Goal: Task Accomplishment & Management: Manage account settings

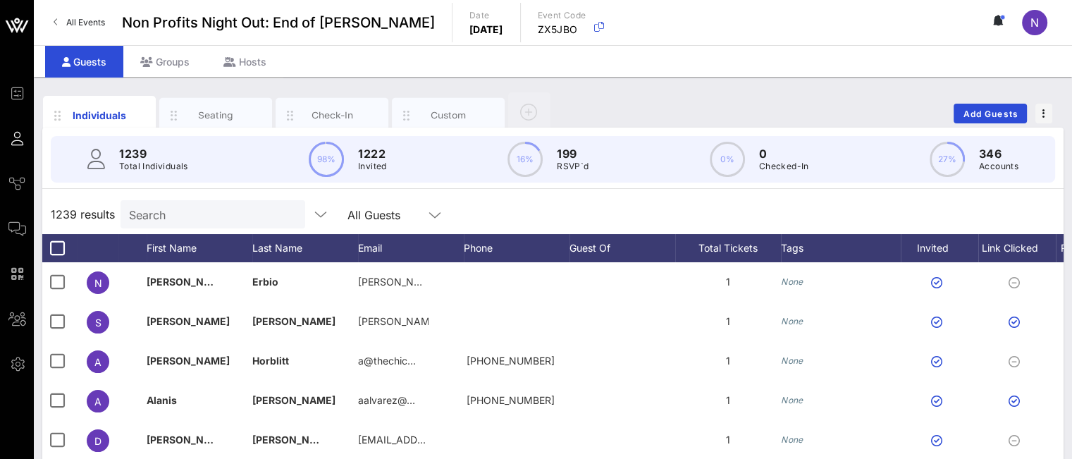
click at [210, 221] on input "Search" at bounding box center [211, 214] width 165 height 18
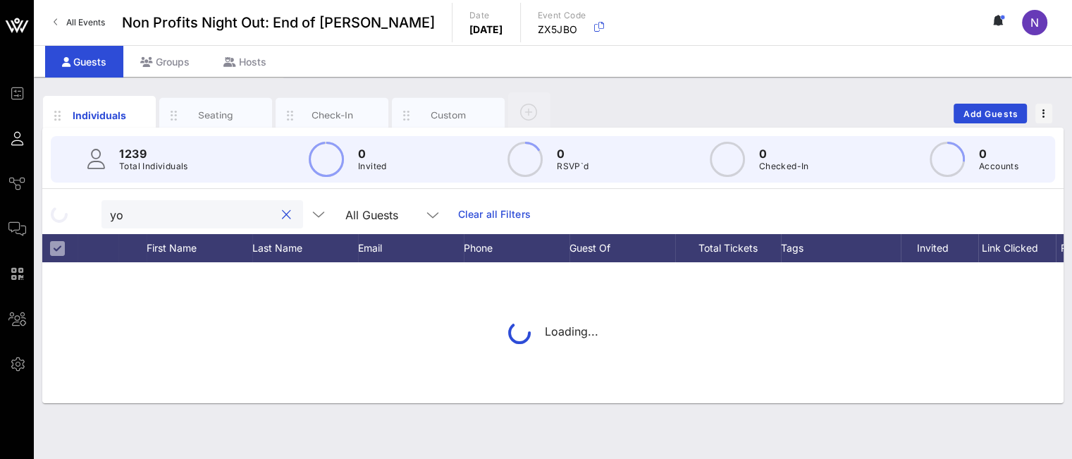
type input "y"
type input "t"
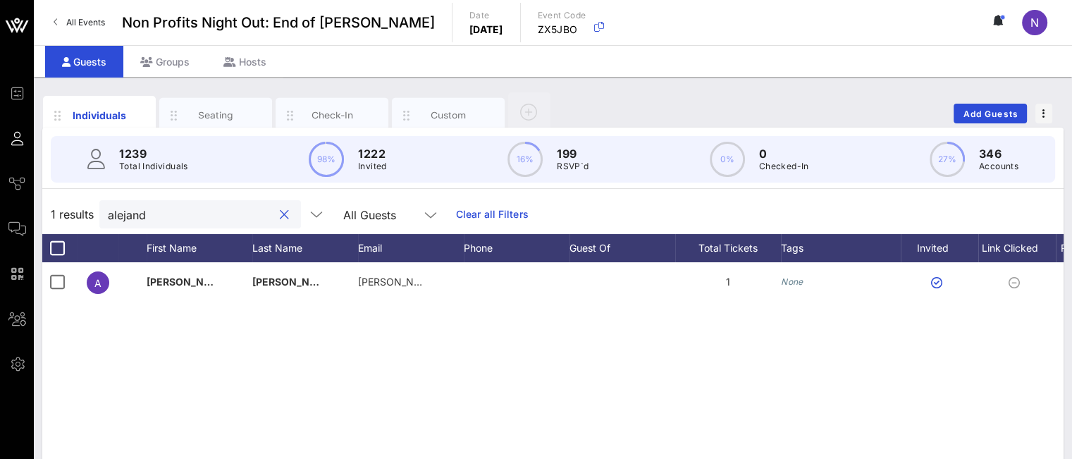
type input "alejand"
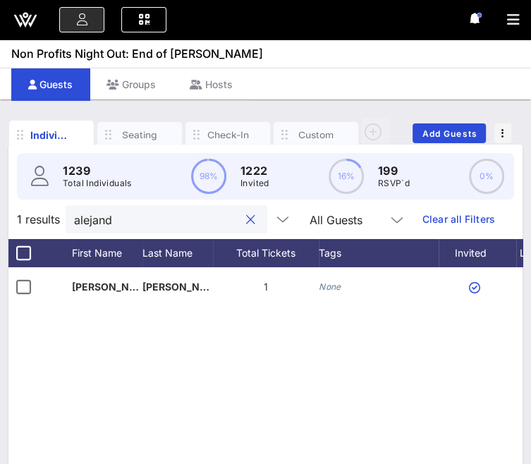
click at [246, 227] on button "clear icon" at bounding box center [250, 220] width 9 height 14
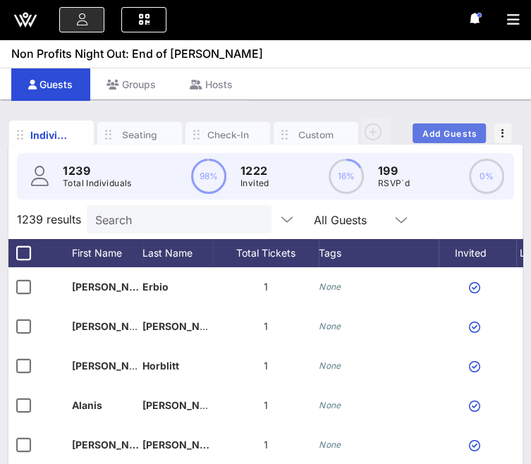
click at [439, 127] on button "Add Guests" at bounding box center [448, 133] width 73 height 20
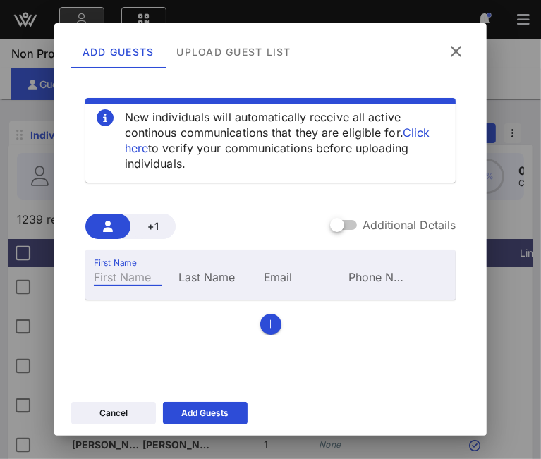
click at [111, 277] on div "First Name" at bounding box center [128, 276] width 68 height 18
type input "Darren"
type input "Port"
click at [278, 271] on div "Email" at bounding box center [298, 276] width 68 height 18
paste input "Darren@PoweredByProfessionals.com"
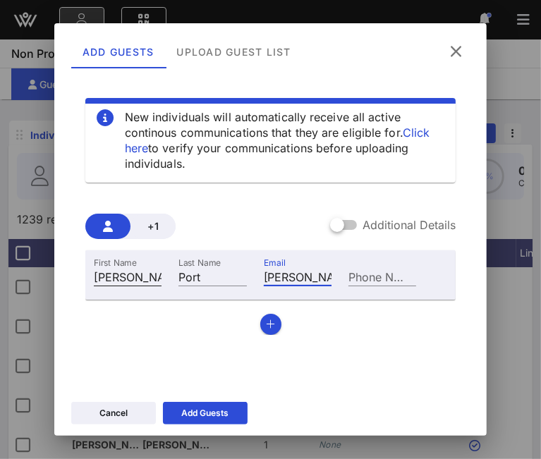
drag, startPoint x: 299, startPoint y: 276, endPoint x: 158, endPoint y: 269, distance: 141.1
click at [158, 269] on div "First Name Darren Last Name Port Email Darren@PoweredByProfessionals.com Phone …" at bounding box center [255, 275] width 340 height 38
type input "Darren@PoweredByProfessionals.com"
click at [156, 319] on div "First Name Darren Last Name Port Email Darren@PoweredByProfessionals.com Phone …" at bounding box center [270, 292] width 371 height 85
click at [260, 326] on button "button" at bounding box center [270, 324] width 21 height 21
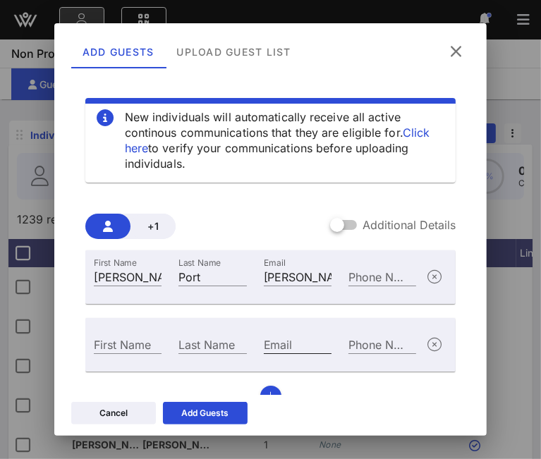
click at [285, 347] on div "Email" at bounding box center [298, 344] width 68 height 18
paste input "JKSEvents@PoweredByProfessionals.com"
type input "JKSEvents@PoweredByProfessionals.com"
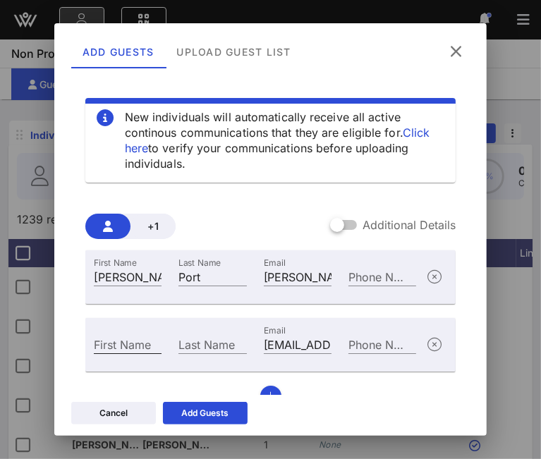
click at [142, 348] on div "First Name" at bounding box center [128, 344] width 68 height 18
type input "Janeen"
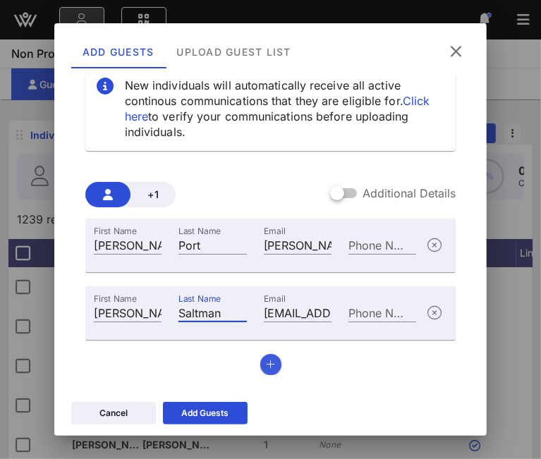
type input "Saltman"
click at [266, 364] on icon "button" at bounding box center [270, 364] width 9 height 10
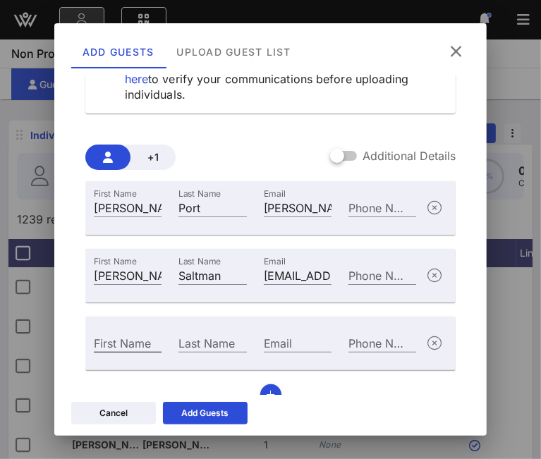
scroll to position [90, 0]
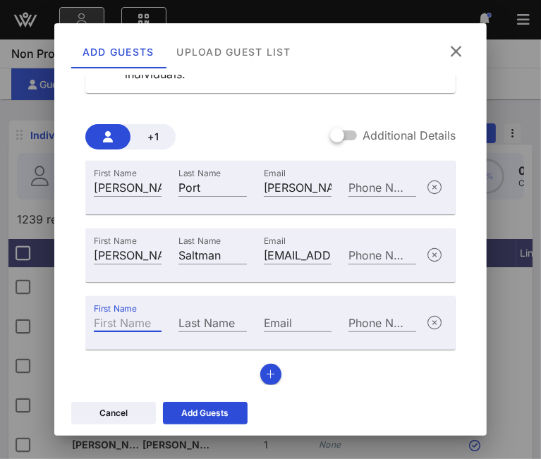
click at [136, 319] on div "First Name" at bounding box center [128, 322] width 68 height 18
type input "Daniela"
type input "Grafman"
click at [304, 323] on input "Email" at bounding box center [298, 322] width 68 height 18
paste input "daniela@visioneventco.com"
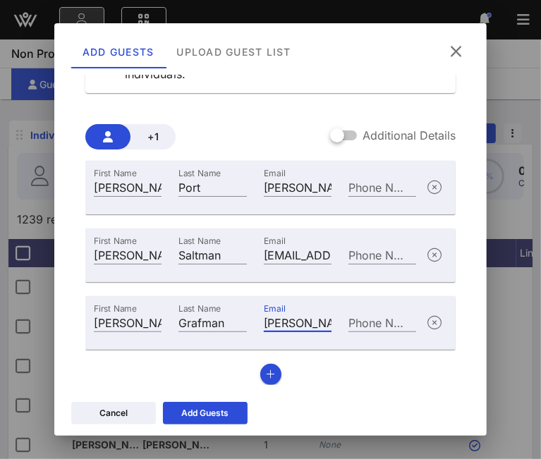
scroll to position [0, 83]
type input "daniela@visioneventco.com"
click at [271, 371] on button "button" at bounding box center [270, 374] width 21 height 21
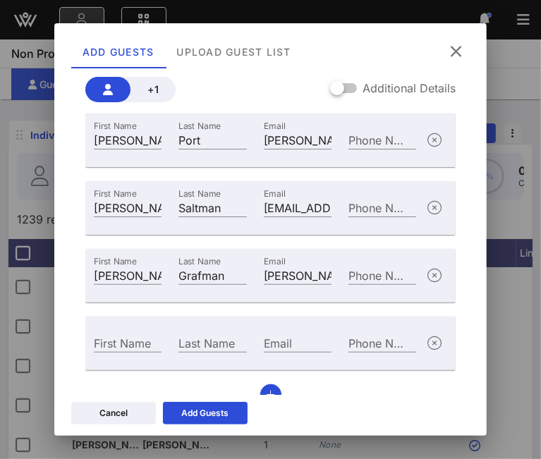
scroll to position [157, 0]
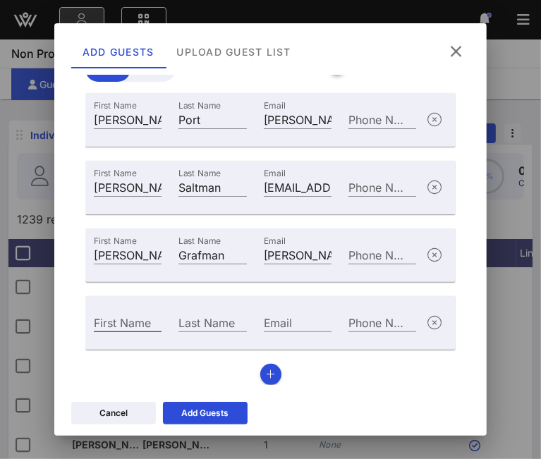
click at [116, 322] on input "First Name" at bounding box center [128, 322] width 68 height 18
type input "Jonathan"
type input "Juarbe"
click at [265, 324] on div "Email" at bounding box center [298, 322] width 68 height 18
paste input "Jjuarbe@eafny.org"
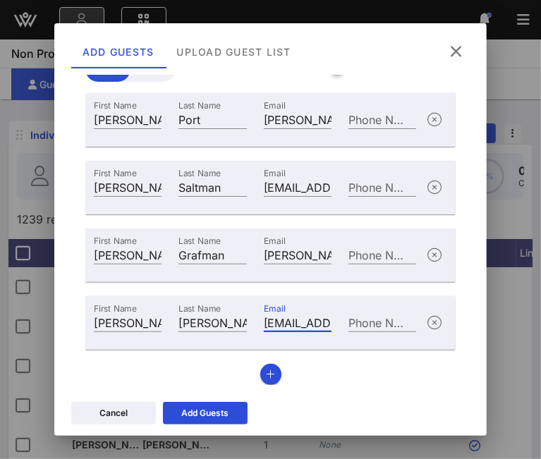
scroll to position [0, 35]
type input "Jjuarbe@eafny.org"
click at [266, 376] on icon "button" at bounding box center [270, 374] width 9 height 10
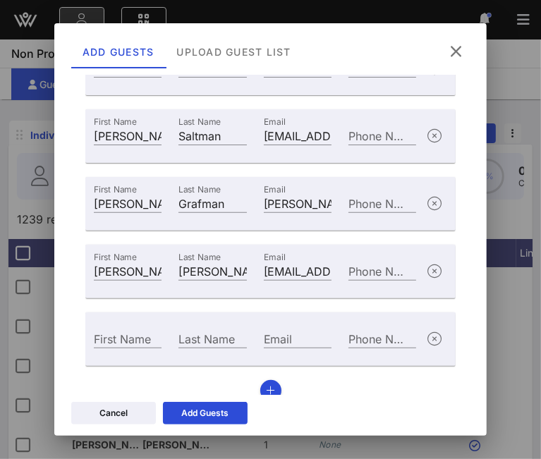
scroll to position [225, 0]
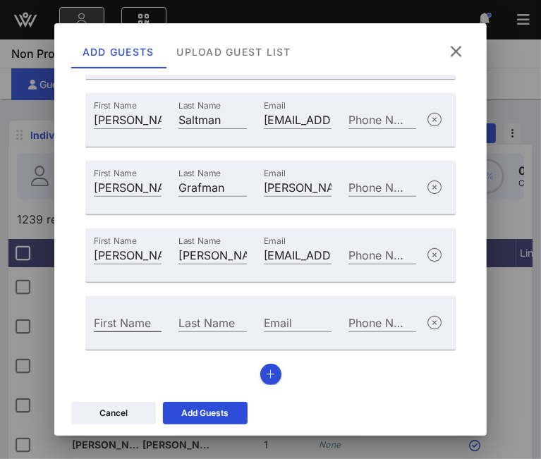
click at [129, 321] on div "First Name" at bounding box center [128, 322] width 68 height 18
type input "Jaclyn"
type input "Zendrian"
click at [284, 325] on input "Email" at bounding box center [298, 322] width 68 height 18
paste input "JaclynZendrian@gmail.com"
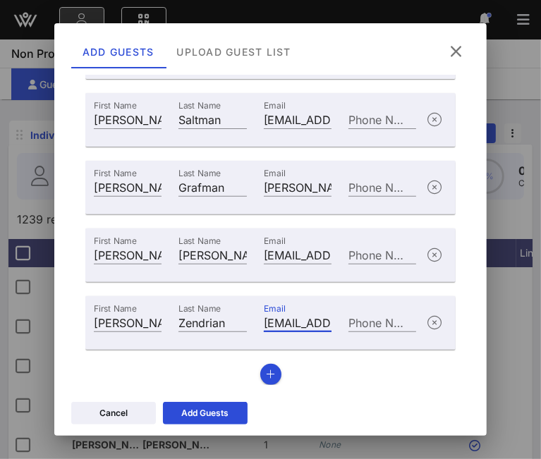
scroll to position [0, 82]
type input "JaclynZendrian@gmail.com"
click at [268, 369] on icon "button" at bounding box center [270, 374] width 9 height 10
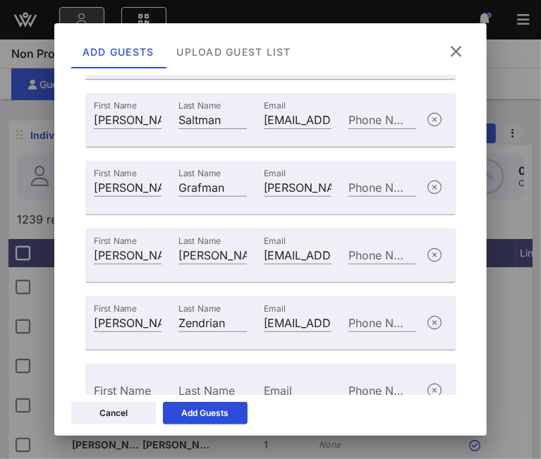
scroll to position [292, 0]
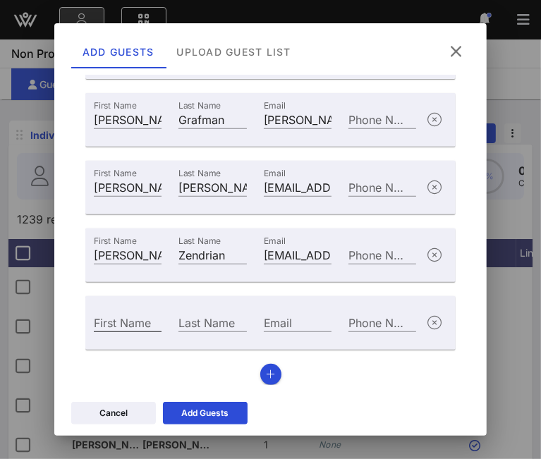
click at [109, 315] on div "First Name" at bounding box center [128, 322] width 68 height 18
type input "Sabrina"
type input "Shore"
click at [277, 316] on div "Email" at bounding box center [298, 322] width 68 height 18
paste input "Sabrina@InfluenceDS.com"
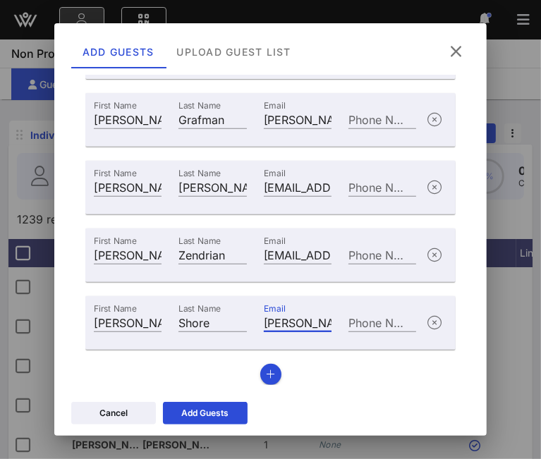
scroll to position [0, 77]
type input "Sabrina@InfluenceDS.com"
click at [276, 376] on div "First Name Darren Last Name Port Email Darren@PoweredByProfessionals.com Phone …" at bounding box center [270, 171] width 371 height 427
click at [266, 373] on icon "button" at bounding box center [270, 374] width 9 height 10
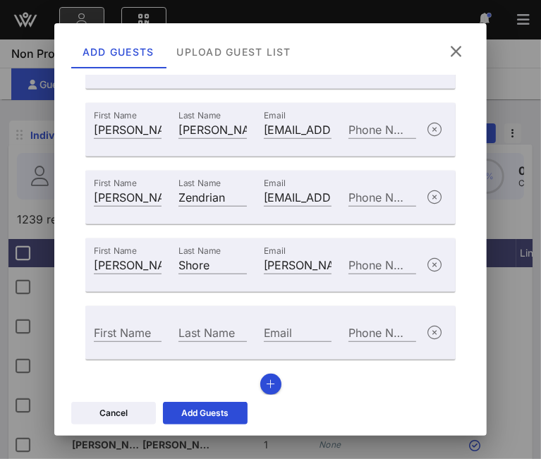
scroll to position [360, 0]
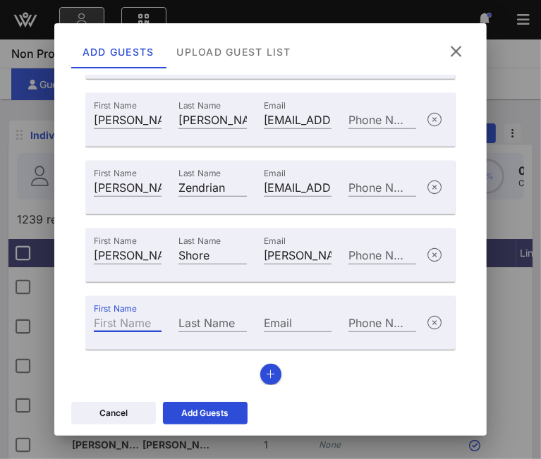
click at [111, 324] on input "First Name" at bounding box center [128, 322] width 68 height 18
type input "Anna"
type input "Krauze"
click at [303, 325] on input "Email" at bounding box center [298, 322] width 68 height 18
paste input "anna@bestvenuesgroup.com"
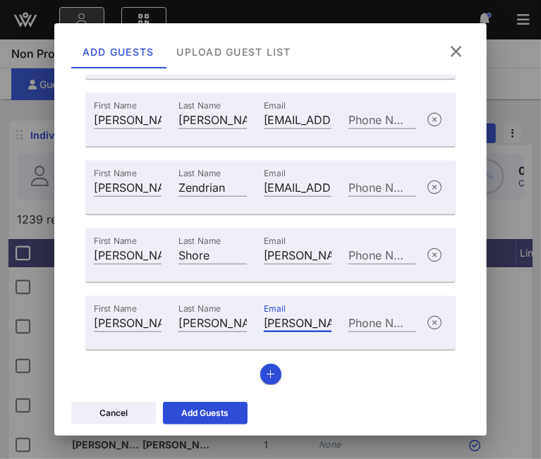
scroll to position [0, 90]
type input "anna@bestvenuesgroup.com"
click at [269, 378] on icon "button" at bounding box center [270, 374] width 9 height 10
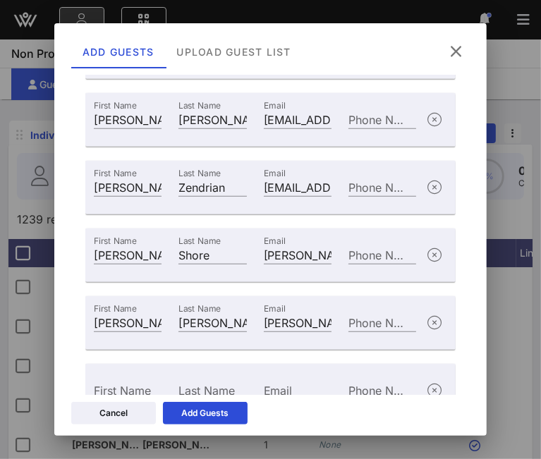
scroll to position [428, 0]
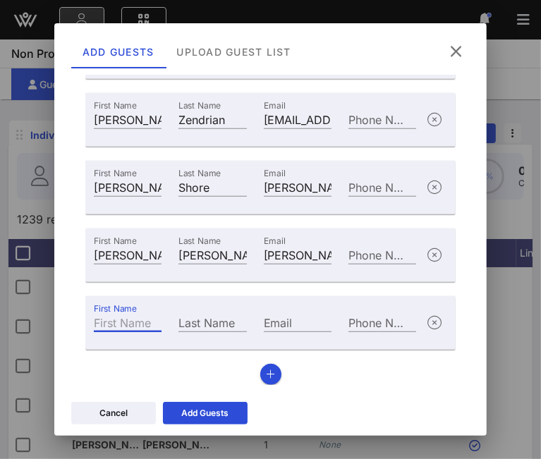
click at [113, 325] on div "First Name" at bounding box center [128, 322] width 68 height 18
type input "Nondie"
type input "Sebastian"
paste input "Nondie.Sebastian@360dg.com"
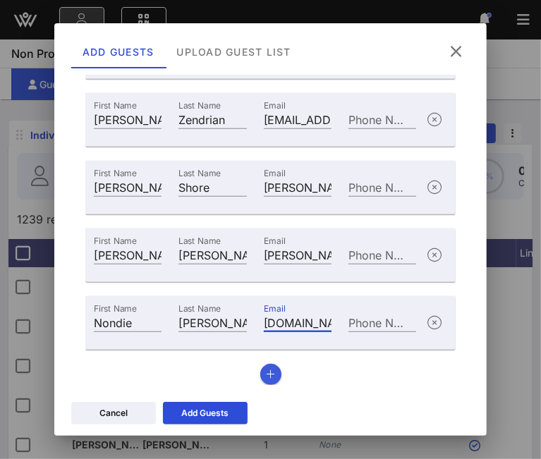
type input "Nondie.Sebastian@360dg.com"
click at [266, 370] on icon "button" at bounding box center [270, 374] width 9 height 10
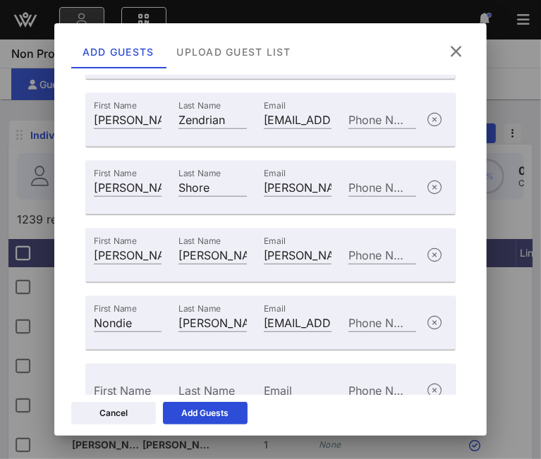
scroll to position [495, 0]
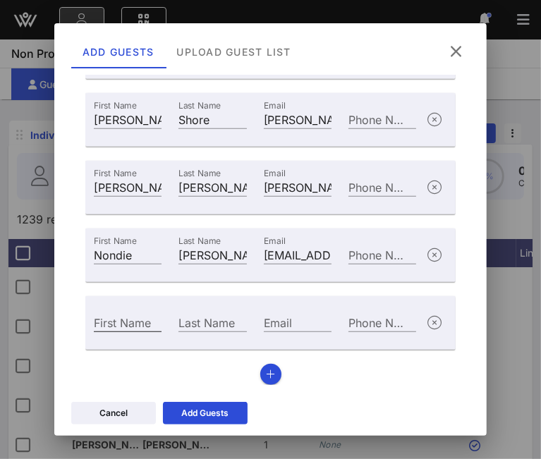
click at [137, 321] on input "First Name" at bounding box center [128, 322] width 68 height 18
type input "Sandra"
type input "D"
type input "Stojak"
click at [302, 319] on input "Email" at bounding box center [298, 322] width 68 height 18
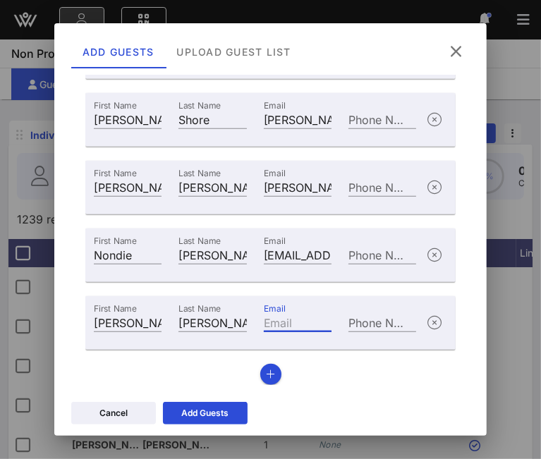
paste input "Sandra@BestVenuesGroup.com"
type input "Sandra@BestVenuesGroup.com"
click at [271, 367] on button "button" at bounding box center [270, 374] width 21 height 21
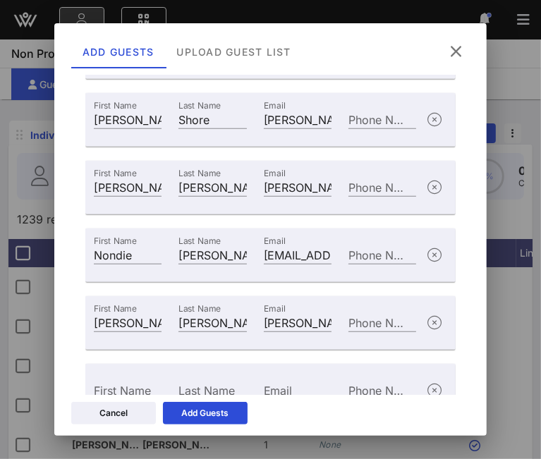
scroll to position [563, 0]
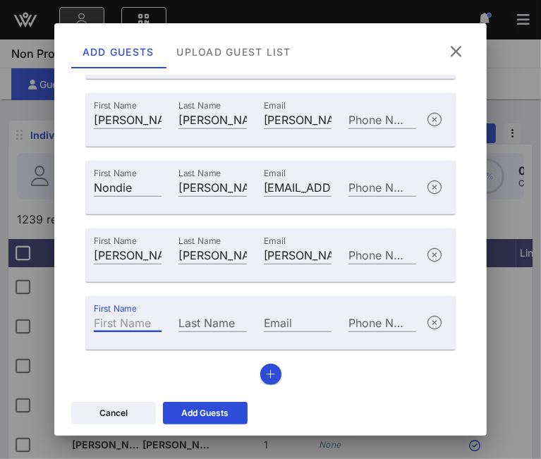
click at [133, 326] on input "First Name" at bounding box center [128, 322] width 68 height 18
click at [130, 324] on div "First Name" at bounding box center [128, 322] width 68 height 18
type input "Kelly"
type input "Borzell"
paste input "Kborzell@BreakthroughT1D.org"
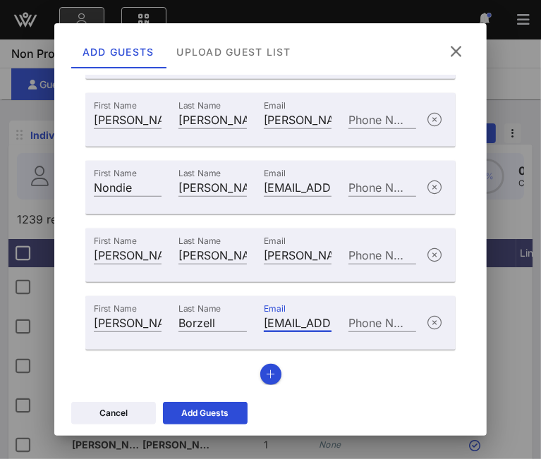
scroll to position [0, 100]
type input "Kborzell@BreakthroughT1D.org"
click at [266, 374] on icon "button" at bounding box center [270, 374] width 9 height 10
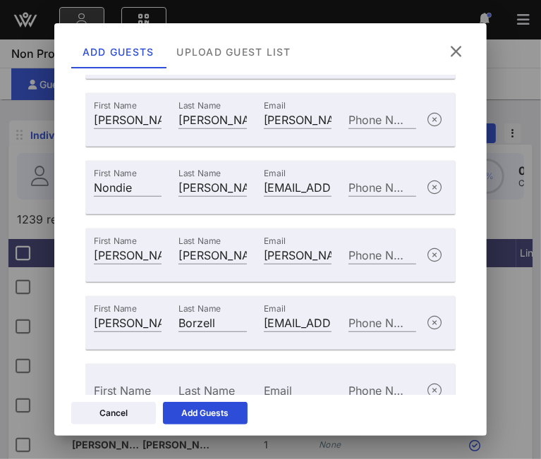
scroll to position [631, 0]
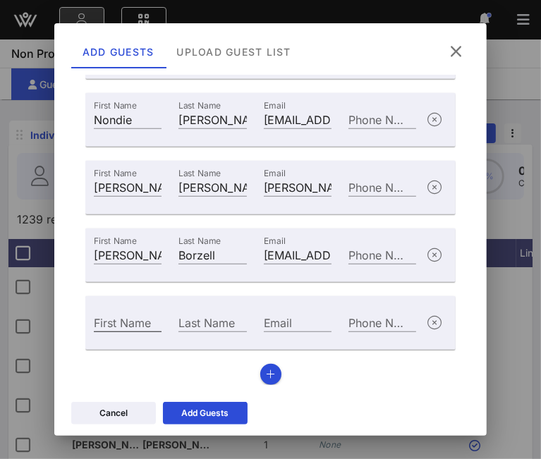
click at [137, 323] on input "First Name" at bounding box center [128, 322] width 68 height 18
type input "Julia"
type input "Briggs"
click at [298, 325] on input "Email" at bounding box center [298, 322] width 68 height 18
paste input "Jbriggs@BreakthroughT1D.org"
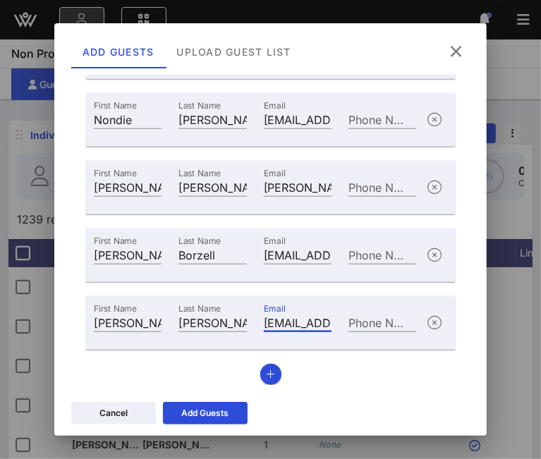
scroll to position [0, 97]
type input "Jbriggs@BreakthroughT1D.org"
click at [268, 376] on icon "button" at bounding box center [270, 374] width 9 height 10
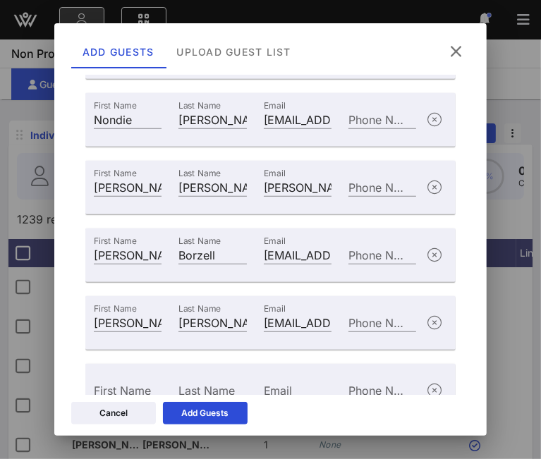
scroll to position [698, 0]
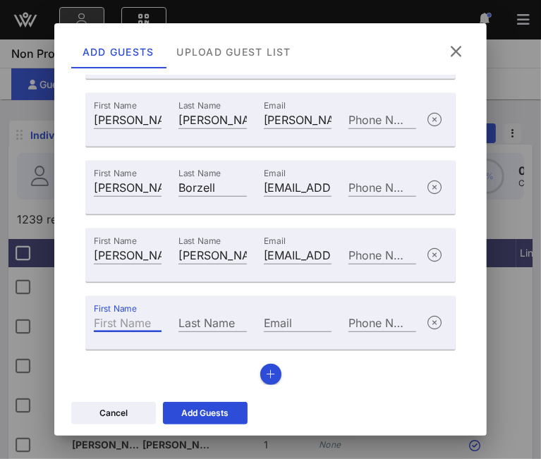
click at [110, 326] on div "First Name" at bounding box center [128, 322] width 68 height 18
type input "Sam"
type input "Arpino"
click at [271, 324] on input "Email" at bounding box center [298, 322] width 68 height 18
paste input "sam@withmavens.co"
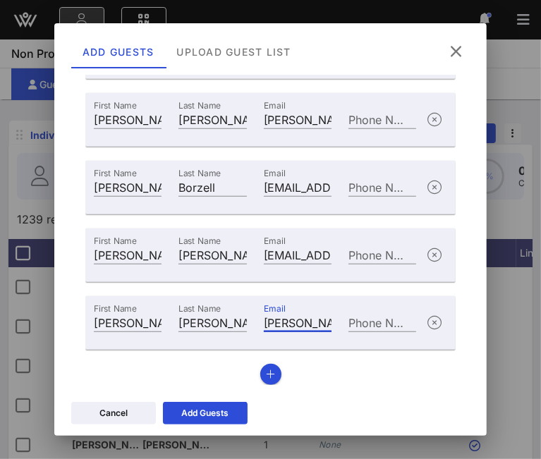
scroll to position [0, 47]
type input "sam@withmavens.co"
click at [266, 374] on icon "button" at bounding box center [270, 374] width 9 height 10
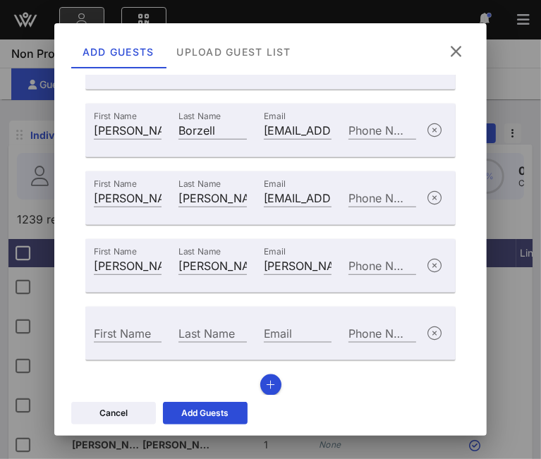
scroll to position [766, 0]
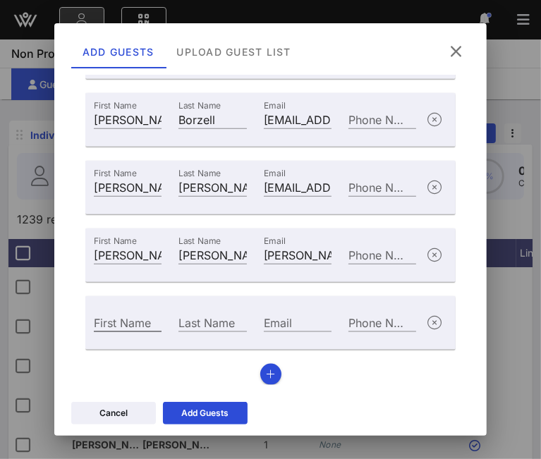
click at [109, 325] on input "First Name" at bounding box center [128, 322] width 68 height 18
type input "Travis"
type input "Pham"
paste input "travis.pham@360dg.com"
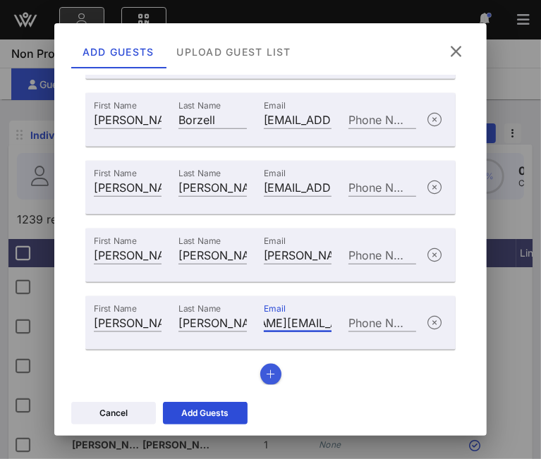
type input "travis.pham@360dg.com"
click at [260, 377] on button "button" at bounding box center [270, 374] width 21 height 21
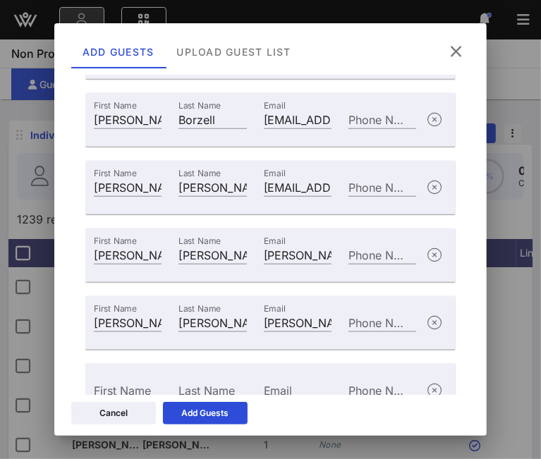
scroll to position [834, 0]
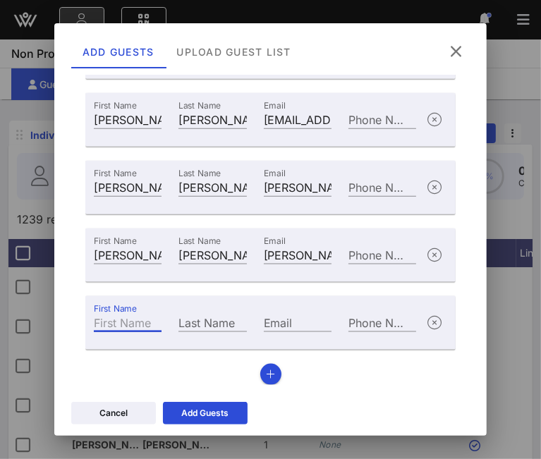
click at [124, 323] on div "First Name" at bounding box center [128, 322] width 68 height 18
type input "Lucia"
type input "Carrasquillo"
paste input "lc4733@nyu.edu"
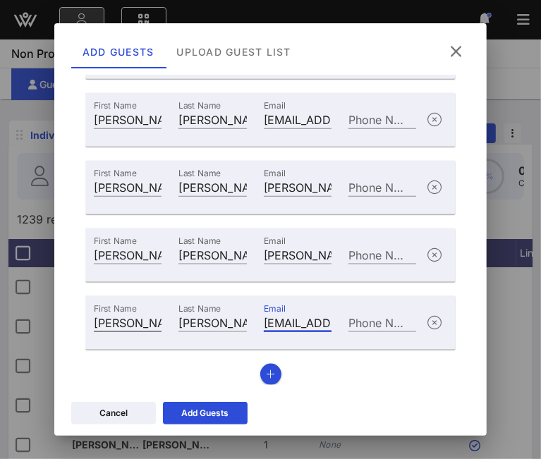
scroll to position [0, 25]
type input "lc4733@nyu.edu"
click at [266, 373] on icon "button" at bounding box center [270, 374] width 9 height 10
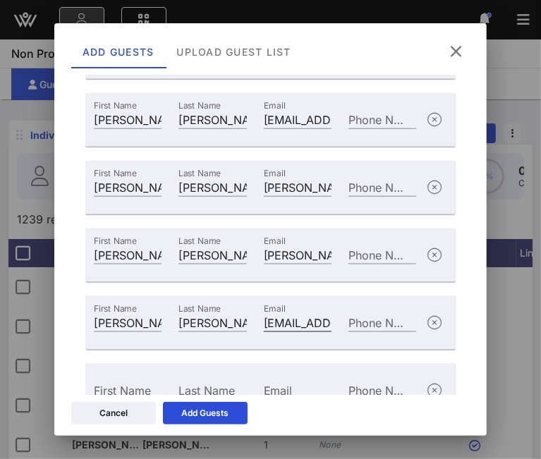
scroll to position [901, 0]
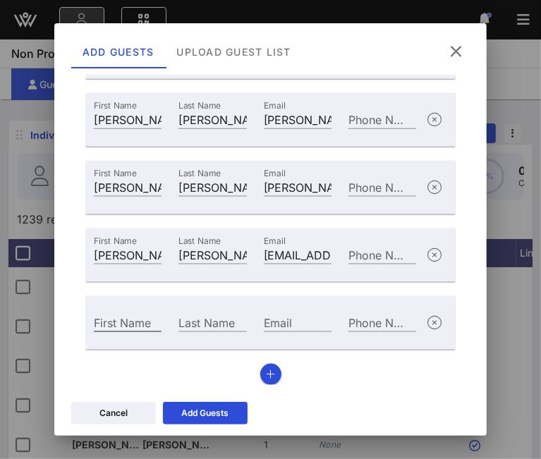
click at [123, 324] on div "First Name" at bounding box center [128, 322] width 68 height 18
type input "Olya"
type input "Jidkov"
paste input "olya.jidkov@360dg.com"
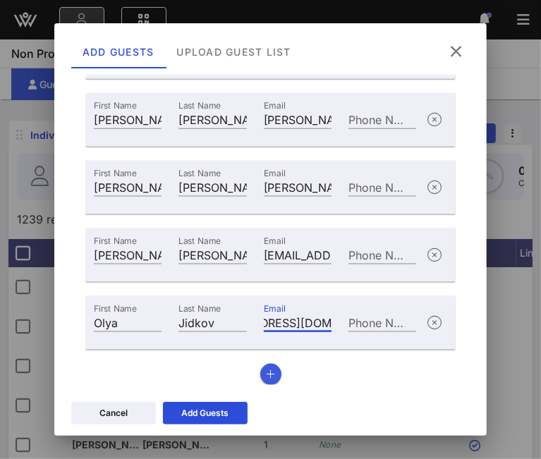
type input "olya.jidkov@360dg.com"
click at [260, 367] on button "button" at bounding box center [270, 374] width 21 height 21
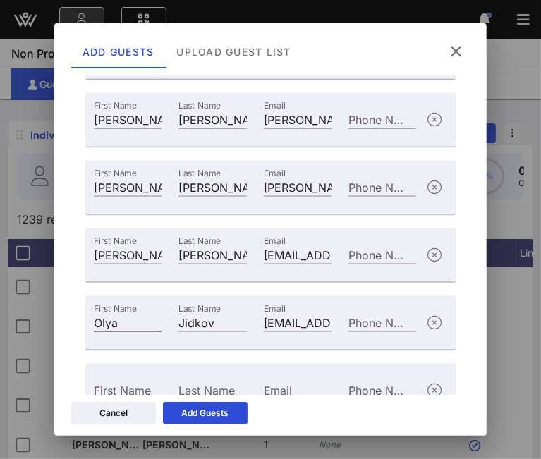
scroll to position [969, 0]
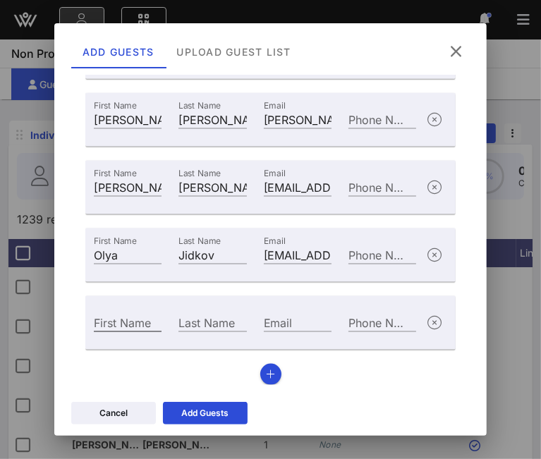
click at [118, 318] on div "First Name" at bounding box center [128, 322] width 68 height 18
type input "Francesca"
type input "DiSanto"
paste input "francesca@riseandsetagency.com"
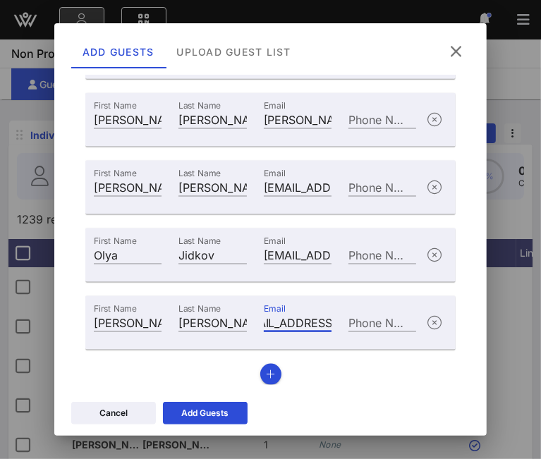
type input "francesca@riseandsetagency.com"
click at [266, 371] on icon "button" at bounding box center [270, 374] width 9 height 10
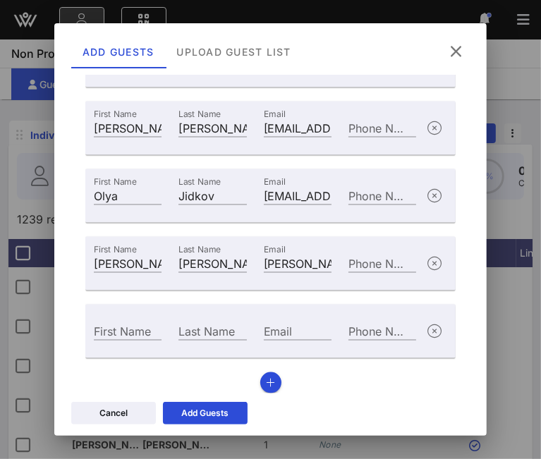
scroll to position [1037, 0]
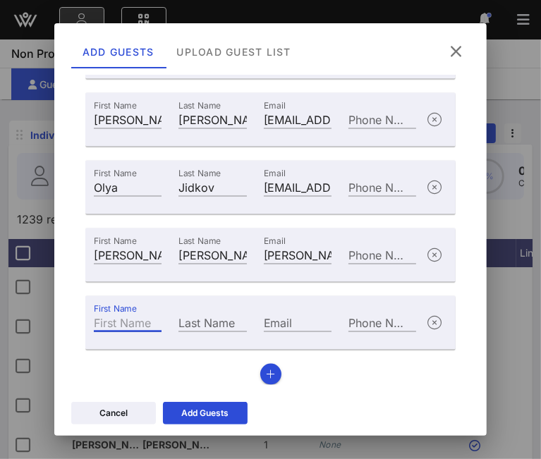
click at [135, 328] on input "First Name" at bounding box center [128, 322] width 68 height 18
type input "Alyson"
type input "Pike"
paste input "alysonpike@rivercafe.com"
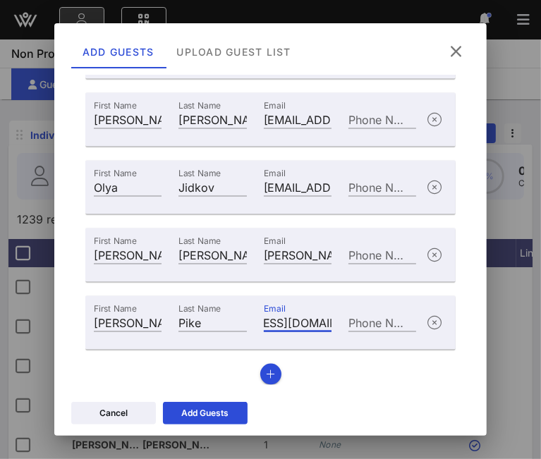
type input "alysonpike@rivercafe.com"
click at [274, 376] on button "button" at bounding box center [270, 374] width 21 height 21
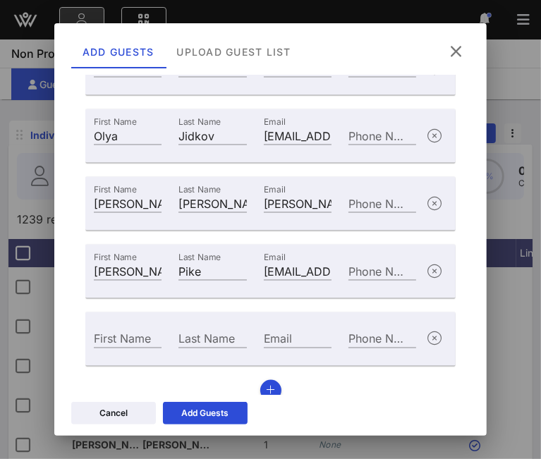
scroll to position [1104, 0]
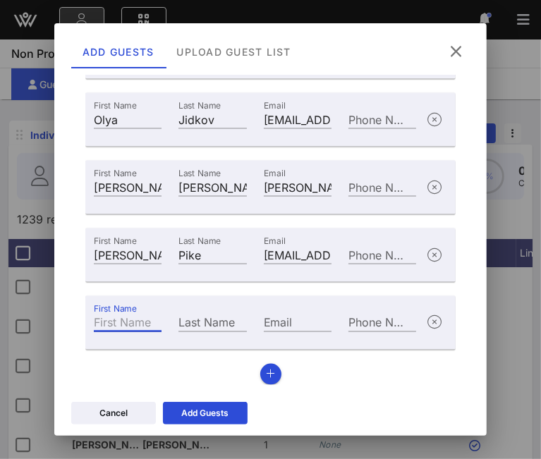
click at [139, 323] on input "First Name" at bounding box center [128, 322] width 68 height 18
type input "Urvi"
type input "Prunier"
paste input "urviprunier@yahoo.com"
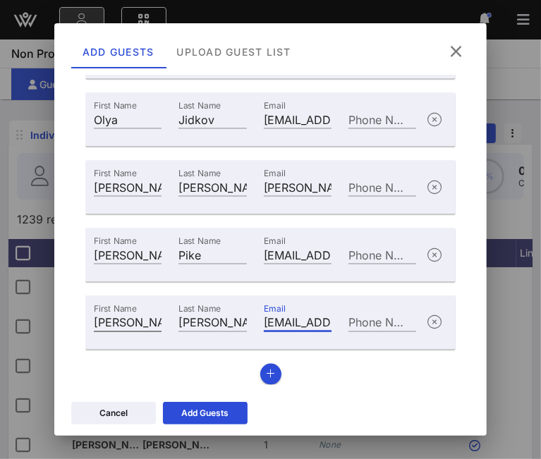
scroll to position [0, 62]
type input "urviprunier@yahoo.com"
click at [266, 378] on button "button" at bounding box center [270, 374] width 21 height 21
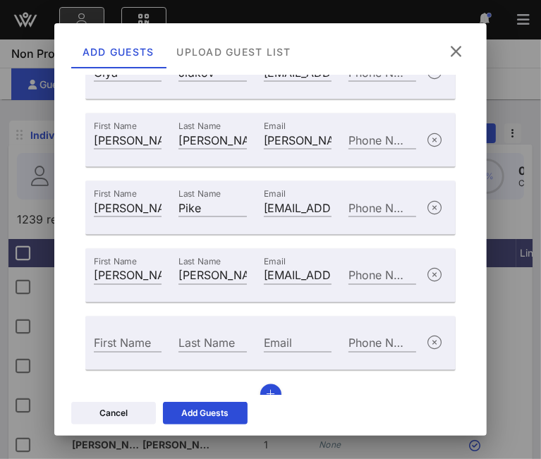
scroll to position [1172, 0]
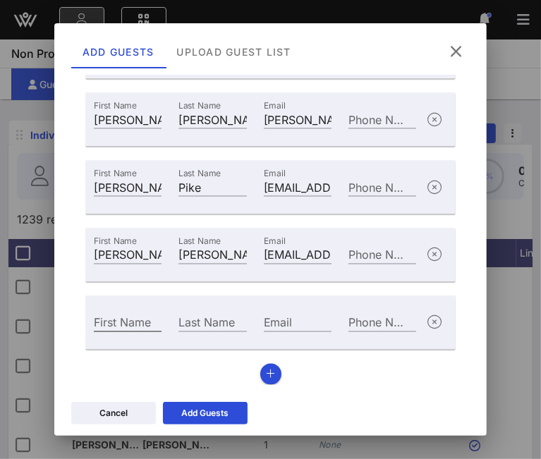
click at [118, 321] on div "First Name" at bounding box center [128, 322] width 68 height 18
type input "Carrie"
type input "Farrand Clemens"
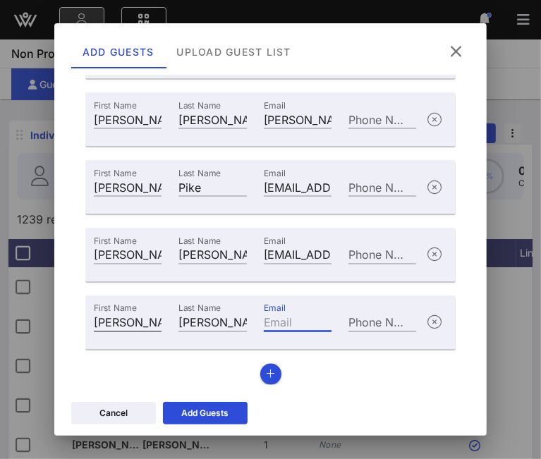
paste input "carri@acloserlookevents.com"
type input "carri@acloserlookevents.com"
click at [215, 414] on div "Add Guests" at bounding box center [204, 413] width 47 height 14
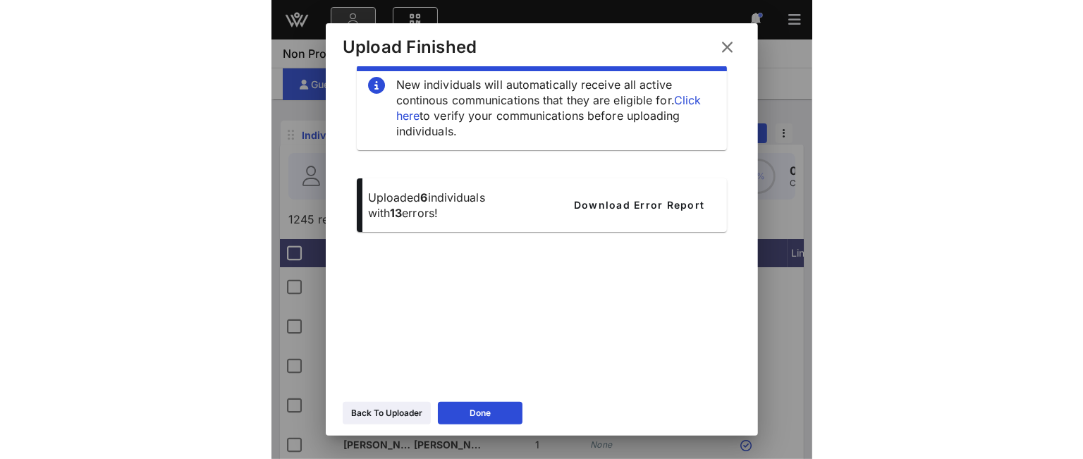
scroll to position [24, 0]
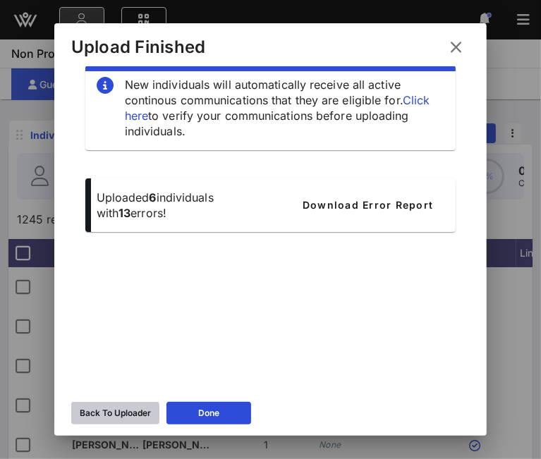
click at [115, 417] on icon at bounding box center [115, 413] width 13 height 12
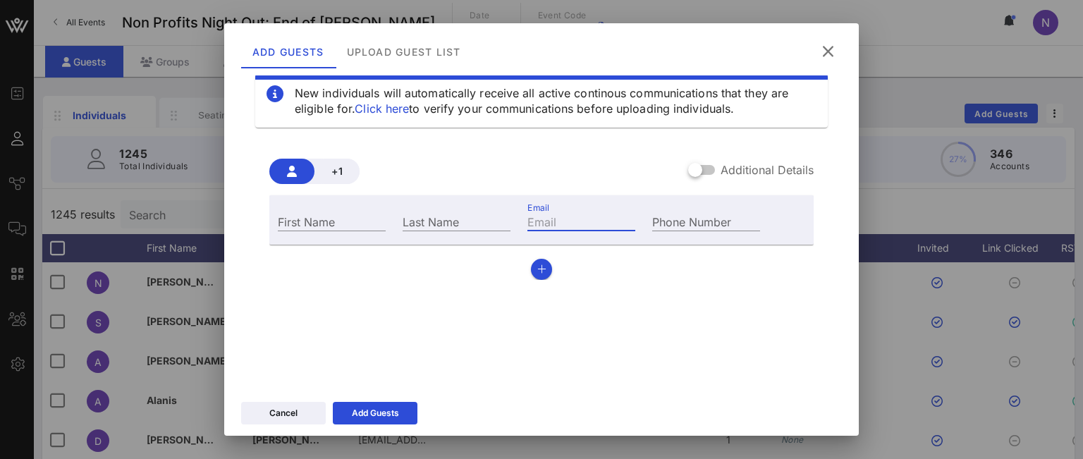
click at [534, 229] on input "Email" at bounding box center [581, 221] width 108 height 18
paste input "juy@gaycenter.org"
type input "juy@gaycenter.org"
click at [326, 221] on div "First Name" at bounding box center [332, 221] width 108 height 18
type input "Joey"
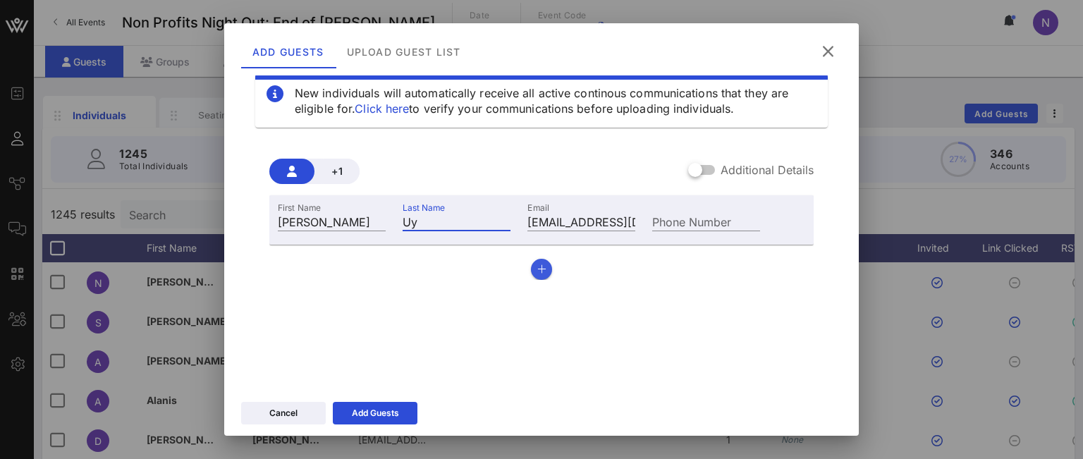
type input "Uy"
click at [538, 269] on icon "button" at bounding box center [541, 269] width 9 height 10
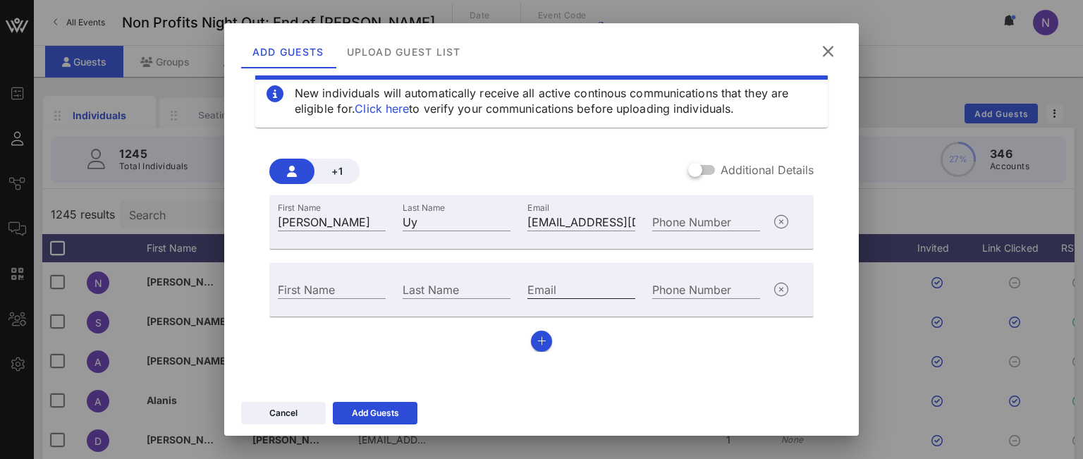
click at [559, 288] on input "Email" at bounding box center [581, 289] width 108 height 18
paste input "mgreehan@gaycenter.org"
type input "mgreehan@gaycenter.org"
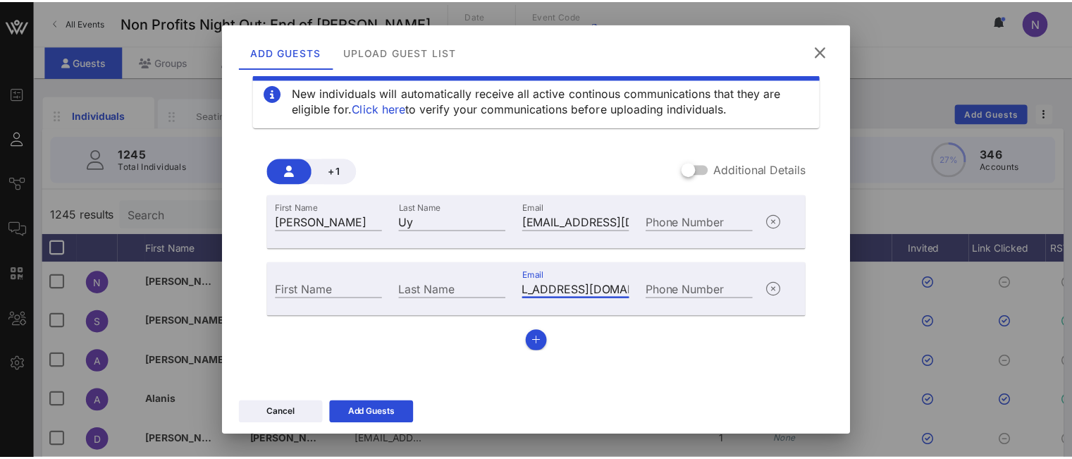
scroll to position [0, 0]
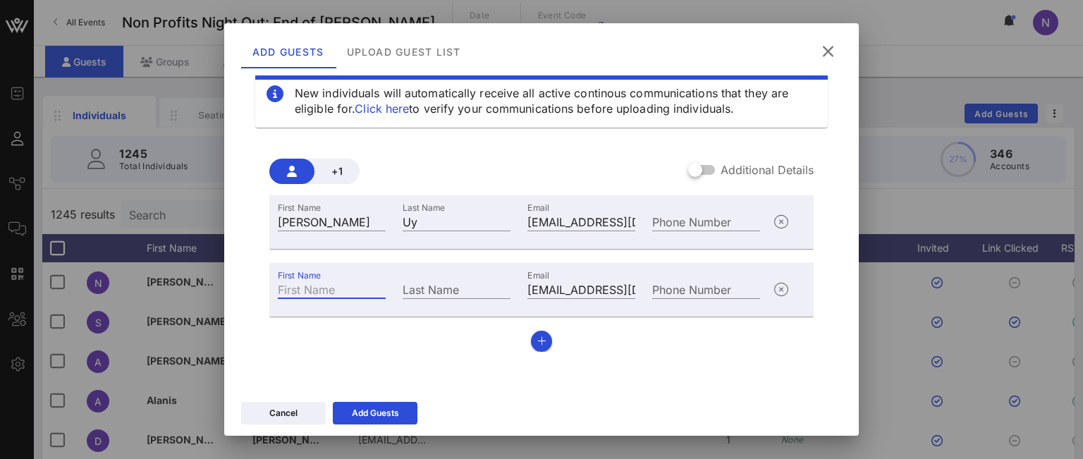
click at [345, 290] on input "First Name" at bounding box center [332, 289] width 108 height 18
type input "Michael"
paste input "Greehan"
type input "Greehan"
click at [386, 419] on div "Add Guests" at bounding box center [375, 413] width 47 height 14
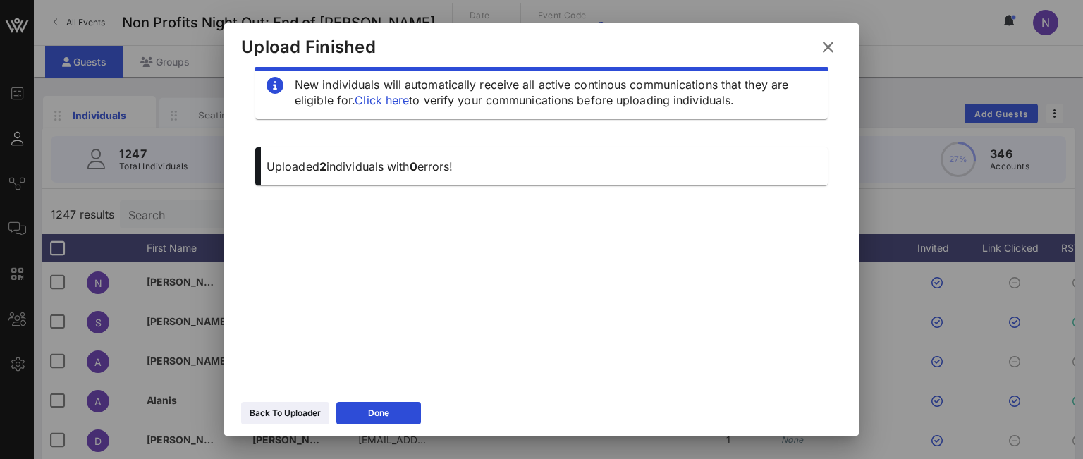
click at [825, 46] on icon at bounding box center [827, 46] width 25 height 25
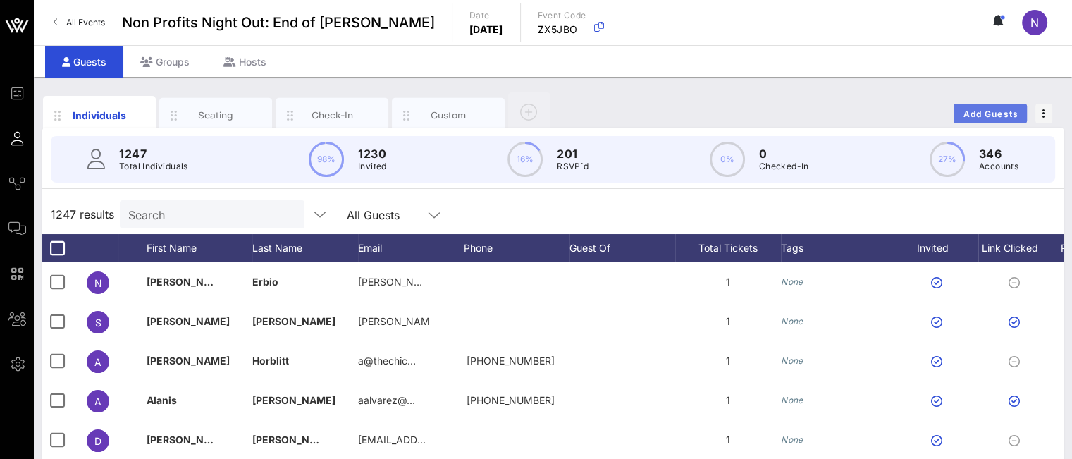
click at [961, 115] on button "Add Guests" at bounding box center [990, 114] width 73 height 20
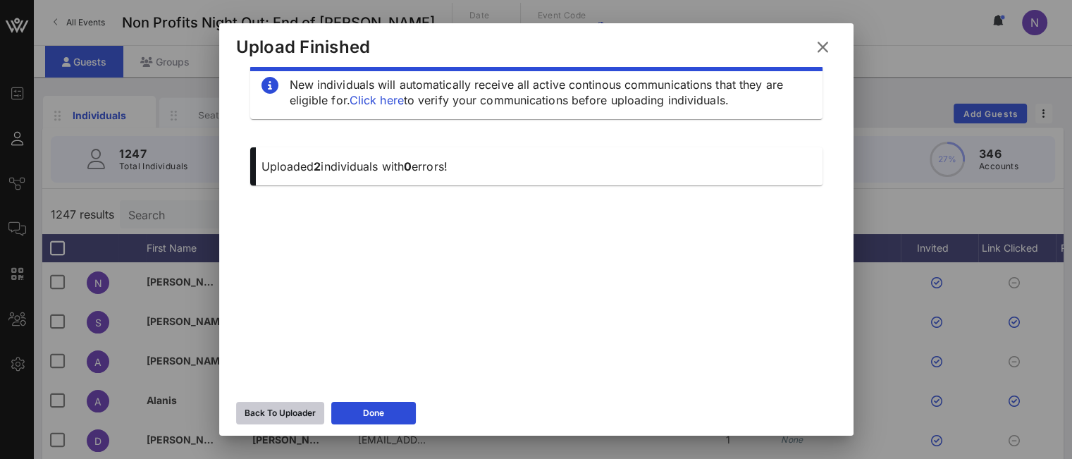
click at [266, 407] on div "Back To Uploader" at bounding box center [280, 413] width 71 height 14
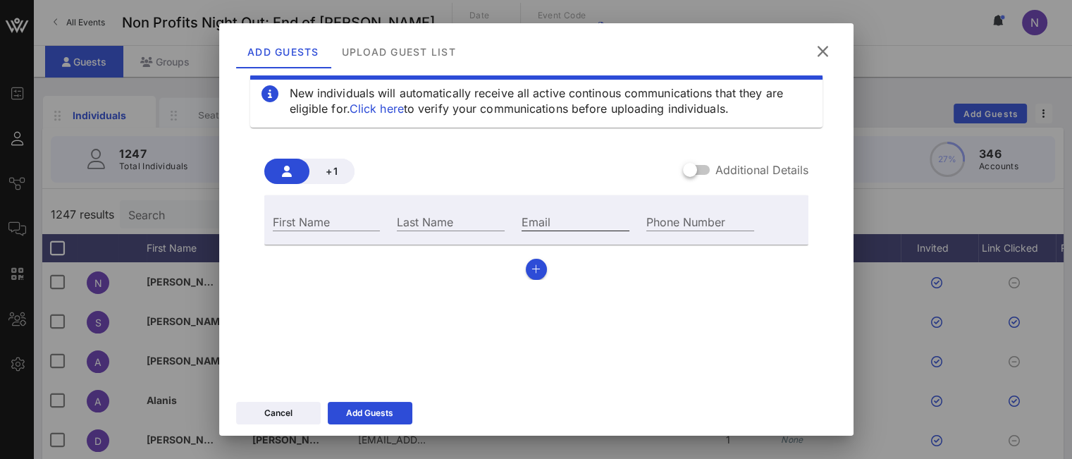
click at [548, 226] on input "Email" at bounding box center [576, 221] width 108 height 18
paste input "mcintron@gaycenter.org"
type input "mcintron@gaycenter.org"
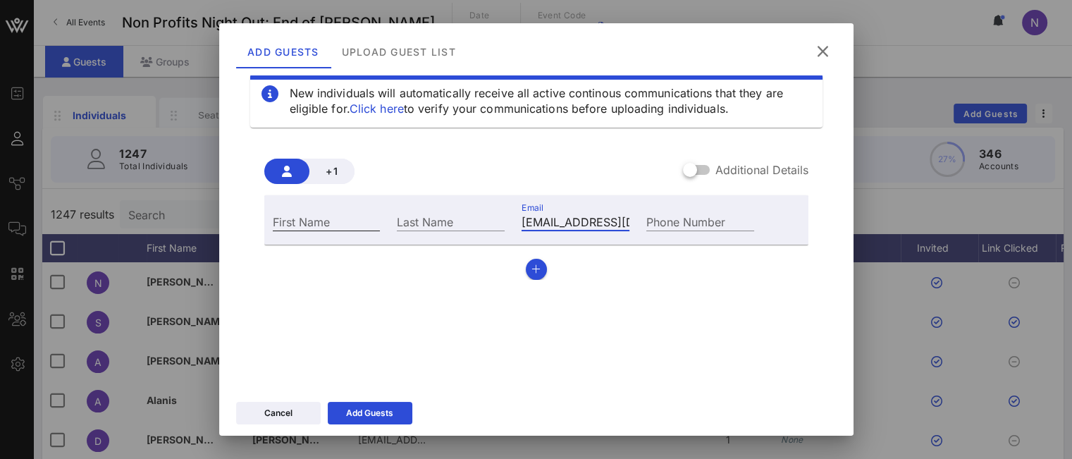
click at [352, 218] on input "First Name" at bounding box center [327, 221] width 108 height 18
type input "Michelle"
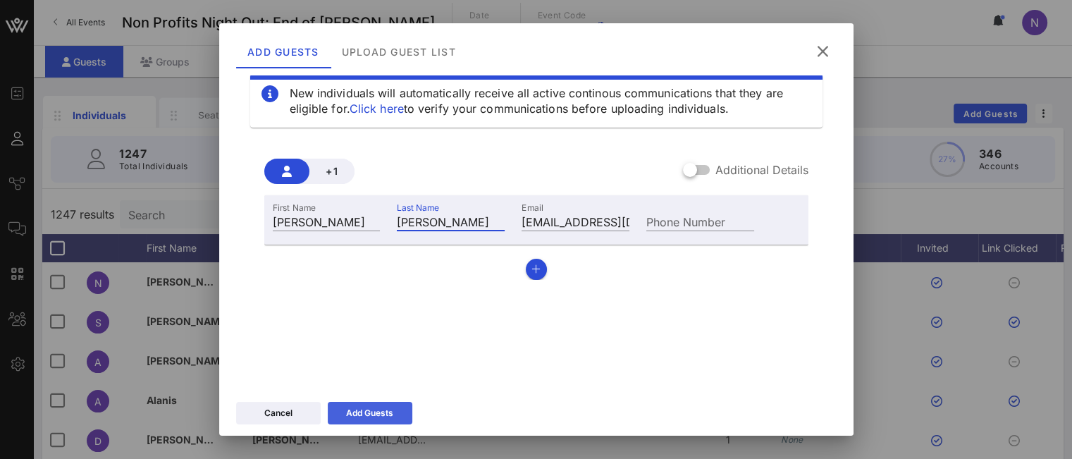
type input "Cintron"
click at [364, 413] on button "Add Guests" at bounding box center [370, 413] width 85 height 23
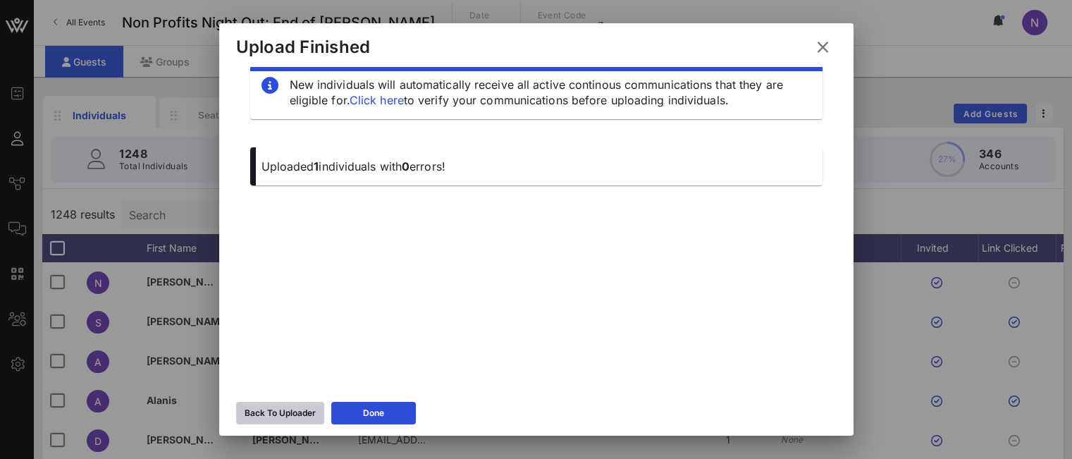
click at [293, 404] on button "Back To Uploader" at bounding box center [280, 413] width 88 height 23
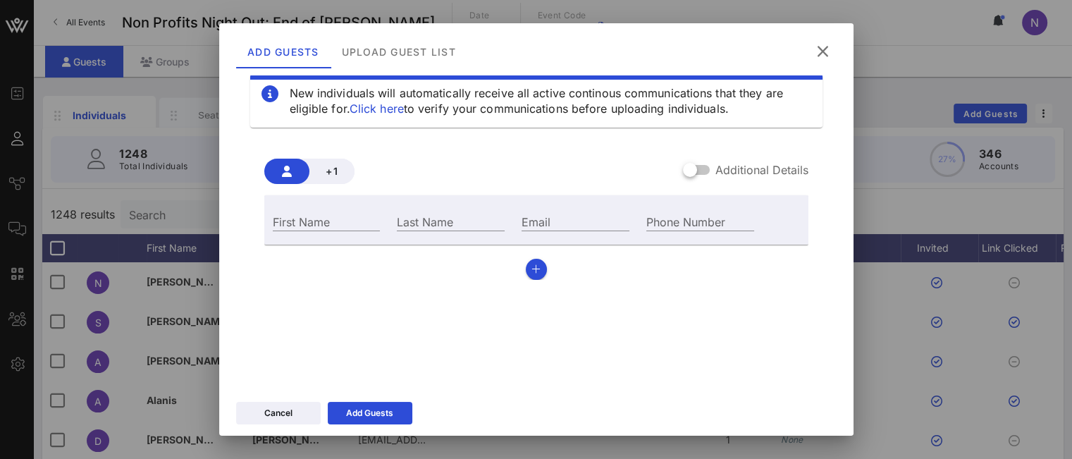
click at [820, 51] on icon at bounding box center [822, 51] width 23 height 22
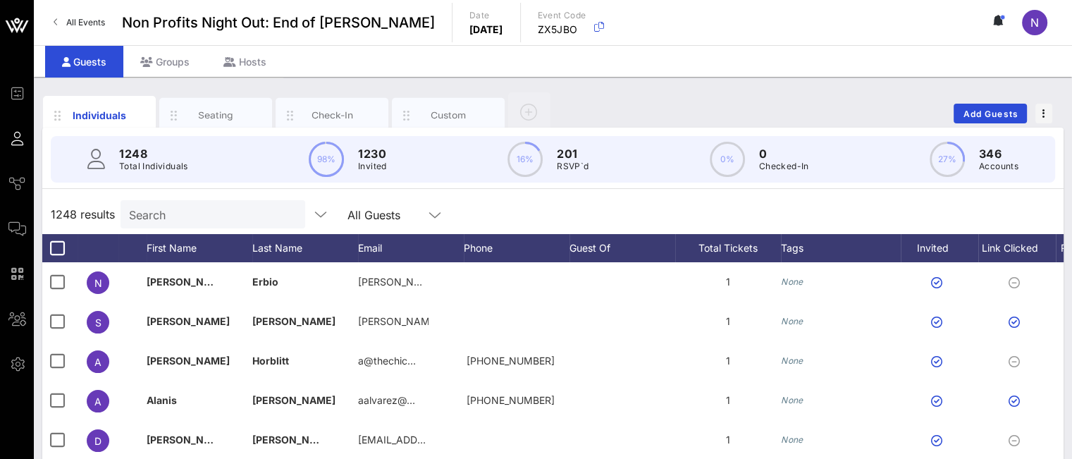
click at [242, 226] on div "Search" at bounding box center [211, 214] width 165 height 28
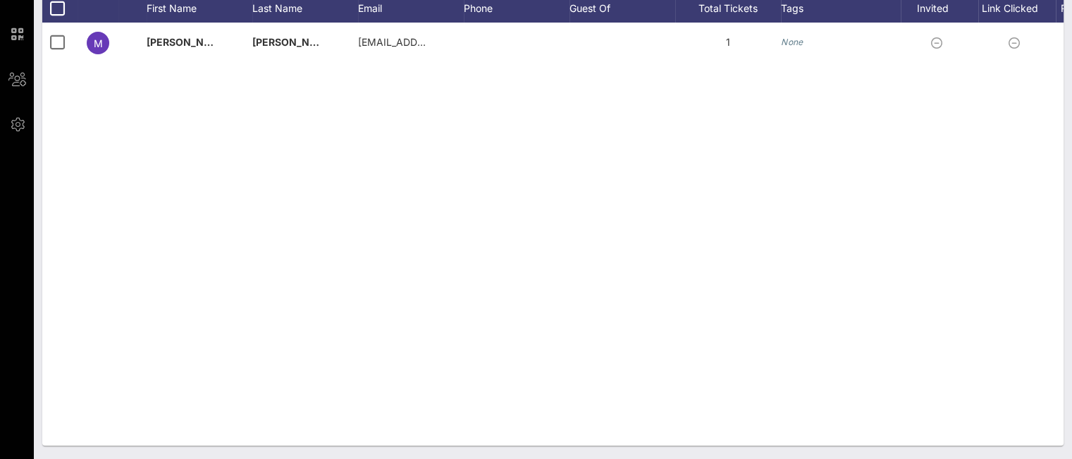
scroll to position [0, 154]
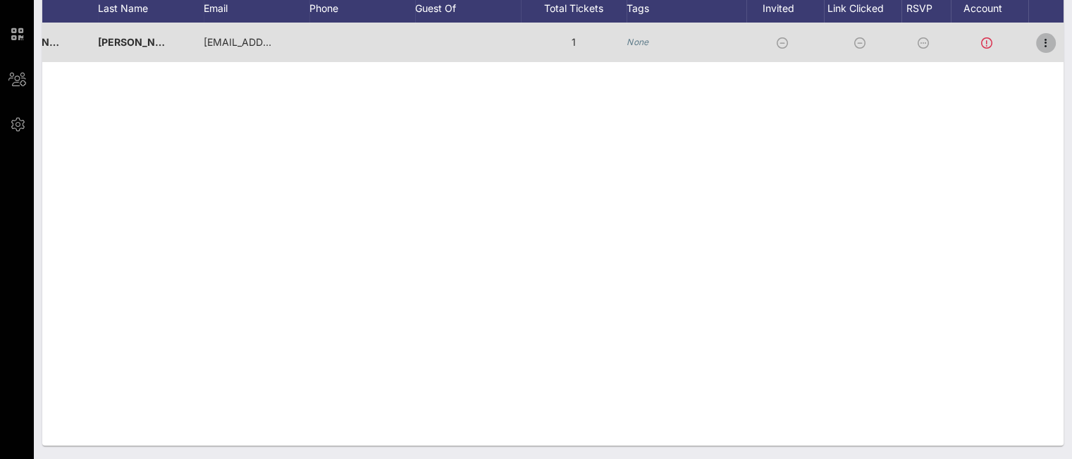
click at [1002, 43] on icon "button" at bounding box center [1045, 43] width 17 height 17
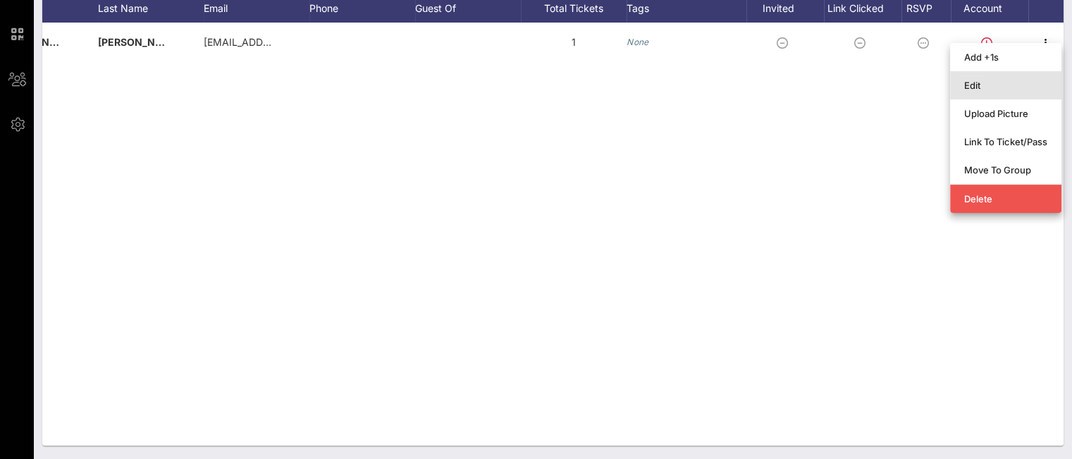
click at [980, 87] on div "Edit" at bounding box center [1005, 85] width 83 height 11
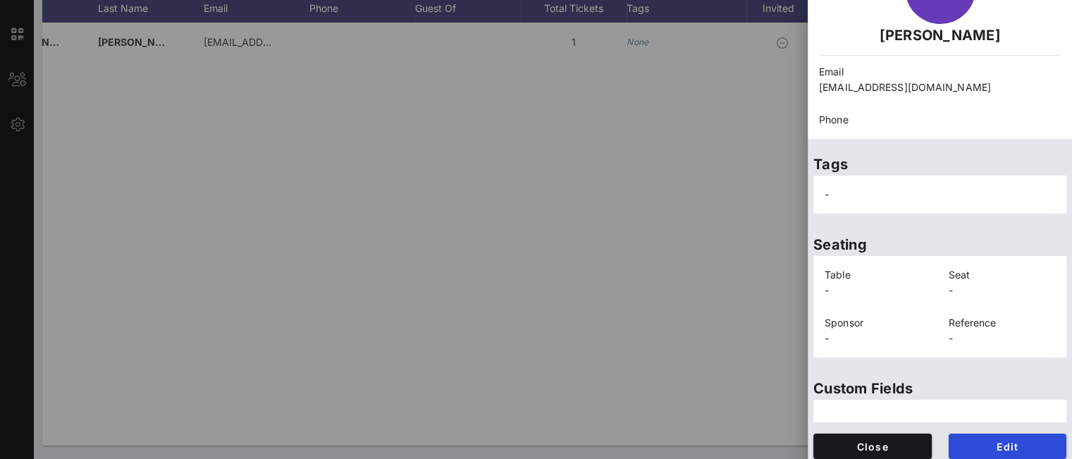
scroll to position [111, 0]
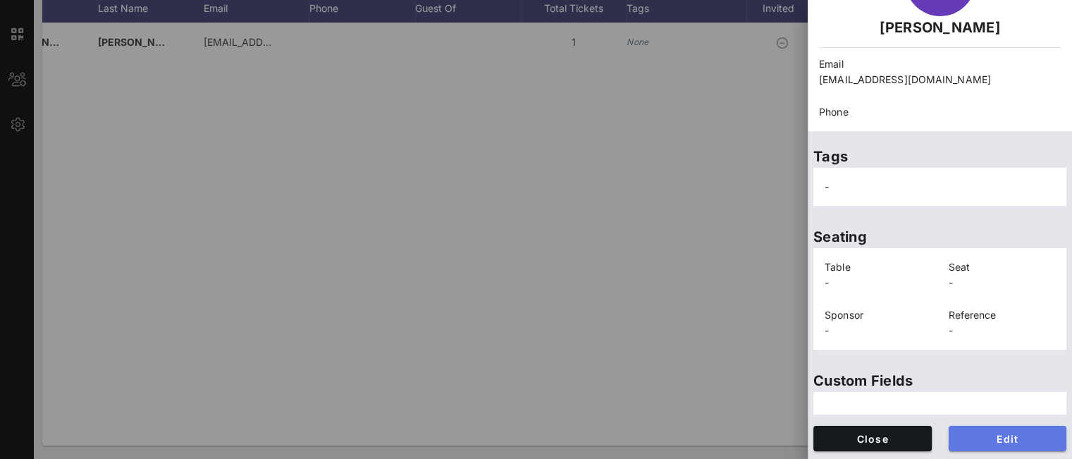
click at [993, 438] on span "Edit" at bounding box center [1008, 439] width 96 height 12
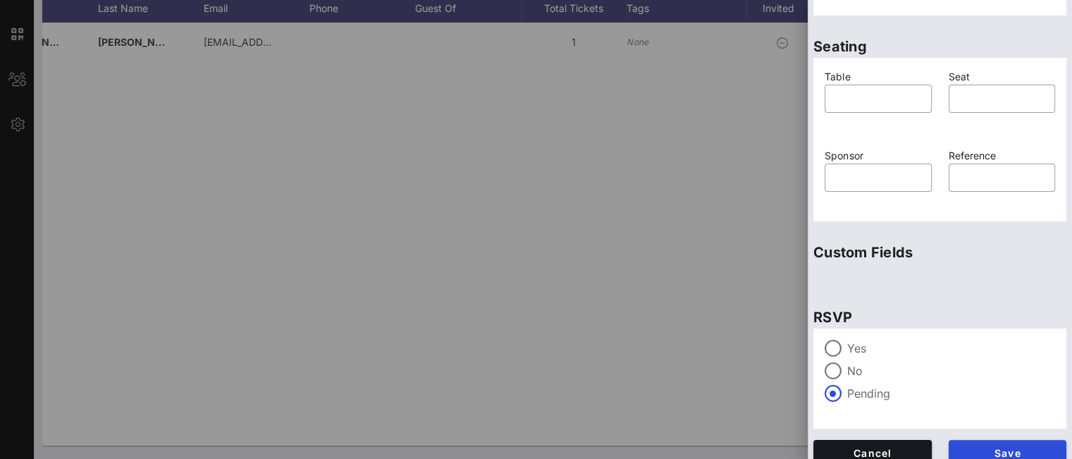
scroll to position [358, 0]
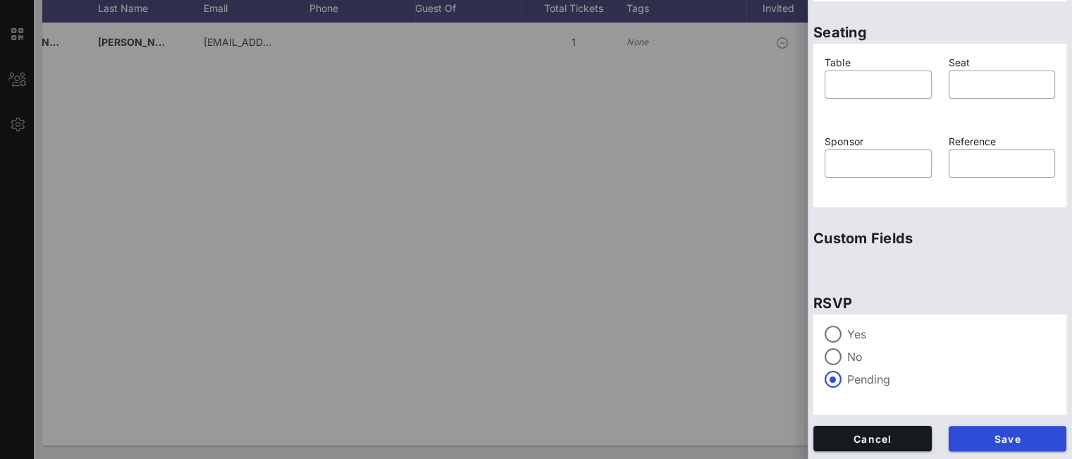
click at [846, 336] on div "Yes" at bounding box center [940, 334] width 230 height 17
click at [1002, 436] on span "Save" at bounding box center [1008, 439] width 96 height 12
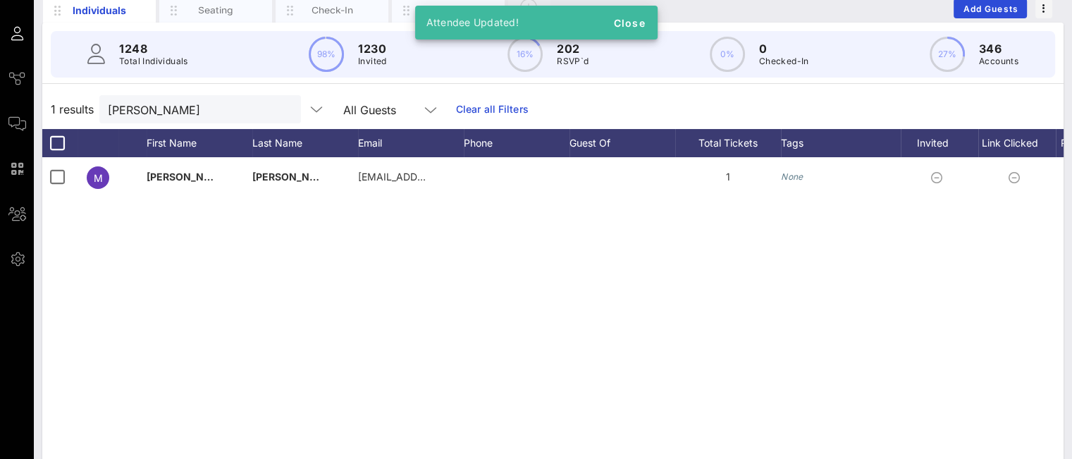
scroll to position [28, 0]
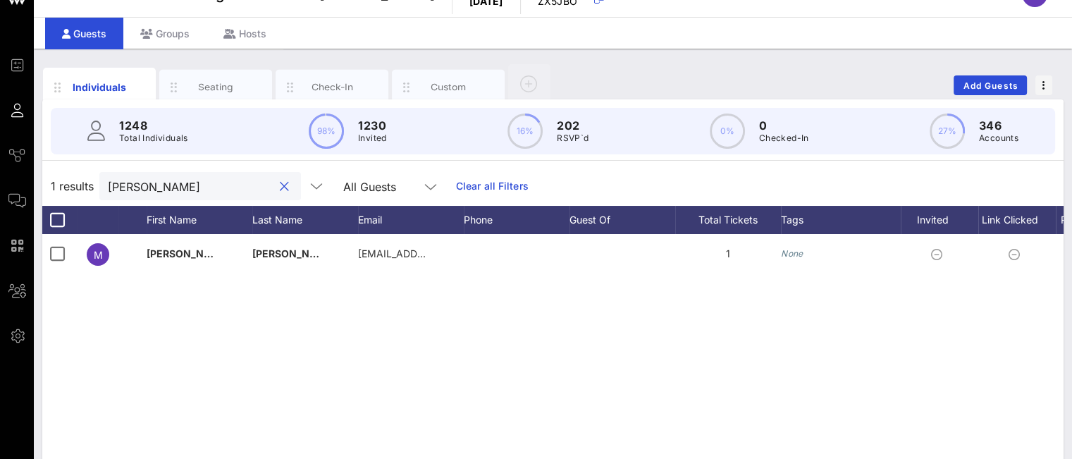
drag, startPoint x: 152, startPoint y: 193, endPoint x: 58, endPoint y: 180, distance: 95.4
click at [58, 180] on div "1 results cintron All Guests Clear all Filters" at bounding box center [552, 185] width 1021 height 39
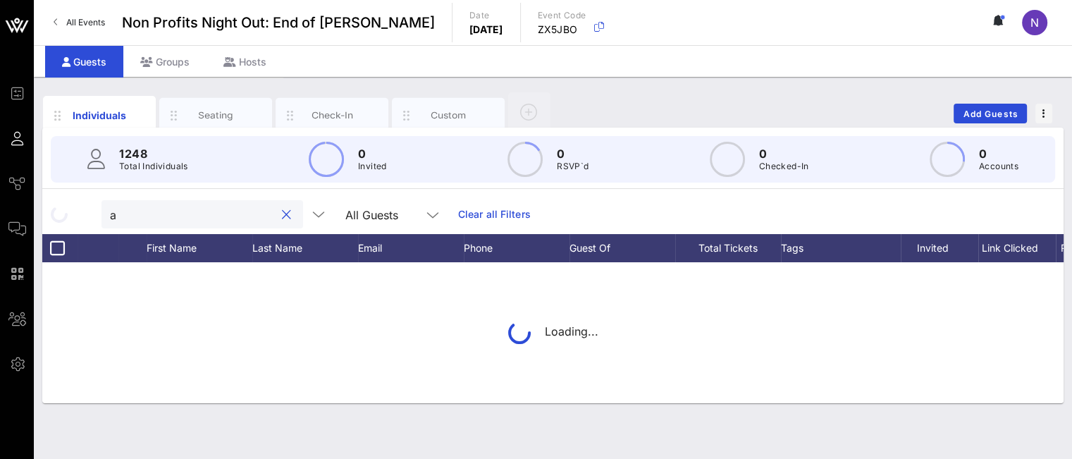
scroll to position [0, 0]
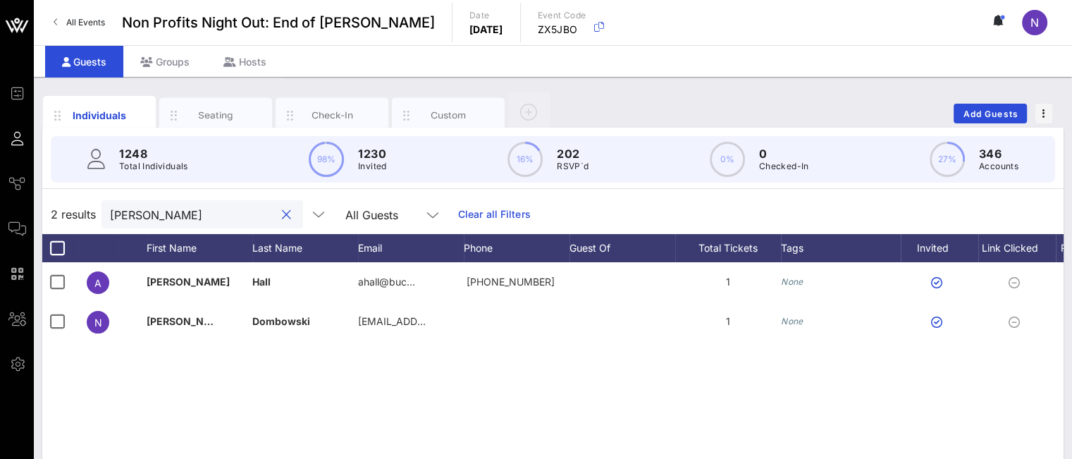
type input "anita"
click at [968, 113] on span "Add Guests" at bounding box center [991, 114] width 56 height 11
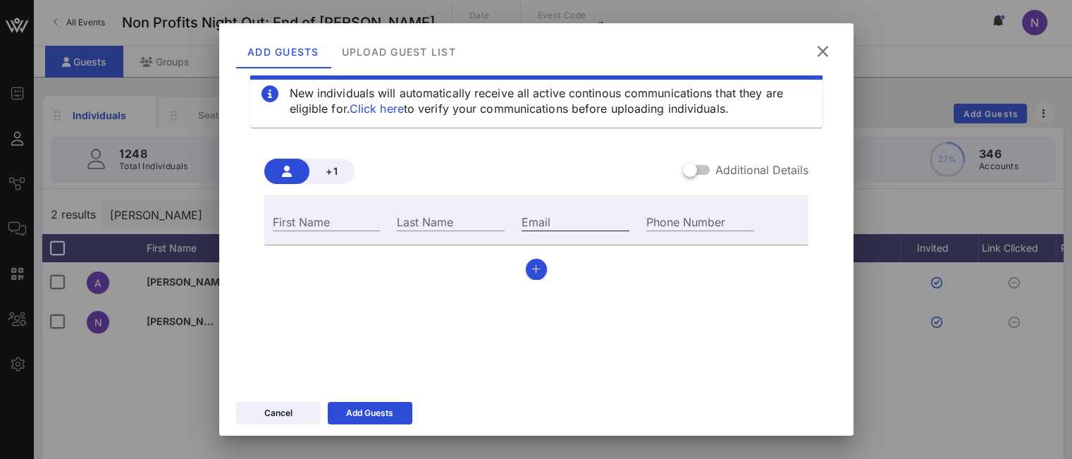
click at [538, 224] on input "Email" at bounding box center [576, 221] width 108 height 18
paste input "elovendusky@gaycenter.org"
type input "elovendusky@gaycenter.org"
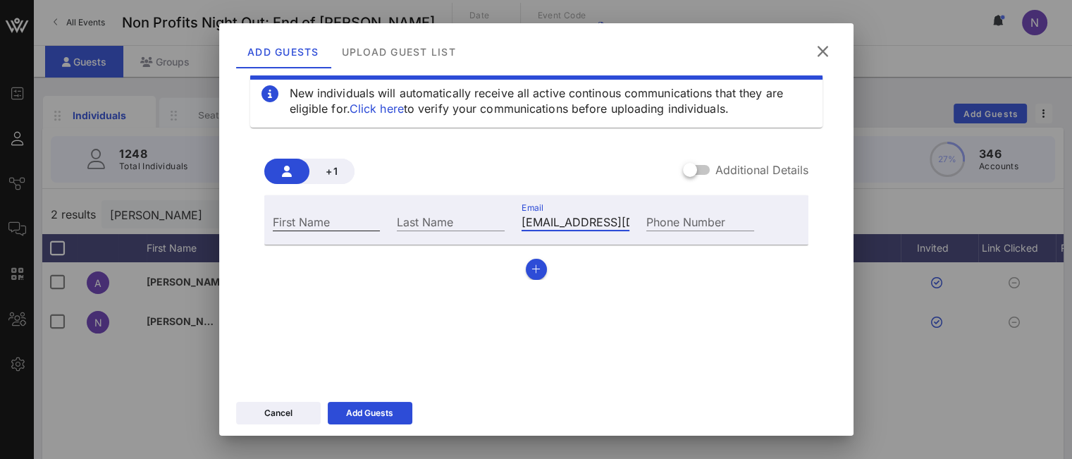
click at [302, 218] on div "First Name" at bounding box center [327, 221] width 108 height 18
type input "Eugene"
paste input "Lovendusky"
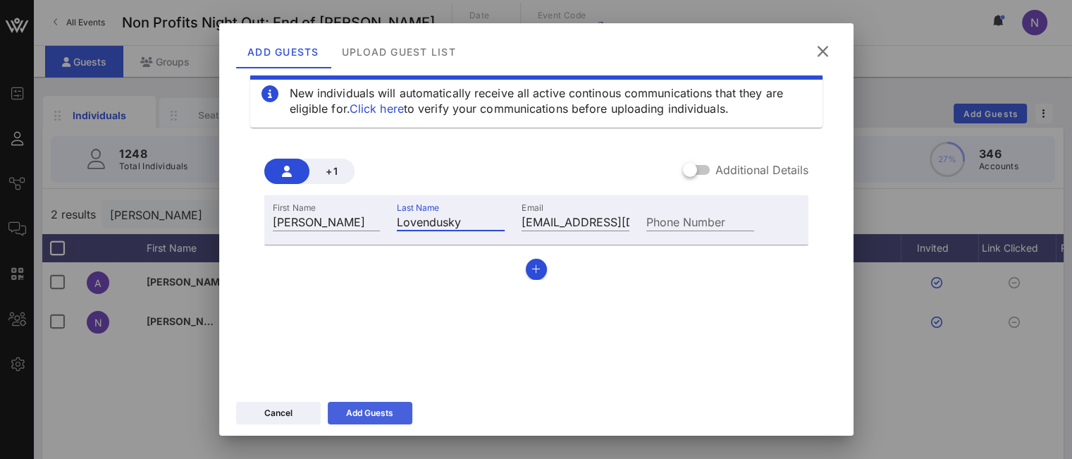
type input "Lovendusky"
click at [383, 419] on div "Add Guests" at bounding box center [369, 413] width 47 height 14
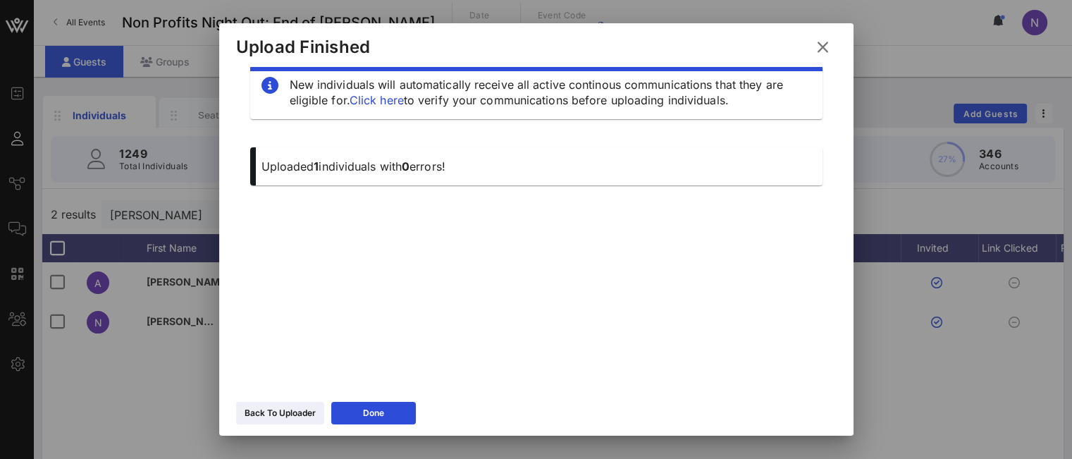
click at [820, 51] on icon at bounding box center [823, 47] width 24 height 23
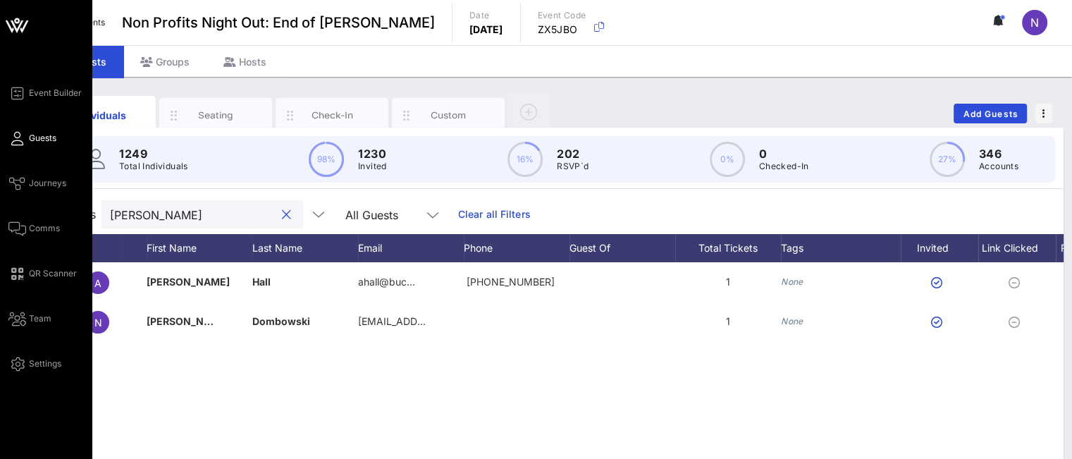
drag, startPoint x: 210, startPoint y: 205, endPoint x: 4, endPoint y: 195, distance: 206.7
click at [4, 195] on div "Event Builder Guests Journeys Comms QR Scanner Team Settings Non Profits Night …" at bounding box center [536, 349] width 1072 height 699
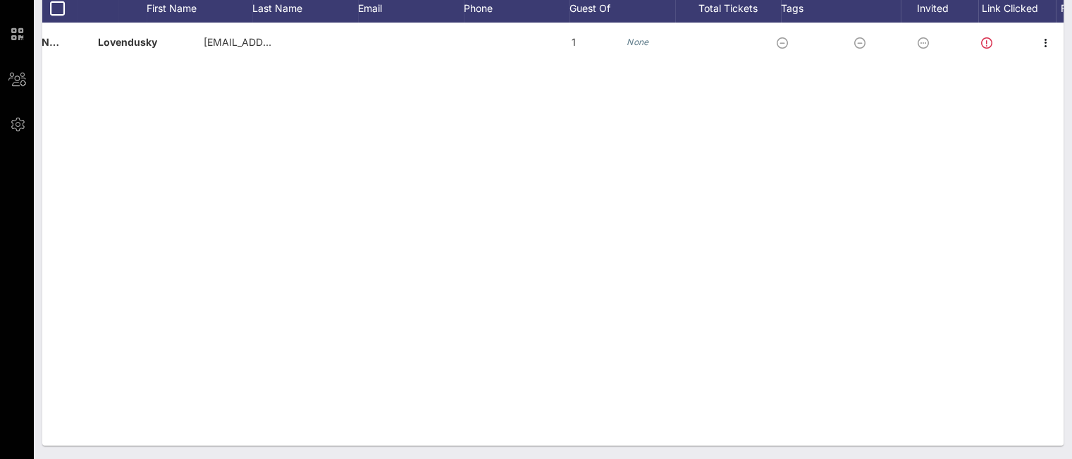
scroll to position [0, 154]
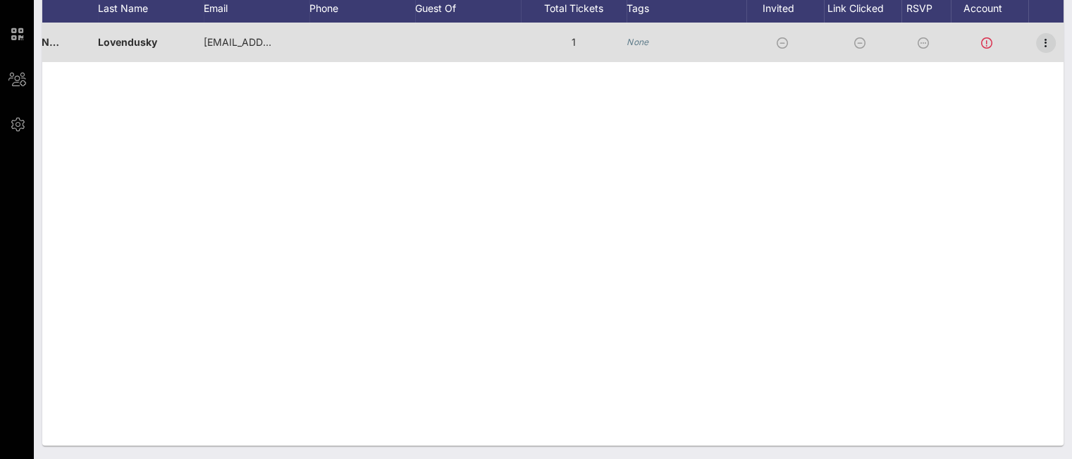
type input "eug"
click at [1002, 39] on icon "button" at bounding box center [1045, 43] width 17 height 17
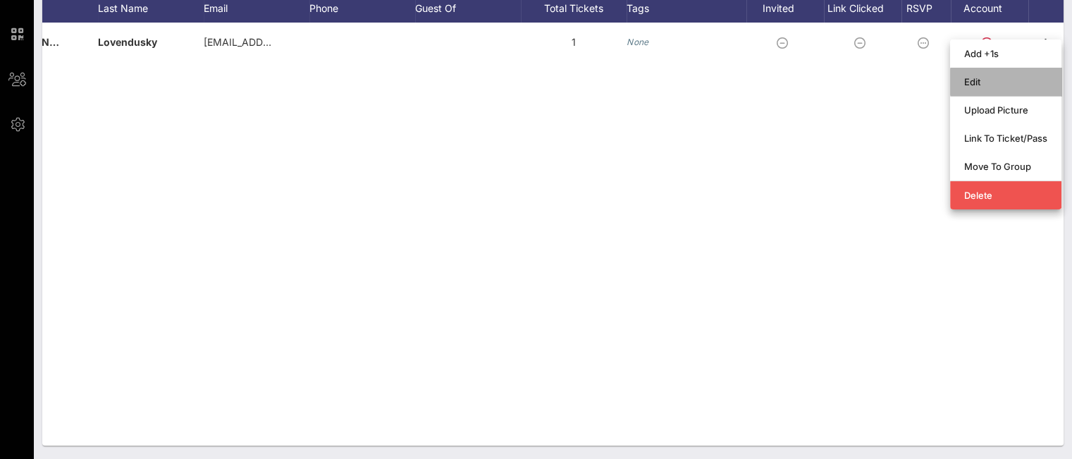
click at [974, 75] on div "Edit" at bounding box center [1005, 81] width 83 height 23
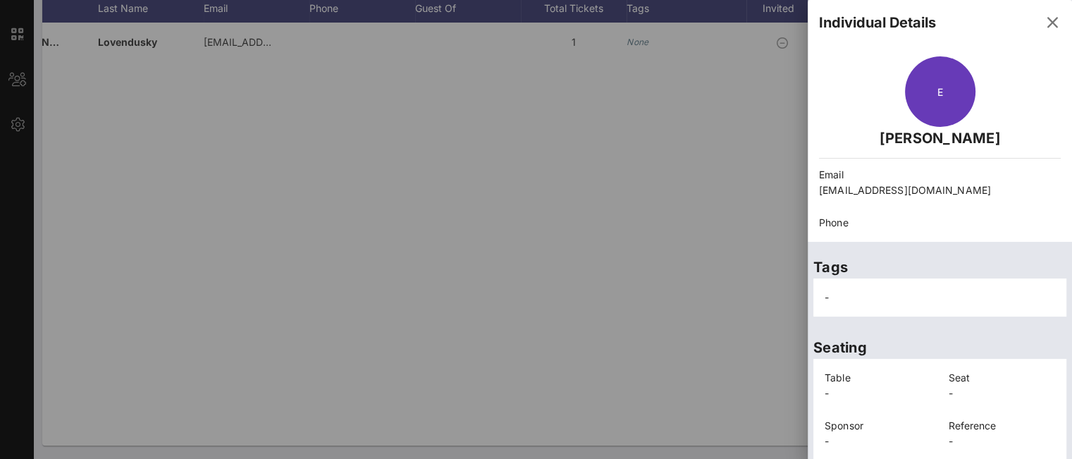
scroll to position [111, 0]
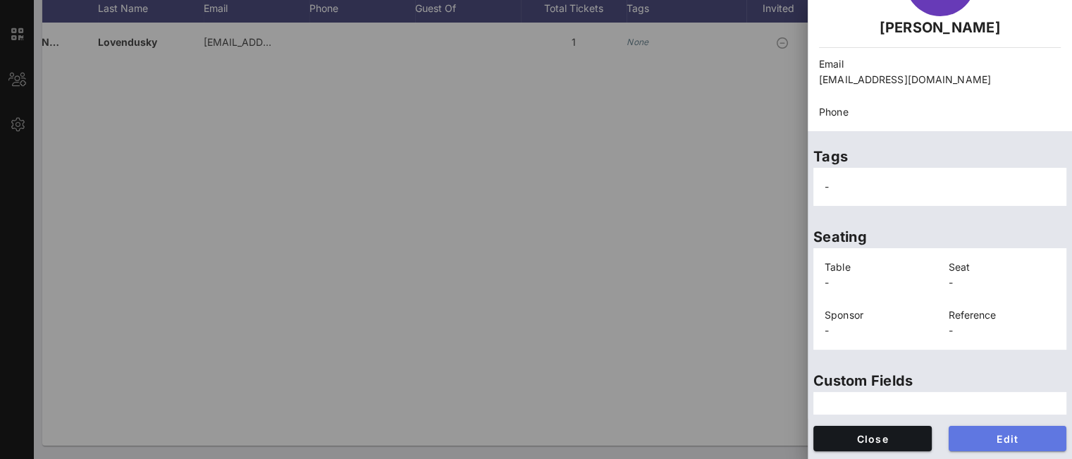
click at [976, 436] on span "Edit" at bounding box center [1008, 439] width 96 height 12
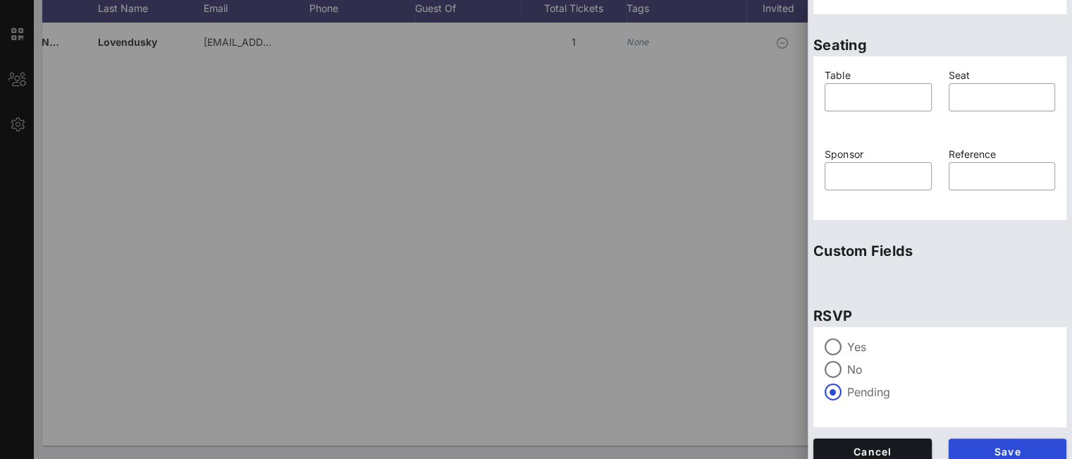
scroll to position [358, 0]
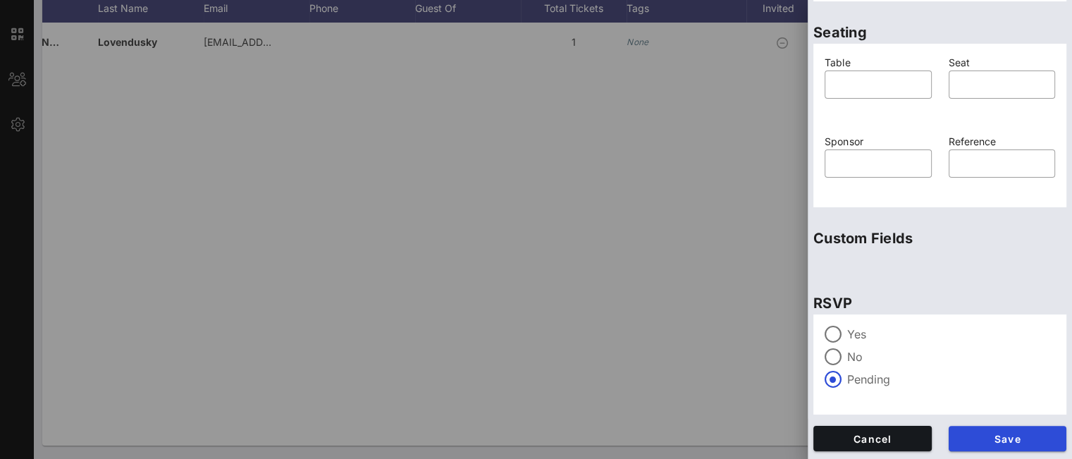
click at [844, 335] on div "Yes" at bounding box center [940, 334] width 230 height 17
click at [995, 433] on span "Save" at bounding box center [1008, 439] width 96 height 12
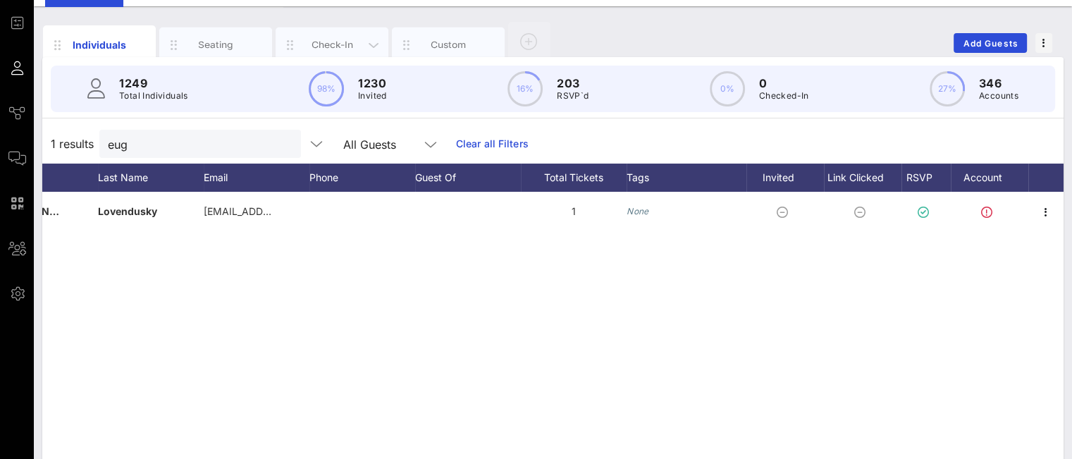
scroll to position [28, 0]
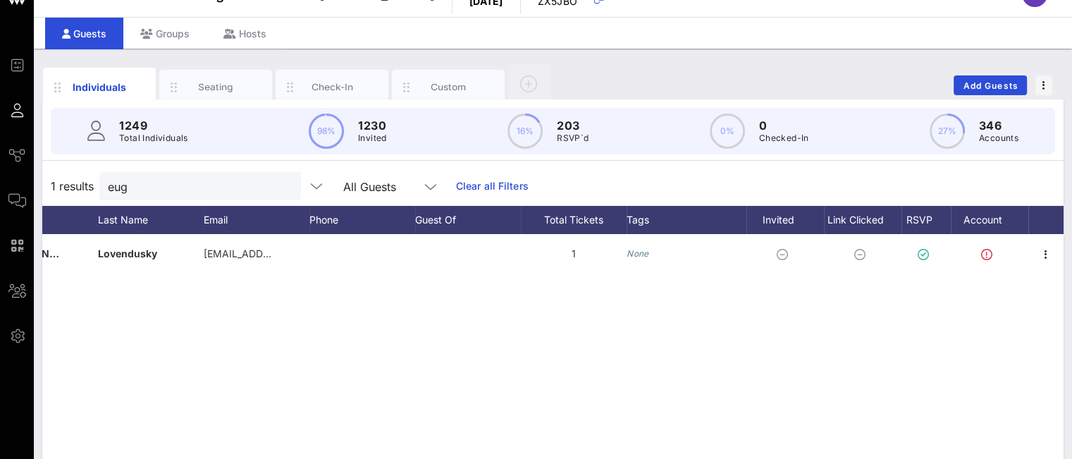
click at [280, 185] on button "clear icon" at bounding box center [284, 187] width 9 height 14
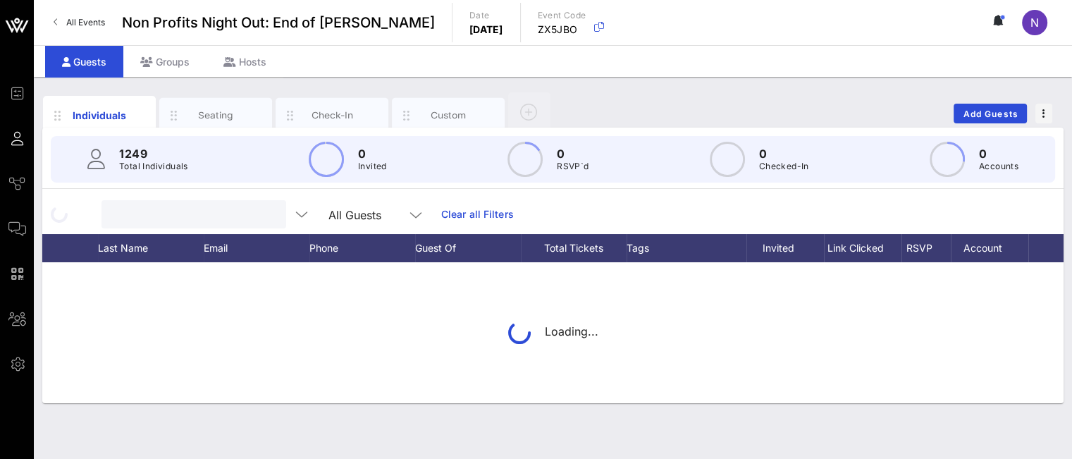
scroll to position [0, 0]
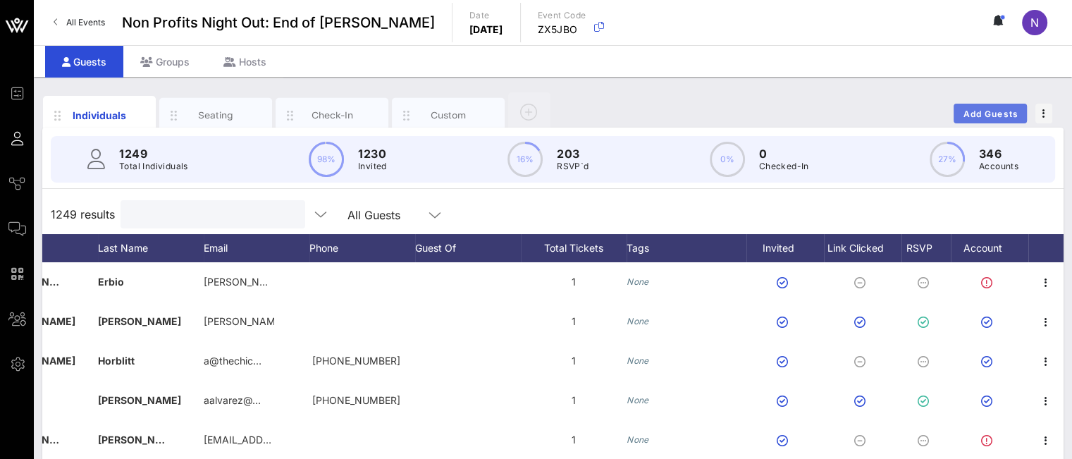
click at [981, 115] on span "Add Guests" at bounding box center [991, 114] width 56 height 11
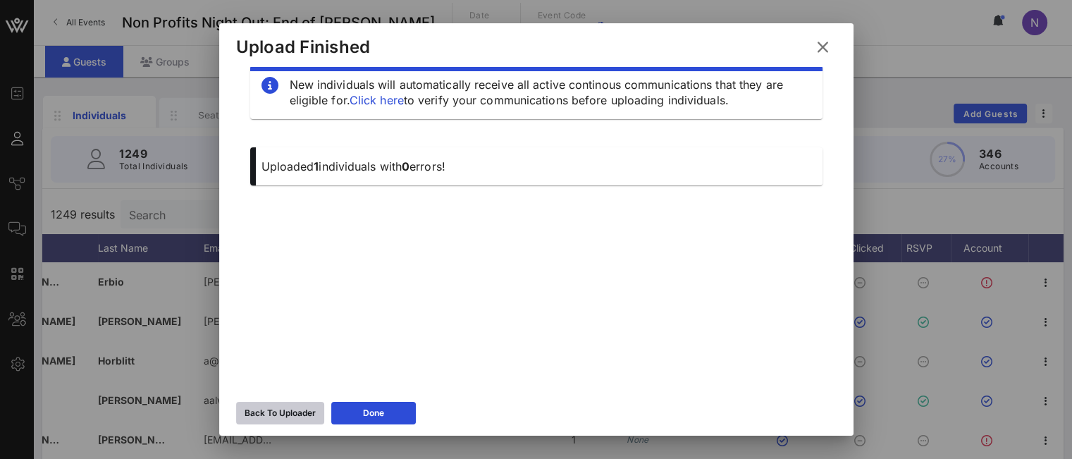
click at [276, 416] on icon at bounding box center [279, 413] width 13 height 13
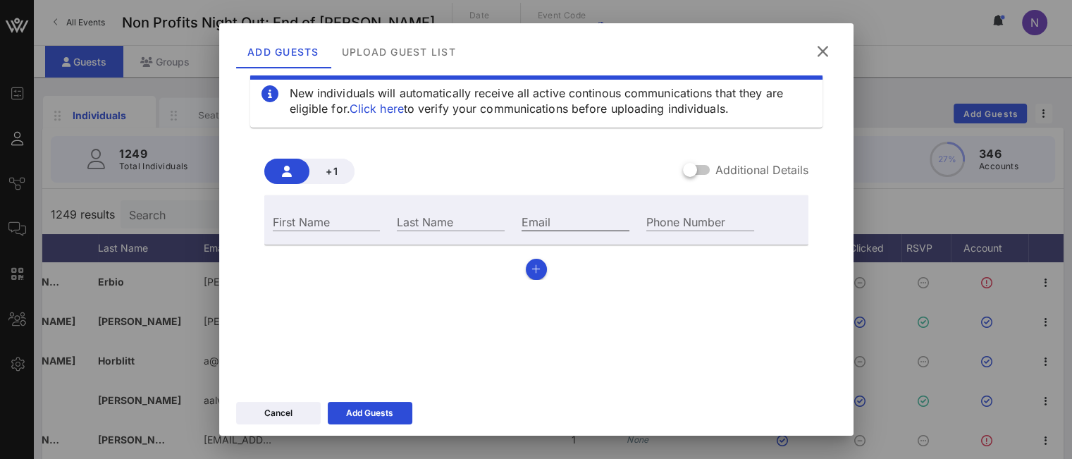
click at [542, 224] on input "Email" at bounding box center [576, 221] width 108 height 18
paste input "mfedenko@gaycenter.org"
type input "mfedenko@gaycenter.org"
click at [338, 218] on input "First Name" at bounding box center [327, 221] width 108 height 18
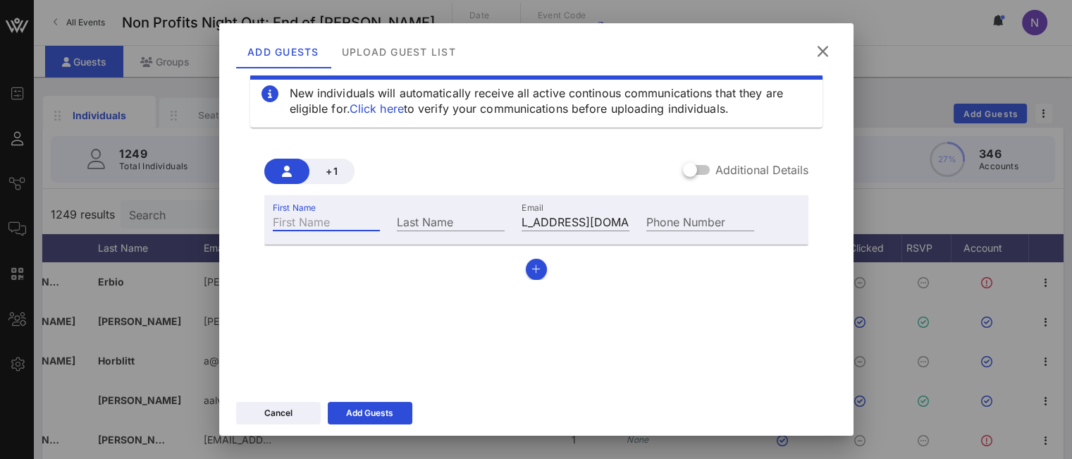
scroll to position [0, 0]
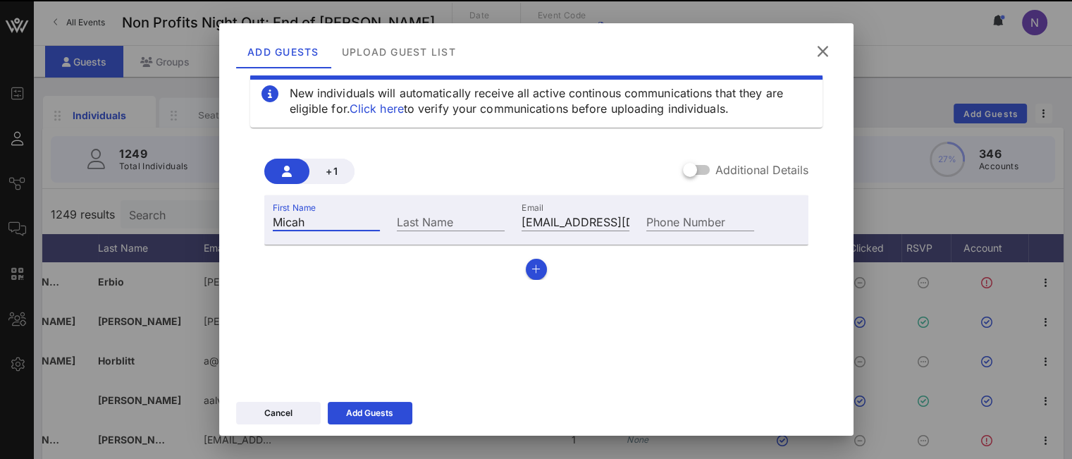
type input "Micah"
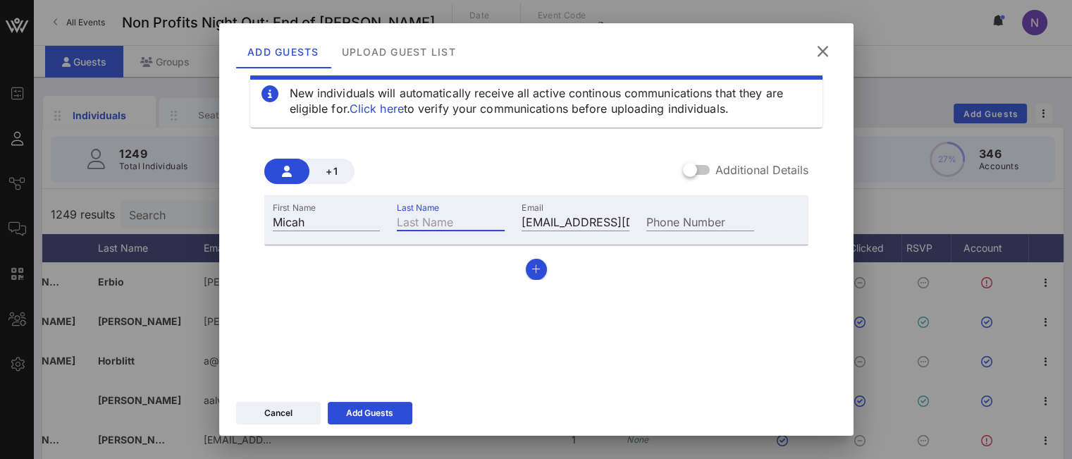
click at [411, 215] on div "Last Name" at bounding box center [451, 221] width 108 height 18
paste input "Fedenko"
type input "Fedenko"
click at [367, 415] on icon at bounding box center [369, 413] width 11 height 9
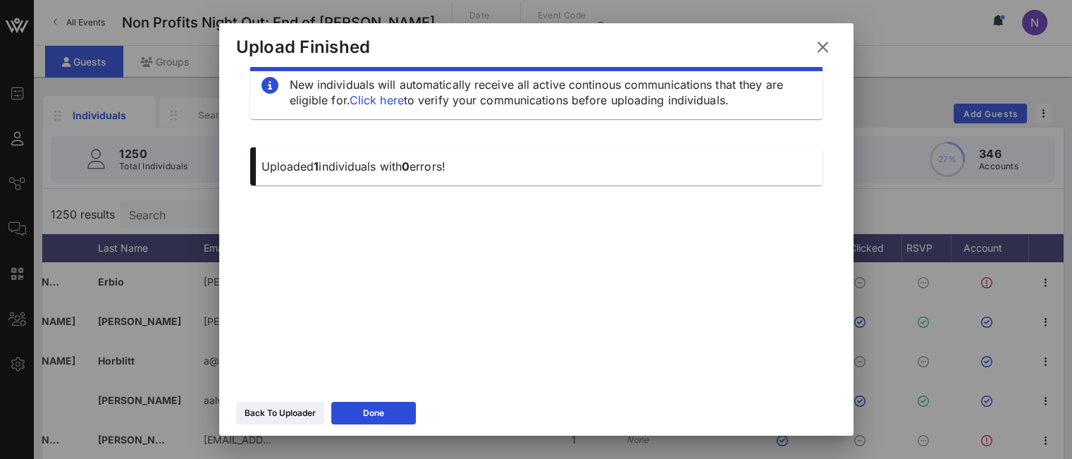
click at [825, 40] on icon at bounding box center [822, 46] width 23 height 21
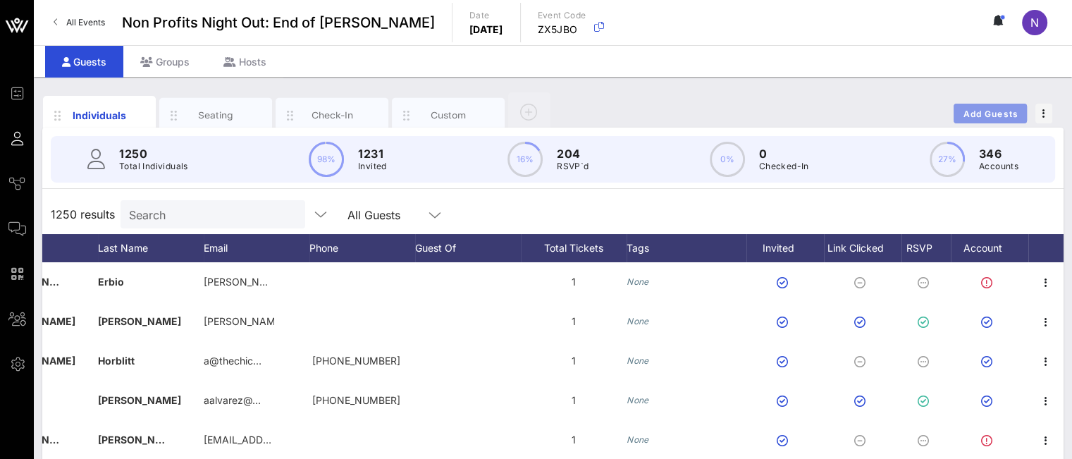
click at [996, 111] on span "Add Guests" at bounding box center [991, 114] width 56 height 11
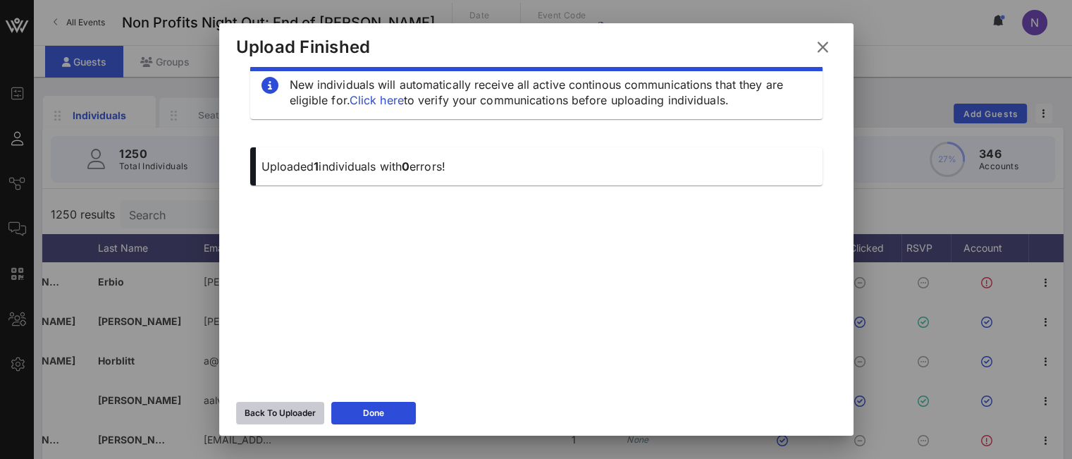
click at [276, 409] on button "Back To Uploader" at bounding box center [280, 413] width 88 height 23
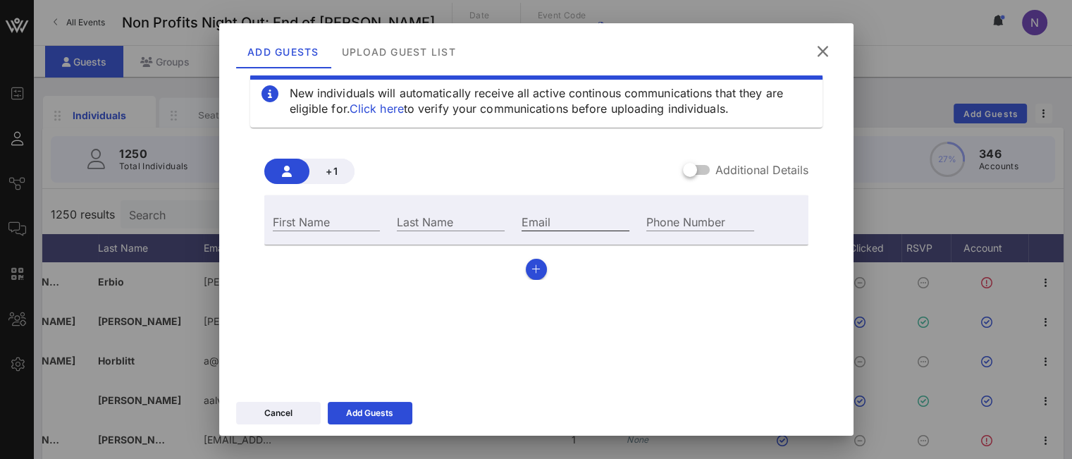
click at [529, 216] on div "Email" at bounding box center [576, 221] width 108 height 18
paste input "lbenarbane@gaycenter.org"
type input "lbenarbane@gaycenter.org"
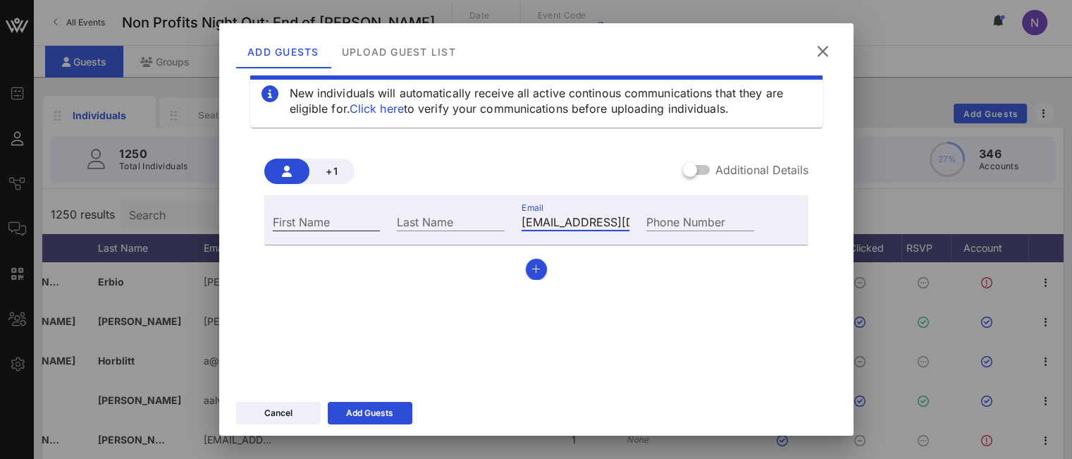
click at [292, 218] on div "First Name" at bounding box center [327, 221] width 108 height 18
type input "Louisa"
paste input "Benarbane"
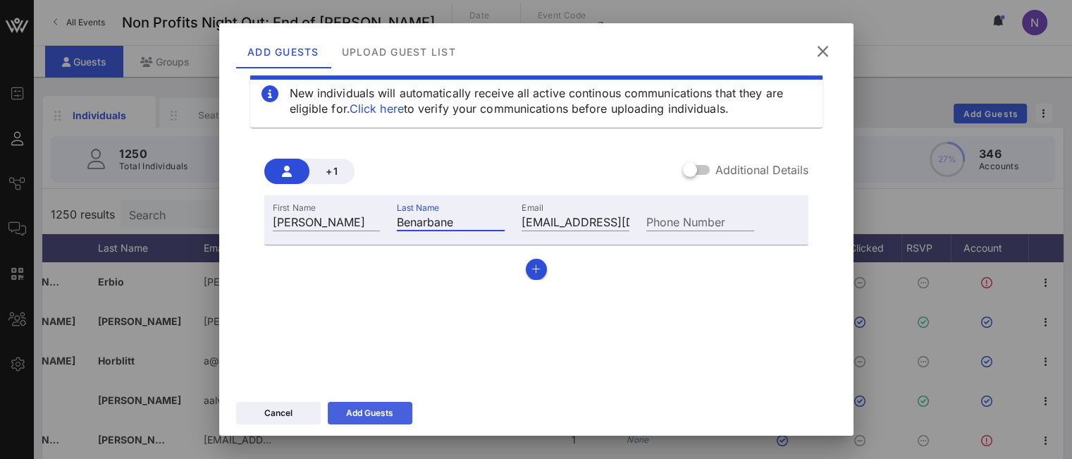
type input "Benarbane"
click at [371, 412] on icon at bounding box center [369, 413] width 11 height 9
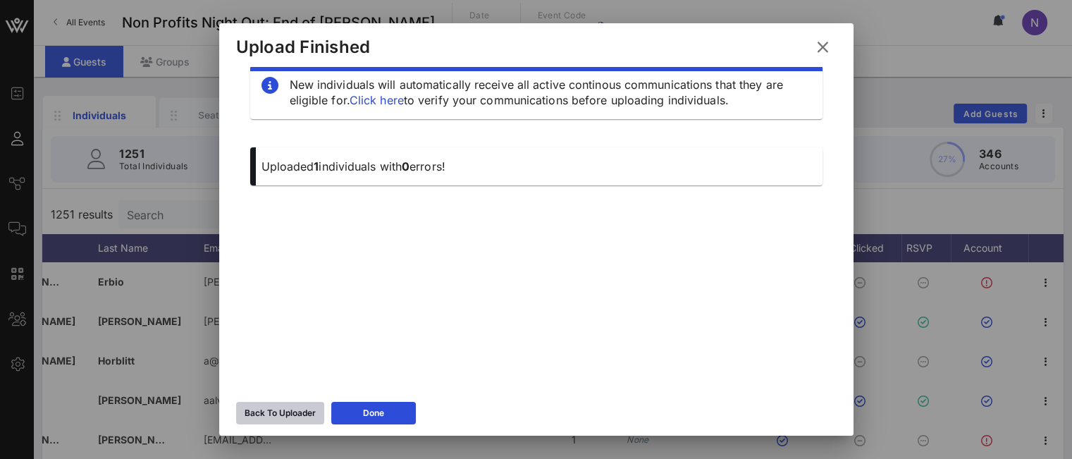
click at [285, 412] on div "Back To Uploader" at bounding box center [280, 413] width 71 height 14
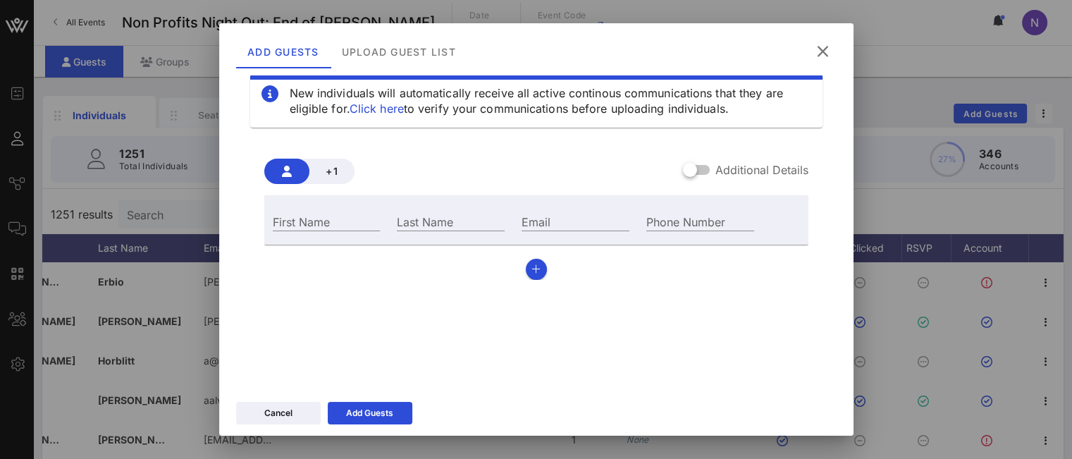
click at [825, 51] on icon at bounding box center [823, 51] width 20 height 18
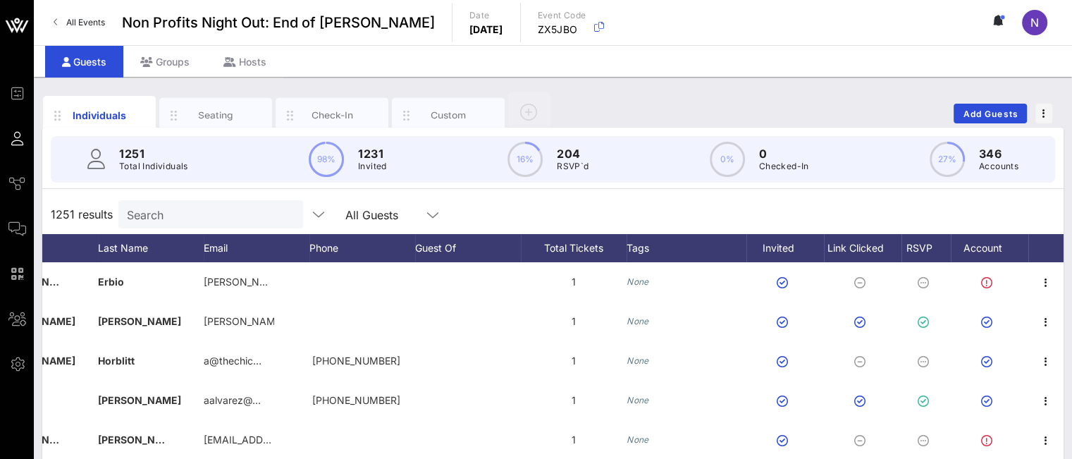
click at [165, 223] on div "Search" at bounding box center [209, 214] width 165 height 28
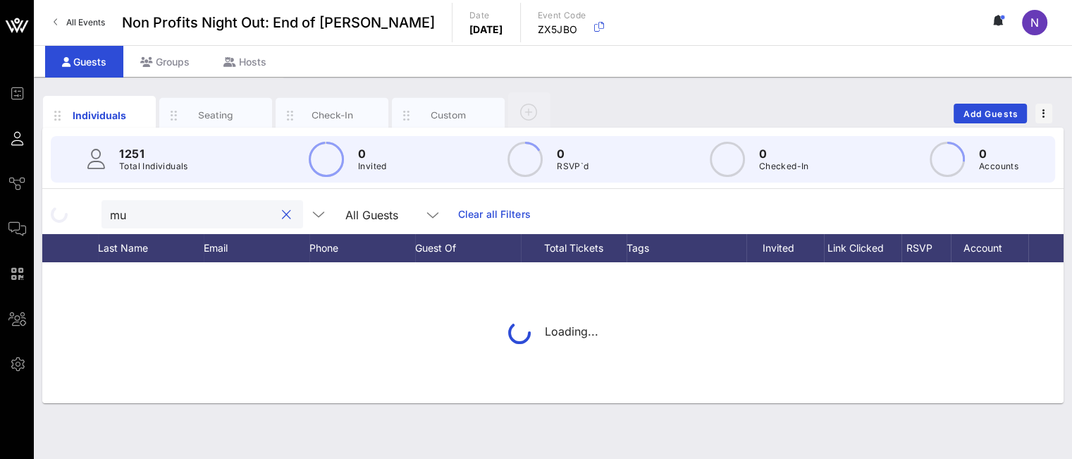
type input "m"
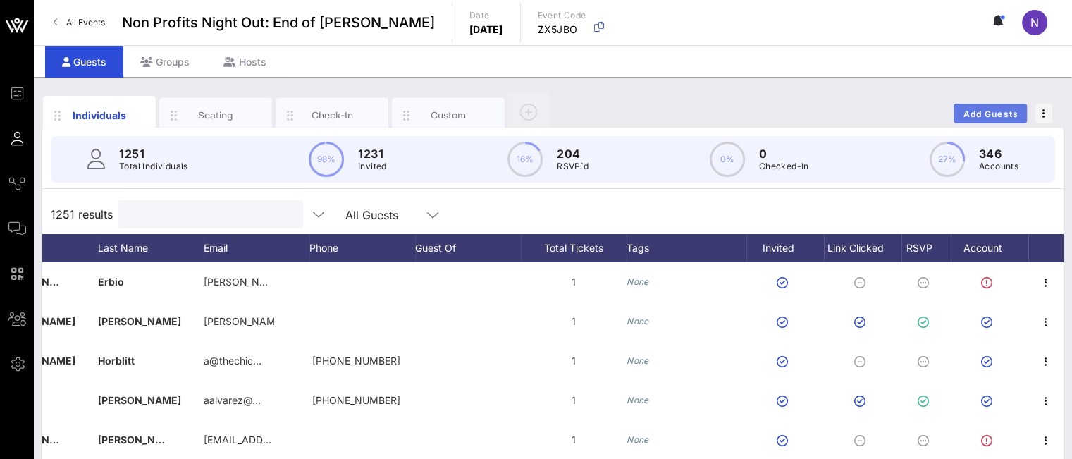
click at [987, 121] on button "Add Guests" at bounding box center [990, 114] width 73 height 20
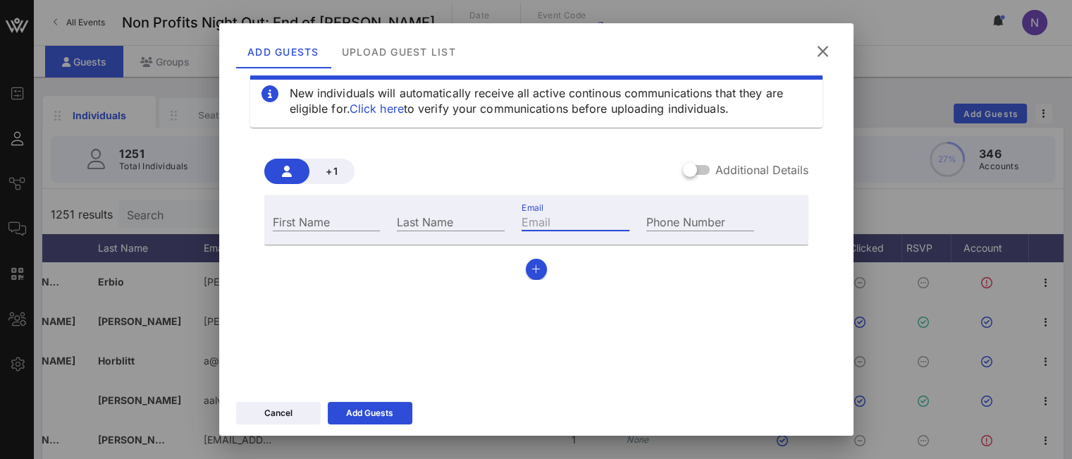
click at [541, 223] on input "Email" at bounding box center [576, 221] width 108 height 18
paste input "dmcconvey@gaycenter.org"
type input "dmcconvey@gaycenter.org"
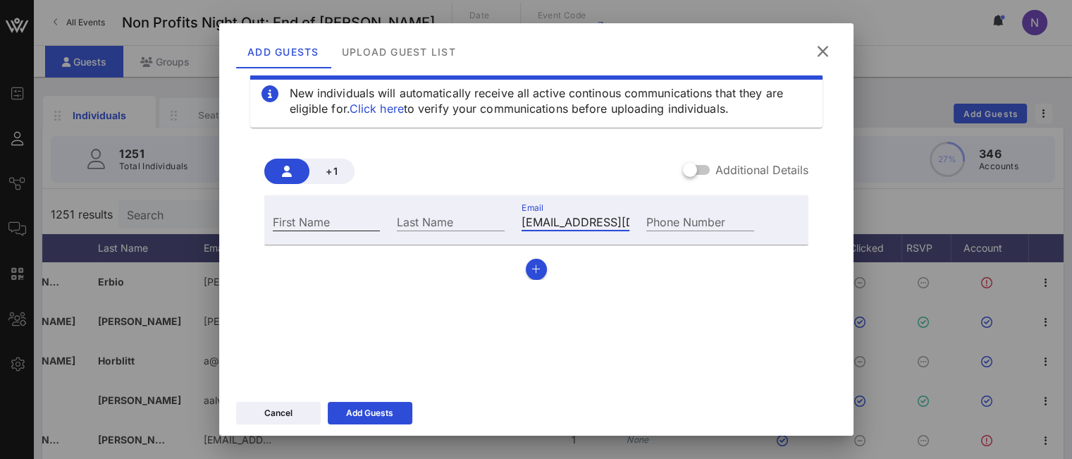
click at [324, 226] on input "First Name" at bounding box center [327, 221] width 108 height 18
type input "Dan"
paste input "McConvey"
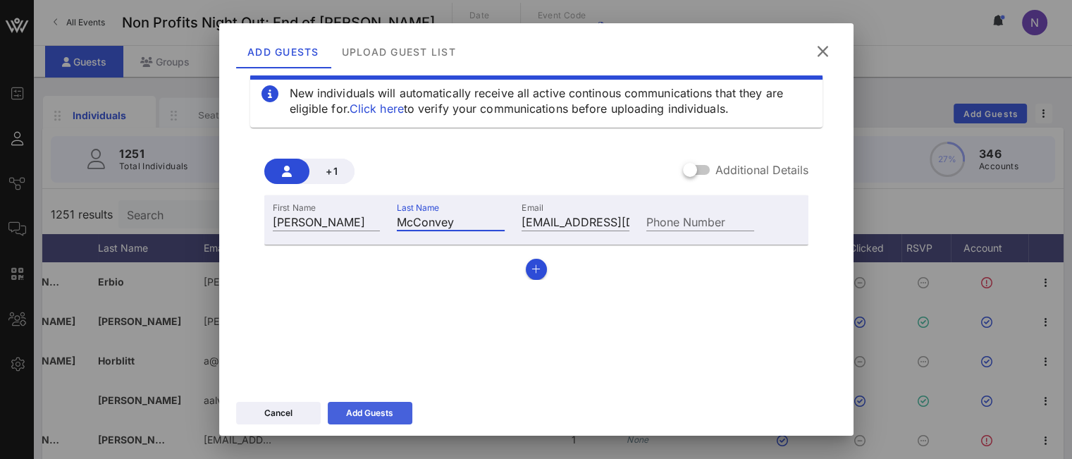
type input "McConvey"
click at [378, 408] on div "Add Guests" at bounding box center [369, 413] width 47 height 14
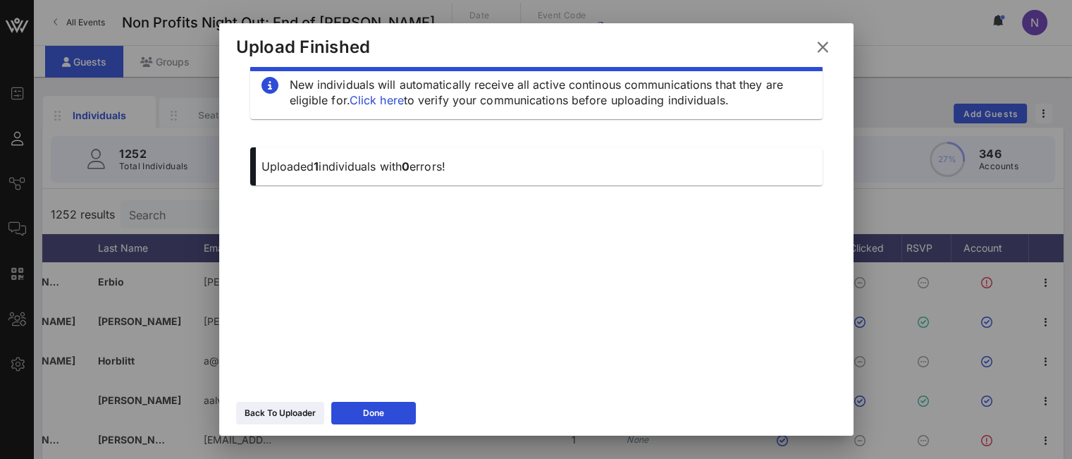
click at [822, 51] on icon at bounding box center [822, 47] width 21 height 20
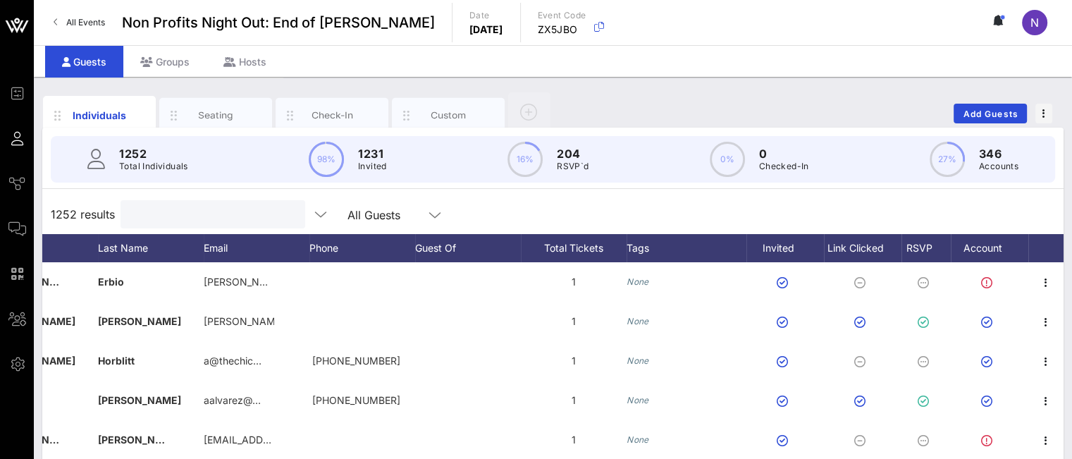
click at [168, 213] on input "text" at bounding box center [211, 214] width 165 height 18
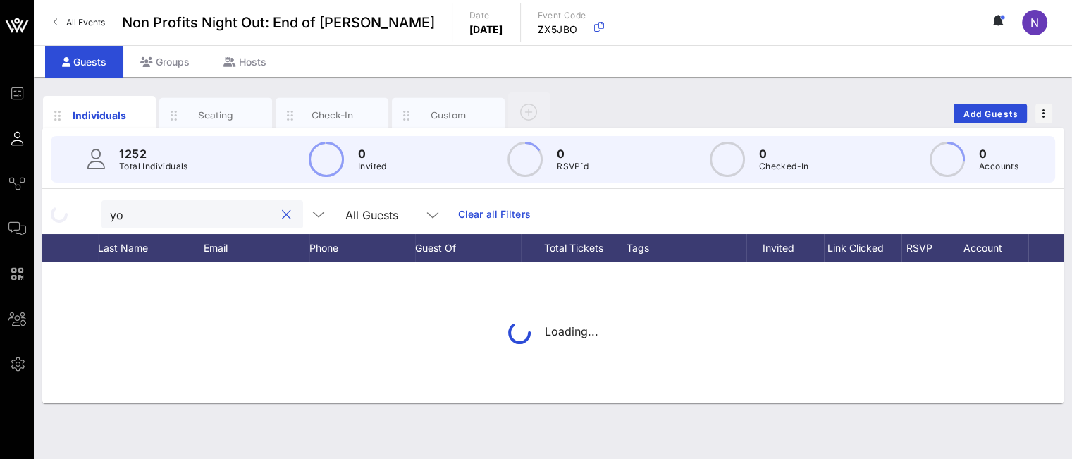
type input "y"
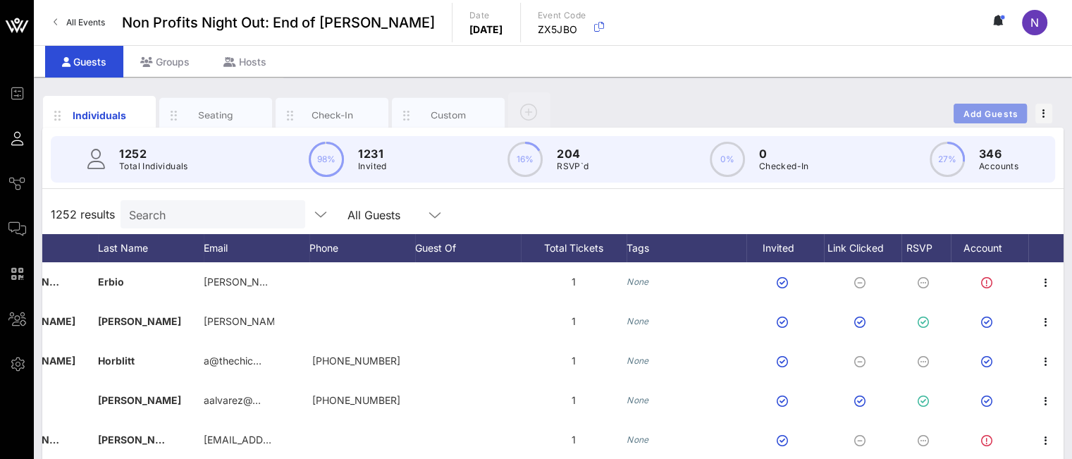
click at [985, 109] on span "Add Guests" at bounding box center [991, 114] width 56 height 11
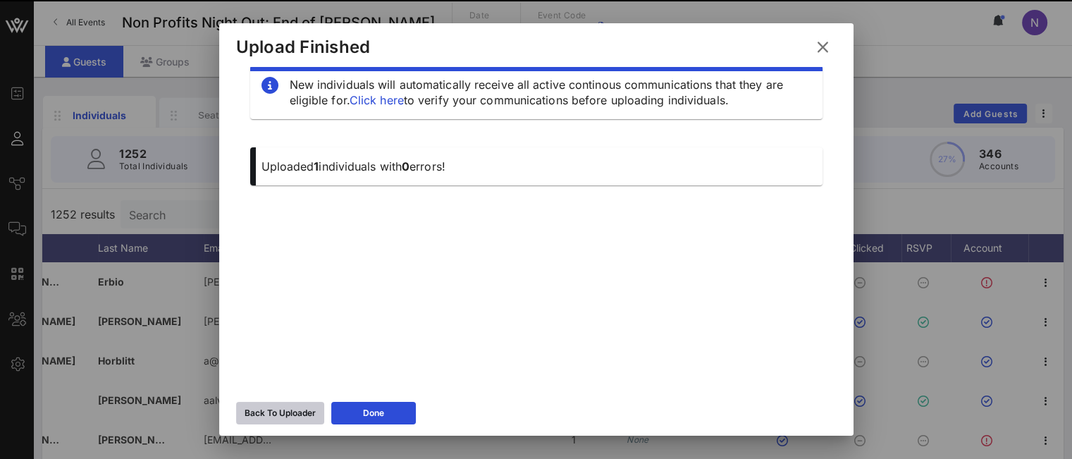
click at [299, 417] on div "Back To Uploader" at bounding box center [280, 413] width 71 height 14
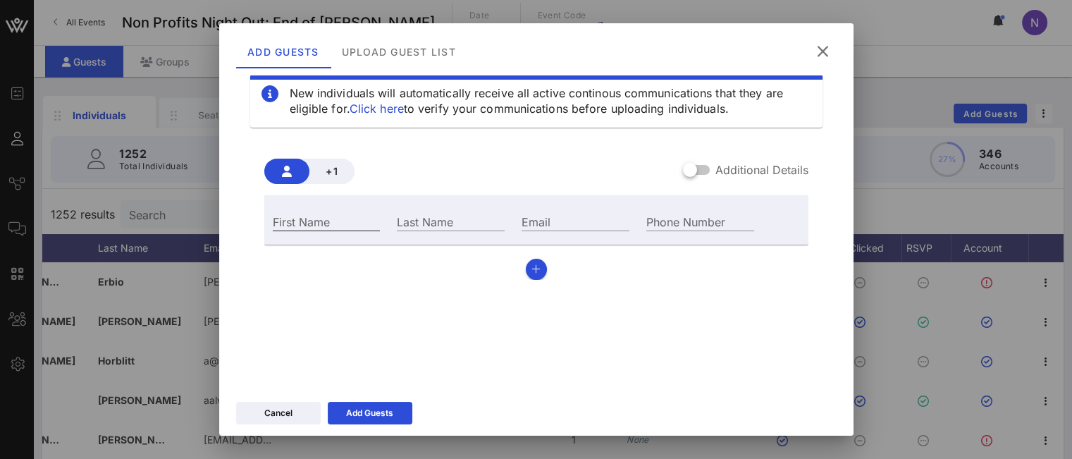
click at [318, 216] on div "First Name" at bounding box center [327, 221] width 108 height 18
type input "Yohon"
type input "Tatum"
paste input "ytatum@gaycenter.org"
drag, startPoint x: 529, startPoint y: 221, endPoint x: 485, endPoint y: 216, distance: 44.0
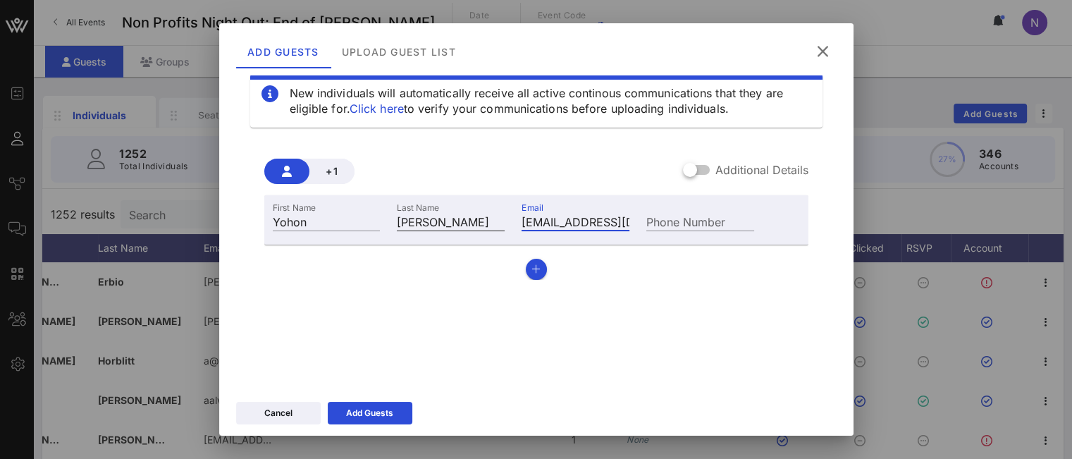
click at [485, 216] on div "First Name Yohon Last Name Tatum Email ytatum@gaycenter.org Phone Number" at bounding box center [513, 220] width 499 height 38
type input "ytatum@gaycenter.org"
click at [445, 311] on div "New individuals will automatically receive all active continous communications …" at bounding box center [536, 220] width 600 height 338
click at [392, 421] on button "Add Guests" at bounding box center [370, 413] width 85 height 23
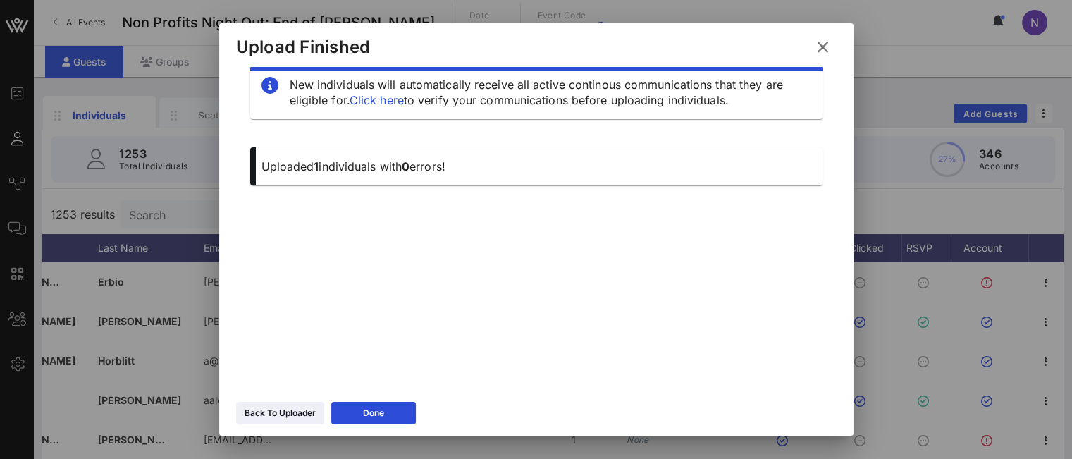
click at [825, 49] on icon at bounding box center [822, 47] width 19 height 17
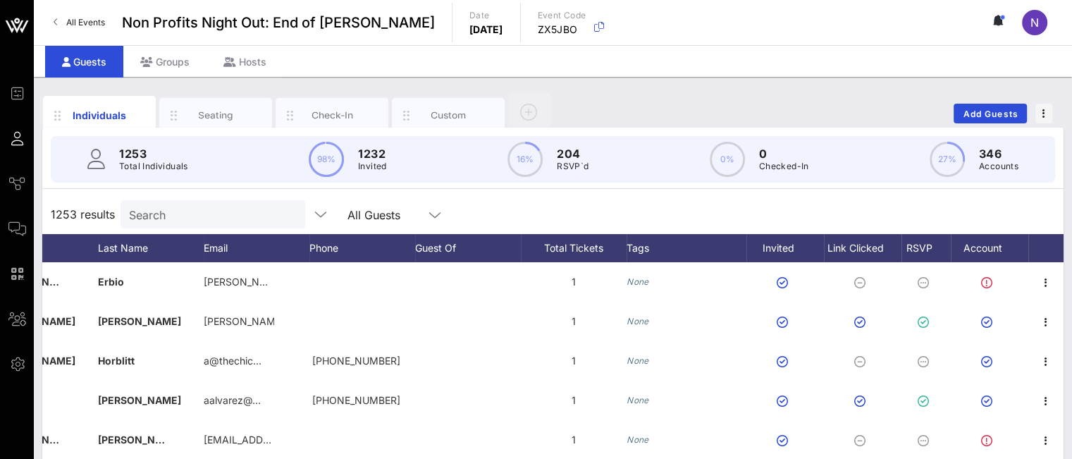
click at [182, 225] on div "Search" at bounding box center [211, 214] width 165 height 28
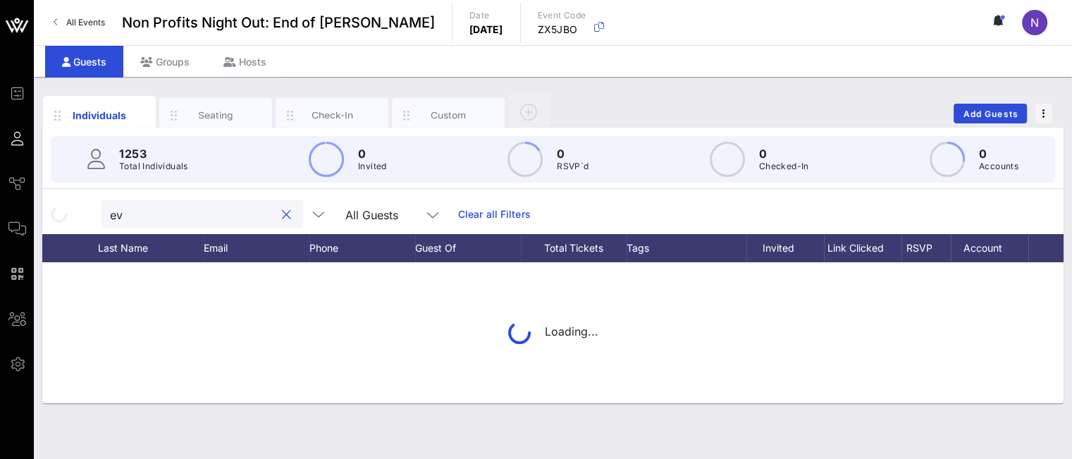
type input "e"
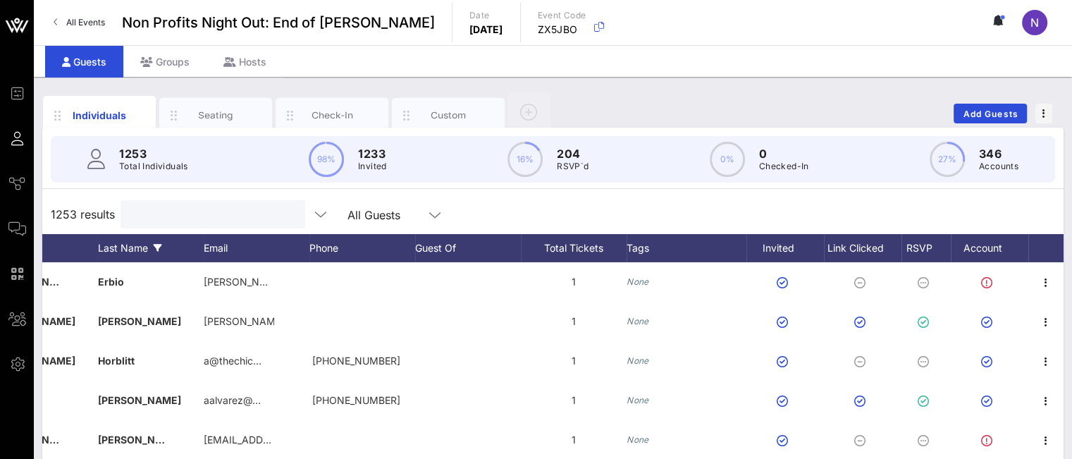
type input "d"
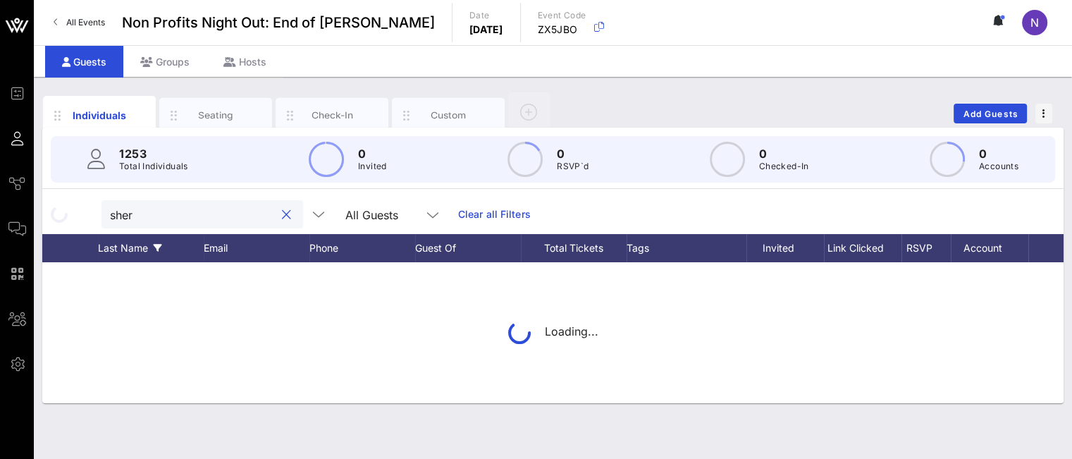
type input "sheri"
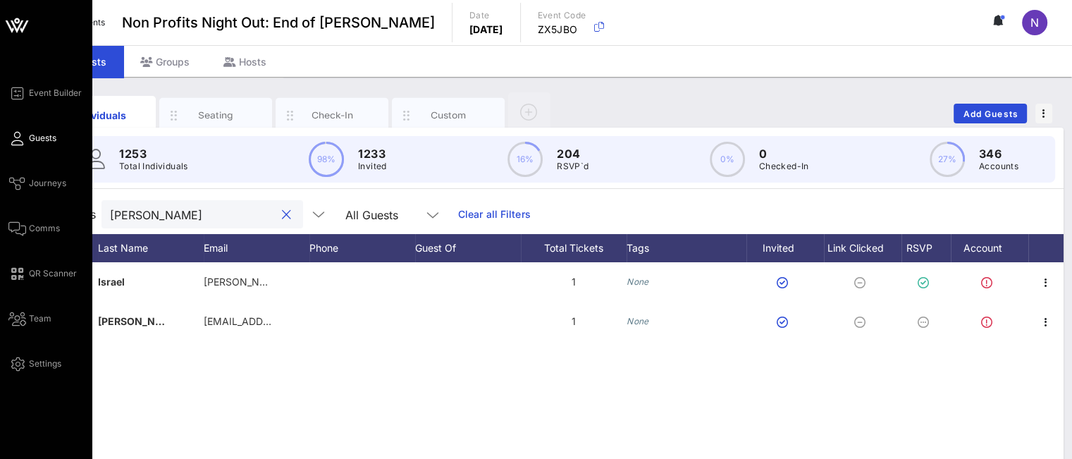
drag, startPoint x: 175, startPoint y: 216, endPoint x: 0, endPoint y: 180, distance: 178.4
click at [0, 180] on div "Event Builder Guests Journeys Comms QR Scanner Team Settings Non Profits Night …" at bounding box center [536, 349] width 1072 height 699
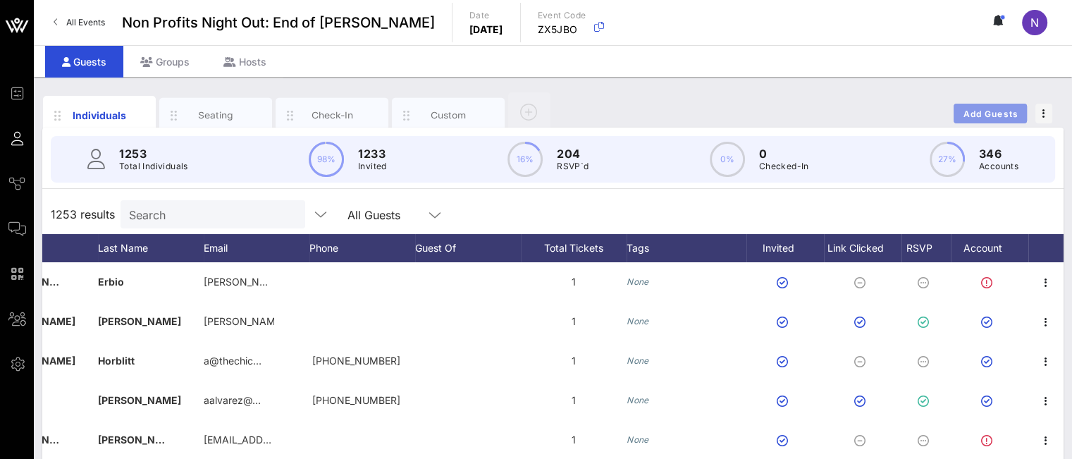
click at [971, 114] on span "Add Guests" at bounding box center [991, 114] width 56 height 11
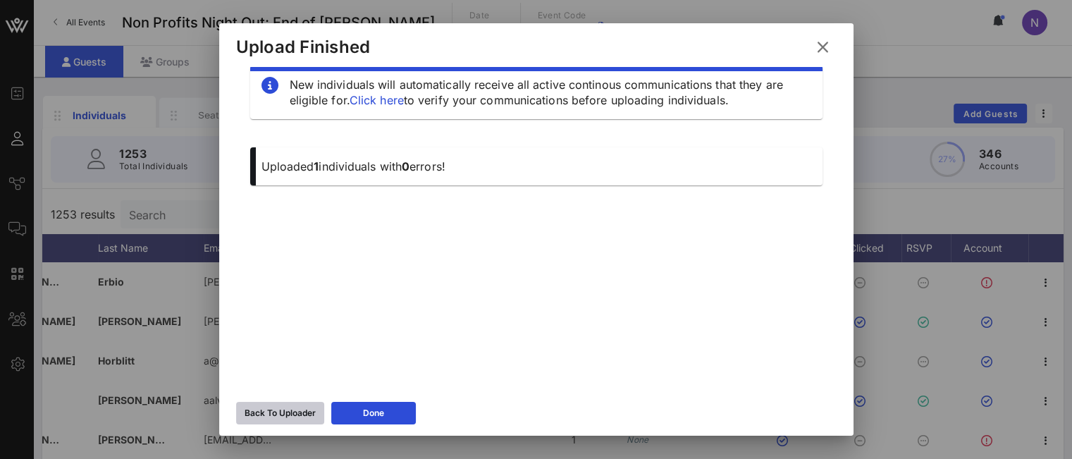
click at [268, 414] on div "Back To Uploader" at bounding box center [280, 413] width 71 height 14
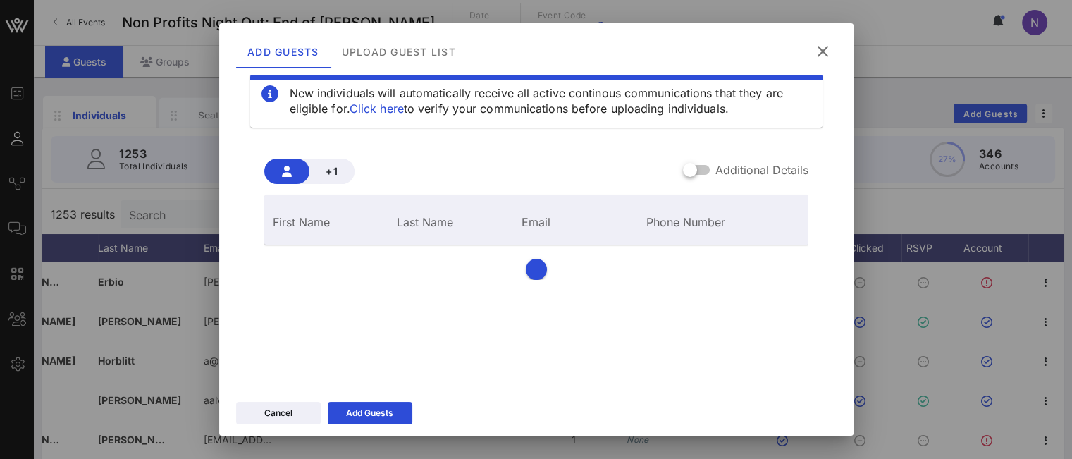
click at [309, 216] on div "First Name" at bounding box center [327, 221] width 108 height 18
type input "[PERSON_NAME]"
type input "Pickman"
paste input "Sophie@weddingsaccomplished.com"
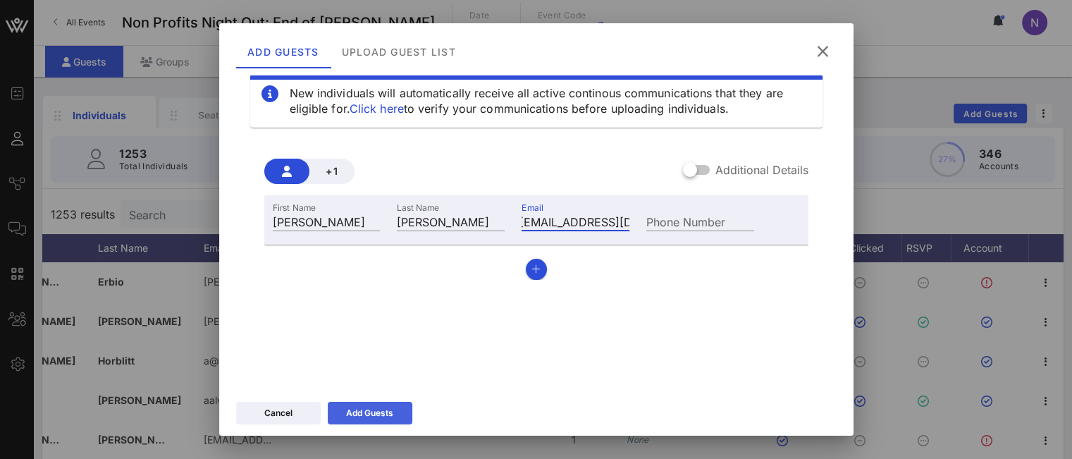
type input "Sophie@weddingsaccomplished.com"
click at [379, 418] on div "Add Guests" at bounding box center [369, 413] width 47 height 14
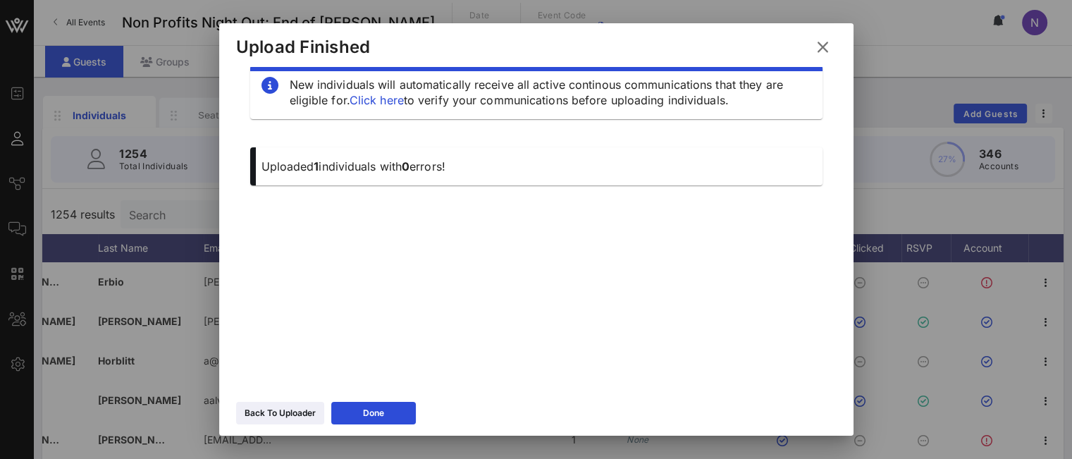
click at [827, 44] on icon at bounding box center [823, 47] width 20 height 18
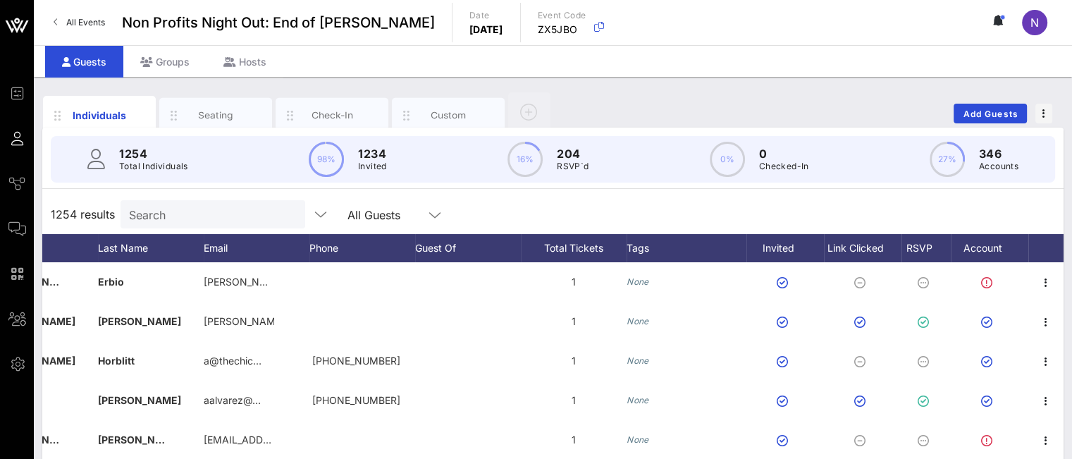
click at [185, 228] on div "1254 results Search All Guests" at bounding box center [552, 214] width 1021 height 39
click at [186, 223] on div "Search" at bounding box center [211, 214] width 165 height 28
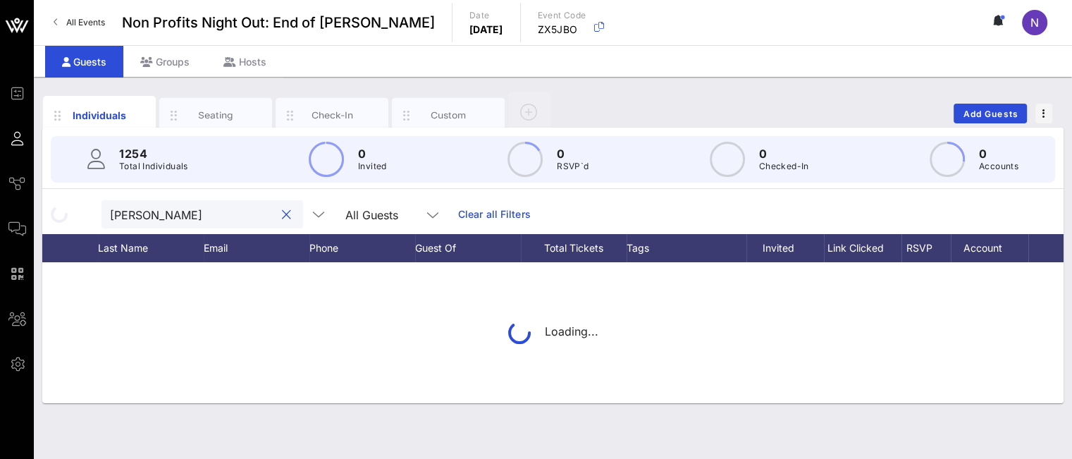
type input "jennifer en"
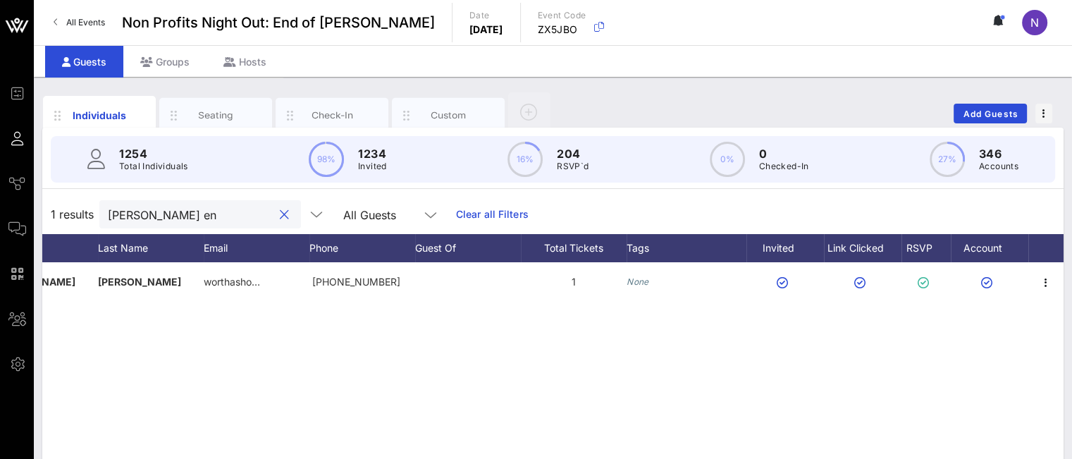
drag, startPoint x: 211, startPoint y: 222, endPoint x: 68, endPoint y: 214, distance: 144.0
click at [68, 214] on div "1 results jennifer en All Guests Clear all Filters" at bounding box center [552, 214] width 1021 height 39
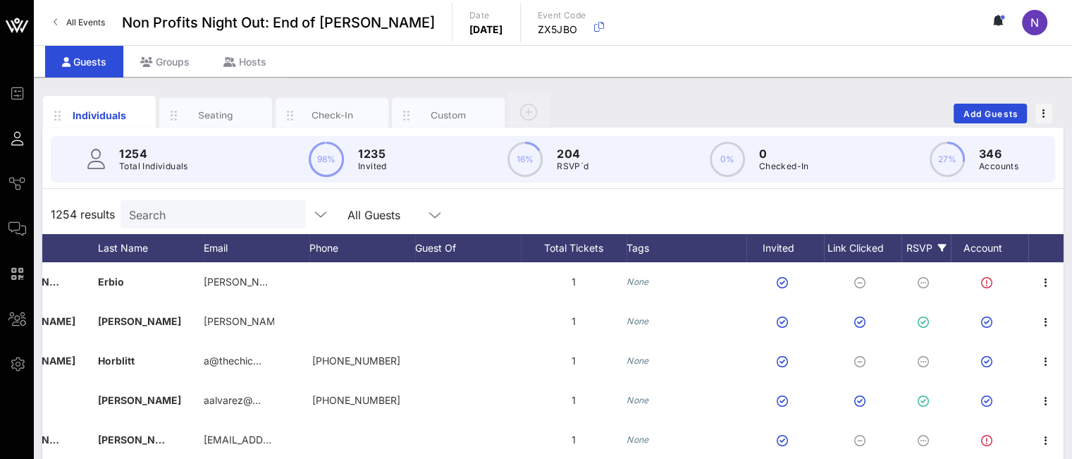
click at [944, 244] on icon at bounding box center [942, 248] width 8 height 8
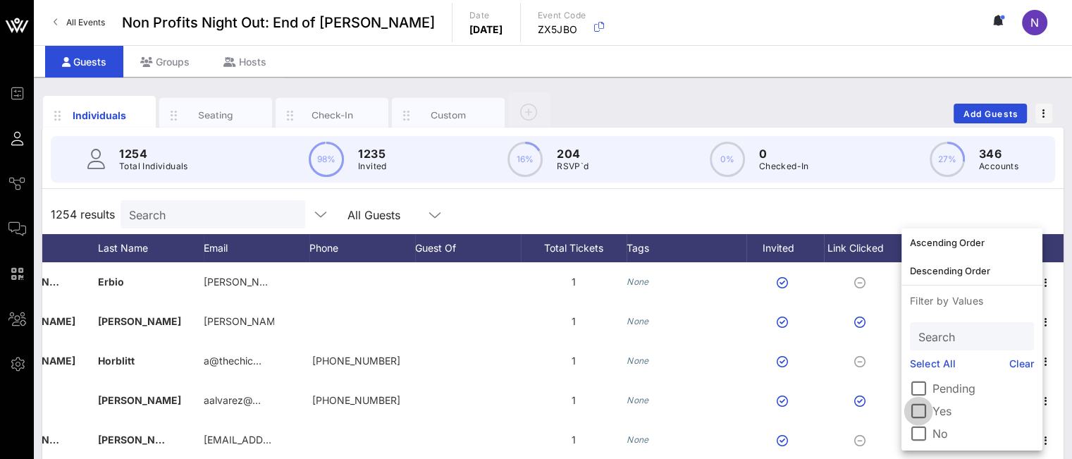
click at [920, 409] on div at bounding box center [918, 411] width 24 height 24
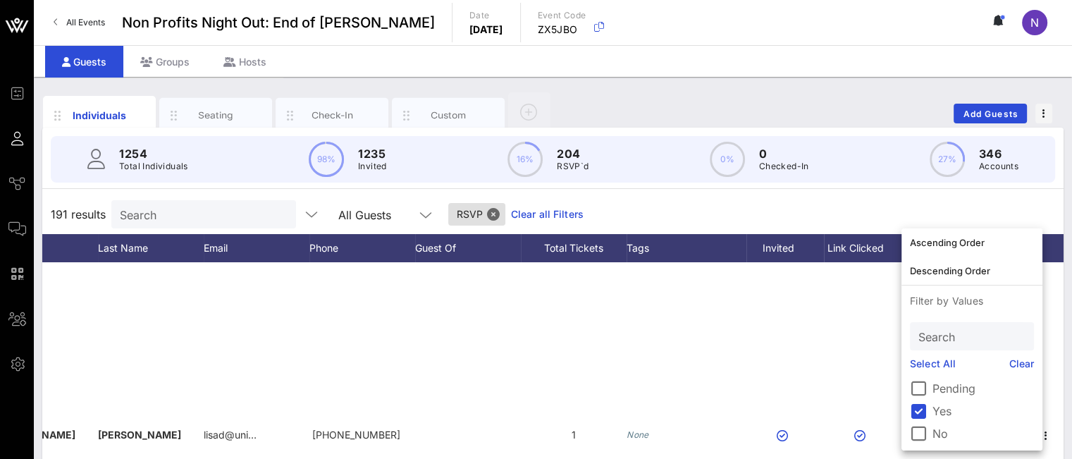
scroll to position [3031, 154]
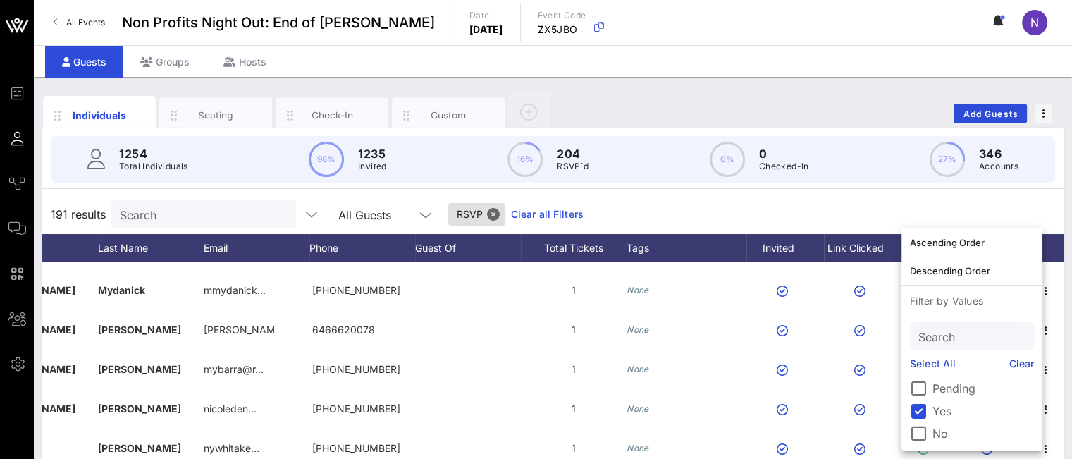
click at [762, 204] on div "191 results Search All Guests RSVP Clear all Filters" at bounding box center [552, 214] width 1021 height 39
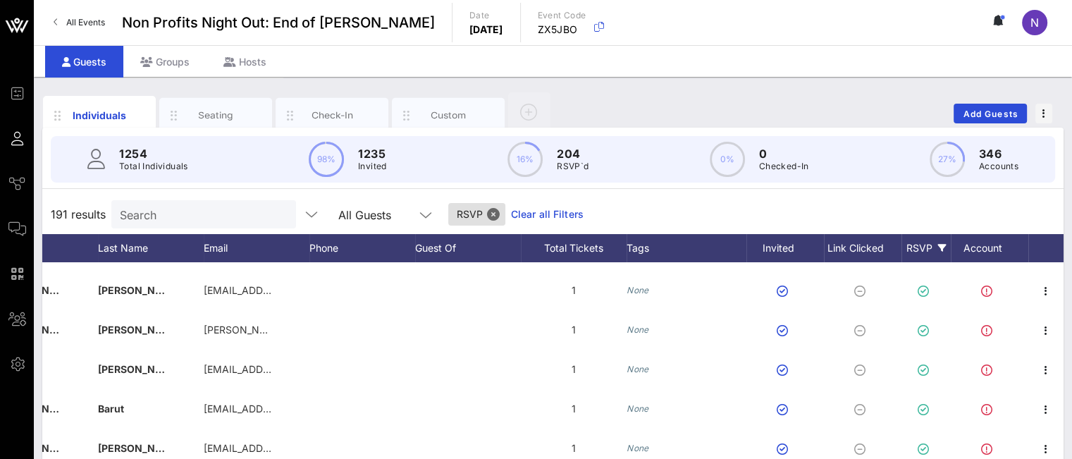
scroll to position [7126, 154]
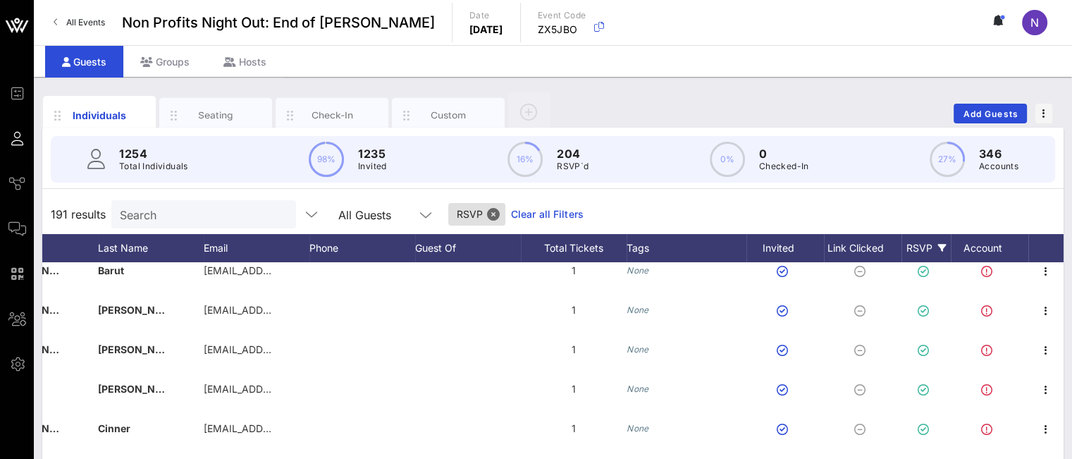
click at [154, 223] on div "Search" at bounding box center [202, 214] width 165 height 28
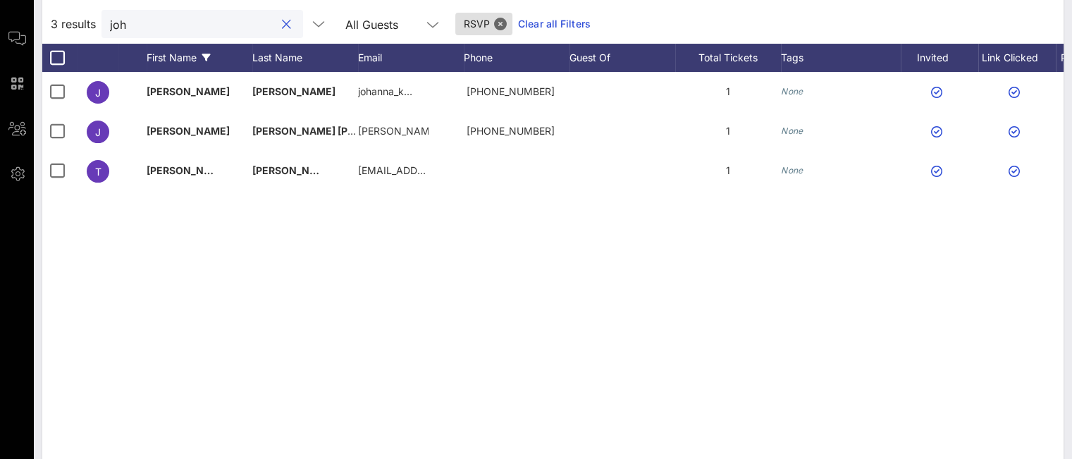
scroll to position [169, 0]
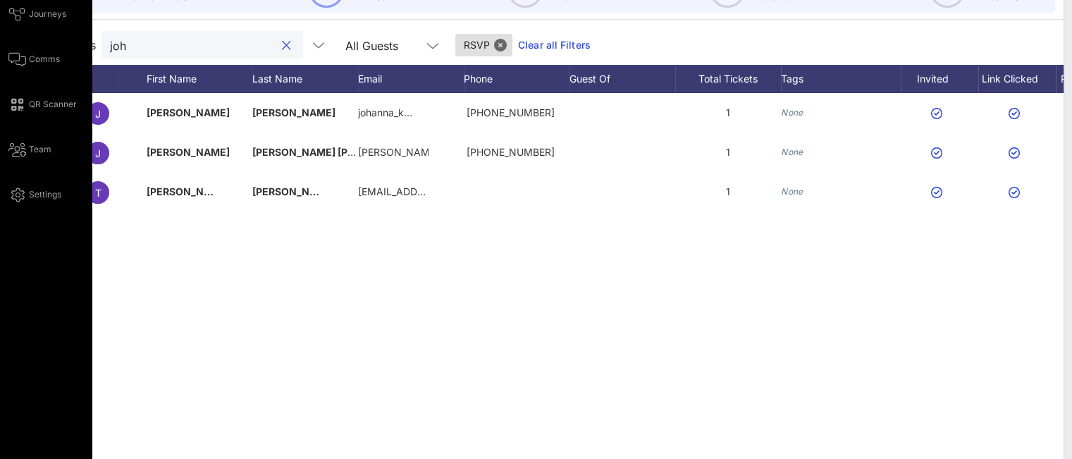
drag, startPoint x: 161, startPoint y: 46, endPoint x: 8, endPoint y: 25, distance: 153.6
click at [12, 25] on div "Event Builder Guests Journeys Comms QR Scanner Team Settings Non Profits Night …" at bounding box center [536, 180] width 1072 height 699
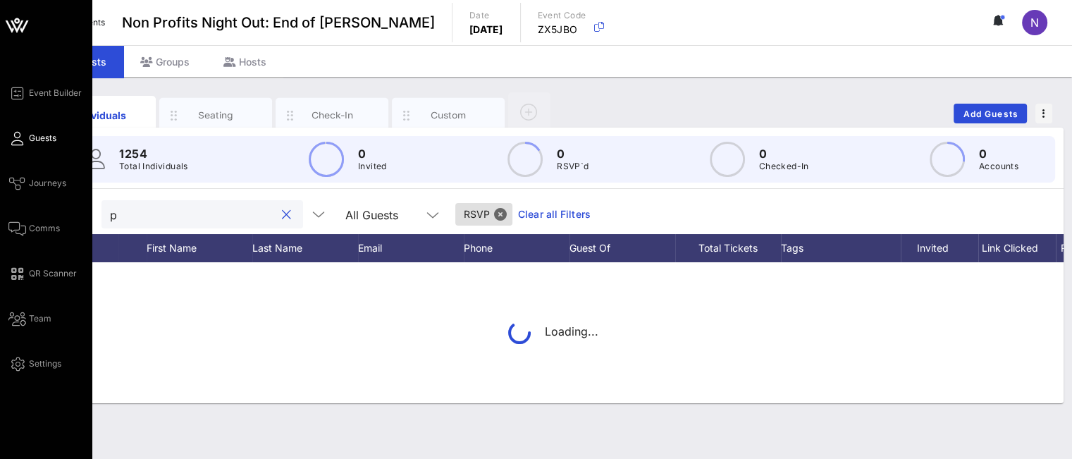
scroll to position [0, 0]
type input "patrici"
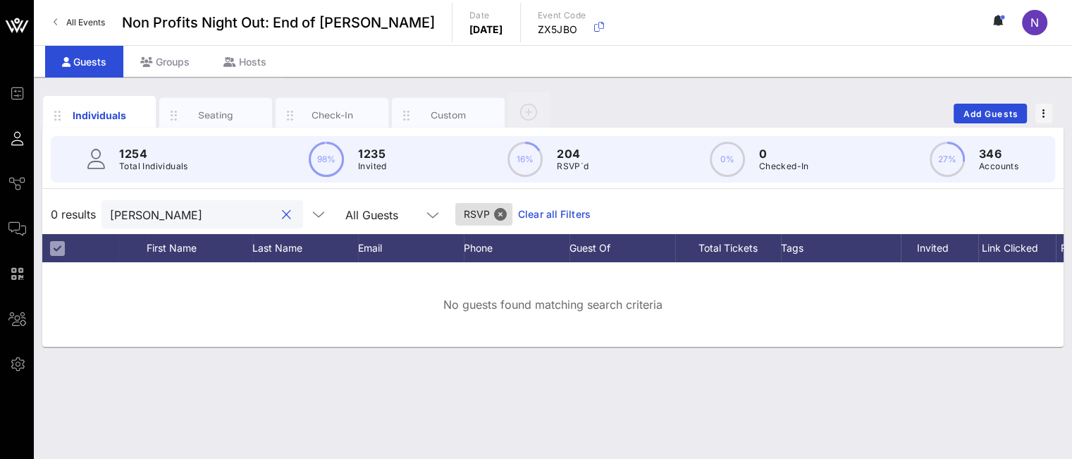
click at [282, 215] on button "clear icon" at bounding box center [286, 215] width 9 height 14
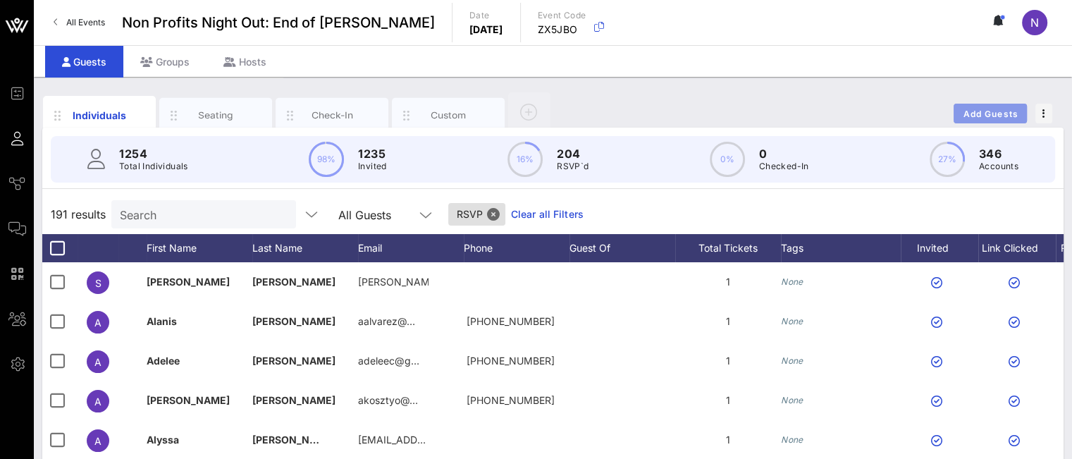
click at [978, 105] on button "Add Guests" at bounding box center [990, 114] width 73 height 20
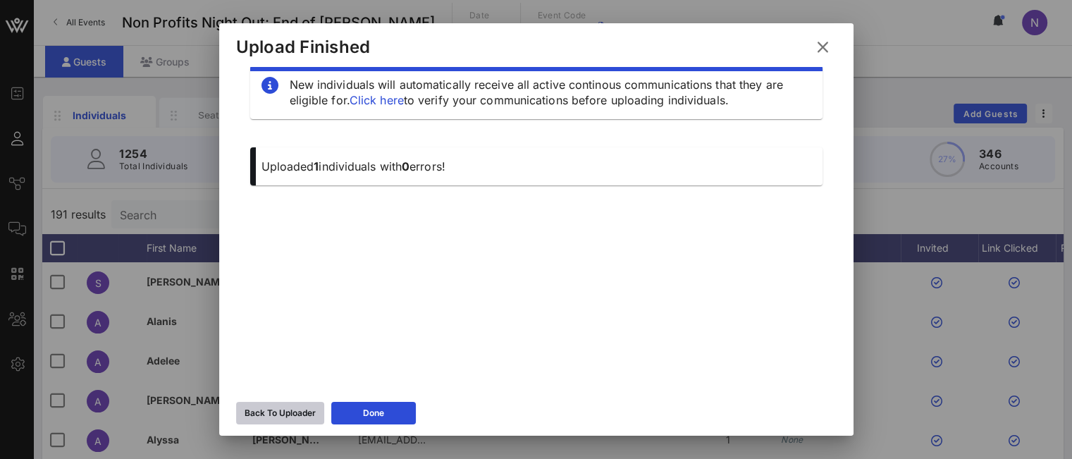
click at [284, 408] on div "Back To Uploader" at bounding box center [280, 413] width 71 height 14
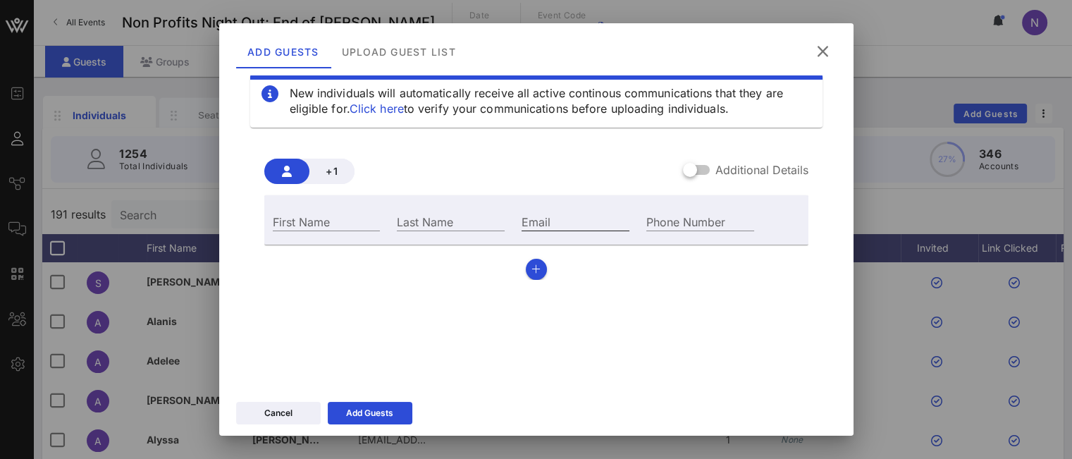
click at [528, 223] on input "Email" at bounding box center [576, 221] width 108 height 18
paste input "patricia@pgfusa.org"
type input "patricia@pgfusa.org"
click at [340, 230] on div "First Name" at bounding box center [326, 220] width 125 height 38
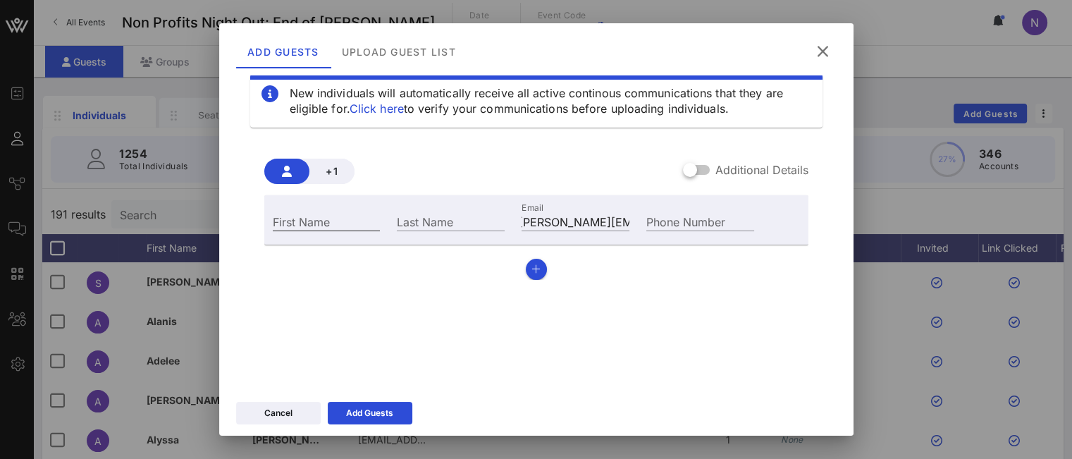
scroll to position [0, 0]
click at [344, 224] on input "First Name" at bounding box center [327, 221] width 108 height 18
type input "Patricia"
click at [419, 225] on input "Last Name" at bounding box center [451, 221] width 108 height 18
paste input "Leonard"
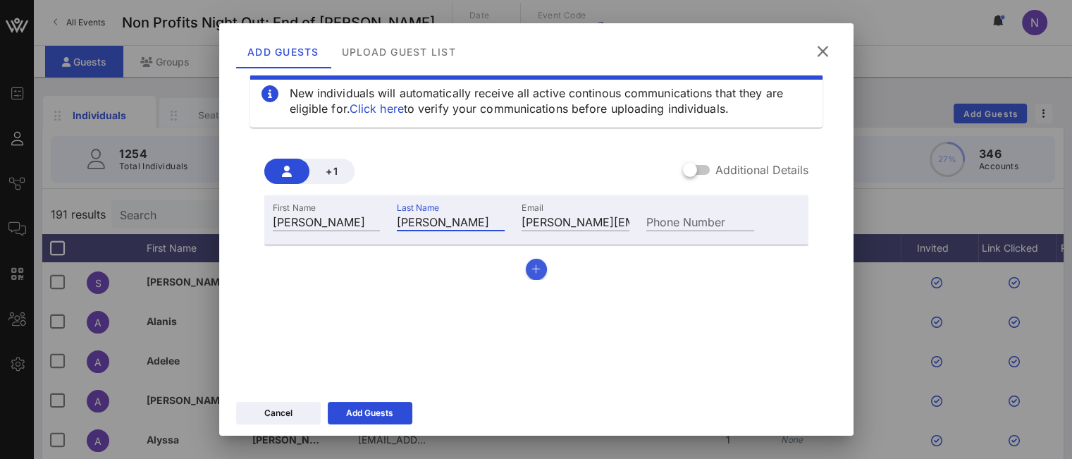
type input "Leonard"
click at [533, 273] on icon "button" at bounding box center [535, 269] width 9 height 10
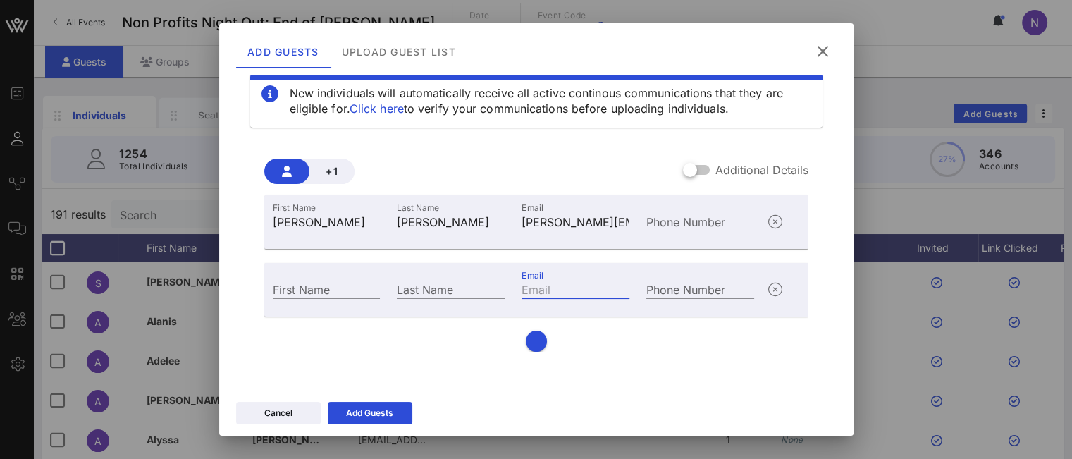
click at [536, 288] on input "Email" at bounding box center [576, 289] width 108 height 18
paste input "josephine@pgfusa.org"
type input "josephine@pgfusa.org"
click at [335, 290] on input "First Name" at bounding box center [327, 289] width 108 height 18
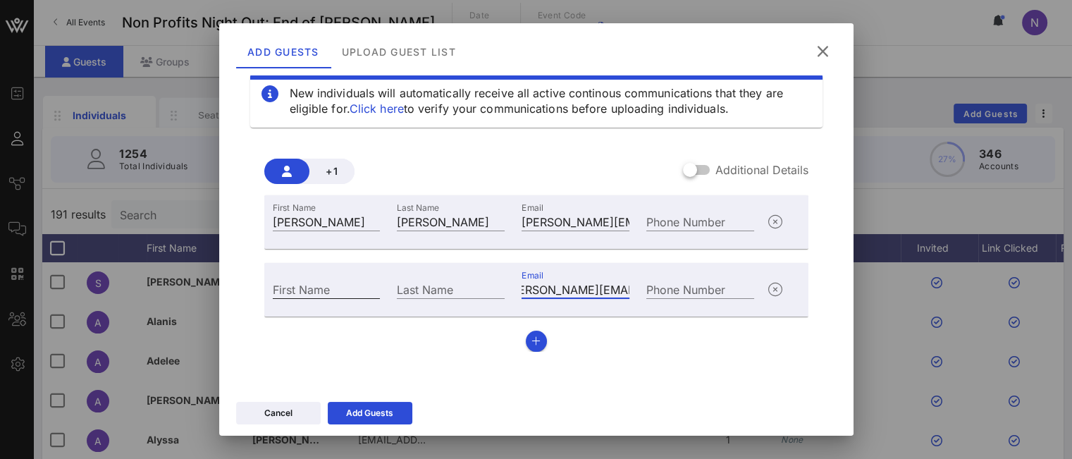
scroll to position [0, 0]
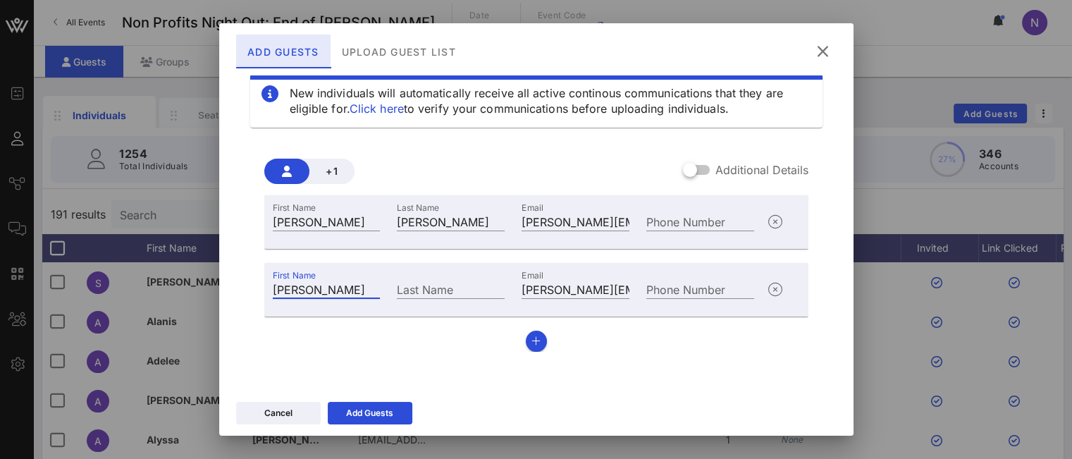
type input "Josephine"
click at [408, 280] on div "Last Name" at bounding box center [451, 289] width 108 height 18
paste input "Smolsky"
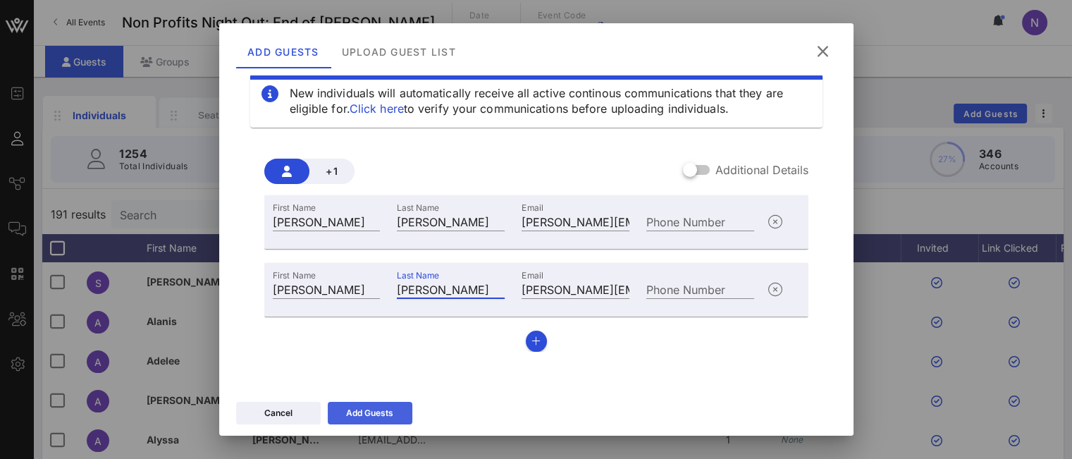
type input "Smolsky"
click at [372, 408] on div "Add Guests" at bounding box center [369, 413] width 47 height 14
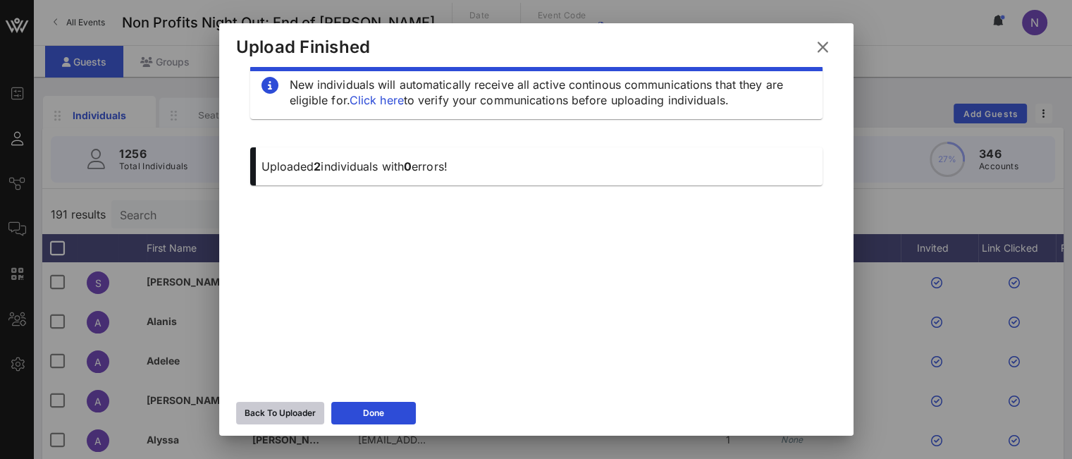
click at [266, 414] on div "Back To Uploader" at bounding box center [280, 413] width 71 height 14
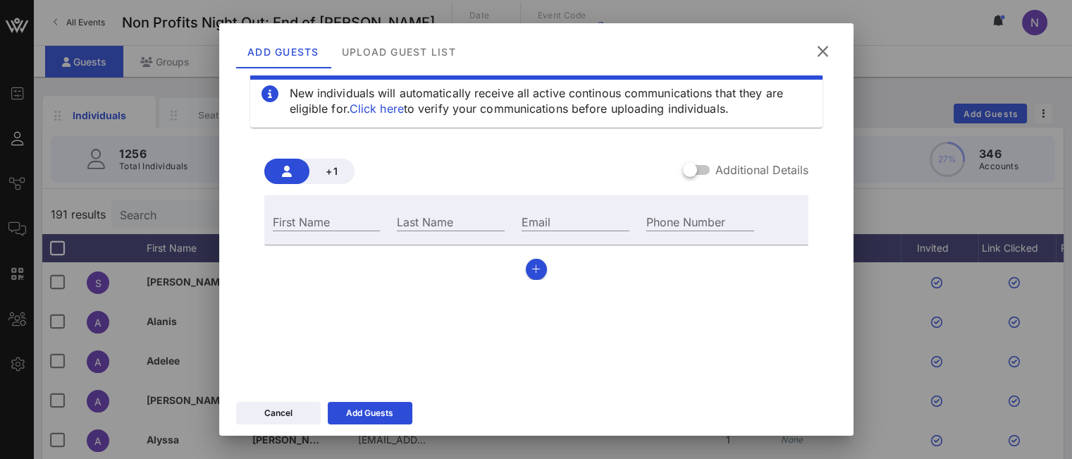
click at [820, 55] on icon at bounding box center [822, 51] width 22 height 20
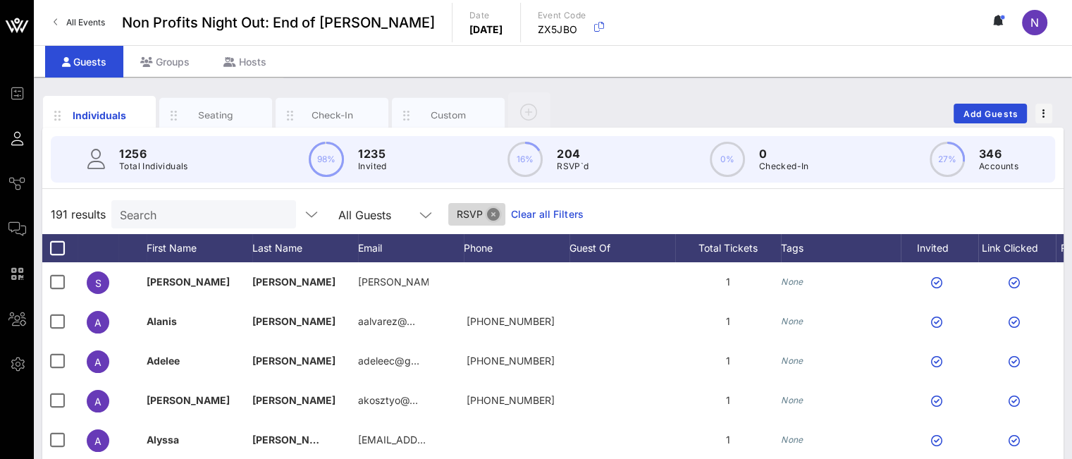
click at [487, 215] on button "Close" at bounding box center [493, 214] width 13 height 13
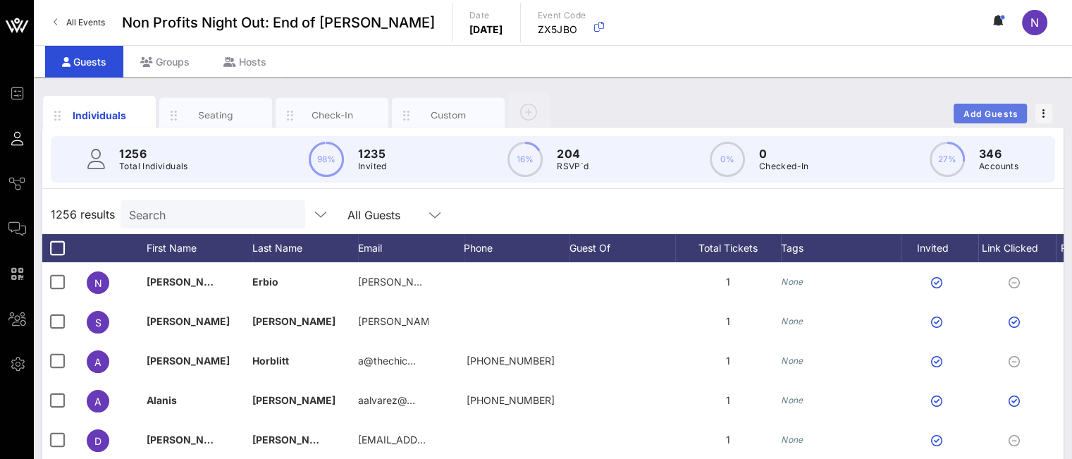
click at [974, 116] on span "Add Guests" at bounding box center [991, 114] width 56 height 11
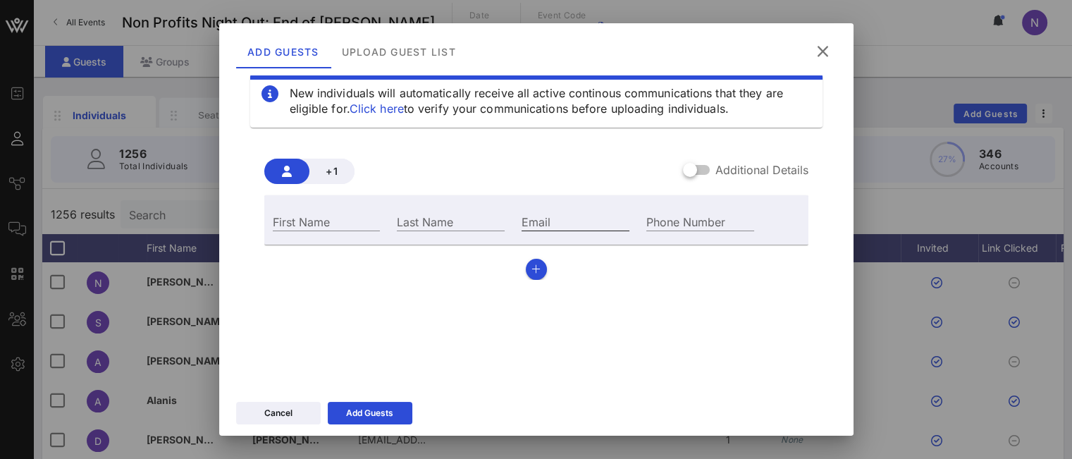
click at [525, 219] on input "Email" at bounding box center [576, 221] width 108 height 18
paste input "lss2154@cumc.columbia.edu"
type input "lss2154@cumc.columbia.edu"
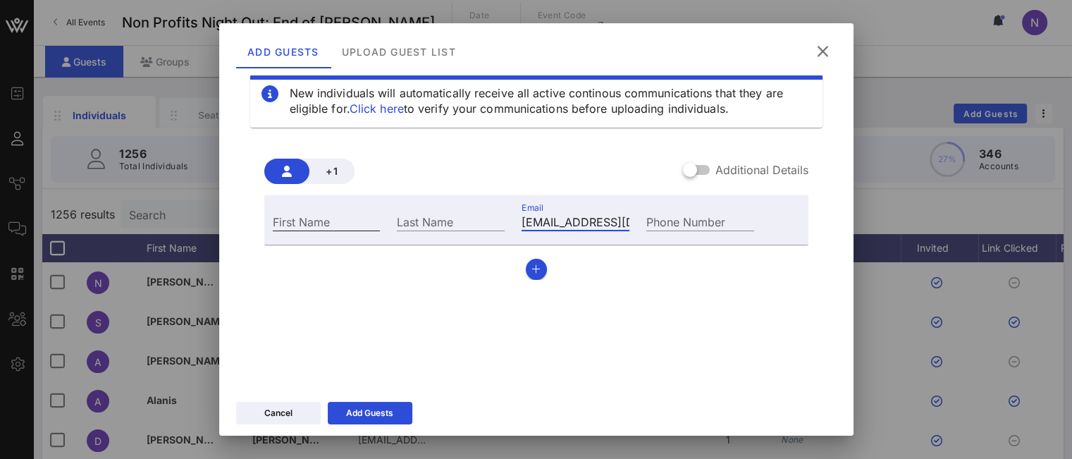
click at [289, 224] on div "First Name" at bounding box center [327, 221] width 108 height 18
type input "Laura"
paste input "Sanis"
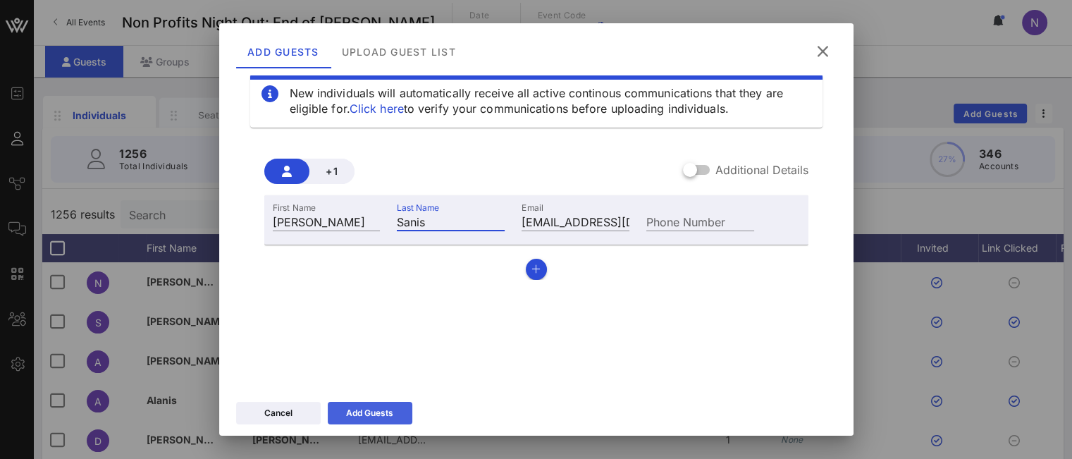
type input "Sanis"
click at [344, 415] on button "Add Guests" at bounding box center [370, 413] width 85 height 23
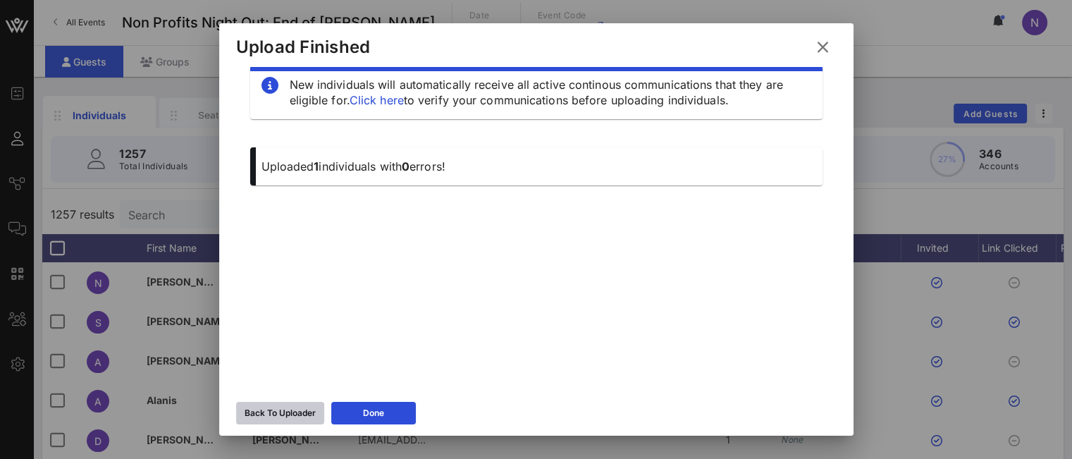
click at [286, 402] on button "Back To Uploader" at bounding box center [280, 413] width 88 height 23
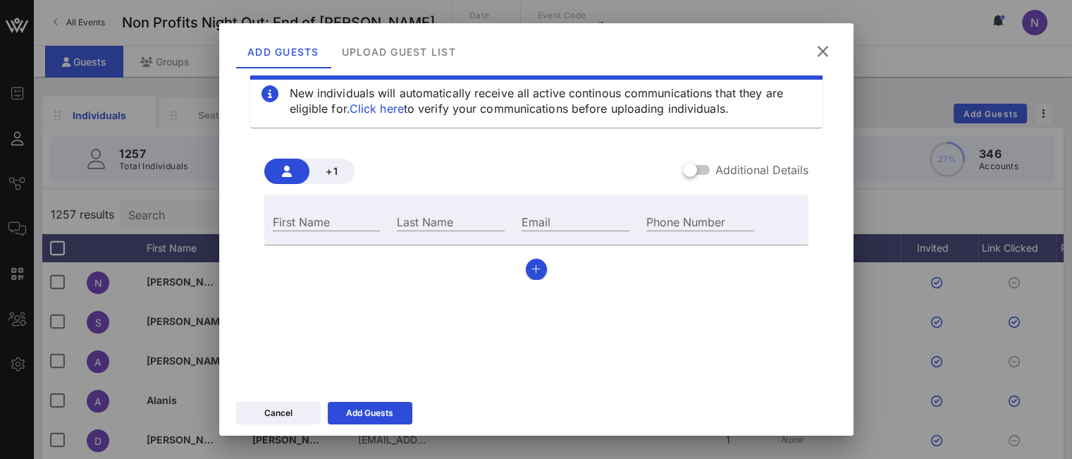
click at [818, 44] on icon at bounding box center [822, 52] width 21 height 20
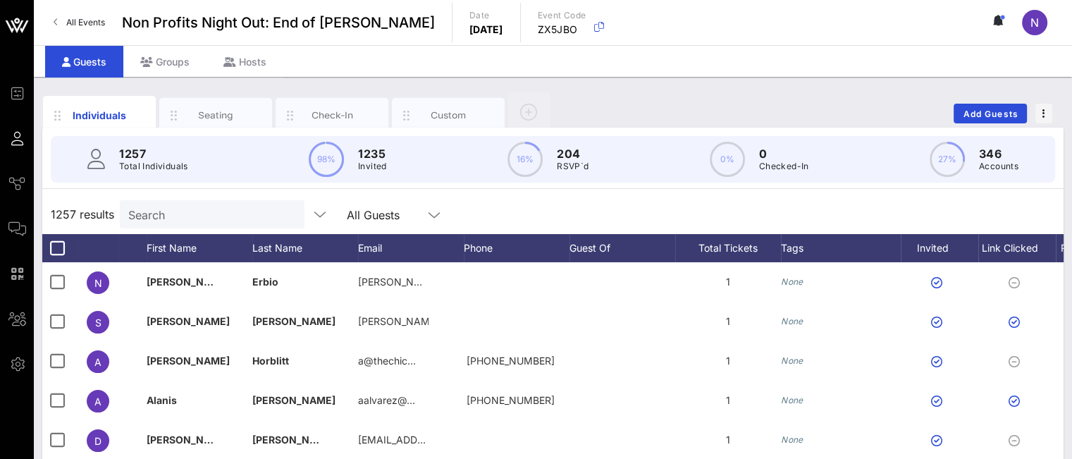
click at [199, 216] on input "Search" at bounding box center [210, 214] width 165 height 18
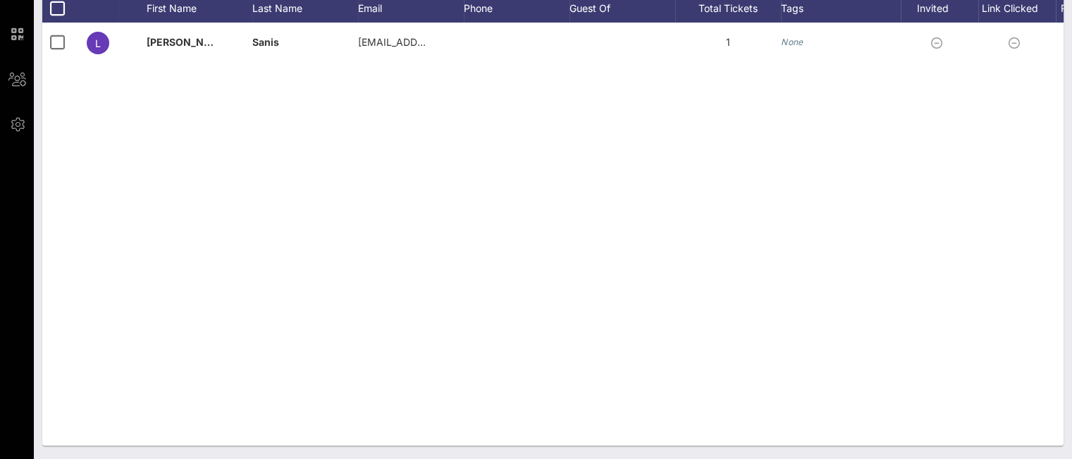
scroll to position [0, 154]
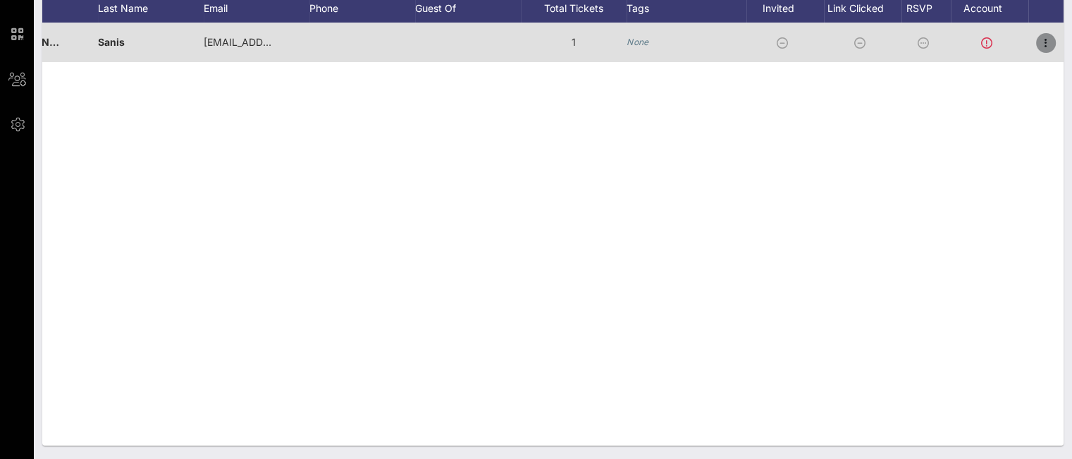
click at [1002, 37] on icon "button" at bounding box center [1045, 43] width 17 height 17
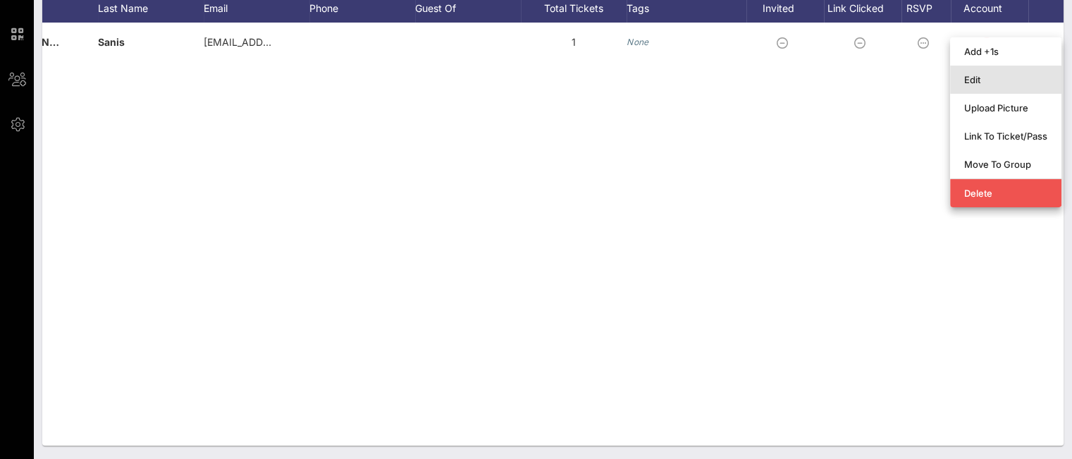
click at [1002, 87] on div "Edit" at bounding box center [1005, 79] width 83 height 23
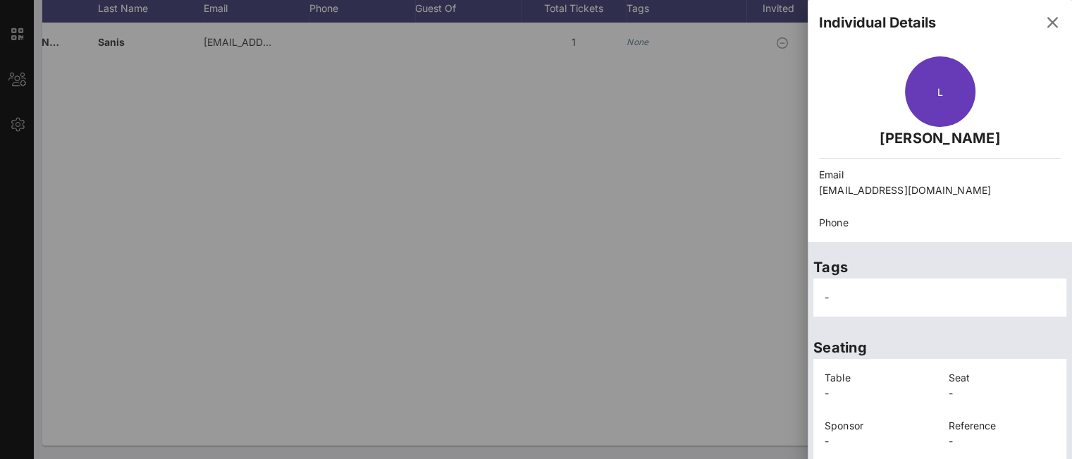
scroll to position [111, 0]
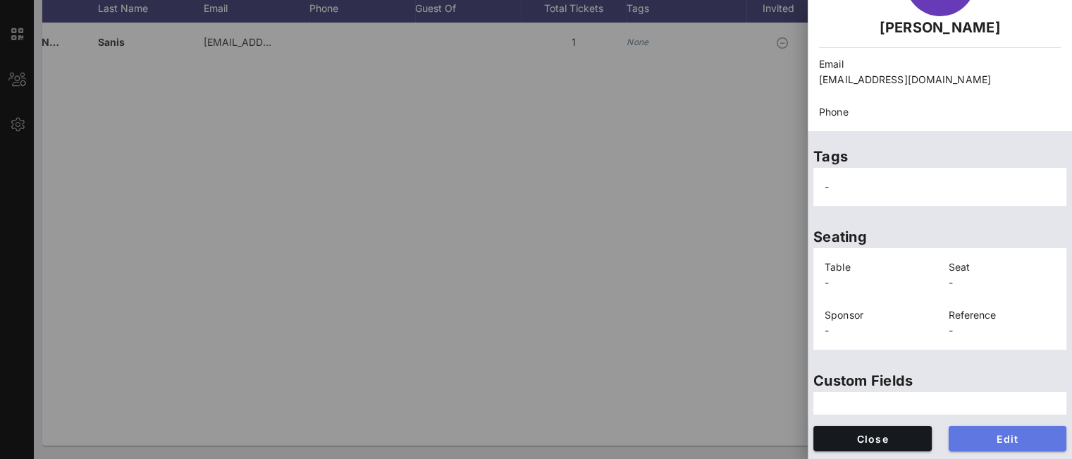
click at [980, 443] on span "Edit" at bounding box center [1008, 439] width 96 height 12
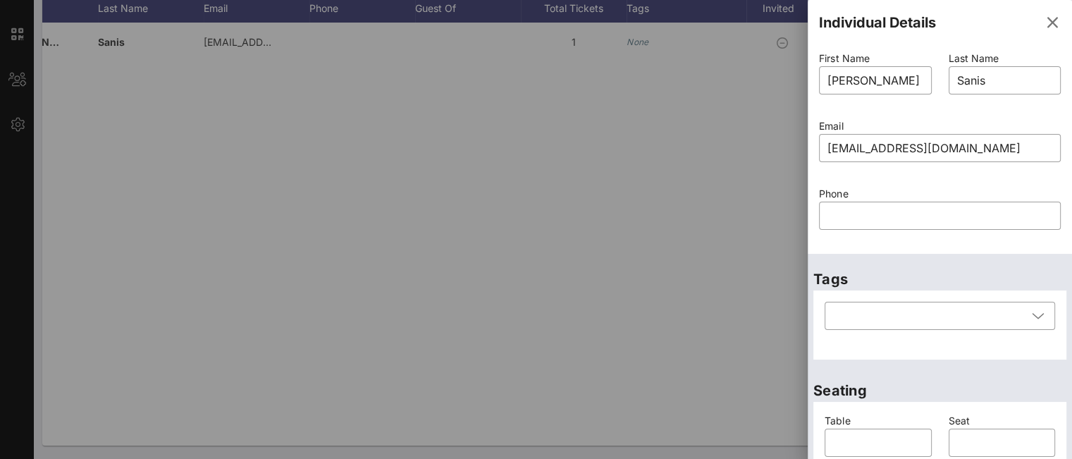
scroll to position [282, 0]
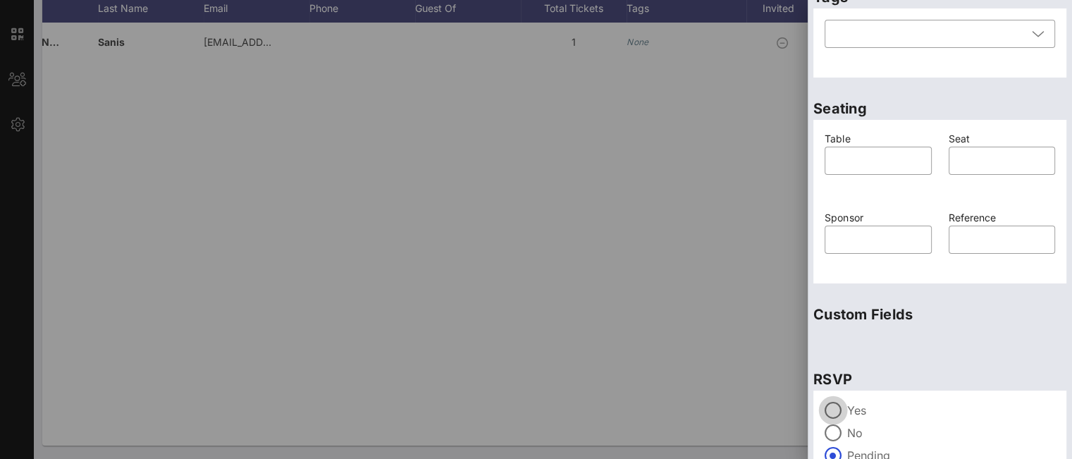
click at [837, 409] on div at bounding box center [833, 410] width 24 height 24
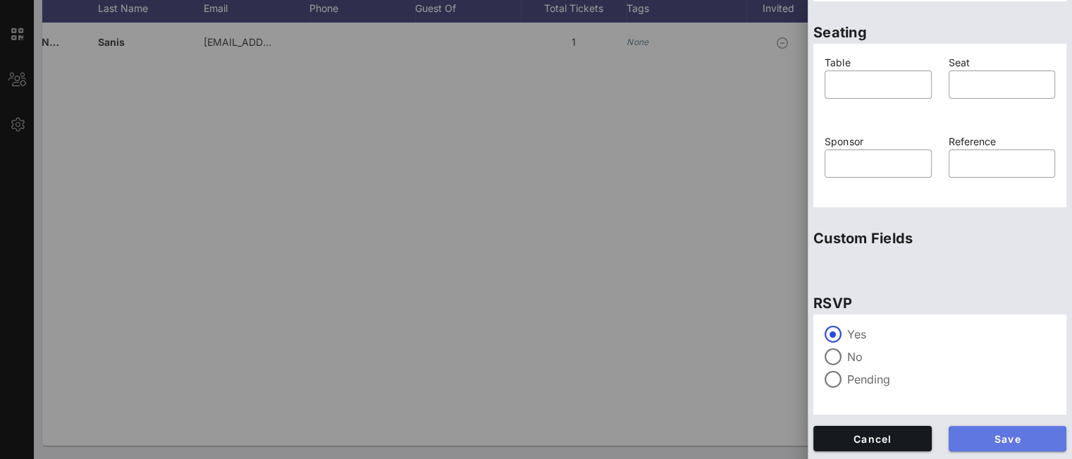
click at [973, 433] on span "Save" at bounding box center [1008, 439] width 96 height 12
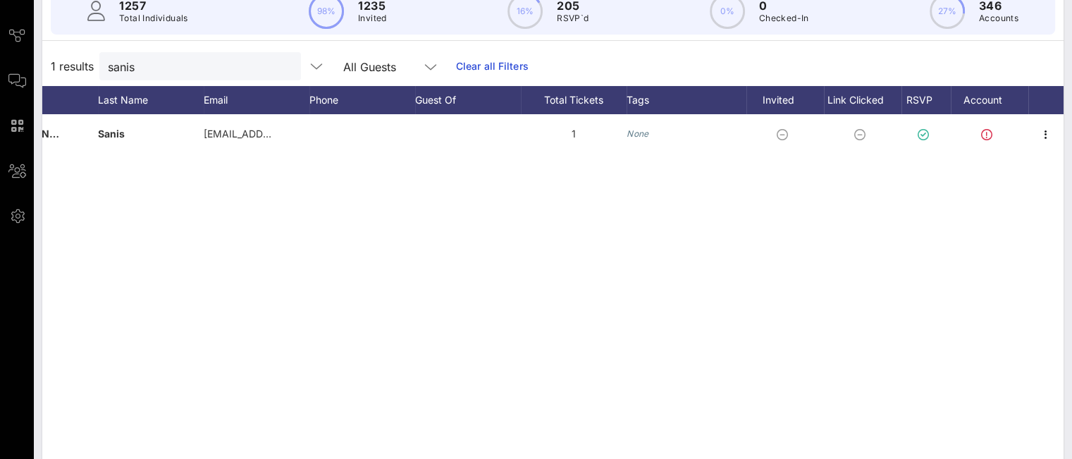
scroll to position [99, 0]
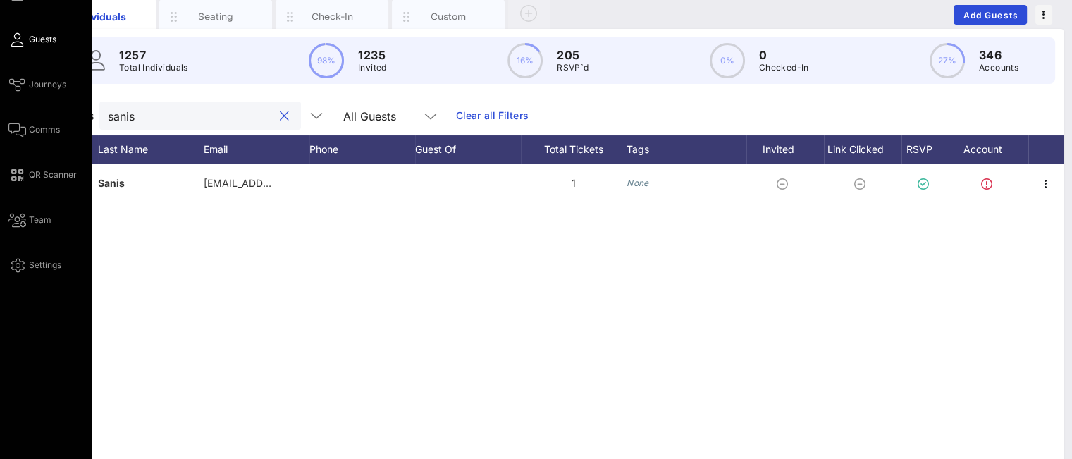
drag, startPoint x: 159, startPoint y: 118, endPoint x: 4, endPoint y: 91, distance: 158.2
click at [0, 91] on div "Event Builder Guests Journeys Comms QR Scanner Team Settings Non Profits Night …" at bounding box center [536, 250] width 1072 height 699
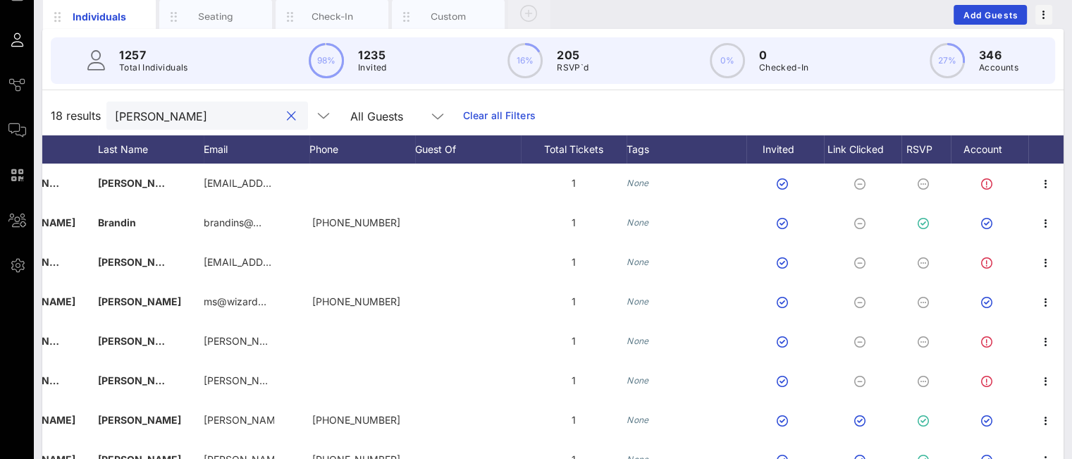
scroll to position [0, 0]
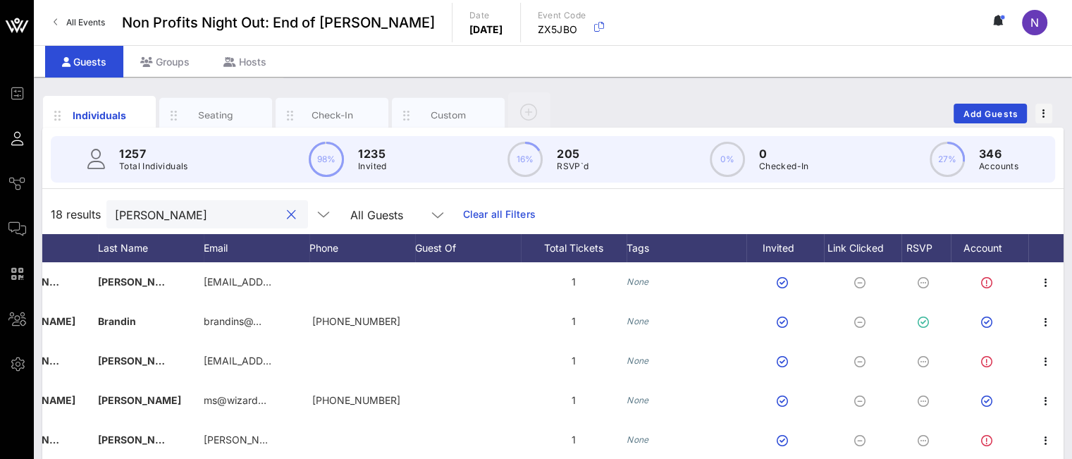
drag, startPoint x: 155, startPoint y: 221, endPoint x: 42, endPoint y: 200, distance: 114.6
click at [42, 202] on div "18 results sara All Guests Clear all Filters" at bounding box center [552, 214] width 1021 height 39
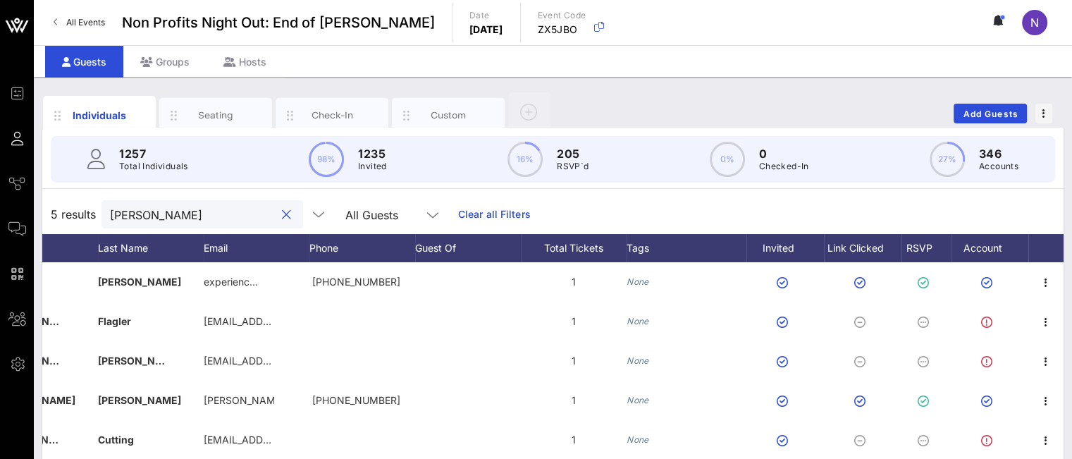
type input "renee"
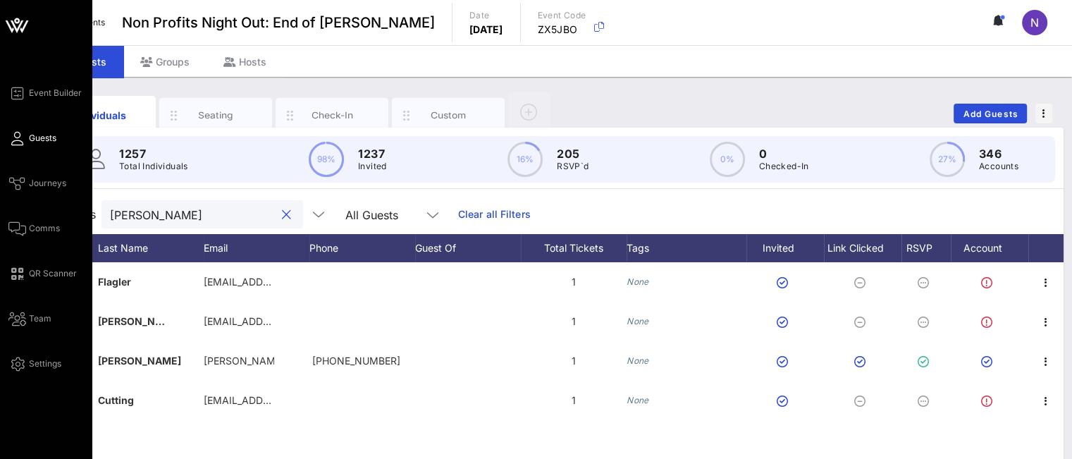
drag, startPoint x: 169, startPoint y: 221, endPoint x: 16, endPoint y: 194, distance: 156.0
click at [25, 196] on div "Event Builder Guests Journeys Comms QR Scanner Team Settings Non Profits Night …" at bounding box center [536, 349] width 1072 height 699
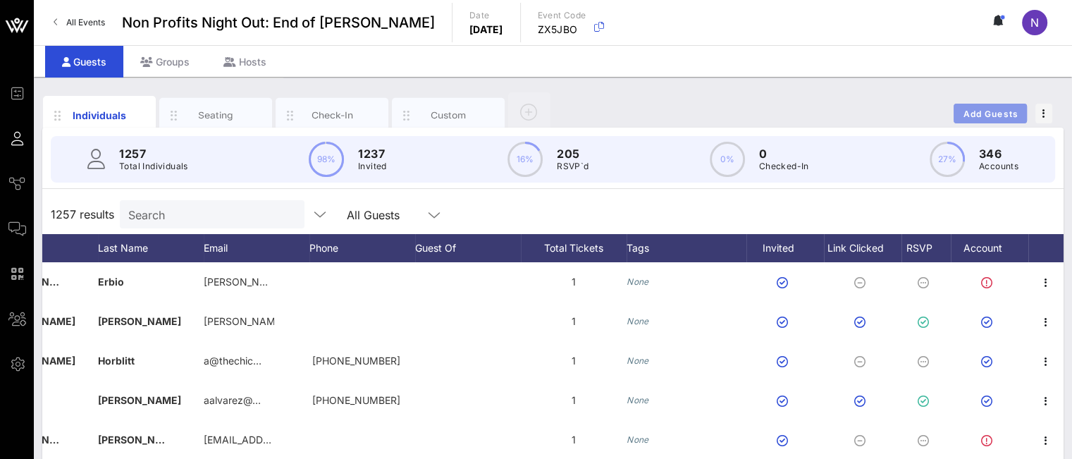
click at [956, 108] on button "Add Guests" at bounding box center [990, 114] width 73 height 20
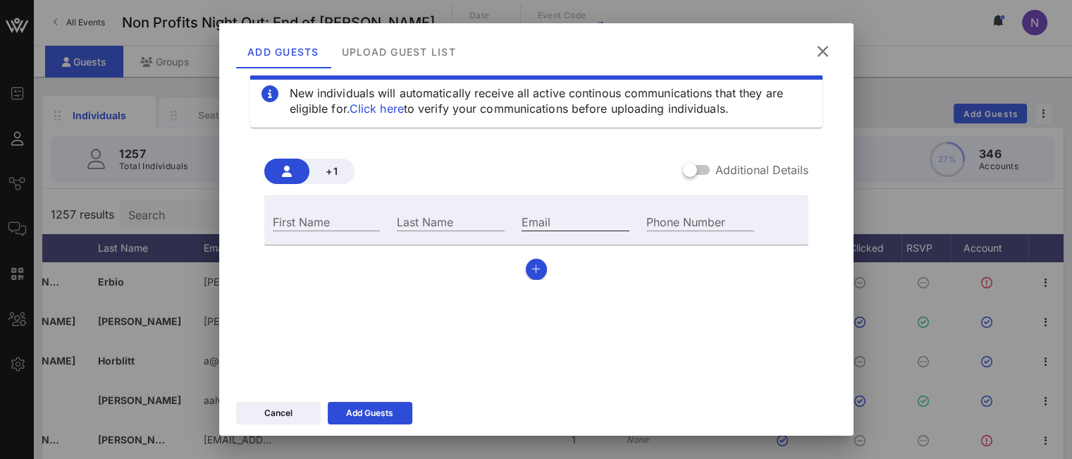
click at [546, 224] on input "Email" at bounding box center [576, 221] width 108 height 18
paste input "sara@sarareneeevents.com"
type input "sara@sarareneeevents.com"
click at [292, 221] on input "First Name" at bounding box center [327, 221] width 108 height 18
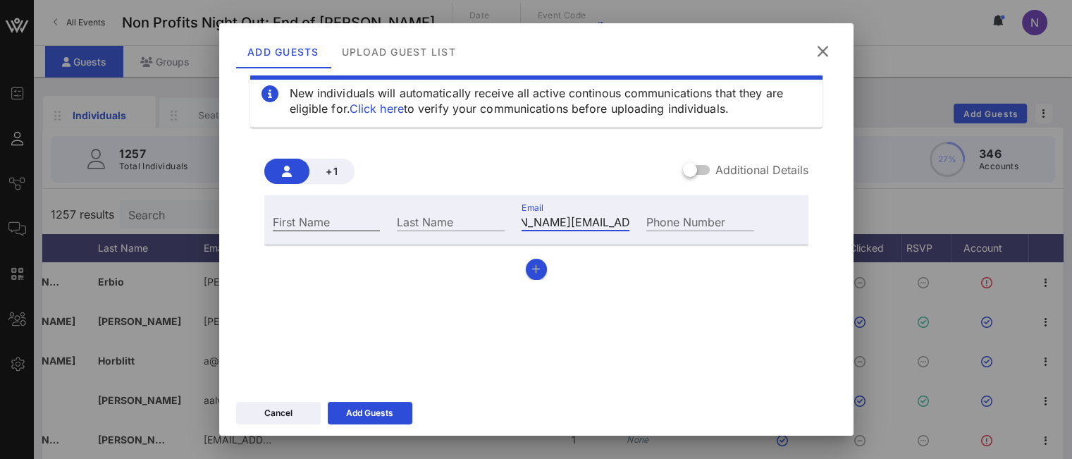
scroll to position [0, 0]
type input "Sara"
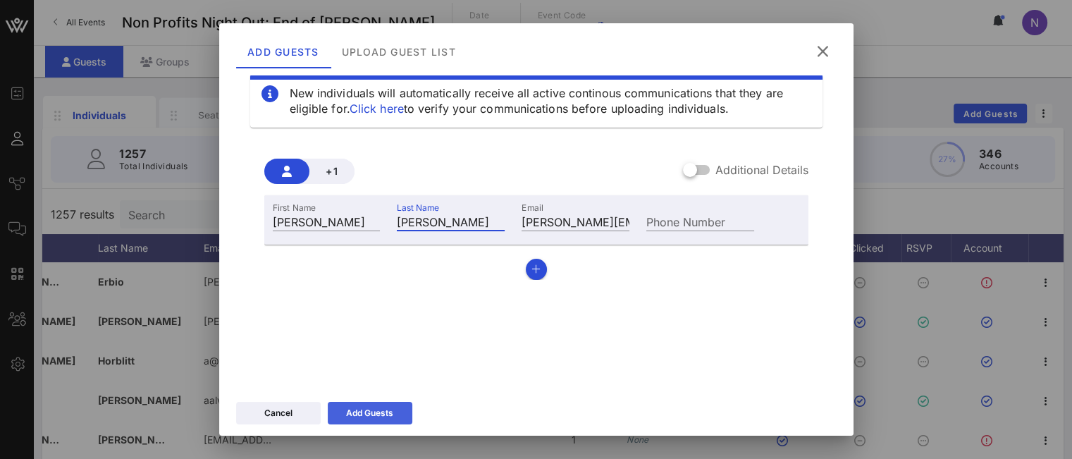
type input "Renee"
click at [407, 406] on button "Add Guests" at bounding box center [370, 413] width 85 height 23
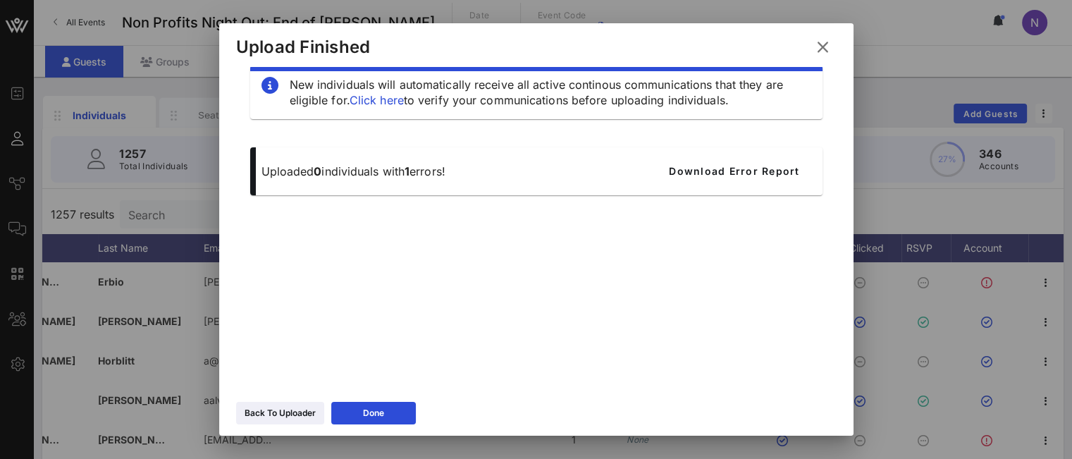
click at [830, 44] on icon at bounding box center [823, 47] width 20 height 18
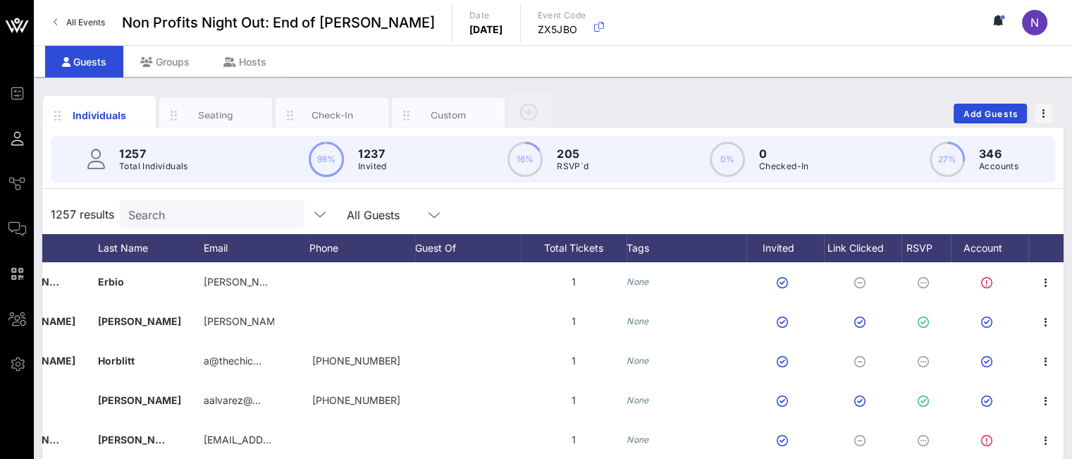
click at [156, 217] on input "Search" at bounding box center [210, 214] width 165 height 18
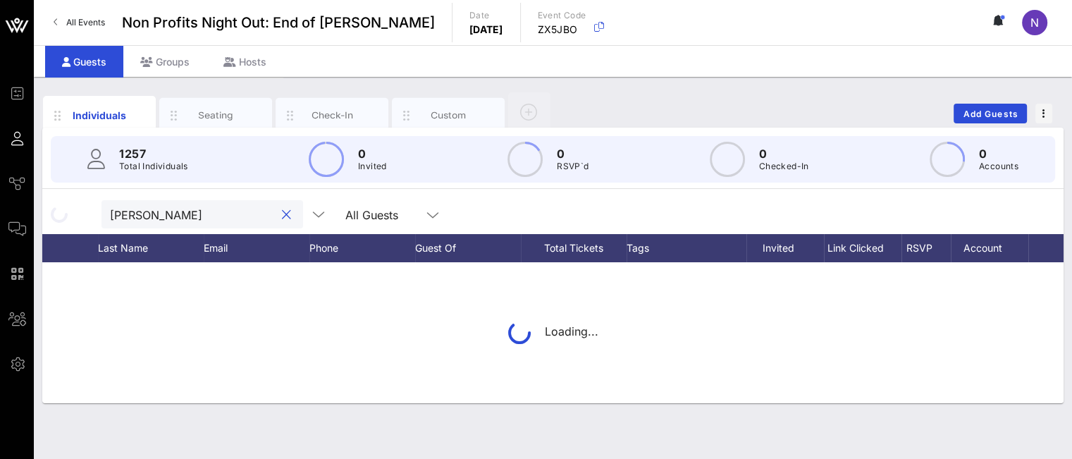
type input "renee"
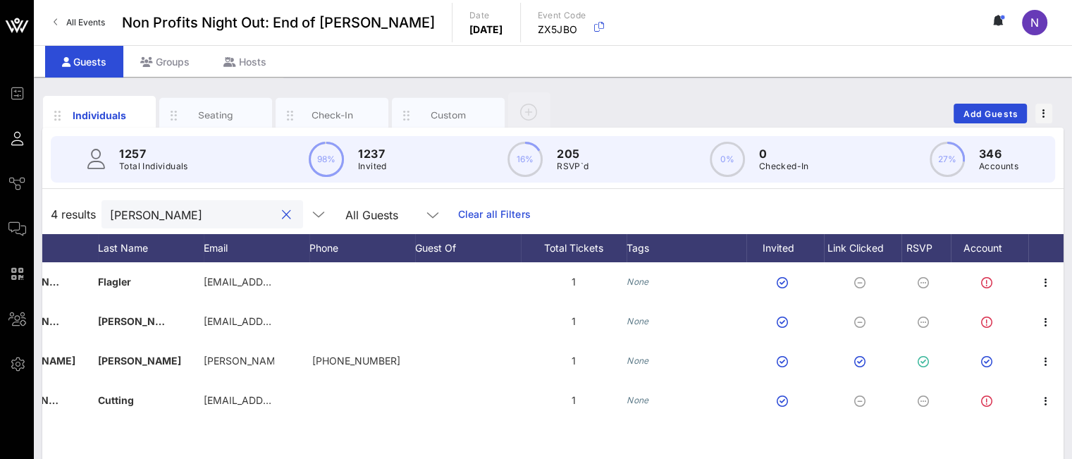
click at [282, 215] on button "clear icon" at bounding box center [286, 215] width 9 height 14
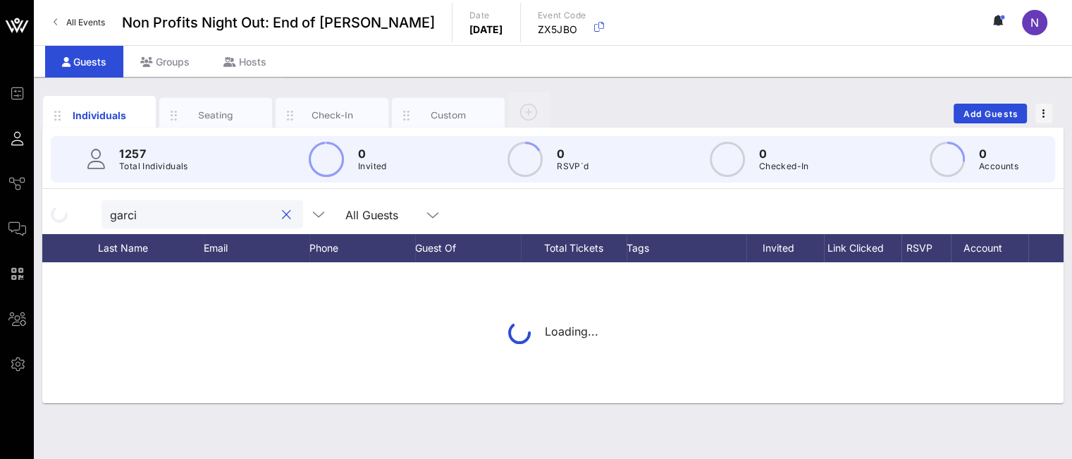
type input "[PERSON_NAME]"
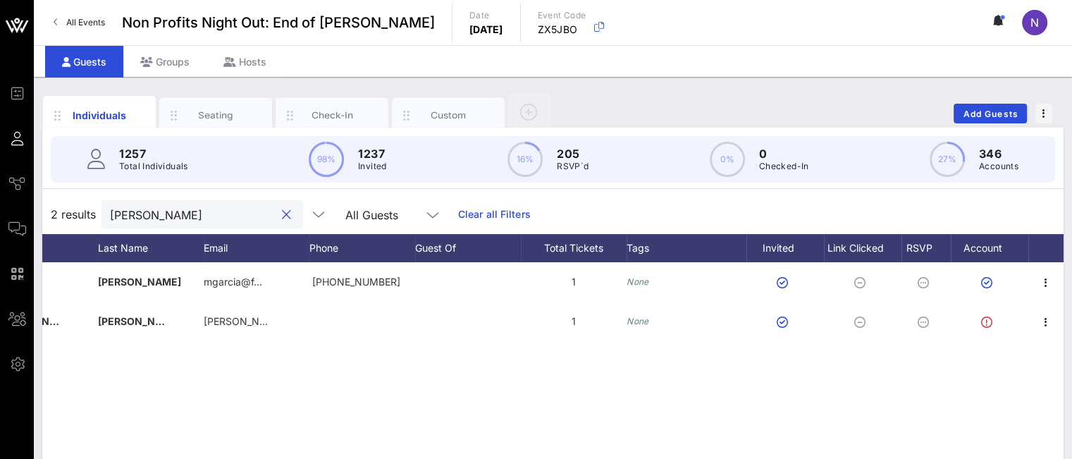
click at [282, 214] on button "clear icon" at bounding box center [286, 215] width 9 height 14
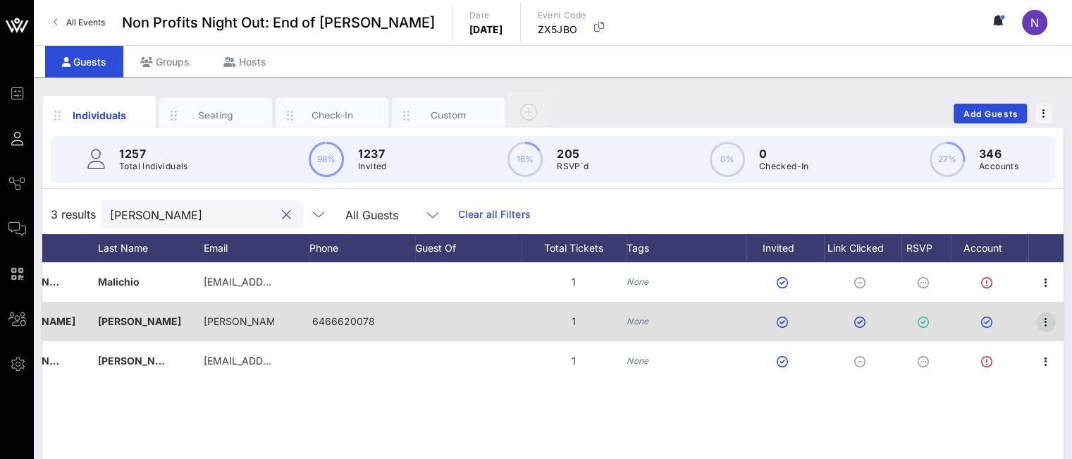
type input "jennifer m"
click at [1002, 319] on icon "button" at bounding box center [1045, 322] width 17 height 17
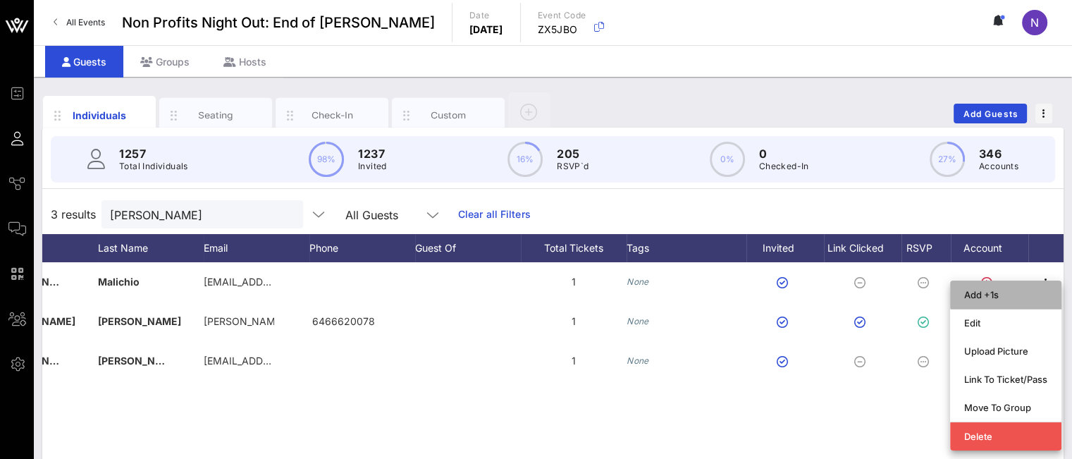
click at [987, 290] on div "Add +1s" at bounding box center [1005, 294] width 83 height 11
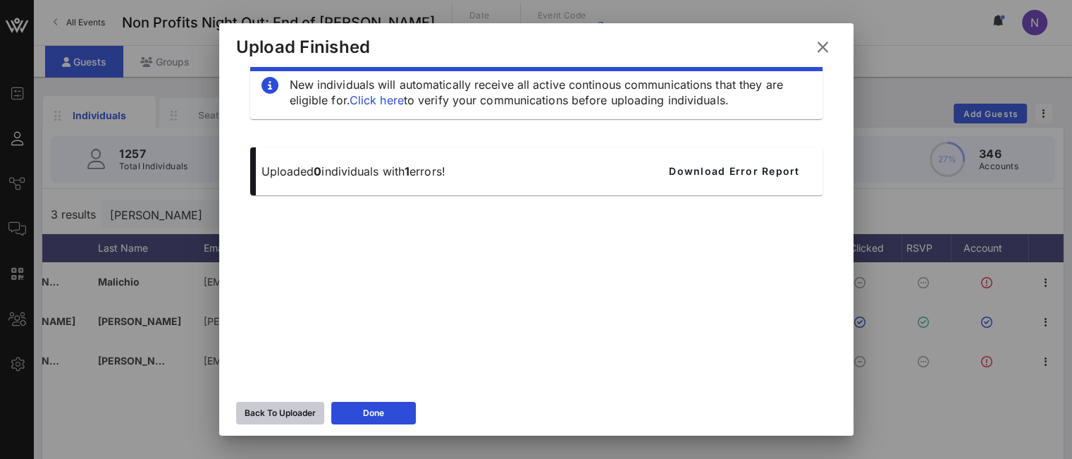
click at [276, 421] on button "Back To Uploader" at bounding box center [280, 413] width 88 height 23
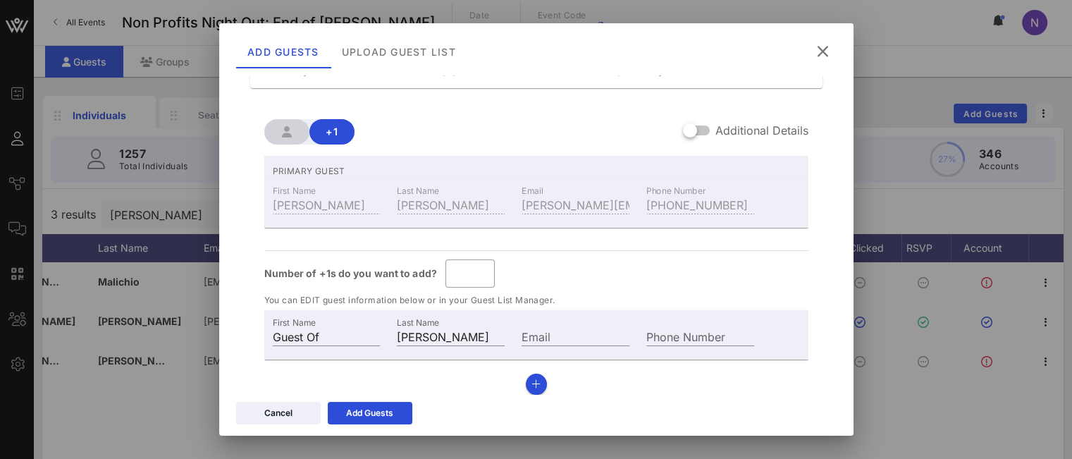
scroll to position [73, 0]
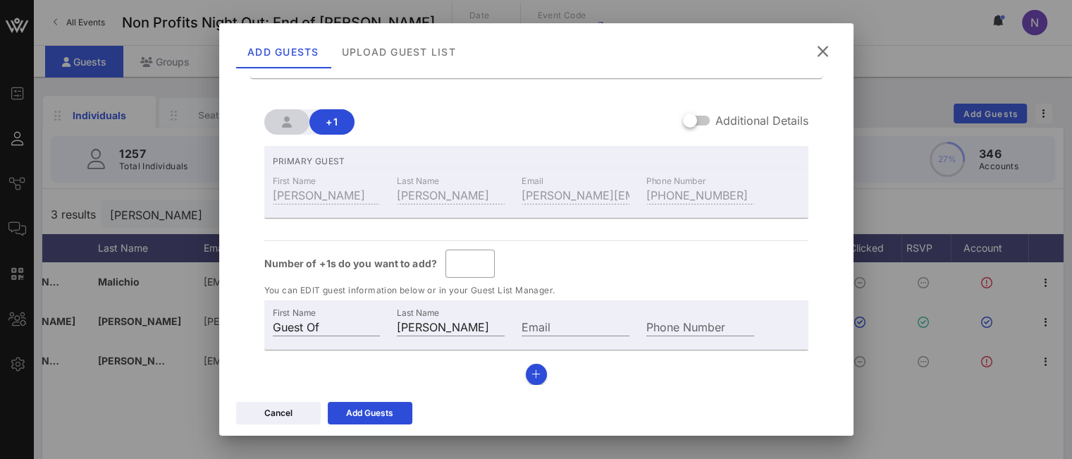
drag, startPoint x: 330, startPoint y: 325, endPoint x: 208, endPoint y: 304, distance: 123.7
click at [208, 304] on div "Event Builder Guests Journeys Comms QR Scanner Team Settings Non Profits Night …" at bounding box center [536, 349] width 1072 height 699
type input "Alejandro"
paste input "imenez"
type input "Jimenez"
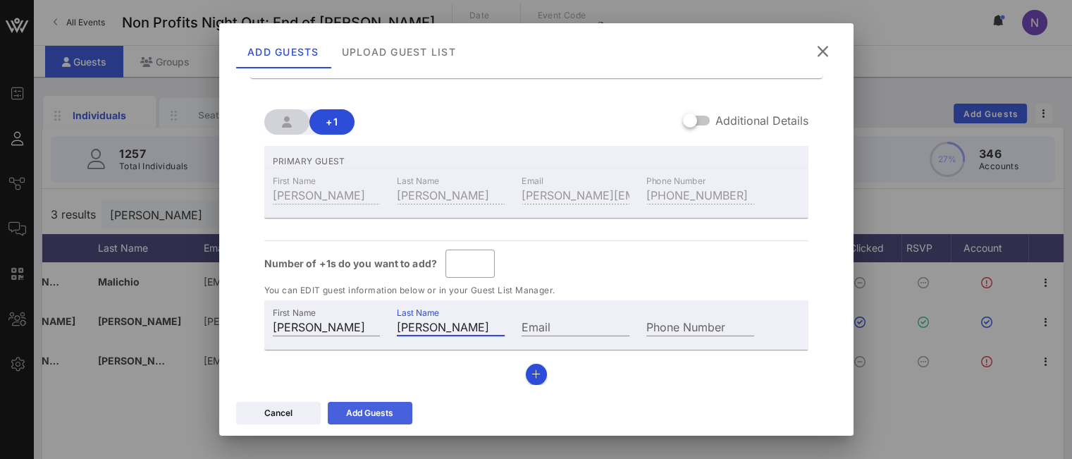
click at [355, 410] on div "Add Guests" at bounding box center [369, 413] width 47 height 14
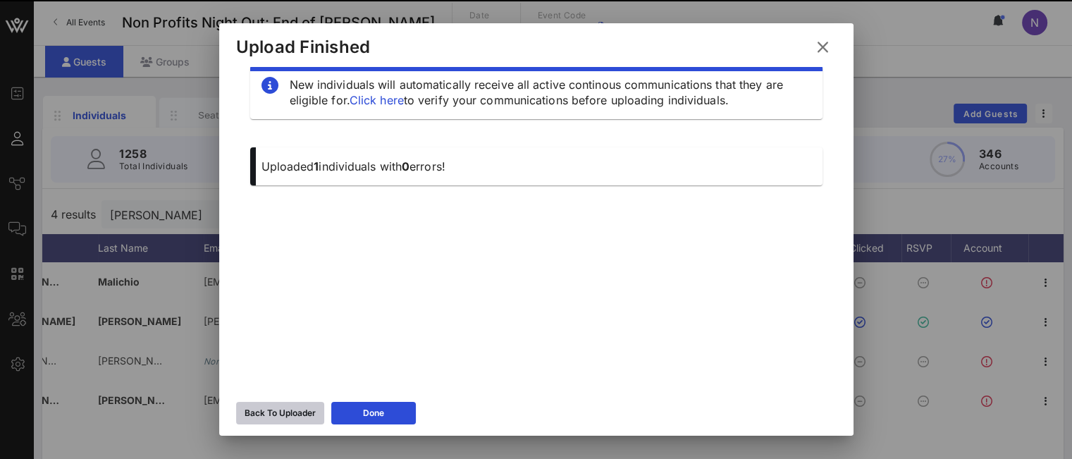
scroll to position [24, 0]
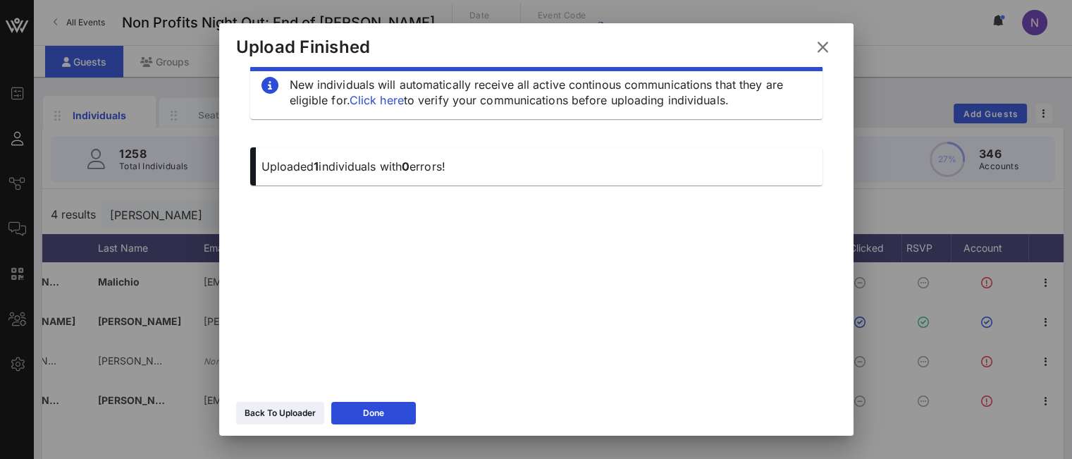
click at [830, 46] on icon at bounding box center [822, 47] width 22 height 20
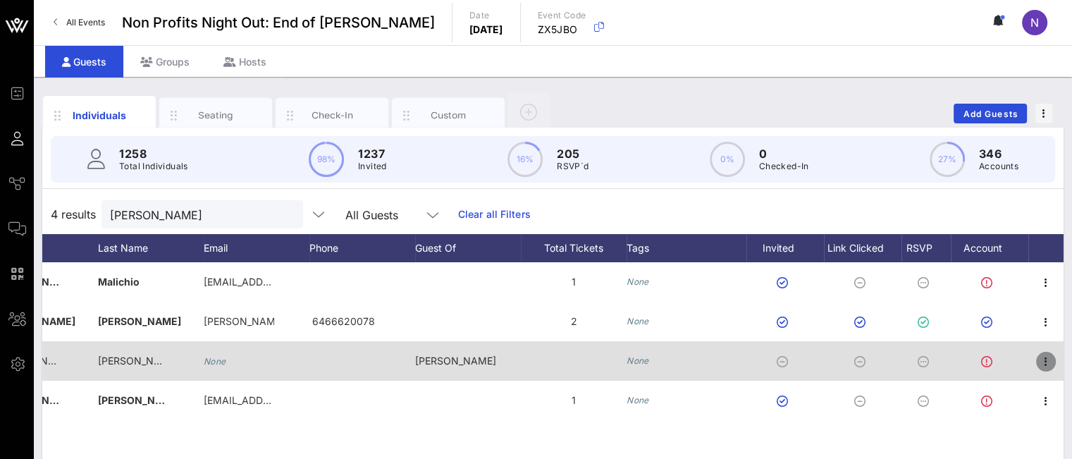
click at [1002, 360] on icon "button" at bounding box center [1045, 361] width 17 height 17
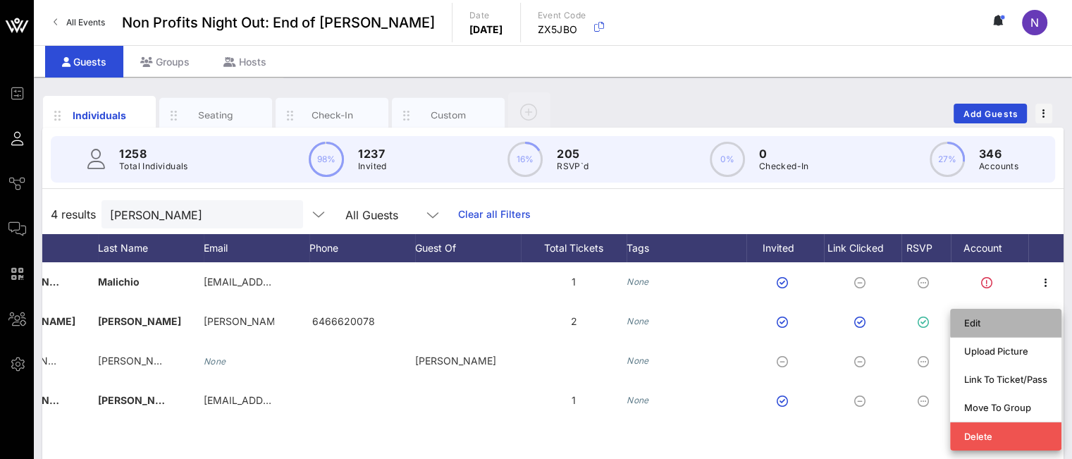
click at [994, 329] on div "Edit" at bounding box center [1005, 323] width 83 height 23
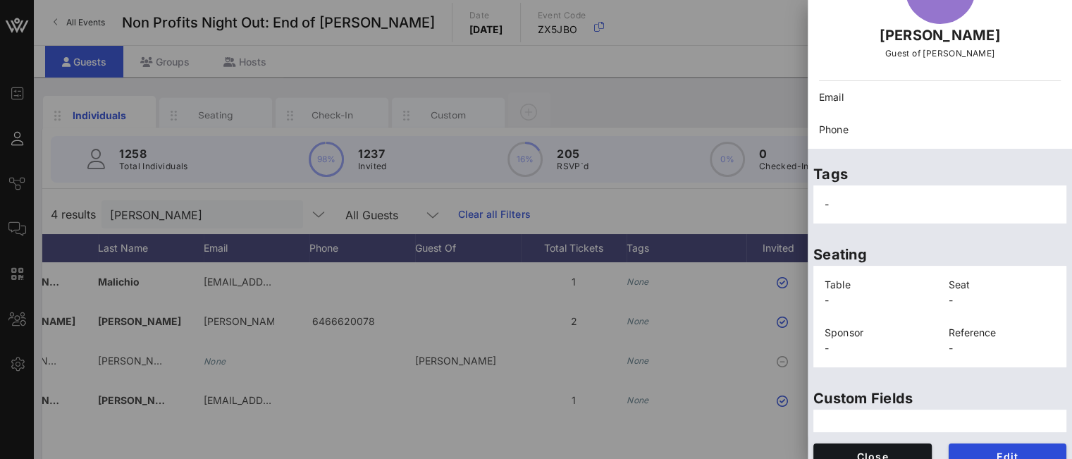
scroll to position [121, 0]
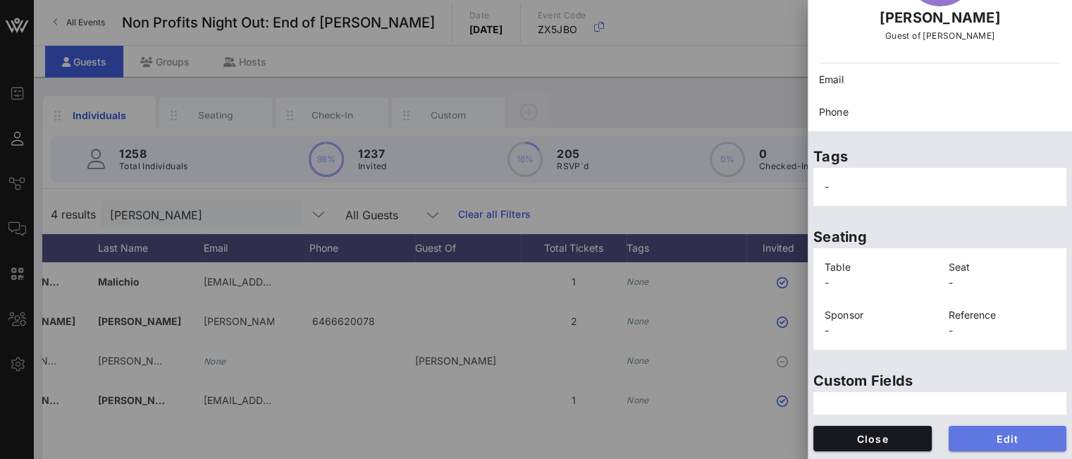
click at [992, 434] on span "Edit" at bounding box center [1008, 439] width 96 height 12
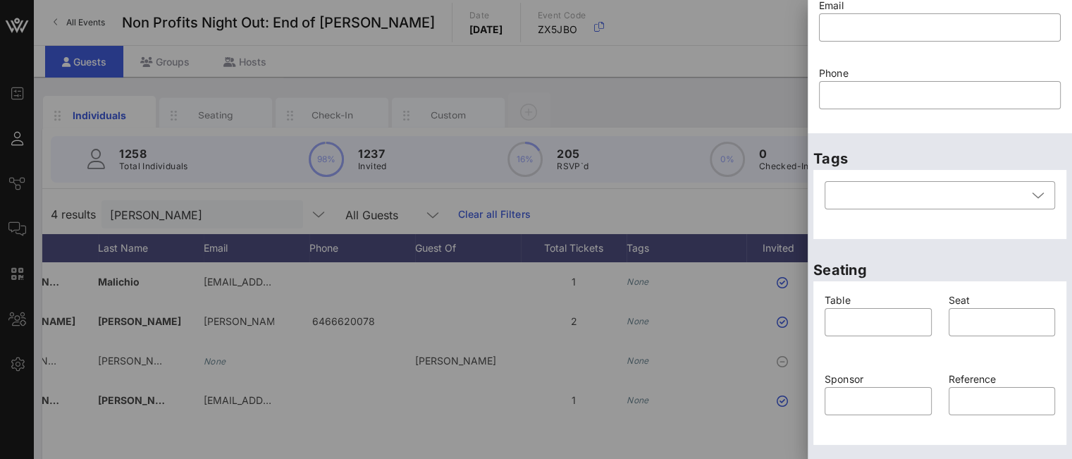
scroll to position [358, 0]
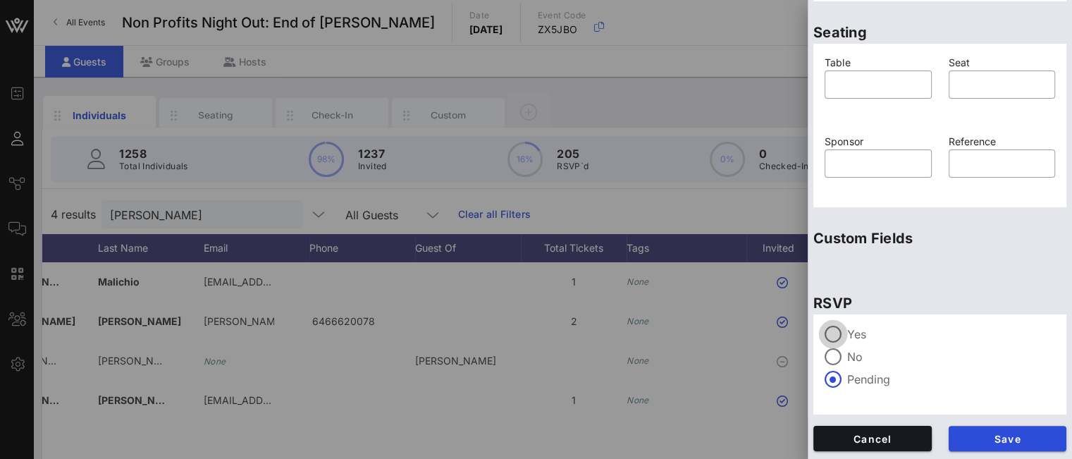
click at [843, 329] on div at bounding box center [833, 334] width 24 height 24
click at [980, 435] on span "Save" at bounding box center [1008, 439] width 96 height 12
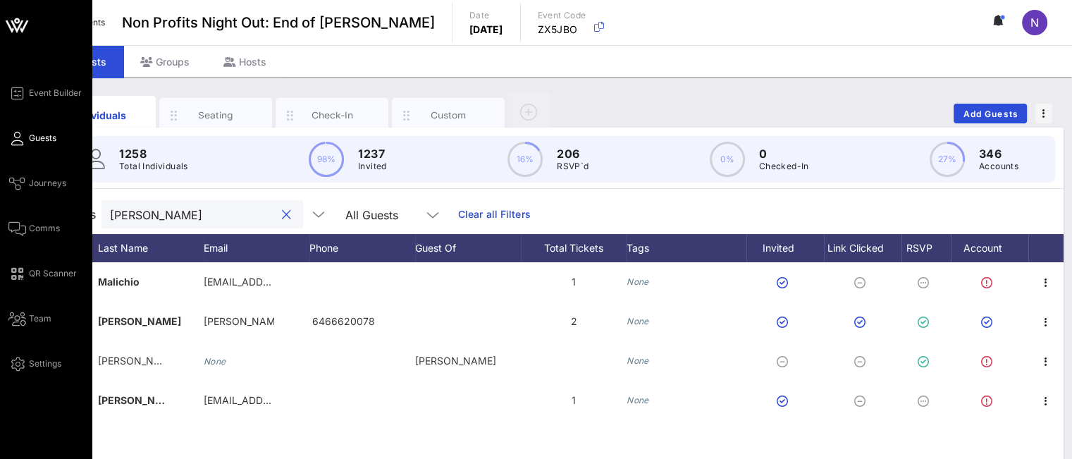
drag, startPoint x: 211, startPoint y: 215, endPoint x: 6, endPoint y: 185, distance: 207.2
click at [6, 185] on div "Event Builder Guests Journeys Comms QR Scanner Team Settings Non Profits Night …" at bounding box center [536, 349] width 1072 height 699
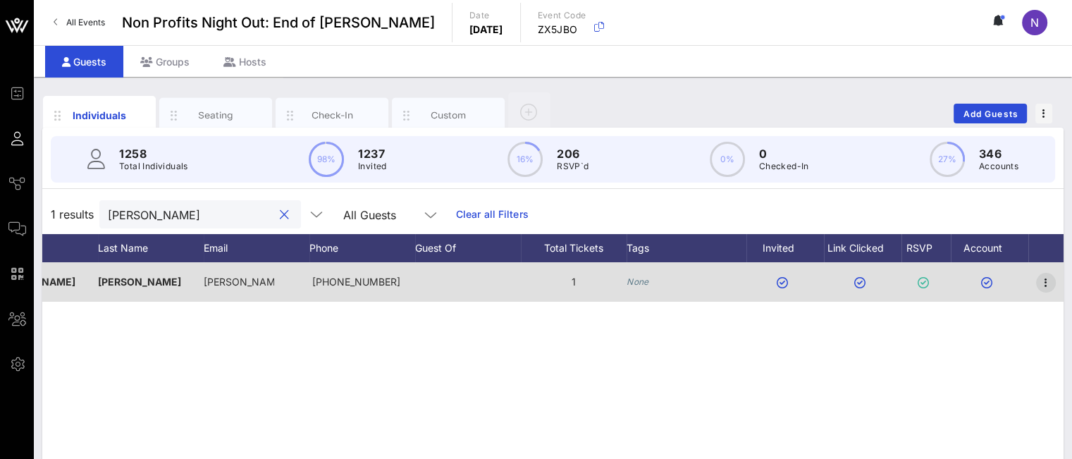
type input "lowell"
click at [1002, 285] on icon "button" at bounding box center [1045, 282] width 17 height 17
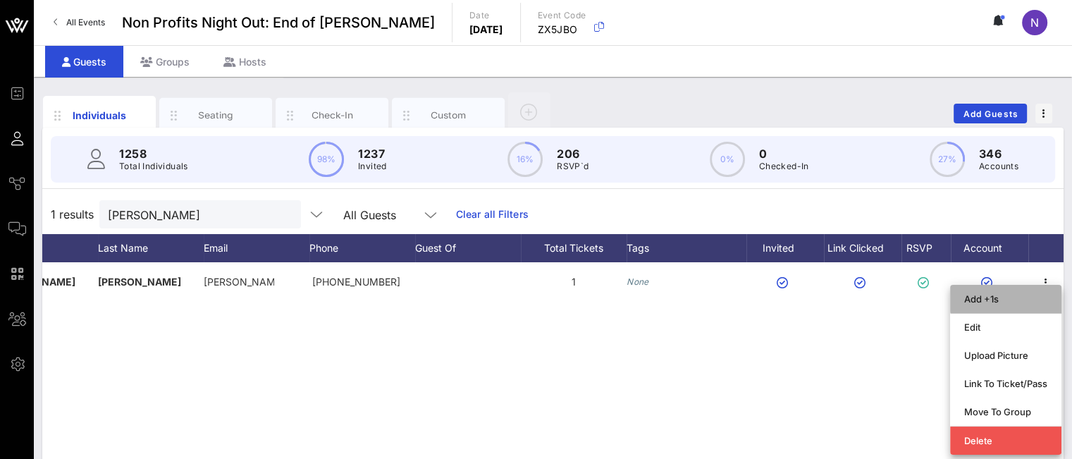
click at [1002, 300] on div "Add +1s" at bounding box center [1005, 298] width 83 height 11
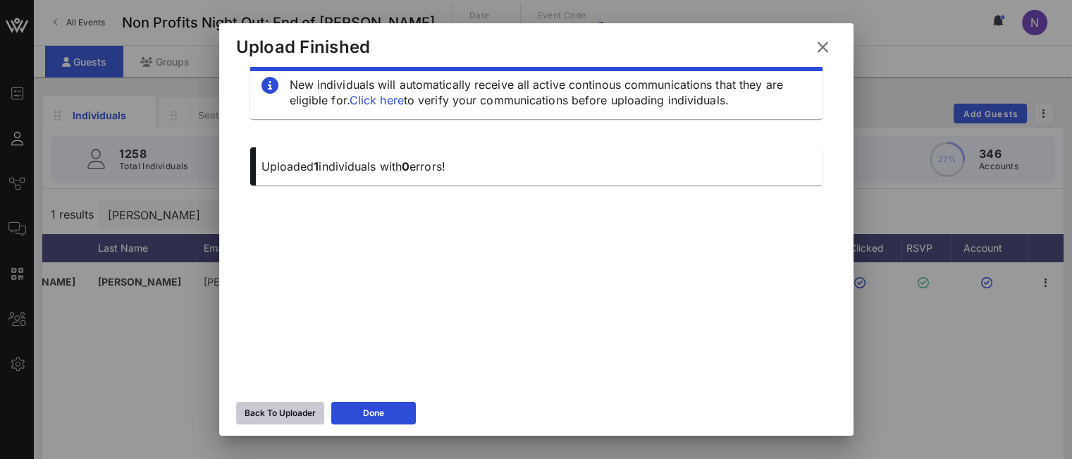
click at [283, 410] on icon at bounding box center [280, 413] width 11 height 9
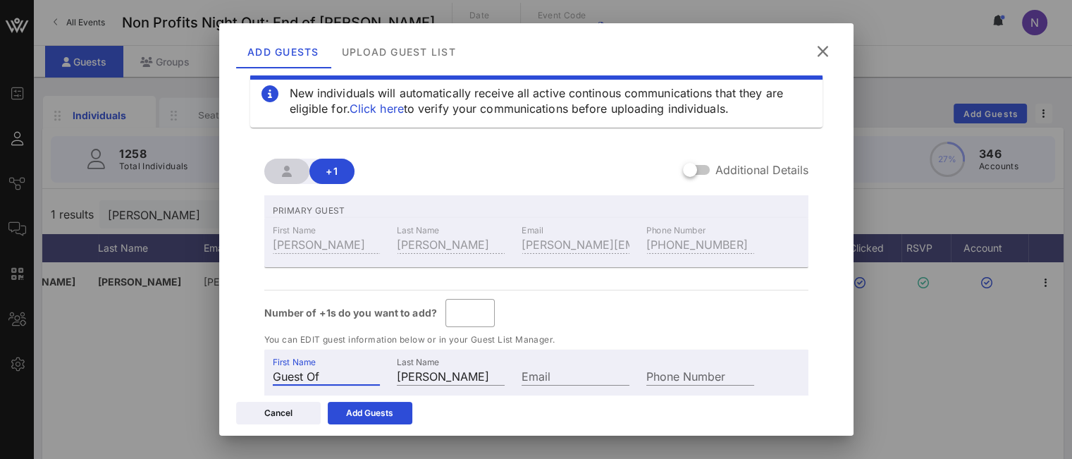
drag, startPoint x: 340, startPoint y: 375, endPoint x: 52, endPoint y: 296, distance: 298.9
click at [61, 302] on div "Event Builder Guests Journeys Comms QR Scanner Team Settings Non Profits Night …" at bounding box center [536, 349] width 1072 height 699
type input "Dena"
paste input "Blauschild"
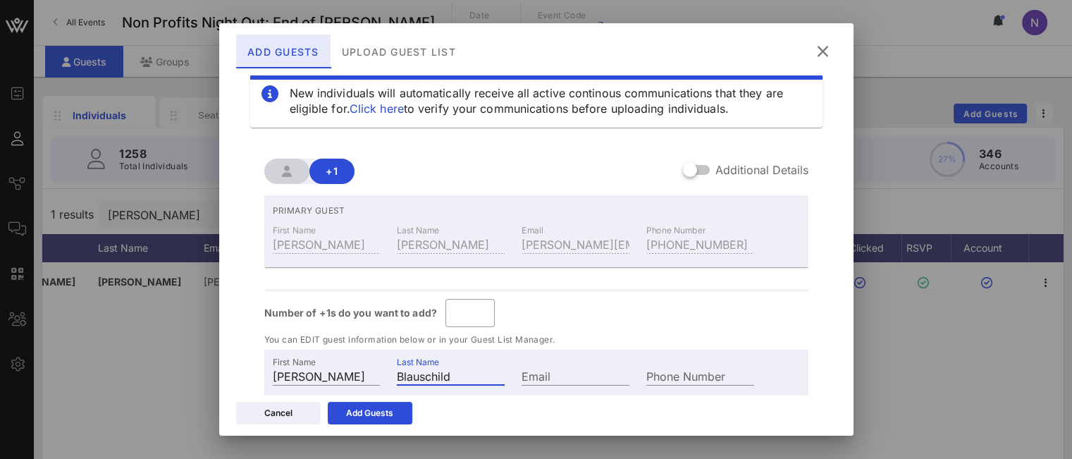
type input "Blauschild"
click at [364, 418] on div "Add Guests" at bounding box center [369, 413] width 47 height 14
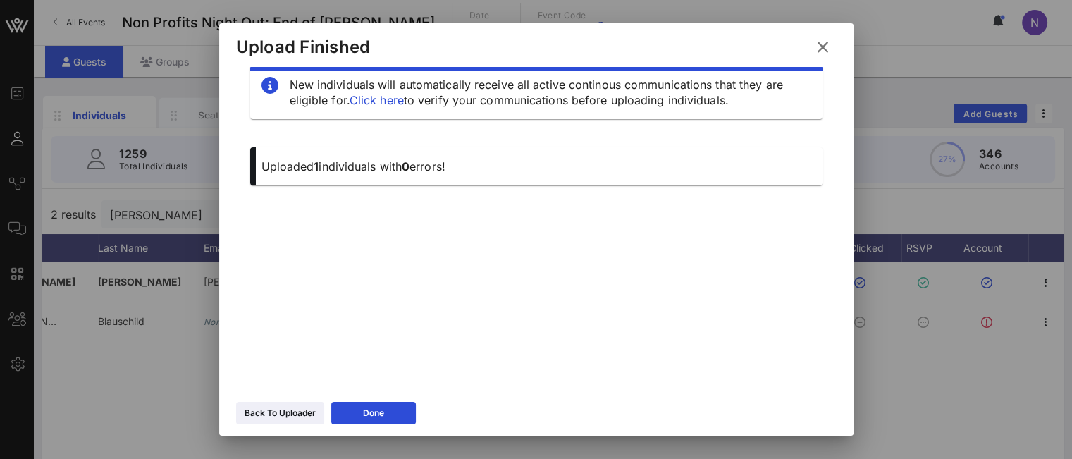
click at [823, 52] on icon at bounding box center [823, 47] width 20 height 18
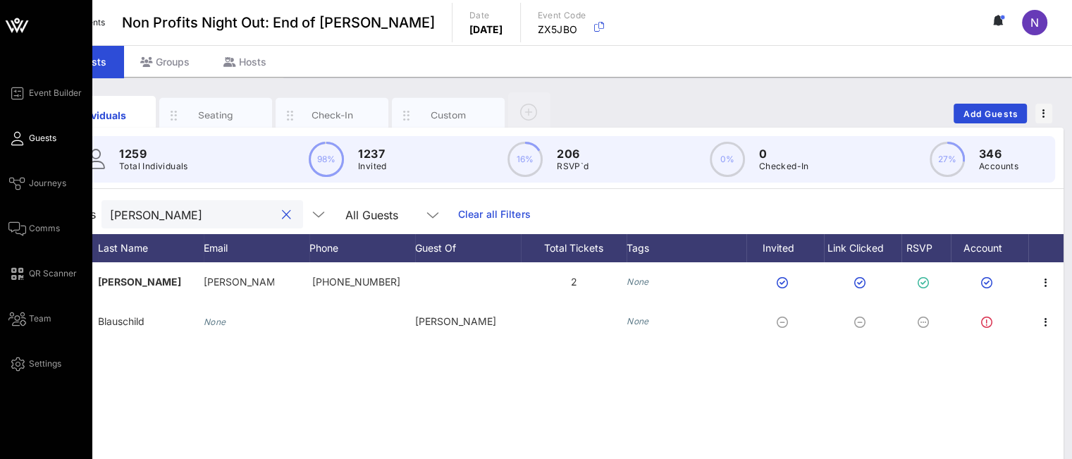
drag, startPoint x: 201, startPoint y: 212, endPoint x: 0, endPoint y: 154, distance: 209.0
click at [0, 154] on div "Event Builder Guests Journeys Comms QR Scanner Team Settings Non Profits Night …" at bounding box center [536, 349] width 1072 height 699
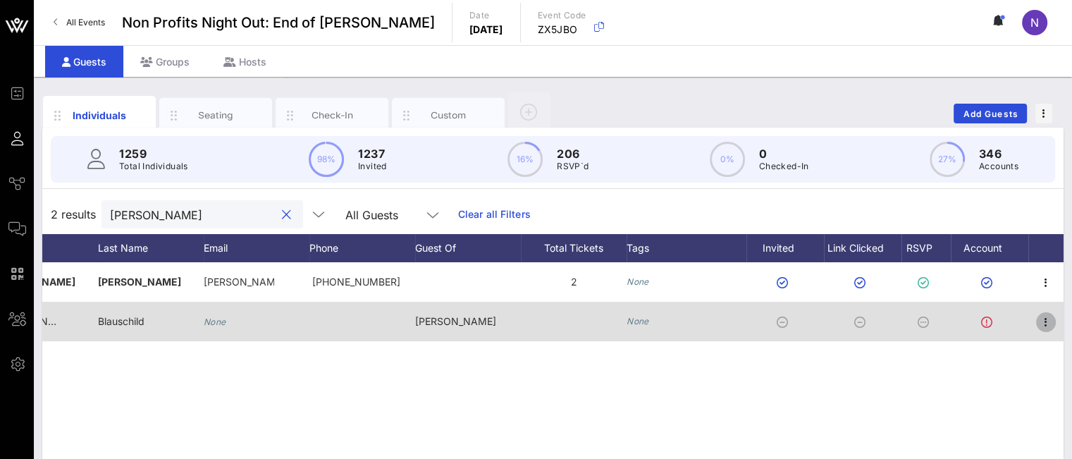
click at [1002, 322] on icon "button" at bounding box center [1045, 322] width 17 height 17
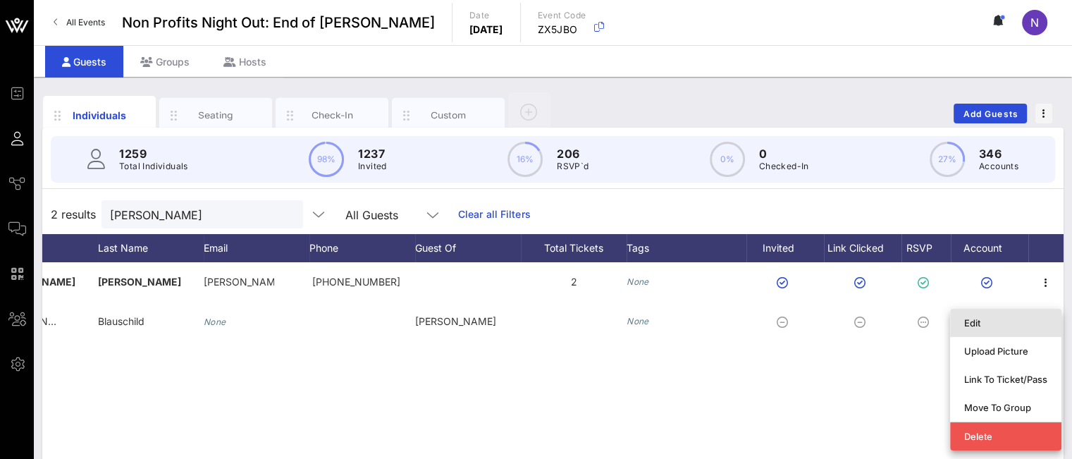
click at [1002, 324] on div "Edit" at bounding box center [1005, 322] width 83 height 11
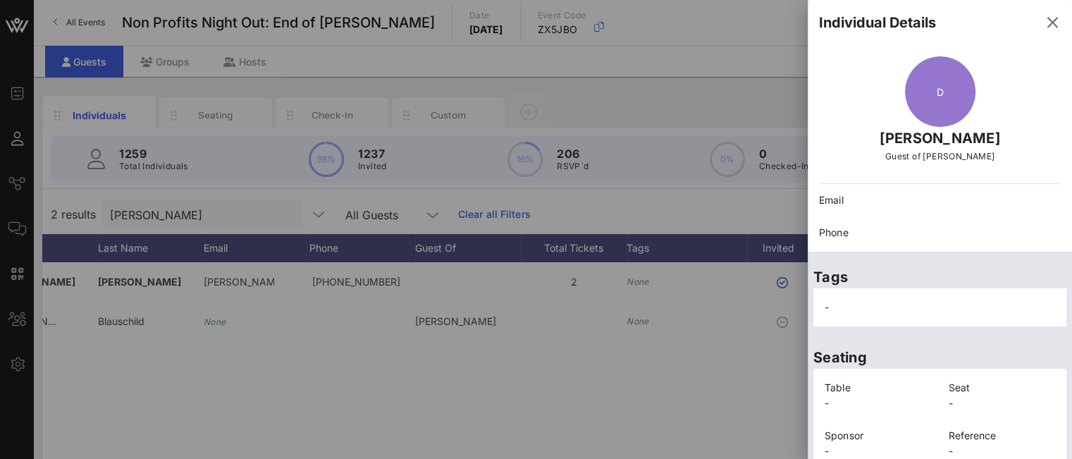
scroll to position [121, 0]
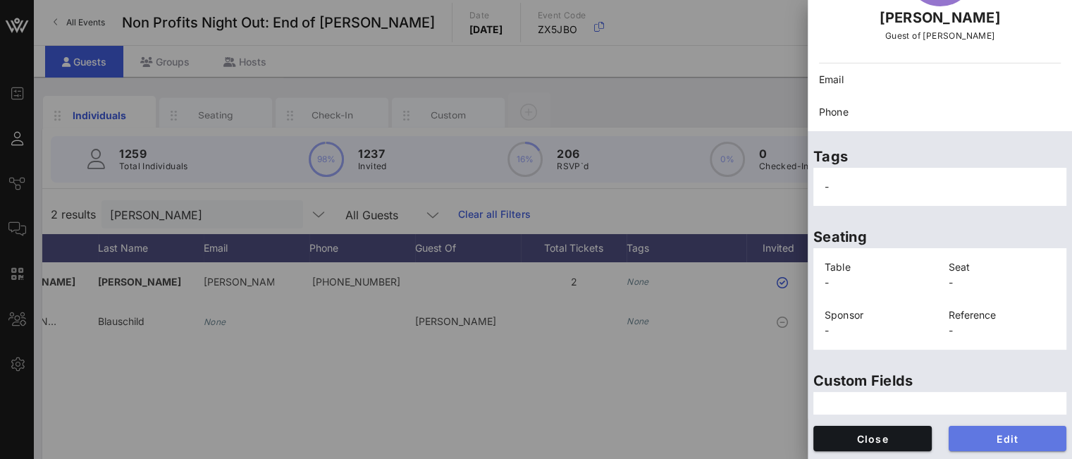
click at [978, 428] on button "Edit" at bounding box center [1008, 438] width 118 height 25
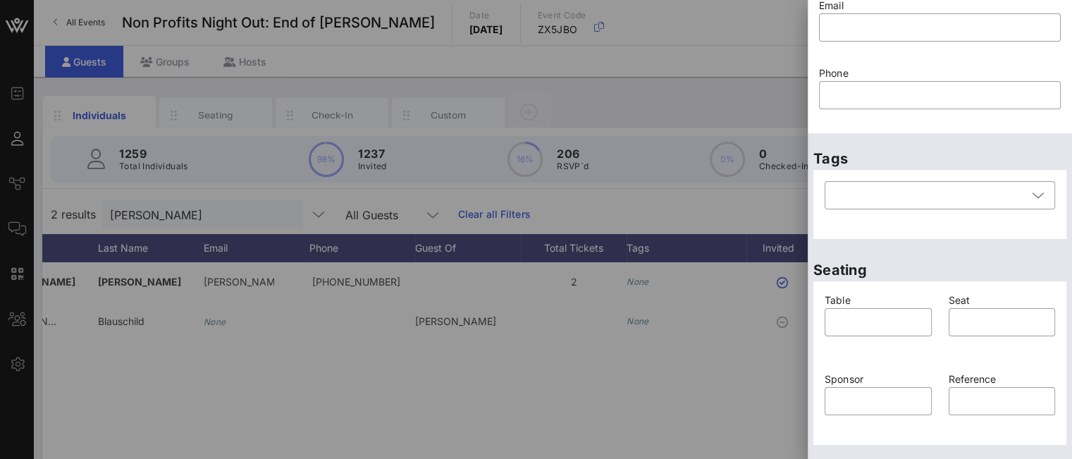
scroll to position [358, 0]
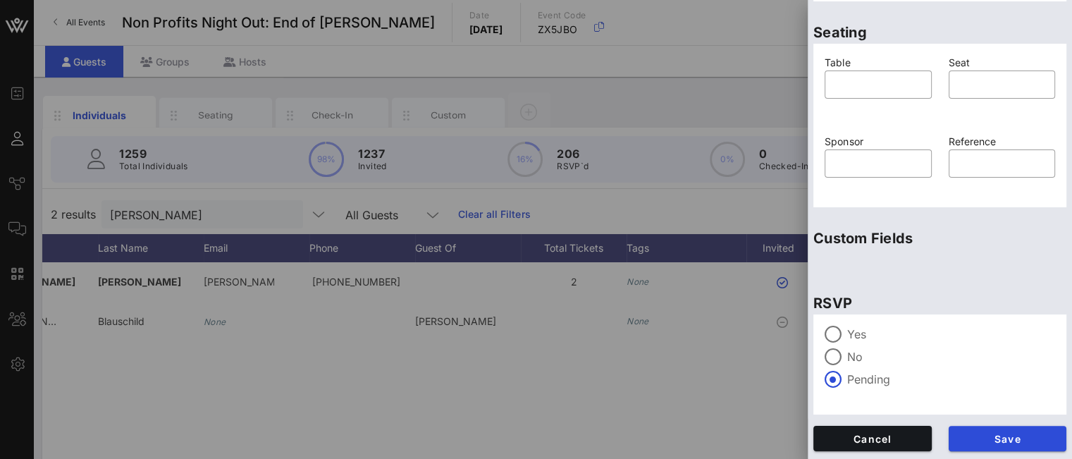
click at [848, 330] on label "Yes" at bounding box center [951, 334] width 208 height 14
click at [980, 443] on span "Save" at bounding box center [1008, 439] width 96 height 12
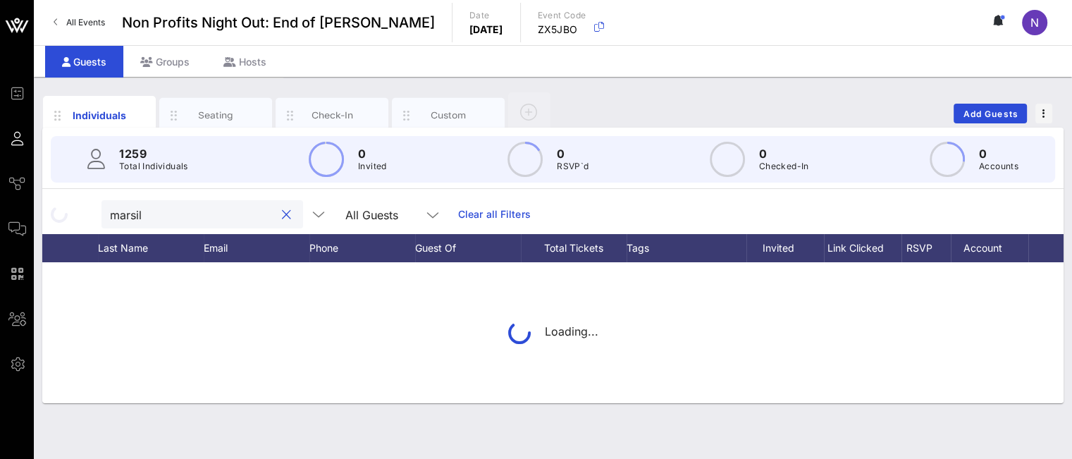
type input "marsill"
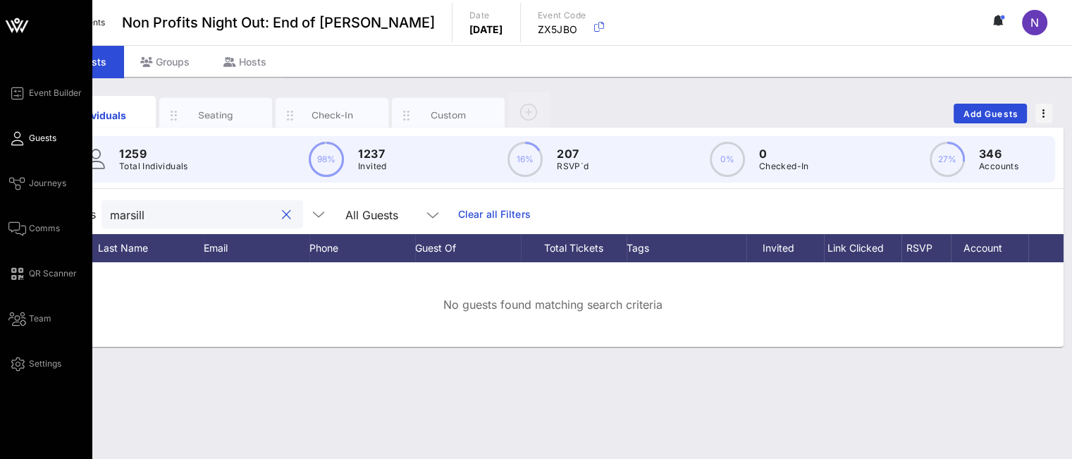
drag, startPoint x: 170, startPoint y: 213, endPoint x: 0, endPoint y: 184, distance: 172.3
click at [0, 186] on div "Event Builder Guests Journeys Comms QR Scanner Team Settings Non Profits Night …" at bounding box center [536, 229] width 1072 height 459
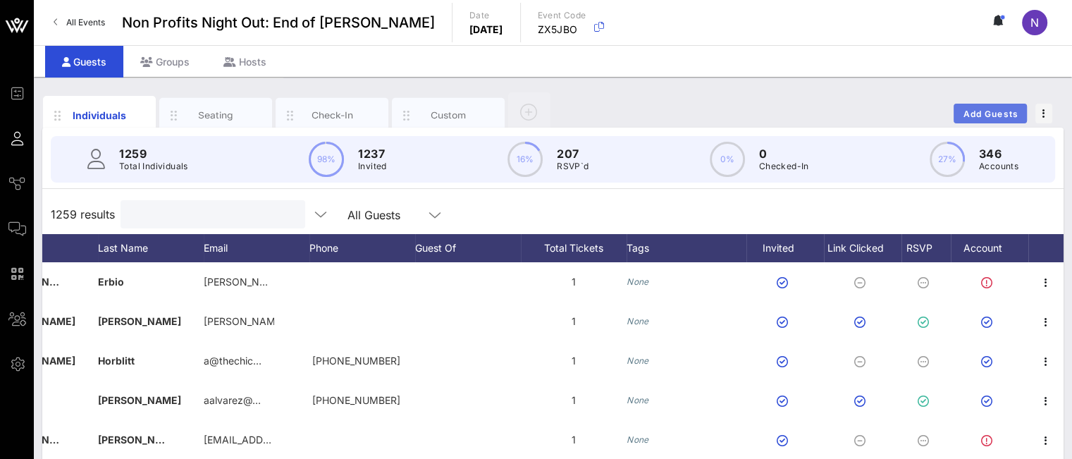
click at [966, 107] on button "Add Guests" at bounding box center [990, 114] width 73 height 20
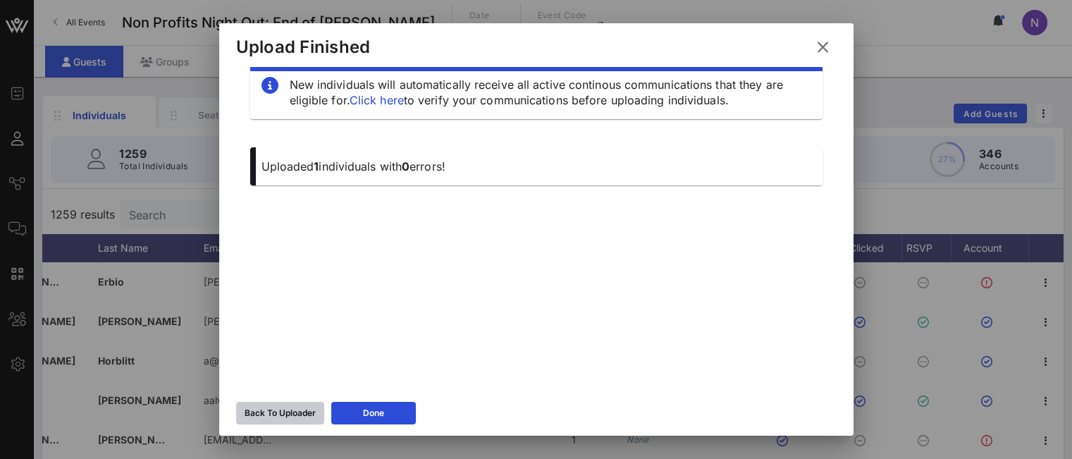
click at [300, 420] on div "Back To Uploader" at bounding box center [280, 413] width 71 height 14
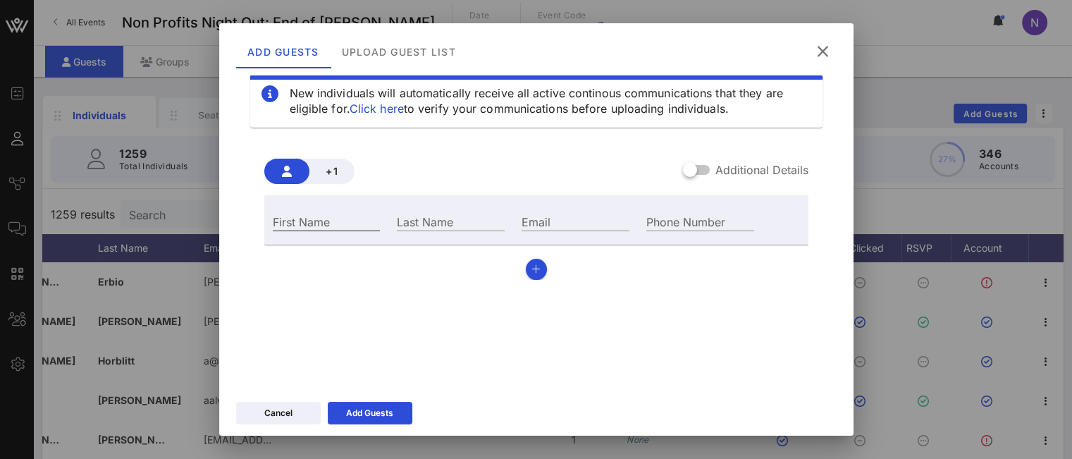
click at [352, 223] on input "First Name" at bounding box center [327, 221] width 108 height 18
type input "j"
type input "Jessica"
paste input "Jessicam@thejfmgroup.com"
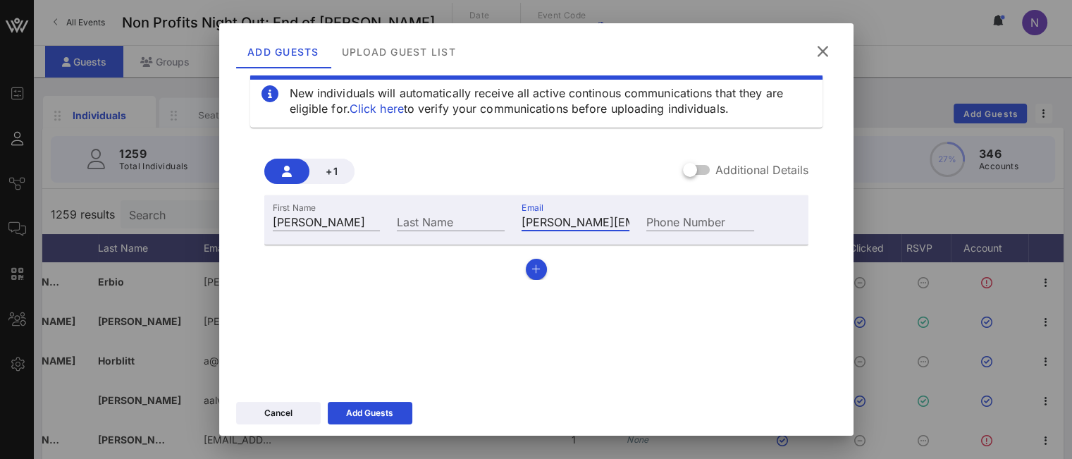
drag, startPoint x: 554, startPoint y: 222, endPoint x: 393, endPoint y: 206, distance: 161.5
click at [395, 207] on div "First Name Jessica Last Name Email Jessicam@thejfmgroup.com Phone Number" at bounding box center [513, 220] width 499 height 38
type input "Jessicam@thejfmgroup.com"
click at [441, 227] on input "Last Name" at bounding box center [451, 221] width 108 height 18
type input "Marsillo"
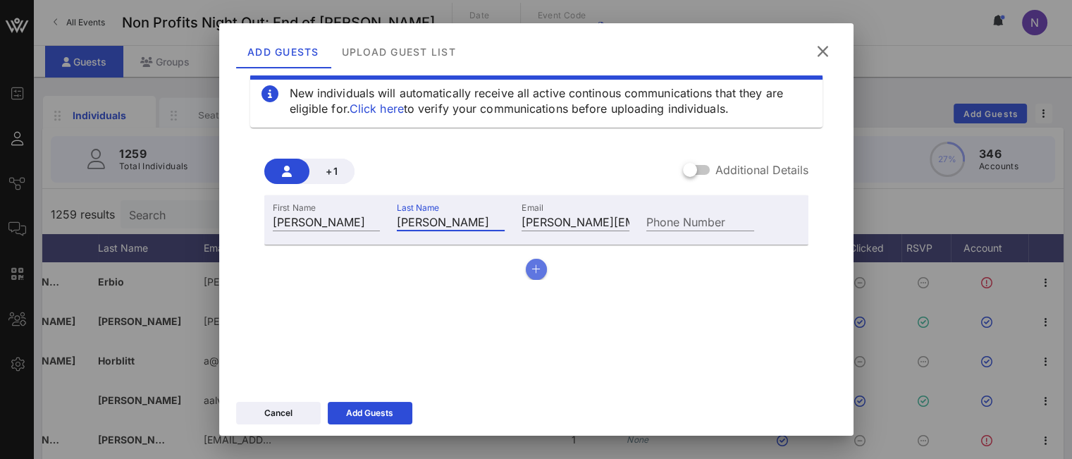
click at [536, 273] on button "button" at bounding box center [536, 269] width 21 height 21
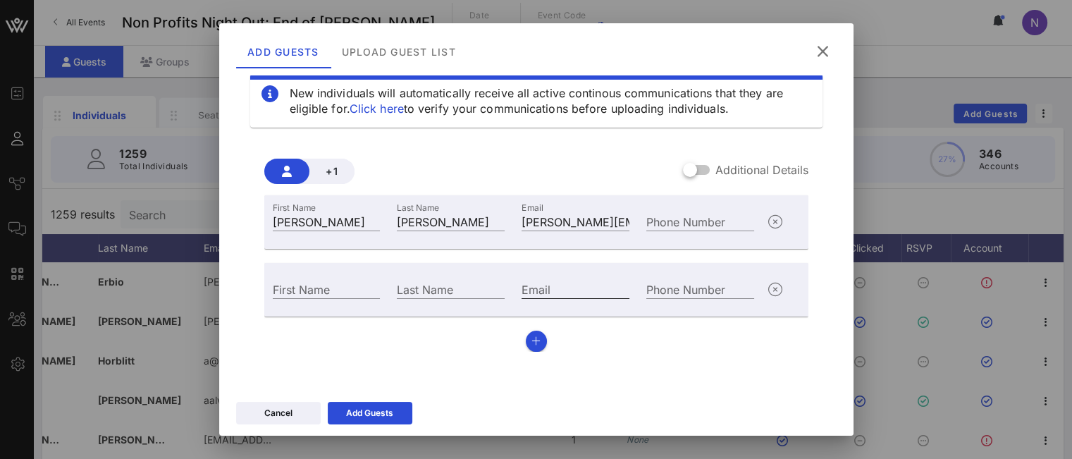
click at [536, 285] on div "Email" at bounding box center [576, 289] width 108 height 18
paste input "alexis@atdirective.com"
type input "alexis@atdirective.com"
click at [311, 290] on input "First Name" at bounding box center [327, 289] width 108 height 18
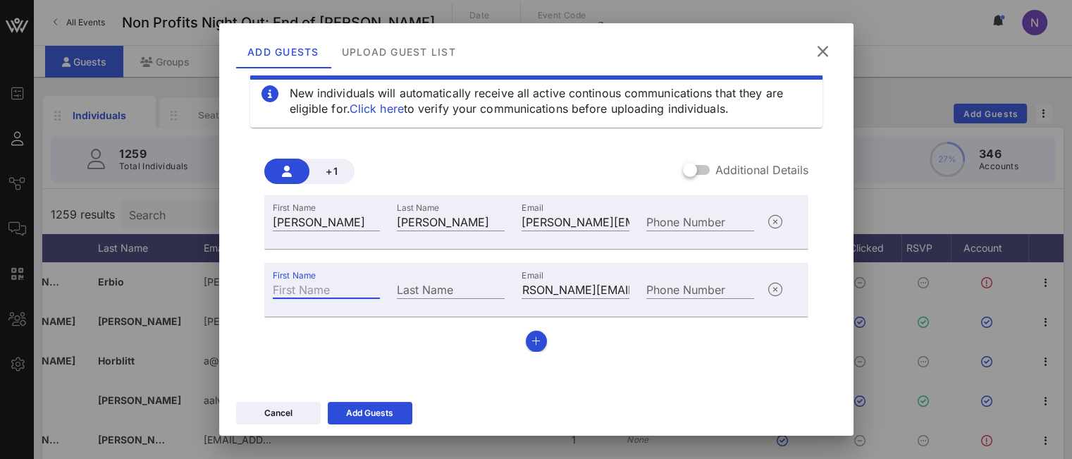
scroll to position [0, 0]
type input "Alexis"
click at [430, 295] on input "Last Name" at bounding box center [451, 289] width 108 height 18
paste input "Terrizzi"
type input "Terrizzi"
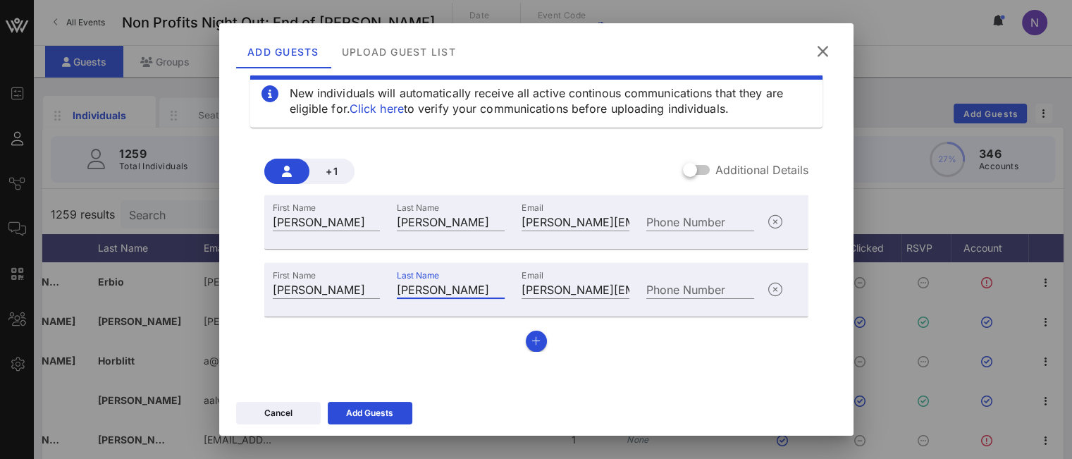
click at [365, 390] on div "New individuals will automatically receive all active continous communications …" at bounding box center [536, 235] width 634 height 320
click at [359, 407] on div "Add Guests" at bounding box center [369, 413] width 47 height 14
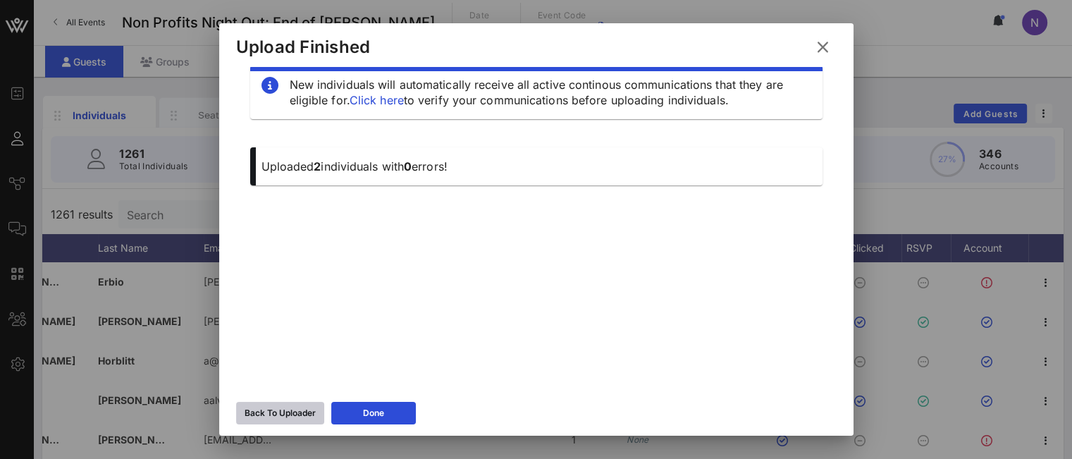
click at [270, 416] on div "Back To Uploader" at bounding box center [280, 413] width 71 height 14
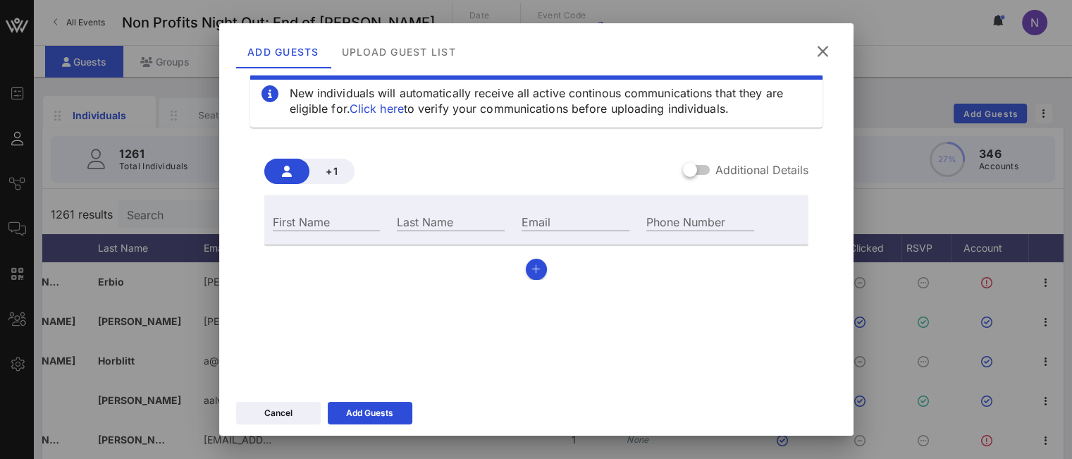
click at [826, 50] on icon at bounding box center [823, 51] width 20 height 18
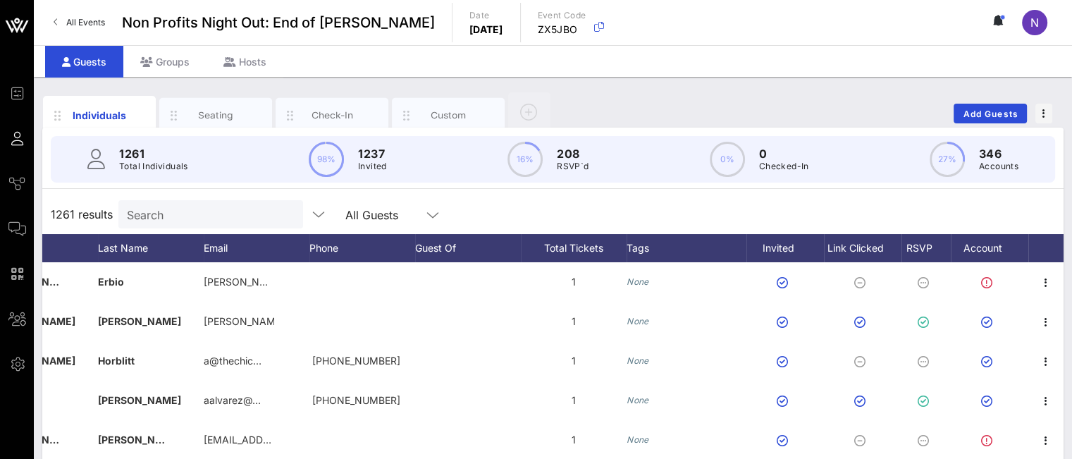
click at [255, 212] on input "Search" at bounding box center [209, 214] width 165 height 18
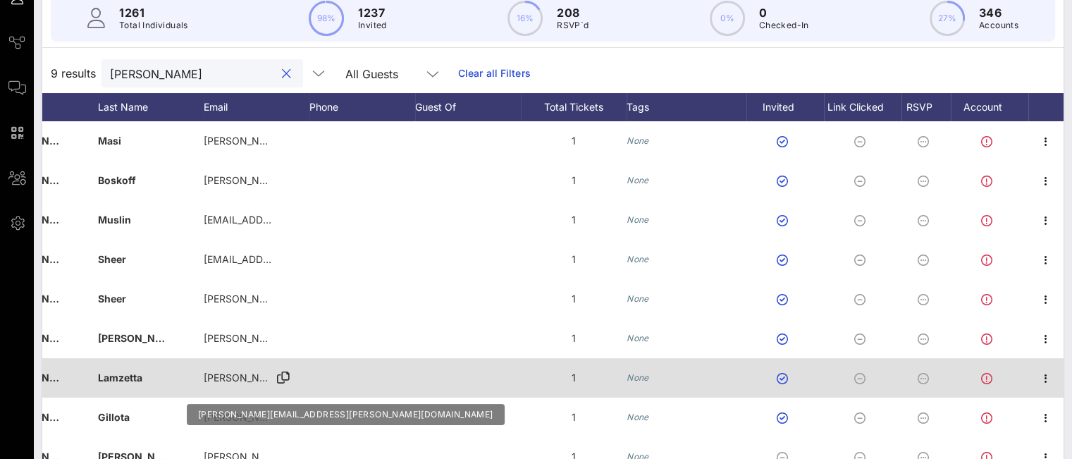
scroll to position [211, 0]
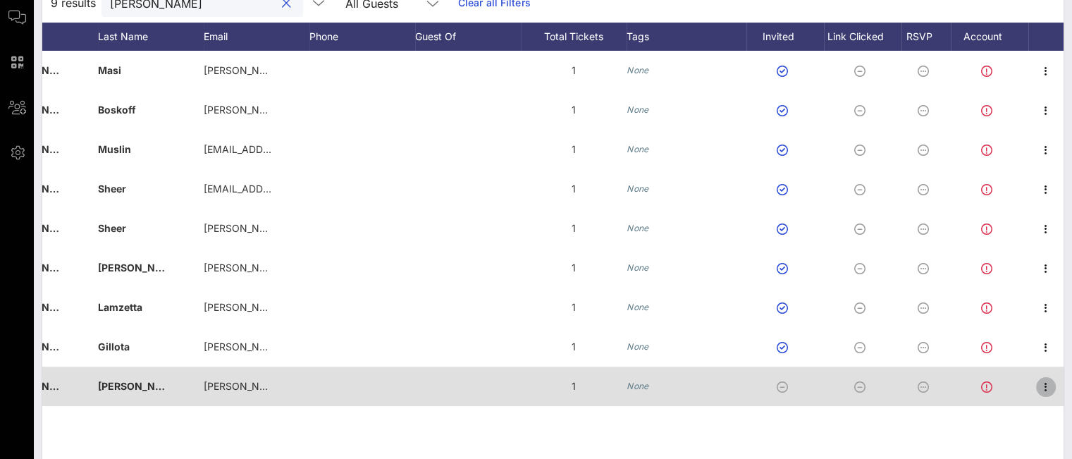
click at [1002, 388] on icon "button" at bounding box center [1045, 386] width 17 height 17
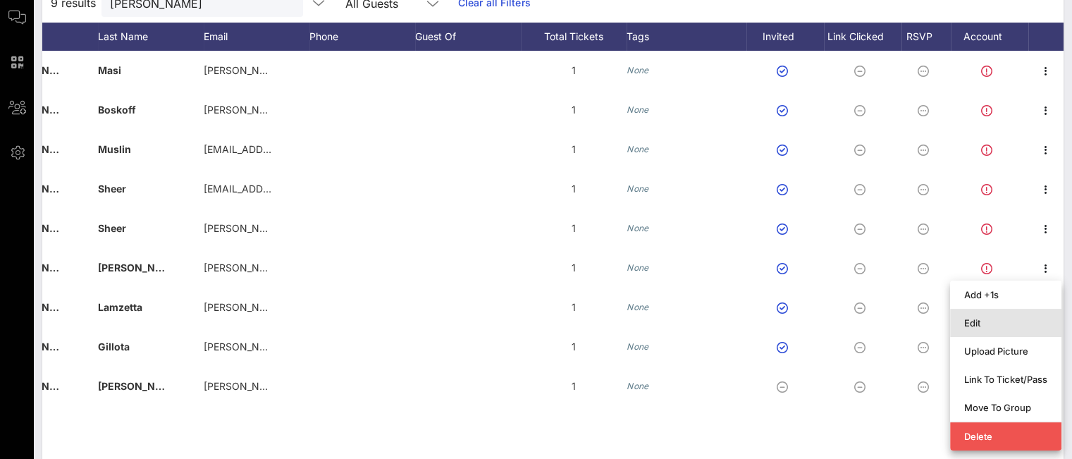
click at [980, 324] on div "Edit" at bounding box center [1005, 322] width 83 height 11
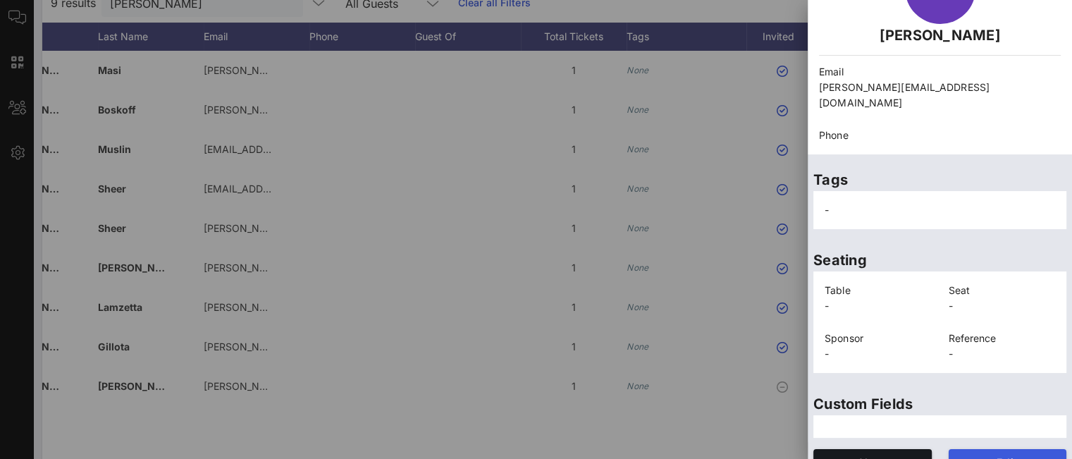
scroll to position [111, 0]
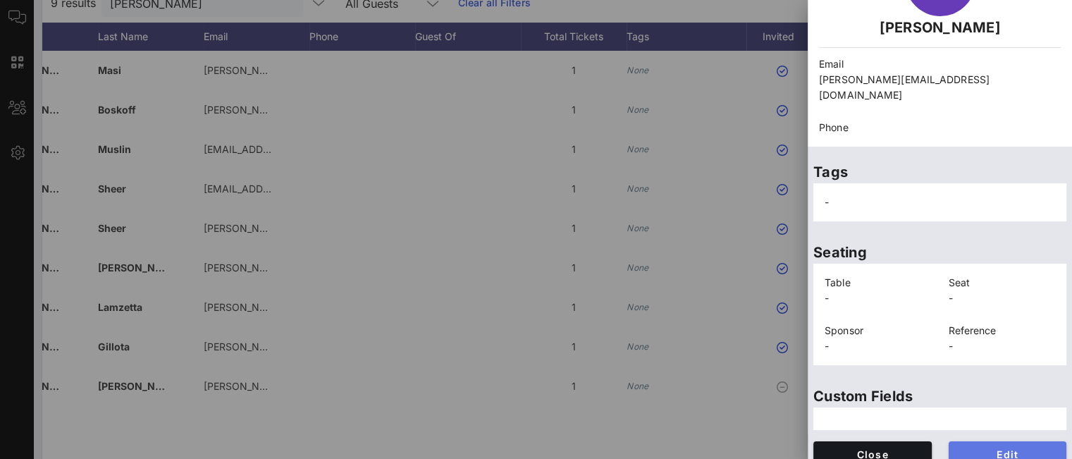
click at [978, 448] on span "Edit" at bounding box center [1008, 454] width 96 height 12
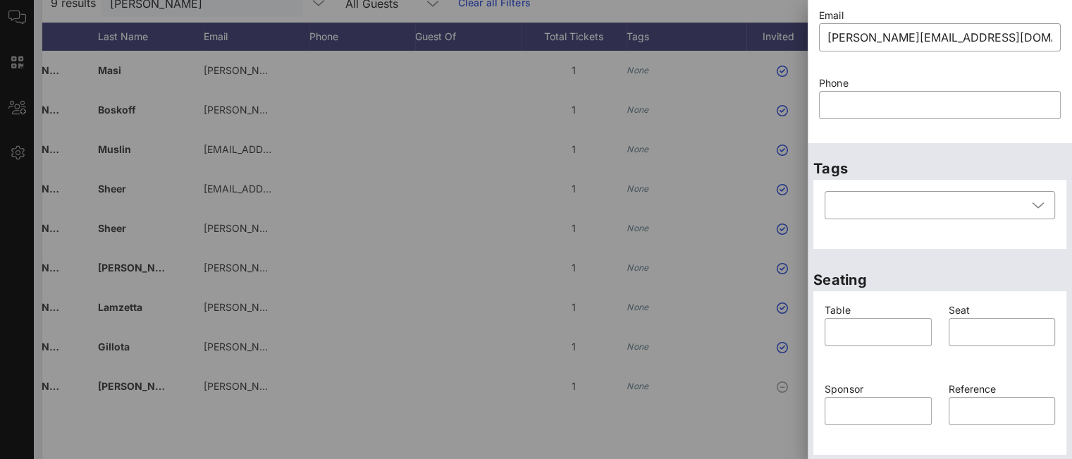
scroll to position [358, 0]
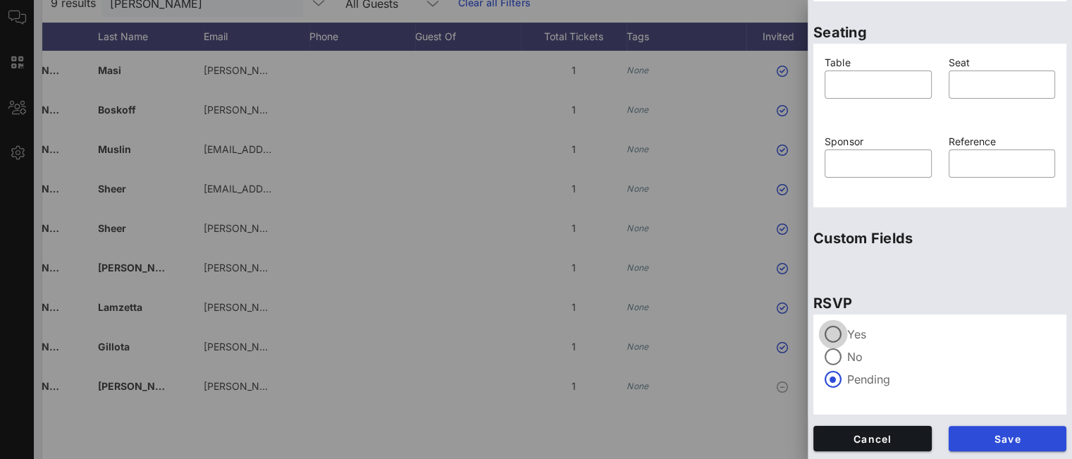
click at [843, 328] on div at bounding box center [833, 334] width 24 height 24
click at [1002, 445] on button "Save" at bounding box center [1008, 438] width 118 height 25
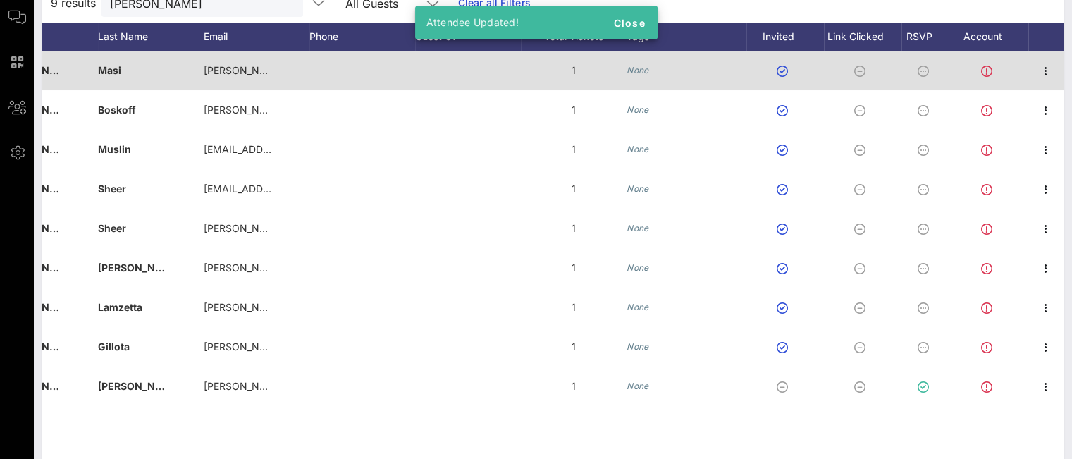
scroll to position [70, 0]
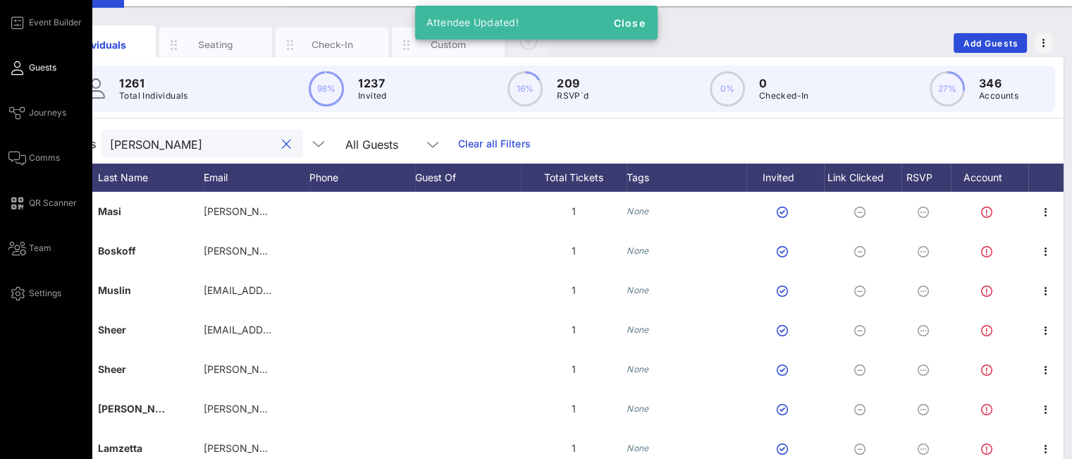
drag, startPoint x: 165, startPoint y: 149, endPoint x: 19, endPoint y: 135, distance: 146.6
click at [19, 135] on div "Event Builder Guests Journeys Comms QR Scanner Team Settings Non Profits Night …" at bounding box center [536, 279] width 1072 height 699
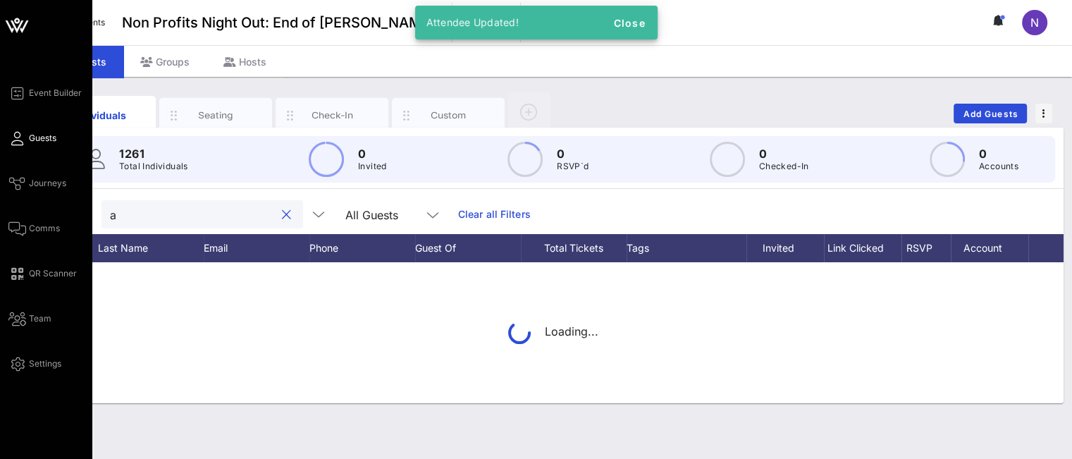
scroll to position [0, 0]
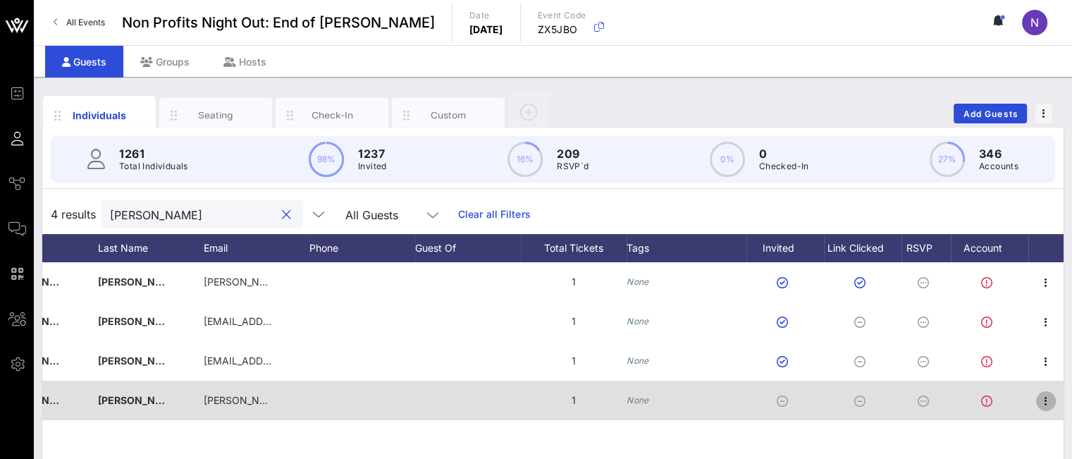
click at [1002, 403] on icon "button" at bounding box center [1045, 401] width 17 height 17
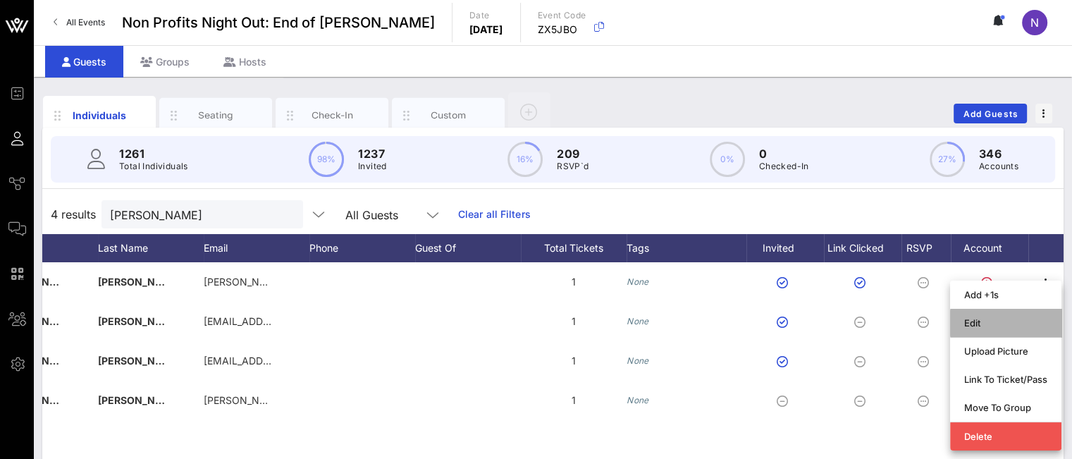
click at [987, 324] on div "Edit" at bounding box center [1005, 322] width 83 height 11
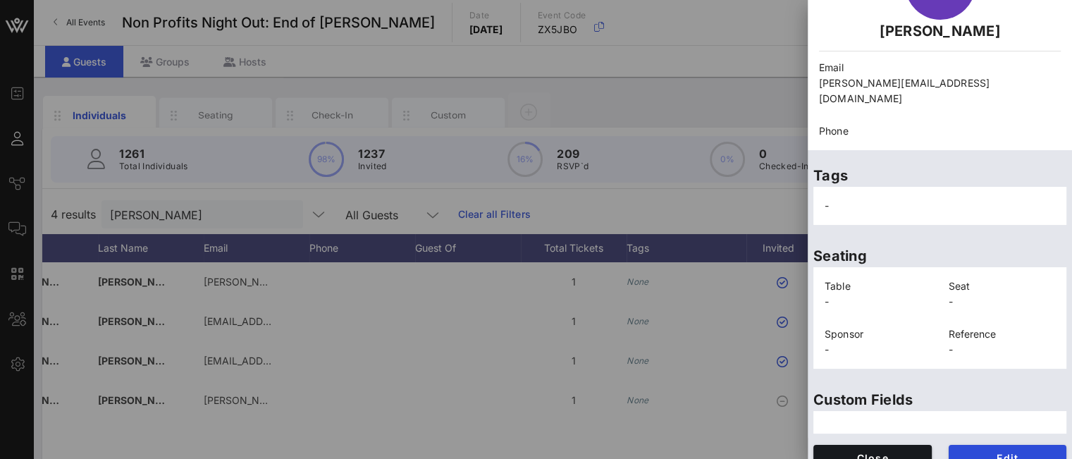
scroll to position [111, 0]
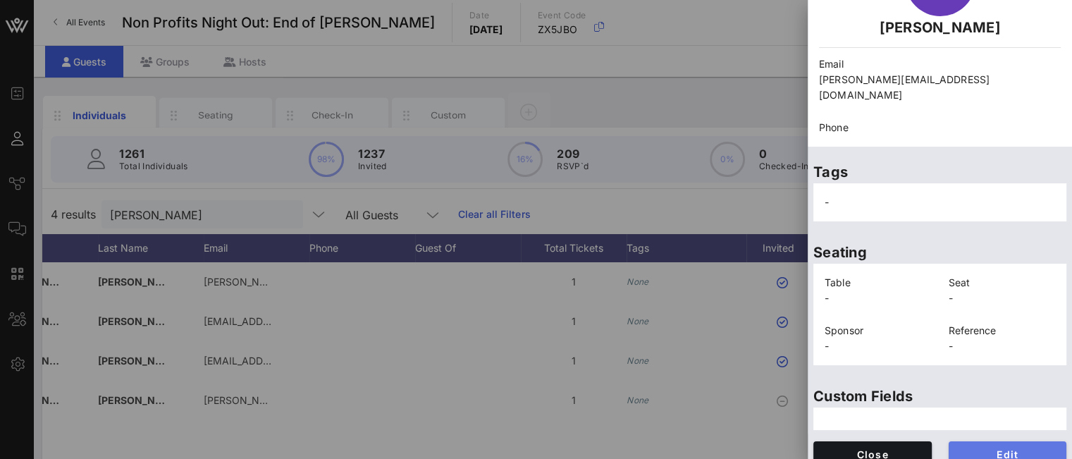
click at [973, 441] on button "Edit" at bounding box center [1008, 453] width 118 height 25
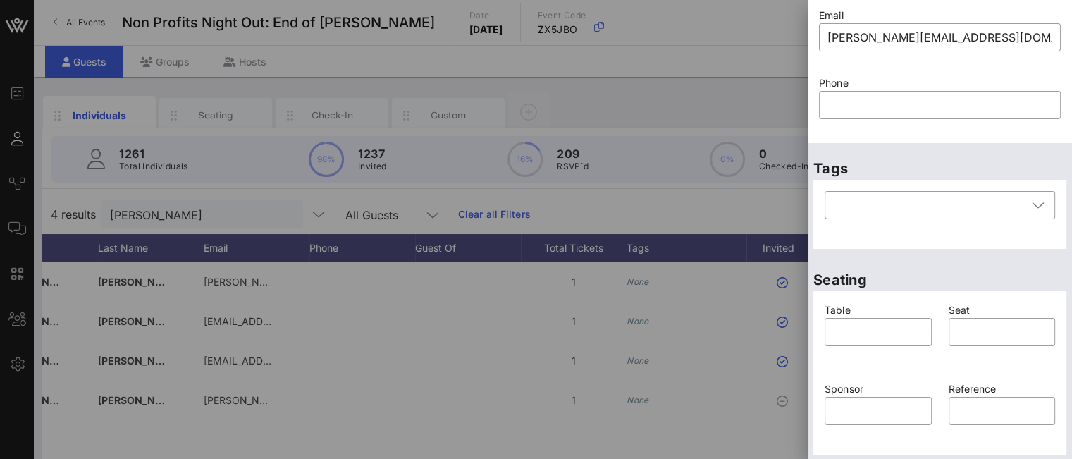
scroll to position [358, 0]
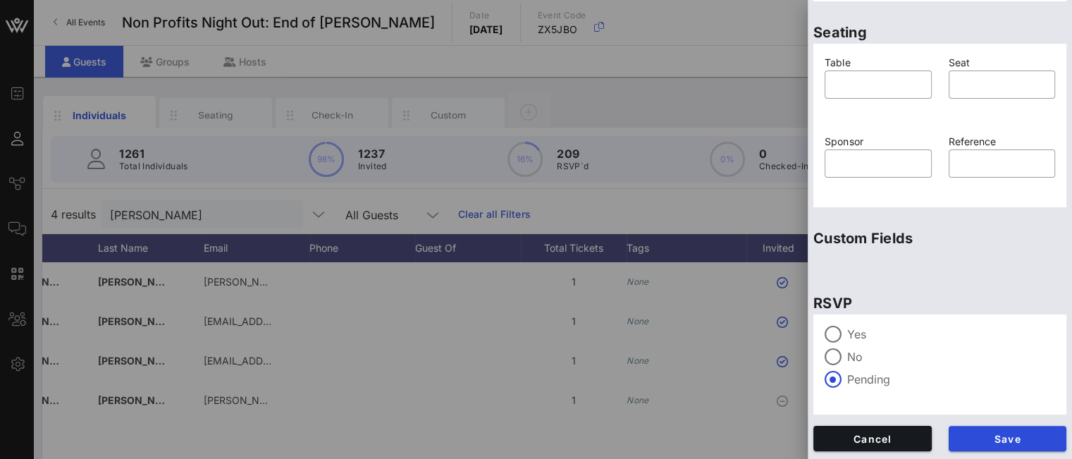
click at [855, 339] on label "Yes" at bounding box center [951, 334] width 208 height 14
click at [1002, 440] on span "Save" at bounding box center [1008, 439] width 96 height 12
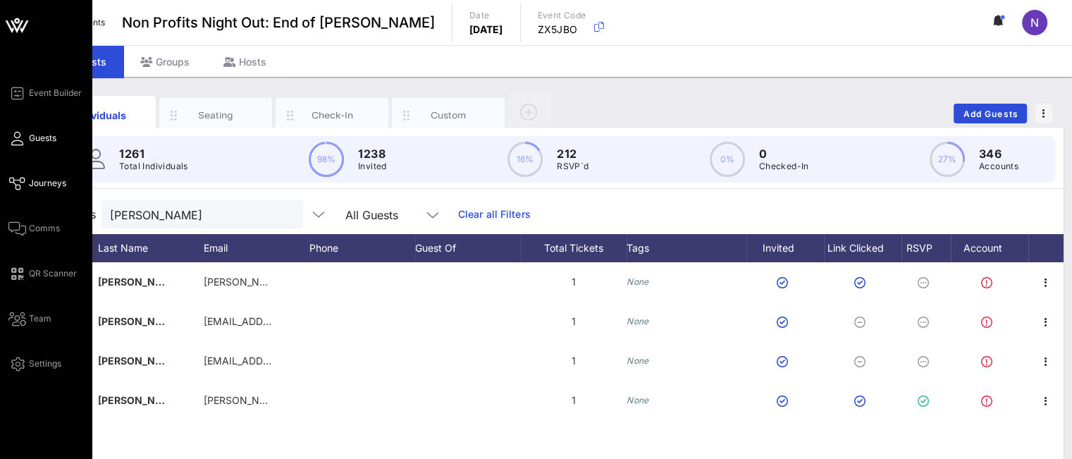
drag, startPoint x: 195, startPoint y: 202, endPoint x: 21, endPoint y: 188, distance: 174.0
click at [21, 188] on div "Event Builder Guests Journeys Comms QR Scanner Team Settings Non Profits Night …" at bounding box center [536, 349] width 1072 height 699
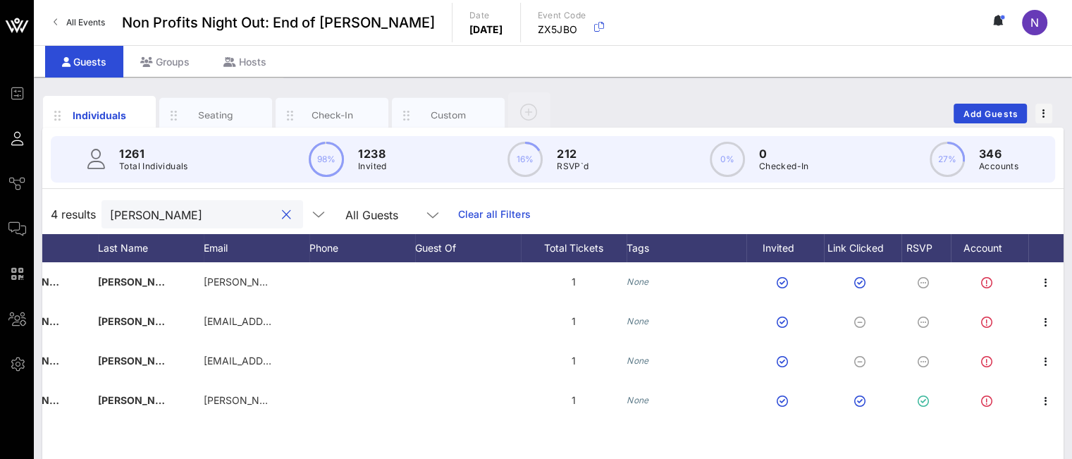
drag, startPoint x: 142, startPoint y: 214, endPoint x: 44, endPoint y: 196, distance: 99.5
click at [45, 197] on div "4 results alexis All Guests Clear all Filters" at bounding box center [552, 214] width 1021 height 39
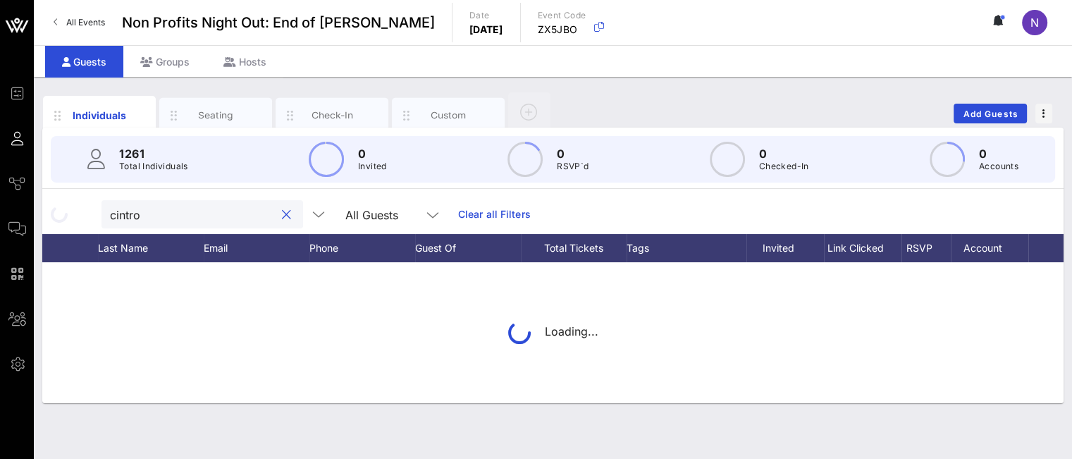
type input "cintron"
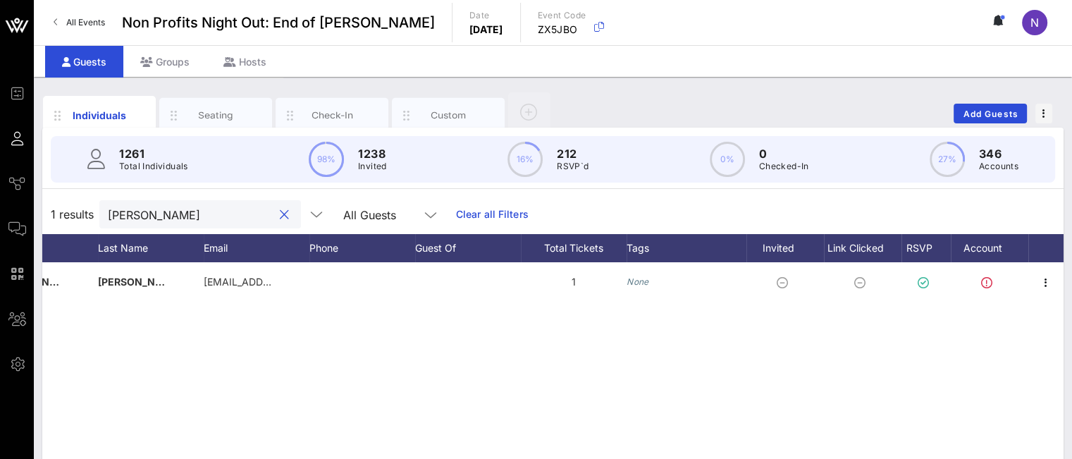
click at [280, 220] on button "clear icon" at bounding box center [284, 215] width 9 height 14
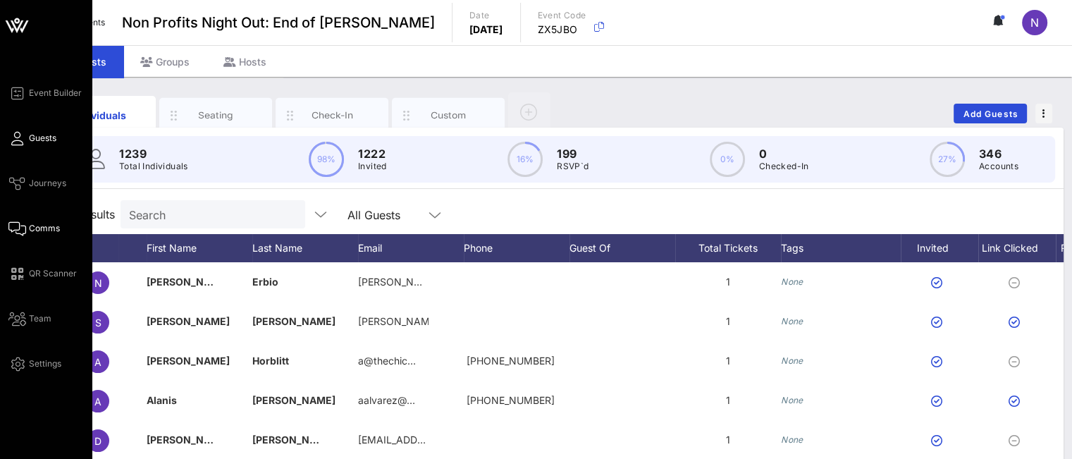
click at [52, 228] on span "Comms" at bounding box center [44, 228] width 31 height 13
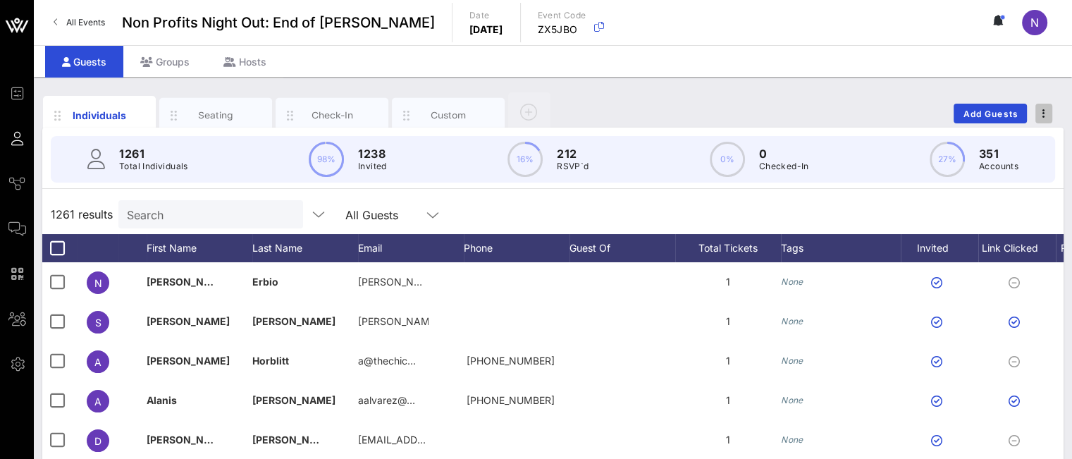
click at [1046, 114] on span "button" at bounding box center [1043, 114] width 17 height 10
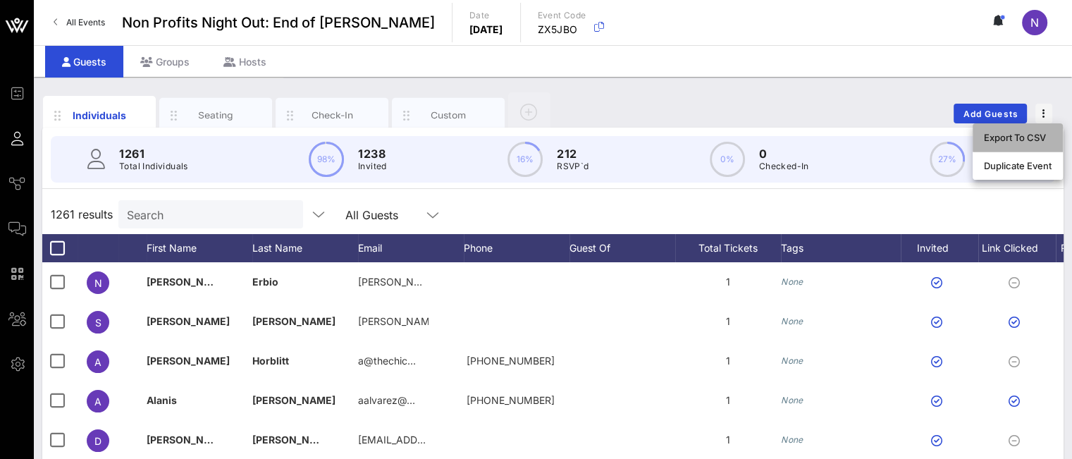
click at [1028, 137] on div "Export To CSV" at bounding box center [1018, 137] width 68 height 11
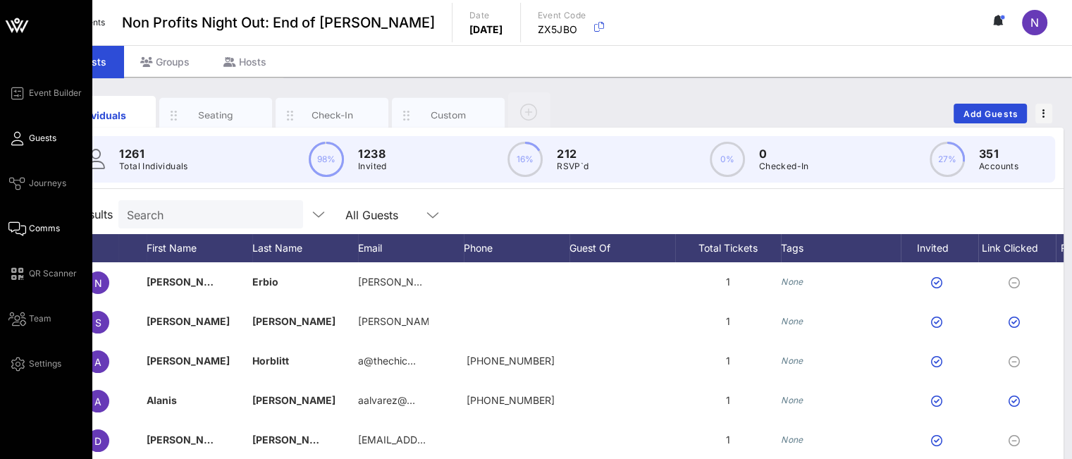
click at [35, 229] on span "Comms" at bounding box center [44, 228] width 31 height 13
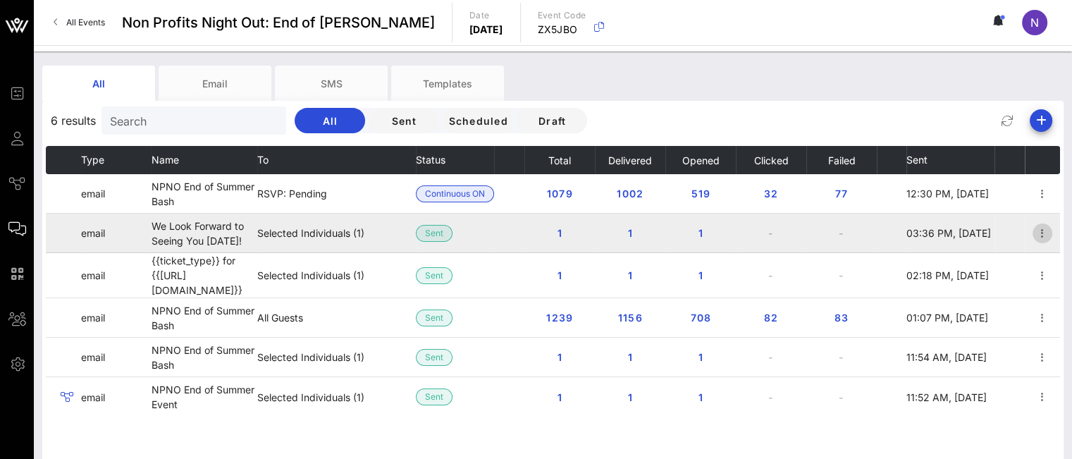
click at [1047, 231] on icon "button" at bounding box center [1042, 233] width 17 height 17
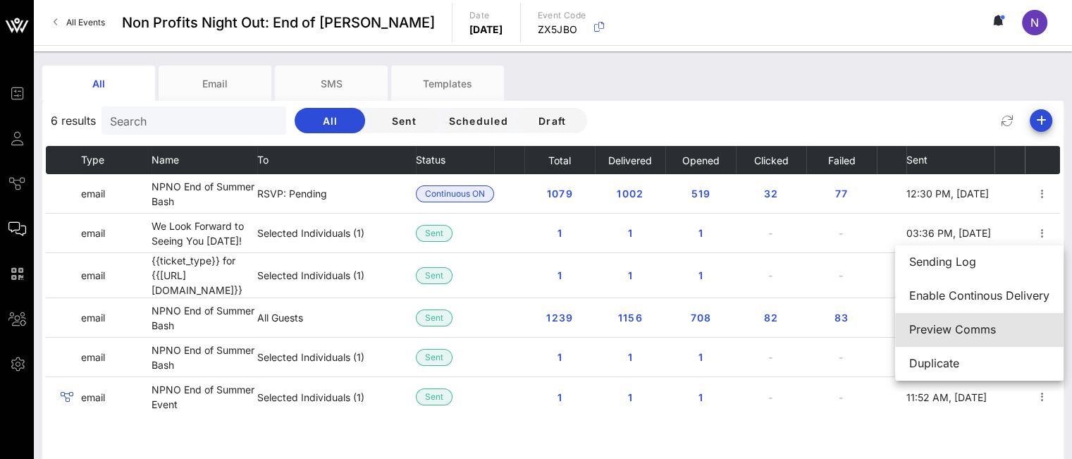
click at [949, 324] on div "Preview Comms" at bounding box center [979, 329] width 140 height 13
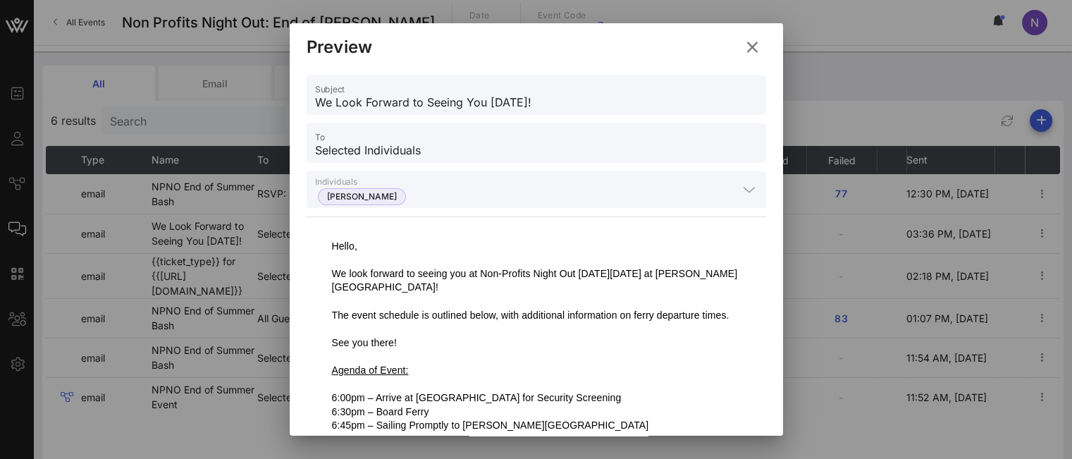
click at [752, 42] on icon at bounding box center [752, 47] width 25 height 25
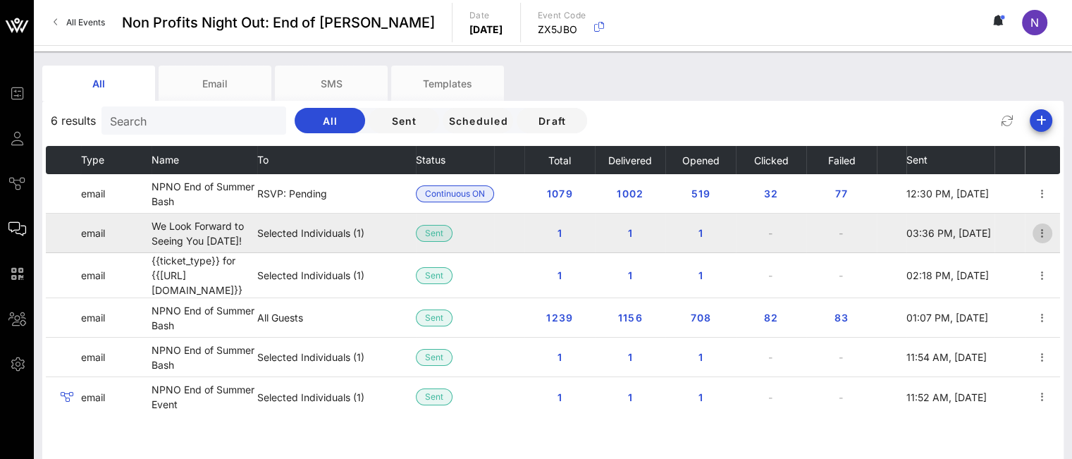
click at [1038, 235] on icon "button" at bounding box center [1042, 233] width 17 height 17
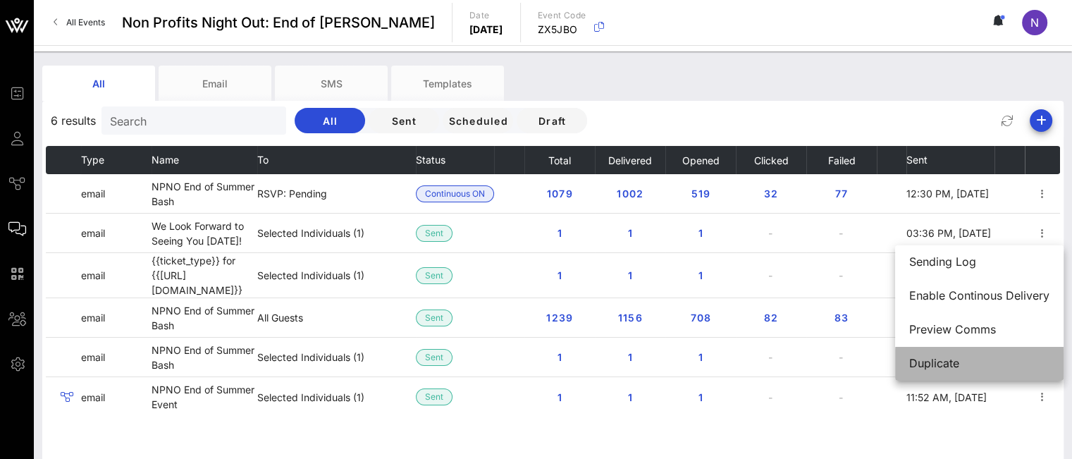
click at [936, 367] on div "Duplicate" at bounding box center [979, 363] width 140 height 13
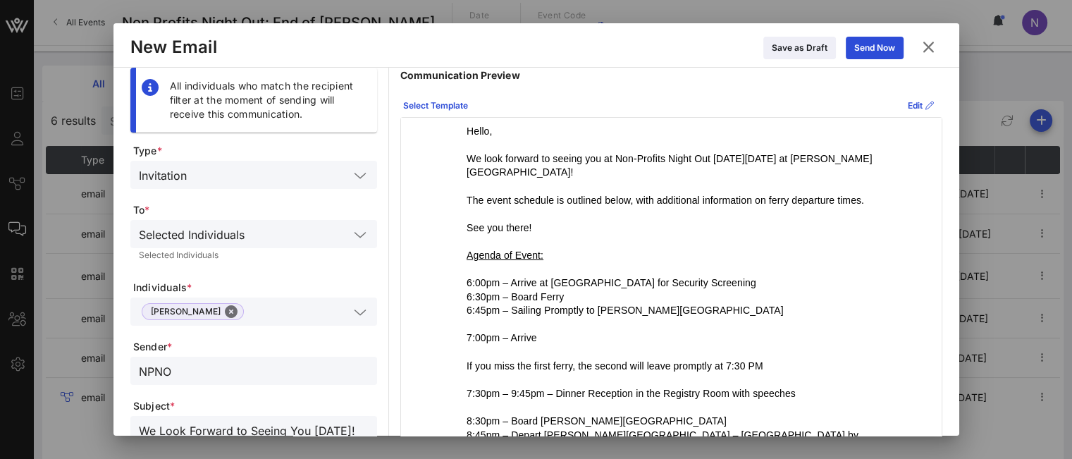
click at [932, 44] on icon at bounding box center [928, 46] width 23 height 21
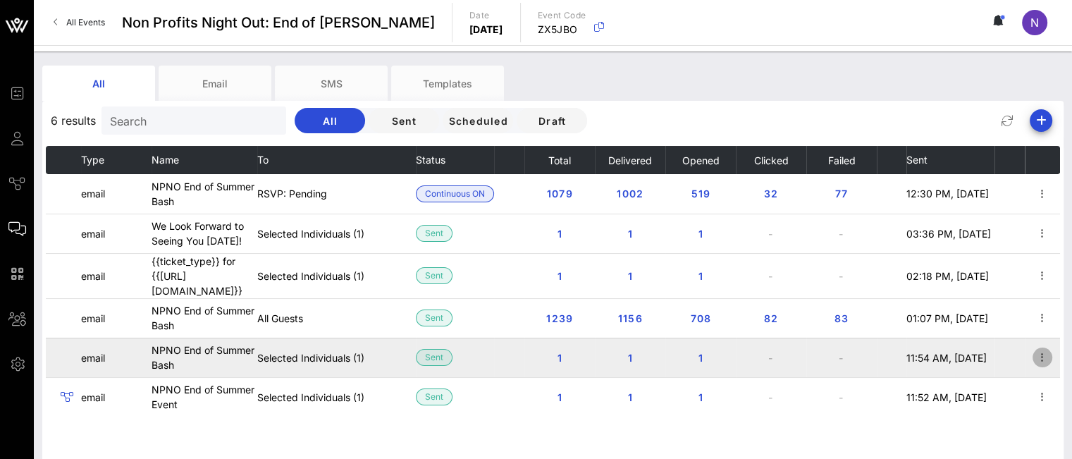
click at [1047, 355] on icon "button" at bounding box center [1042, 357] width 17 height 17
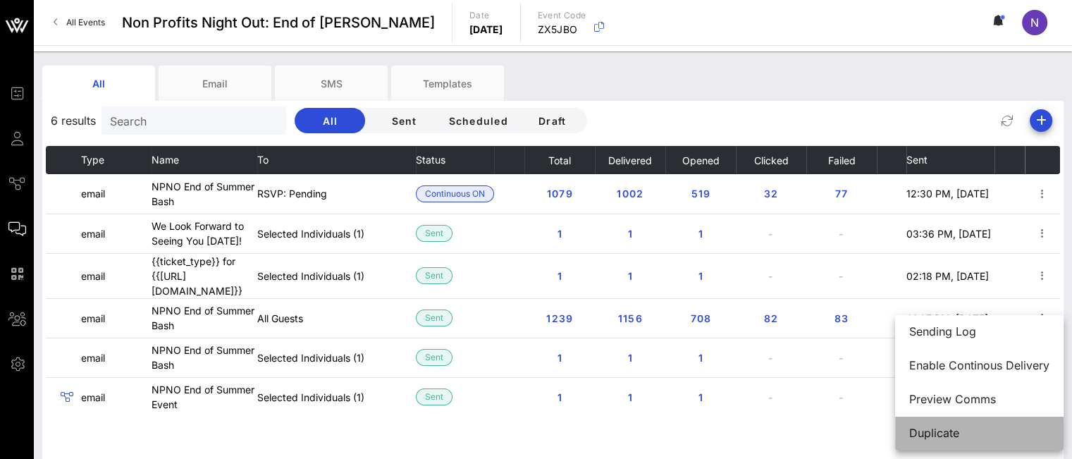
click at [937, 430] on div "Duplicate" at bounding box center [979, 432] width 140 height 13
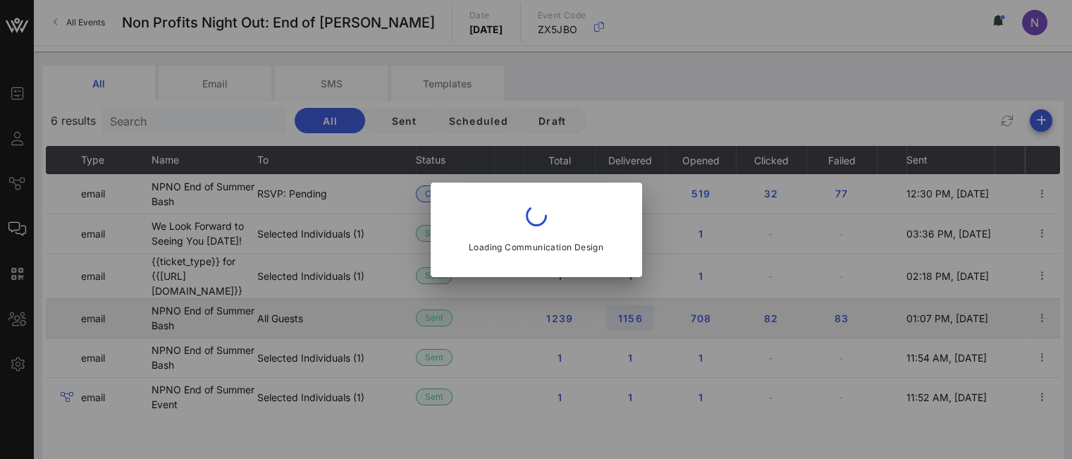
type input "Non-Profits Night Out™️"
type input "NPNO End of Summer Bash"
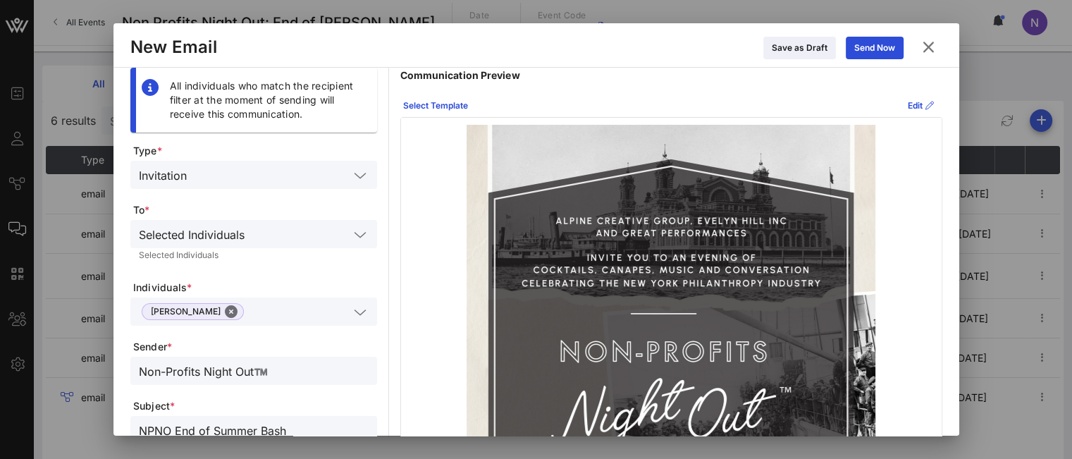
scroll to position [70, 0]
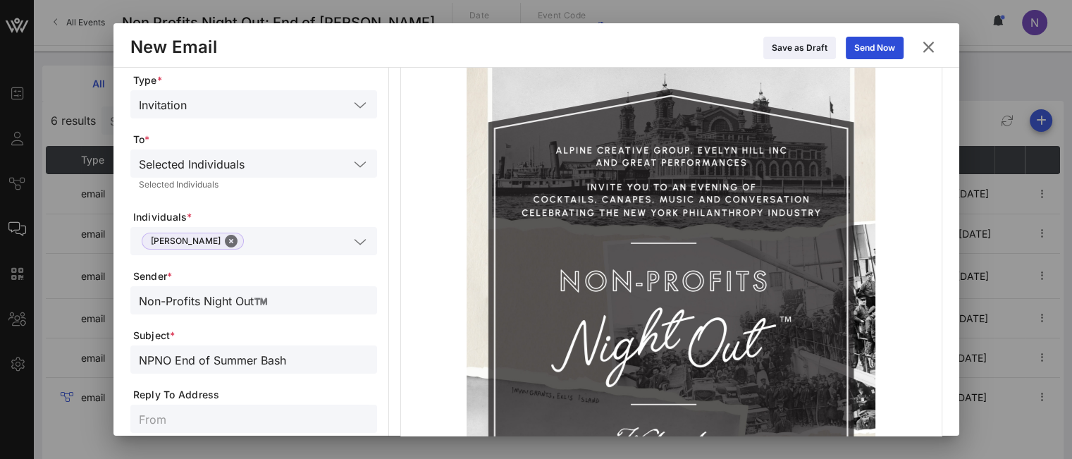
click at [357, 105] on icon at bounding box center [360, 105] width 13 height 17
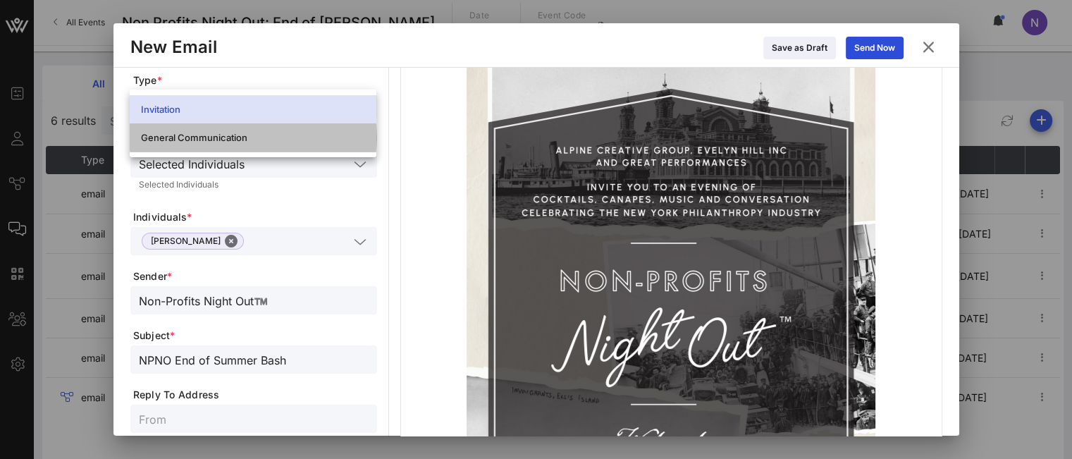
click at [218, 133] on div "General Communication" at bounding box center [253, 137] width 224 height 11
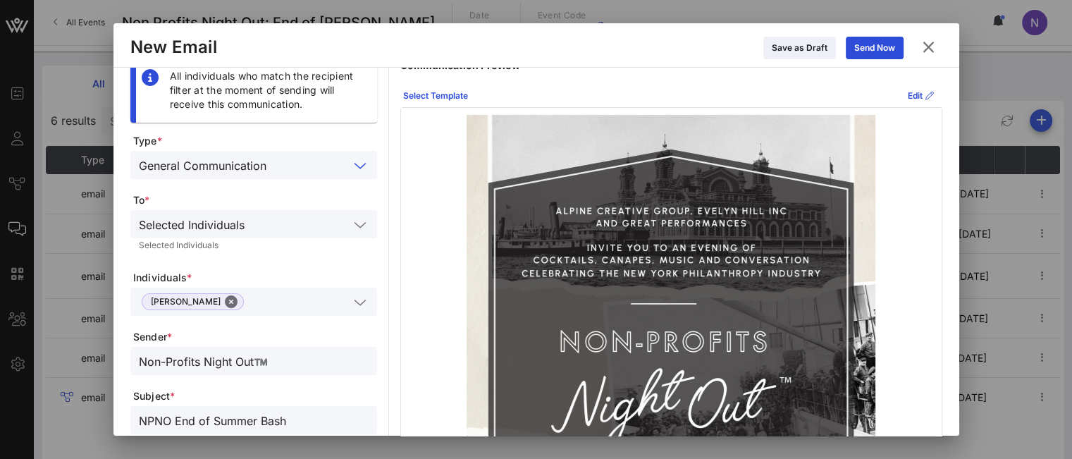
scroll to position [0, 0]
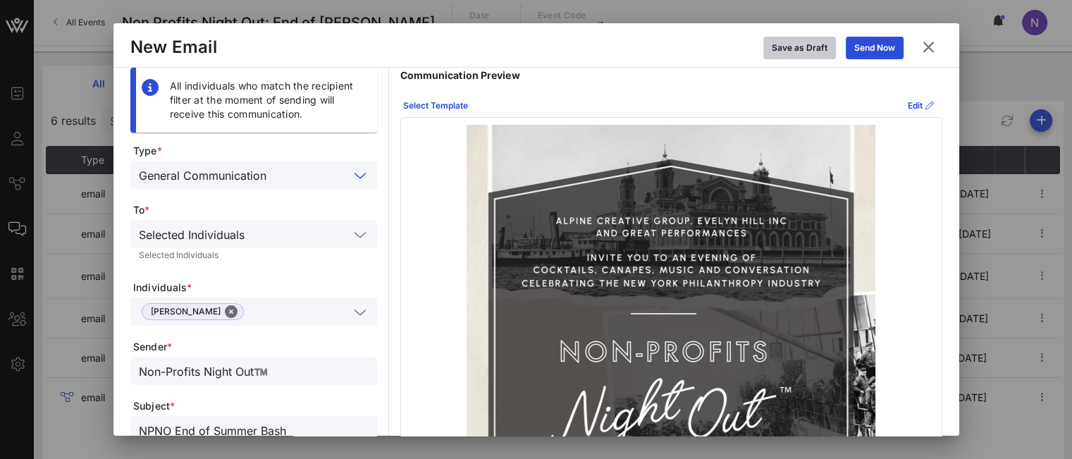
click at [799, 50] on icon at bounding box center [800, 48] width 13 height 13
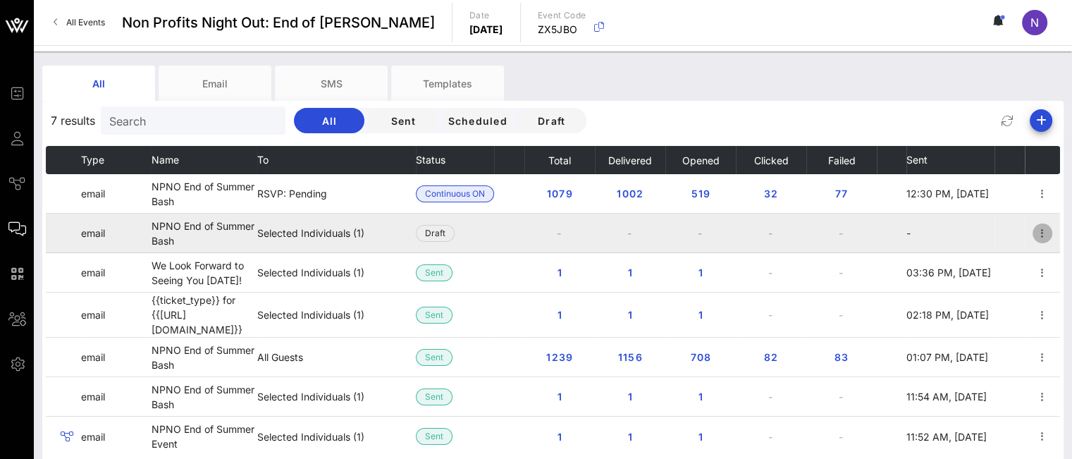
click at [1040, 238] on icon "button" at bounding box center [1042, 233] width 17 height 17
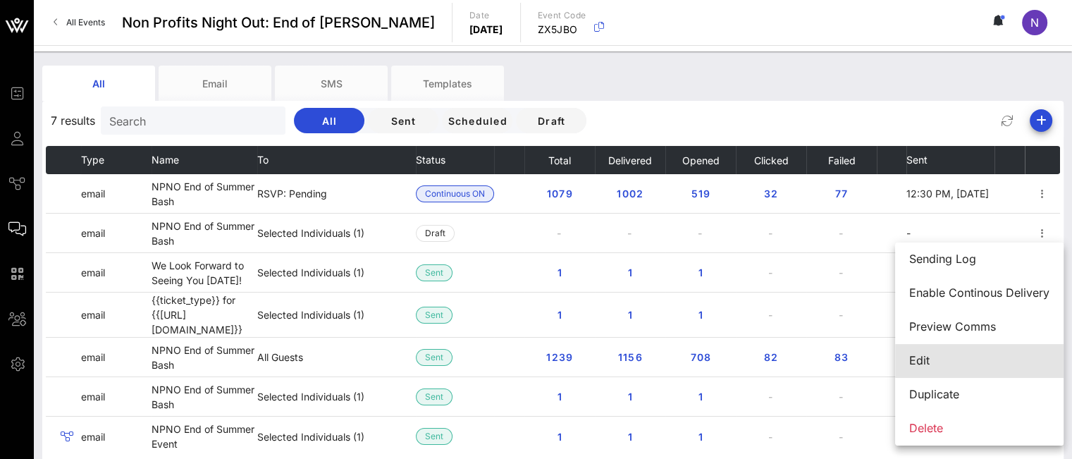
click at [929, 362] on div "Edit" at bounding box center [979, 360] width 140 height 13
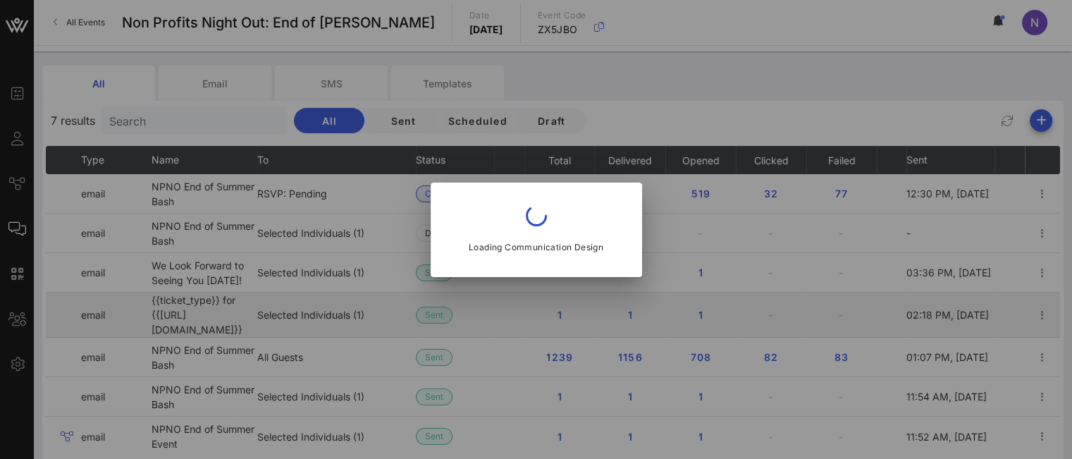
type input "Non-Profits Night Out™️"
type input "NPNO End of Summer Bash"
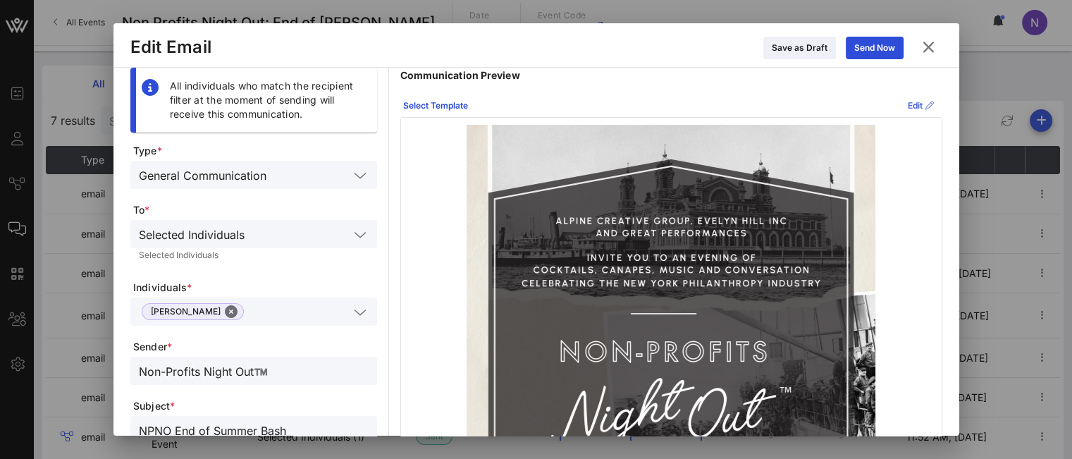
click at [908, 102] on div "Edit" at bounding box center [921, 106] width 26 height 14
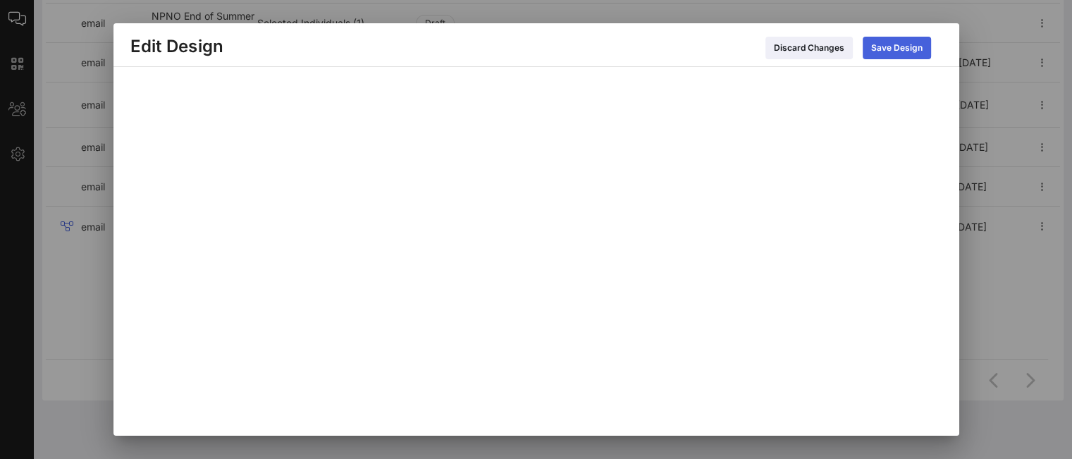
click at [897, 42] on button "Save Design" at bounding box center [897, 48] width 68 height 23
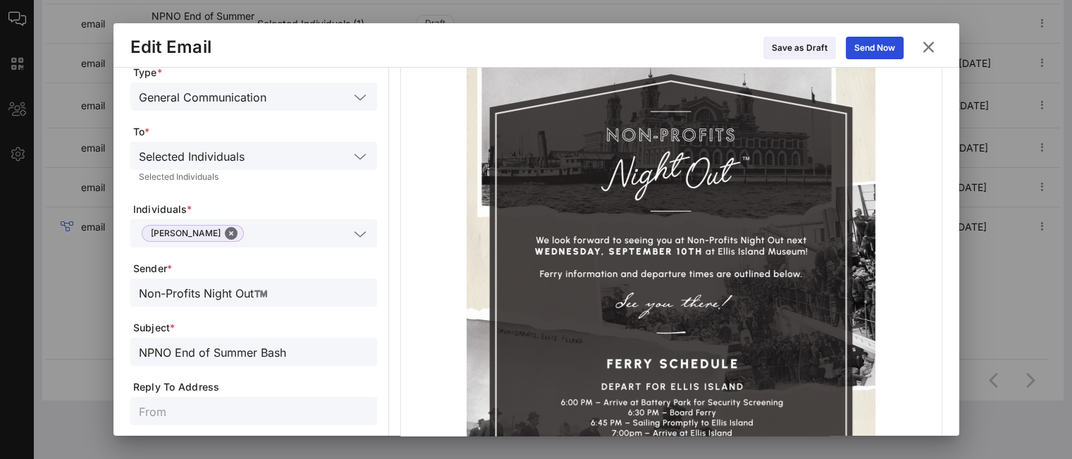
scroll to position [141, 0]
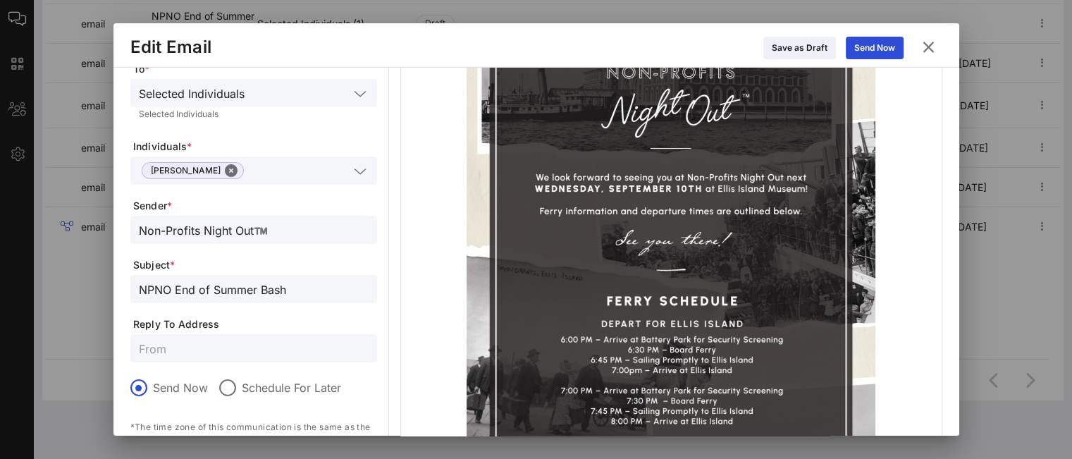
click at [136, 290] on div "NPNO End of Summer Bash" at bounding box center [253, 289] width 247 height 28
click at [139, 285] on input "NPNO End of Summer Bash" at bounding box center [254, 289] width 230 height 18
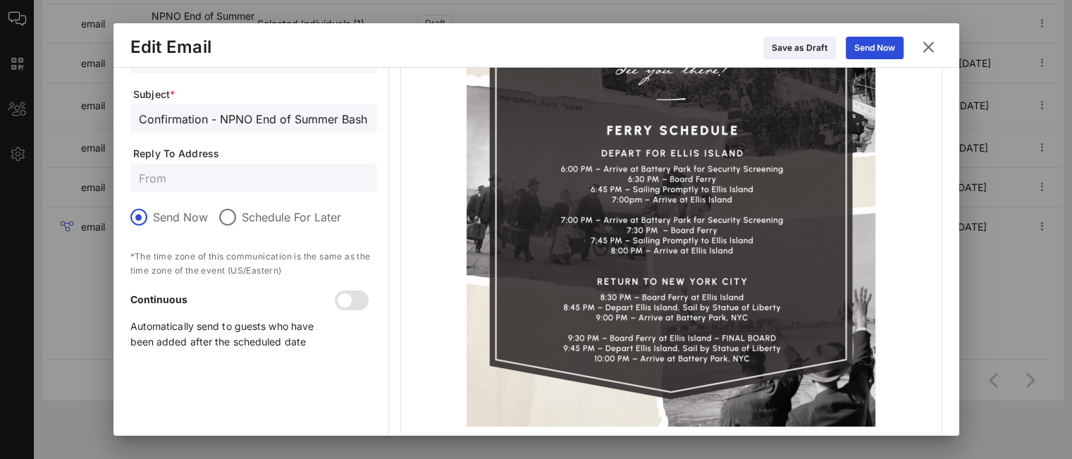
scroll to position [323, 0]
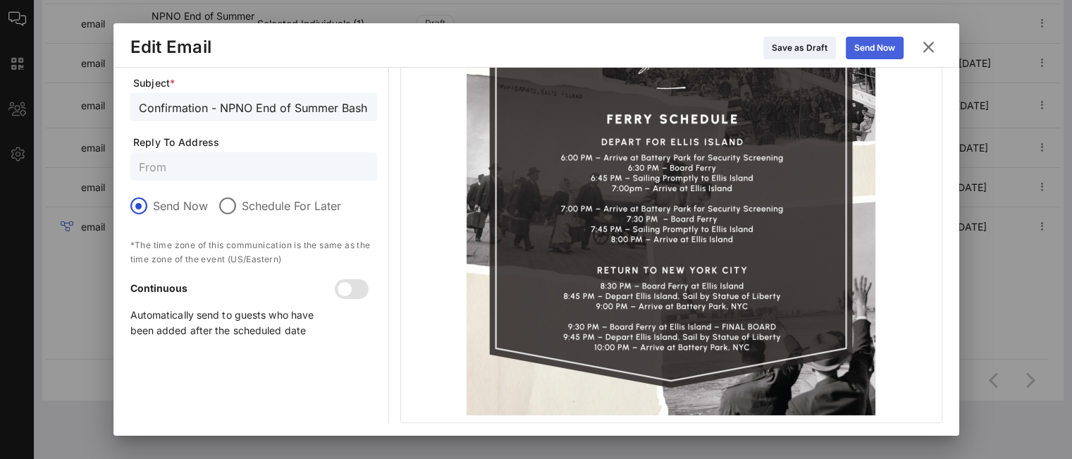
type input "Confirmation - NPNO End of Summer Bash"
click at [866, 49] on div "Send Now" at bounding box center [874, 48] width 41 height 14
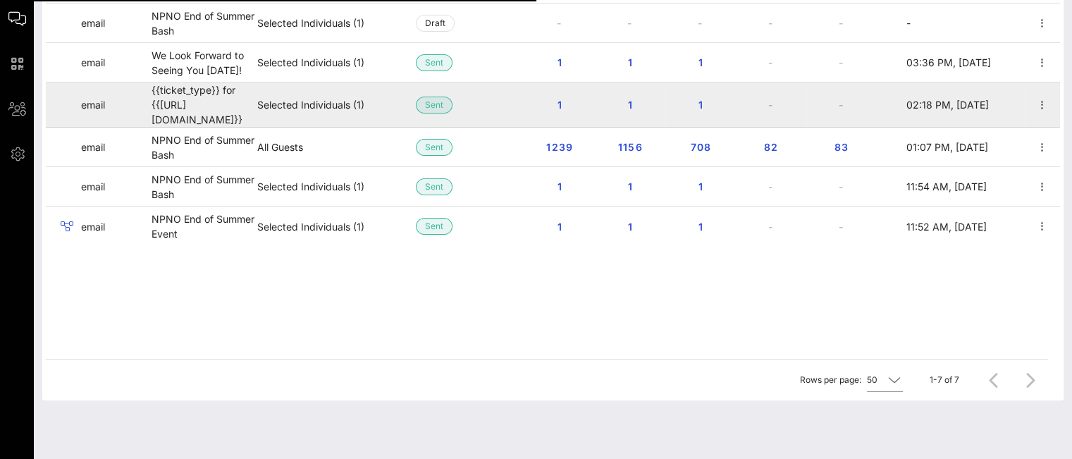
scroll to position [0, 0]
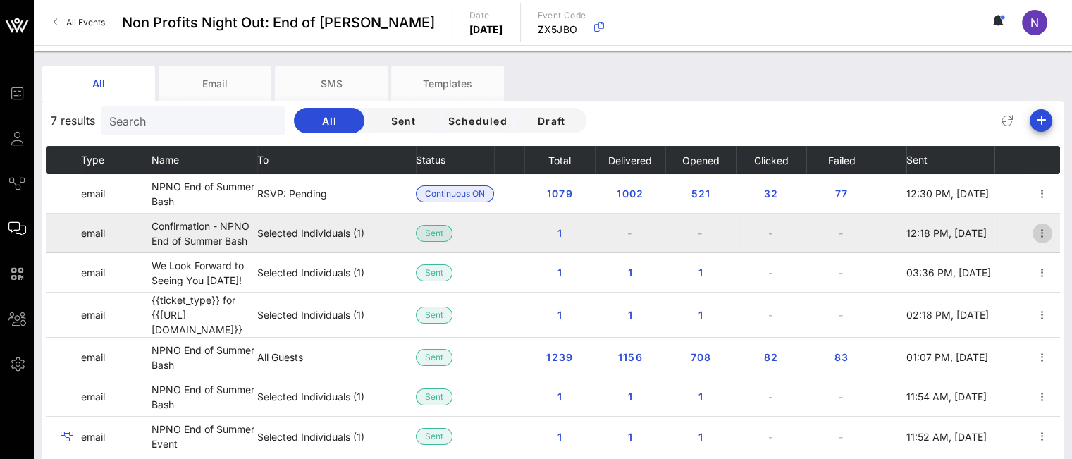
click at [1042, 233] on icon "button" at bounding box center [1042, 233] width 17 height 17
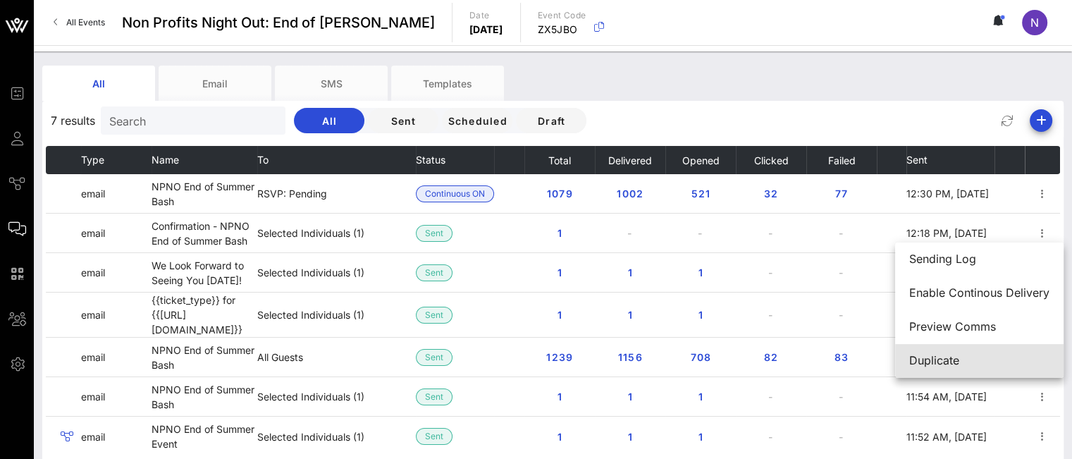
click at [944, 361] on div "Duplicate" at bounding box center [979, 360] width 140 height 13
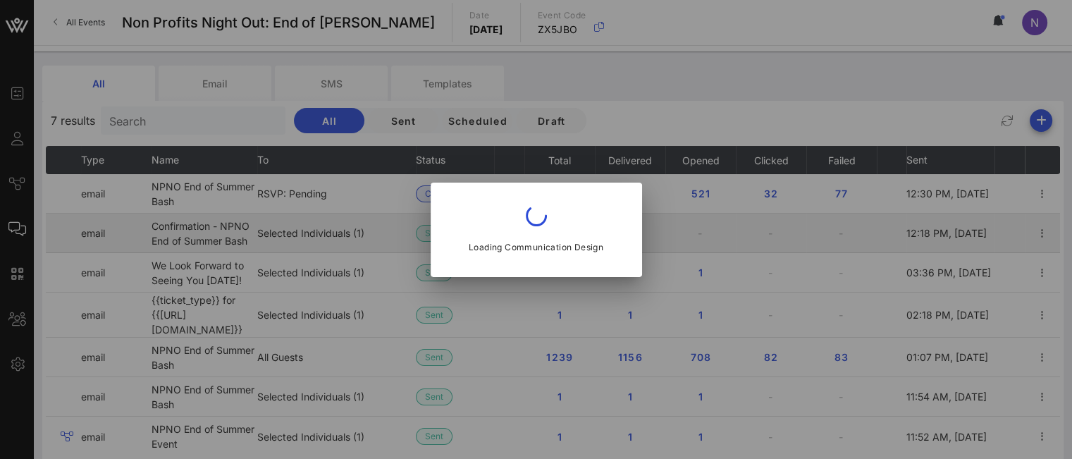
type input "Non-Profits Night Out™️"
type input "Confirmation - NPNO End of Summer Bash"
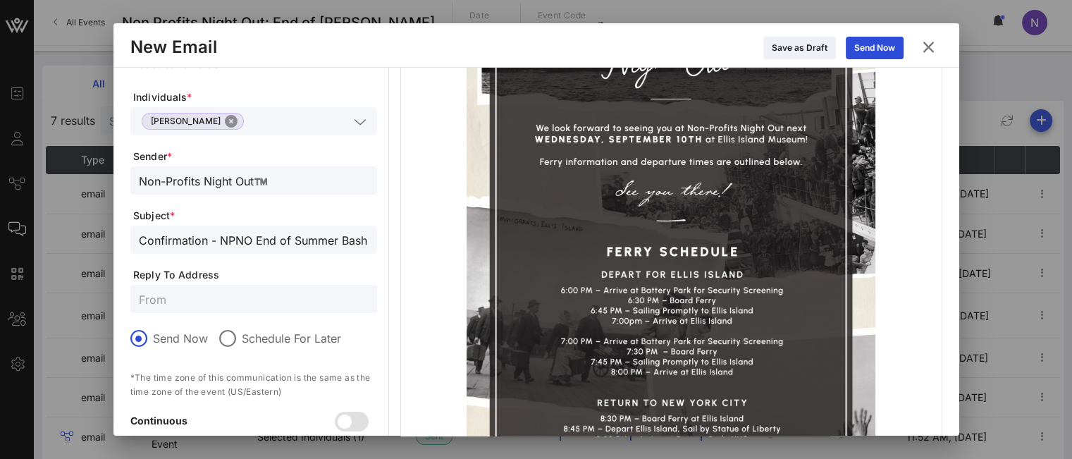
click at [225, 119] on button "Close" at bounding box center [231, 121] width 13 height 13
click at [165, 297] on input "text" at bounding box center [254, 299] width 230 height 18
click at [168, 299] on input "events@alpinecreativegroup.com" at bounding box center [254, 299] width 230 height 18
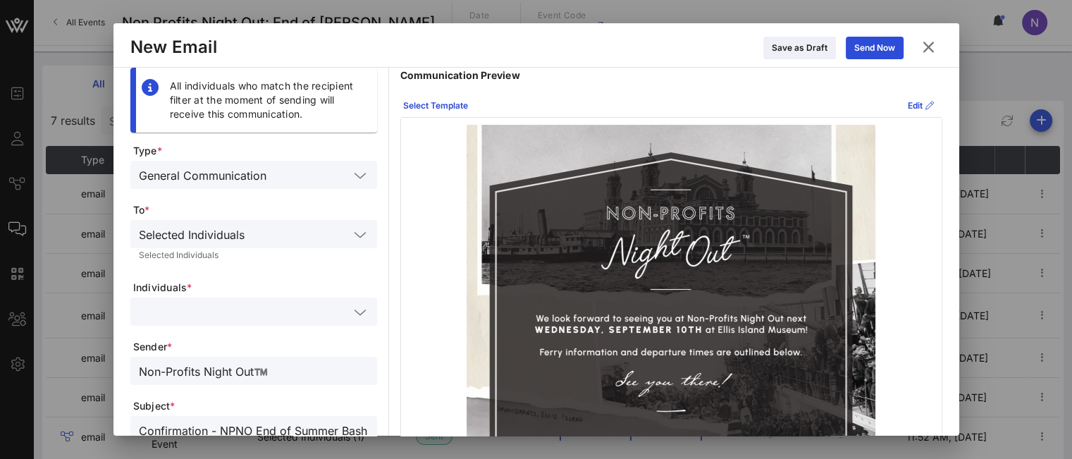
type input "events@alpinecreativegroup.com"
click at [357, 239] on icon at bounding box center [360, 234] width 13 height 17
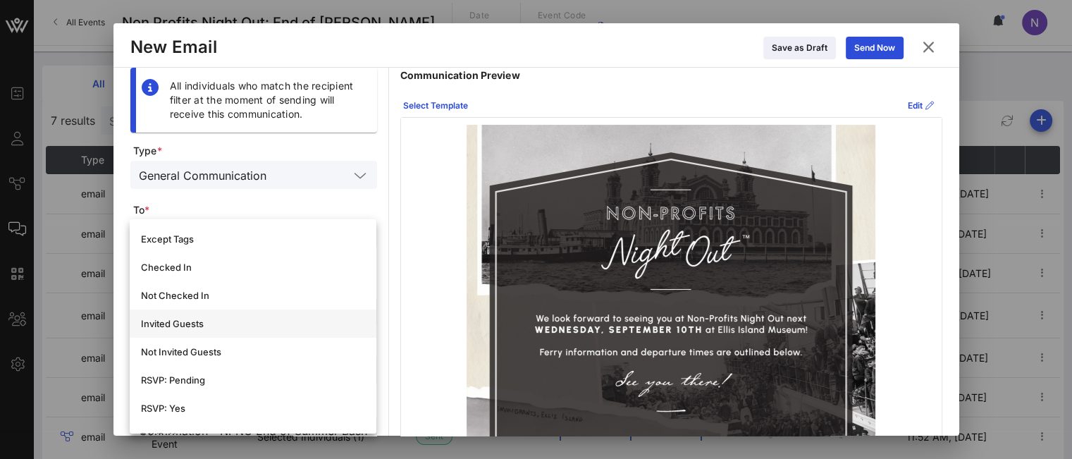
scroll to position [211, 0]
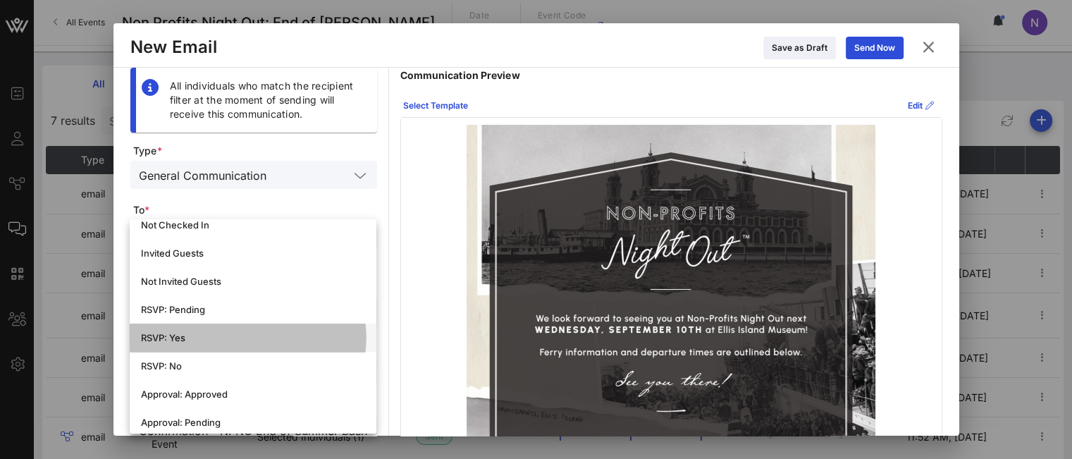
click at [159, 336] on div "RSVP: Yes" at bounding box center [253, 337] width 224 height 11
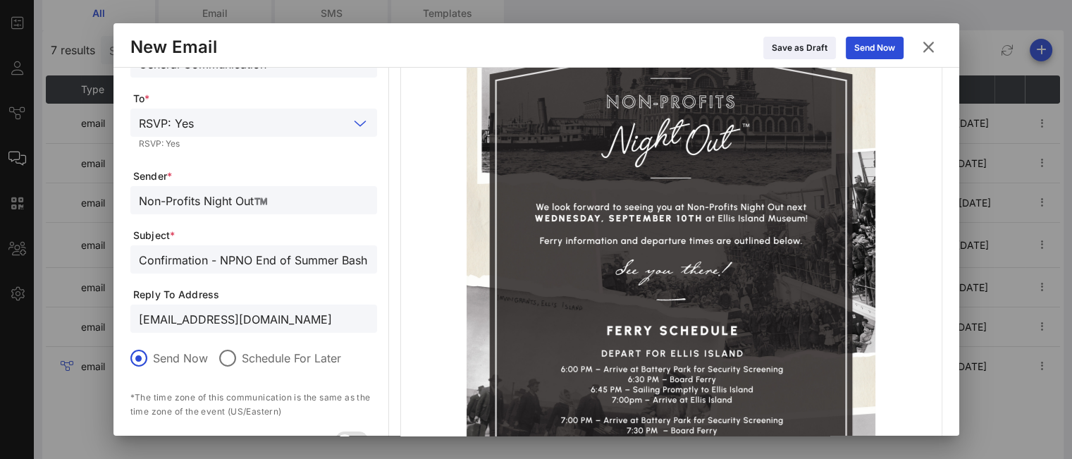
scroll to position [0, 0]
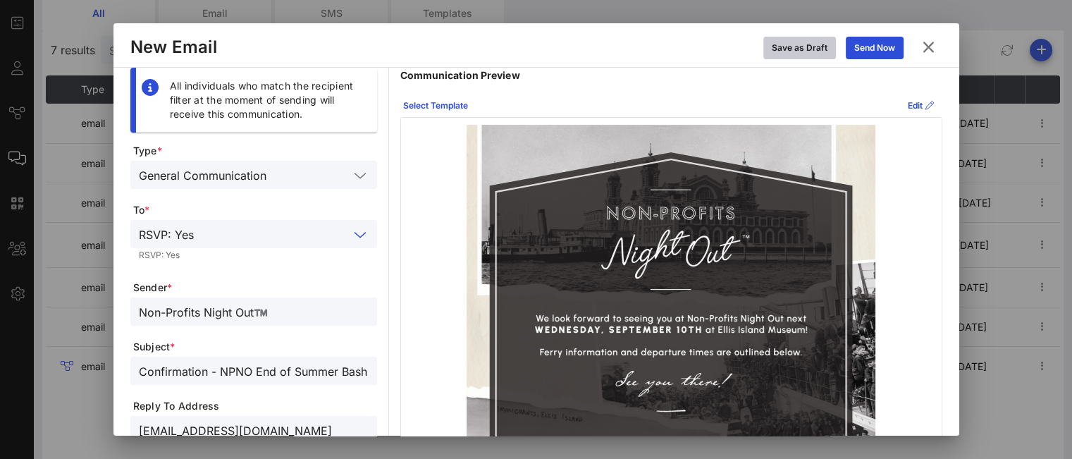
click at [781, 49] on div "Save as Draft" at bounding box center [800, 48] width 56 height 14
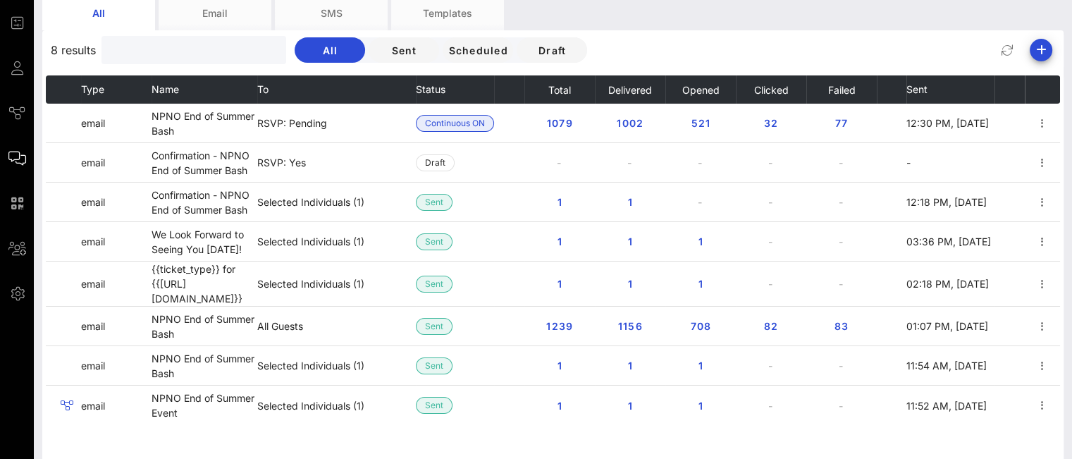
click at [132, 49] on input "text" at bounding box center [192, 50] width 165 height 18
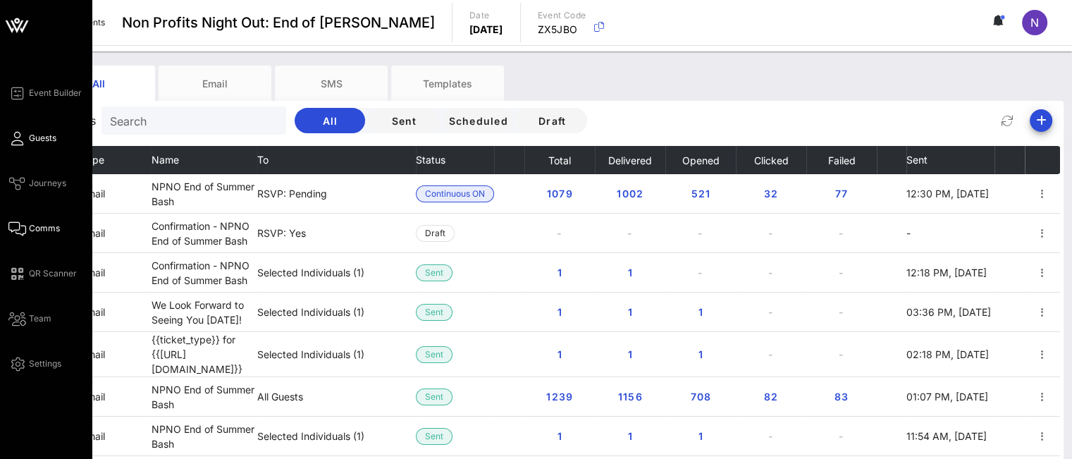
click at [53, 142] on span "Guests" at bounding box center [42, 138] width 27 height 13
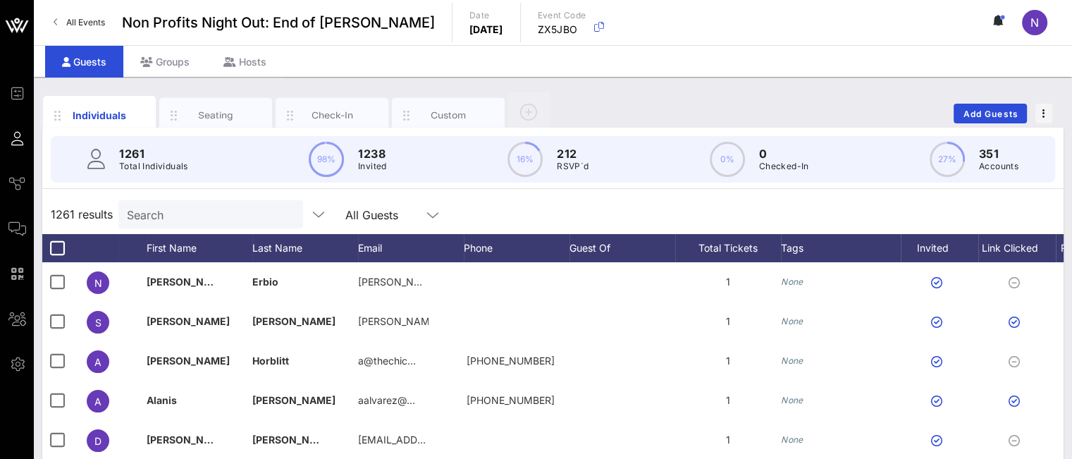
click at [171, 223] on div "Search" at bounding box center [209, 214] width 165 height 28
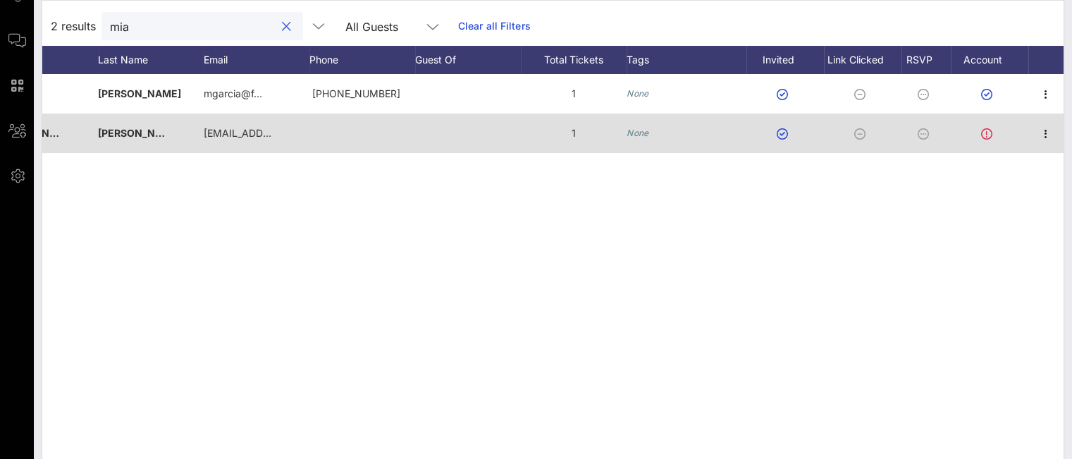
scroll to position [169, 0]
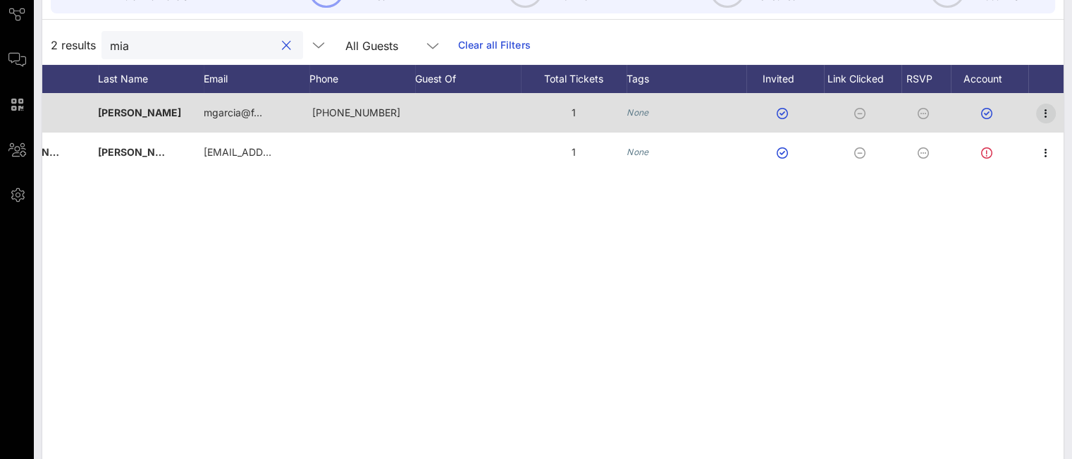
type input "mia"
click at [1052, 111] on icon "button" at bounding box center [1045, 113] width 17 height 17
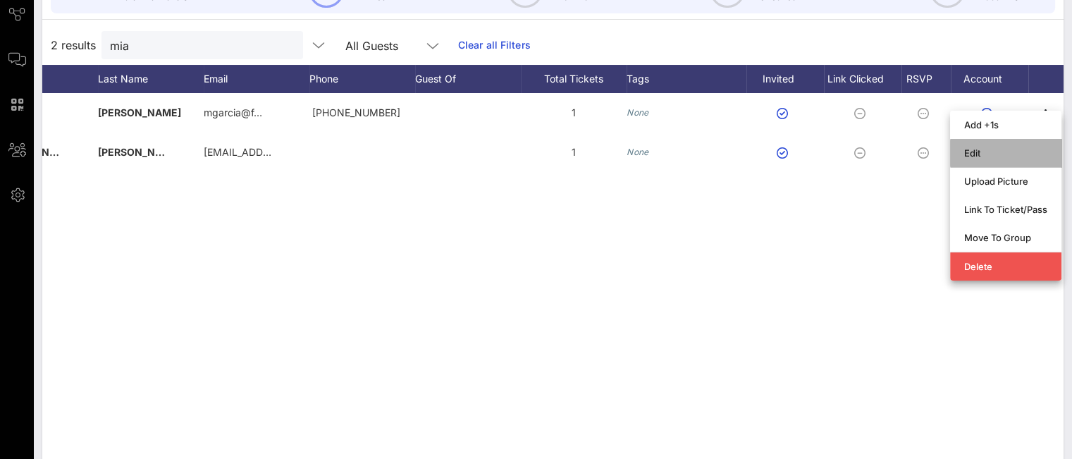
click at [991, 159] on div "Edit" at bounding box center [1005, 153] width 83 height 23
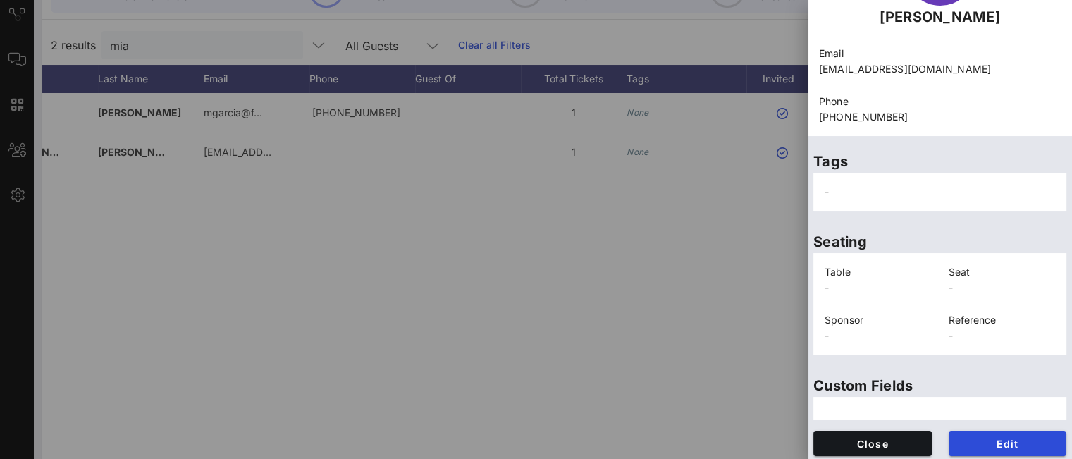
scroll to position [126, 0]
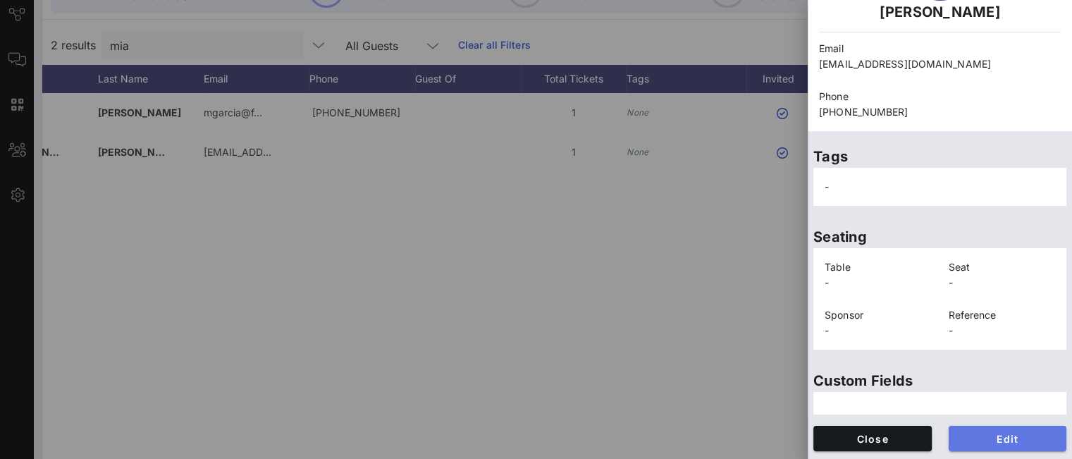
click at [999, 433] on span "Edit" at bounding box center [1008, 439] width 96 height 12
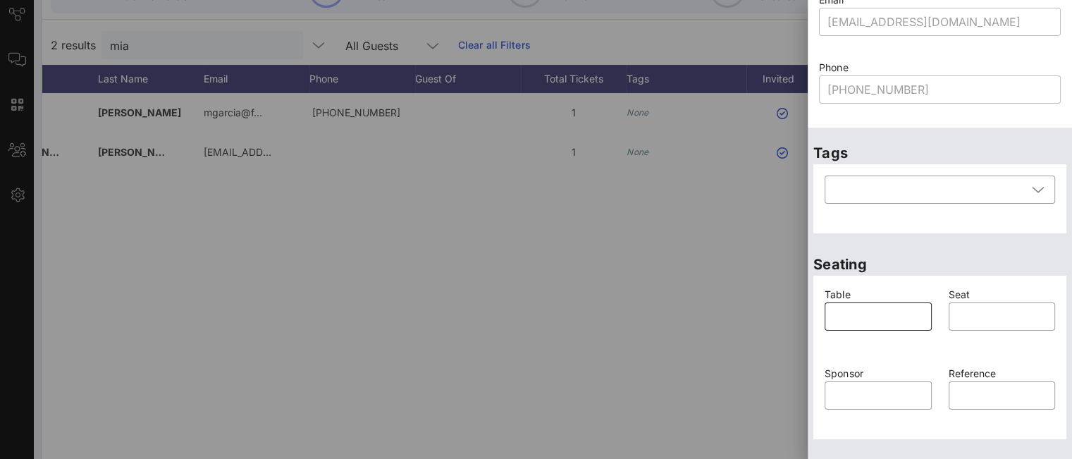
scroll to position [358, 0]
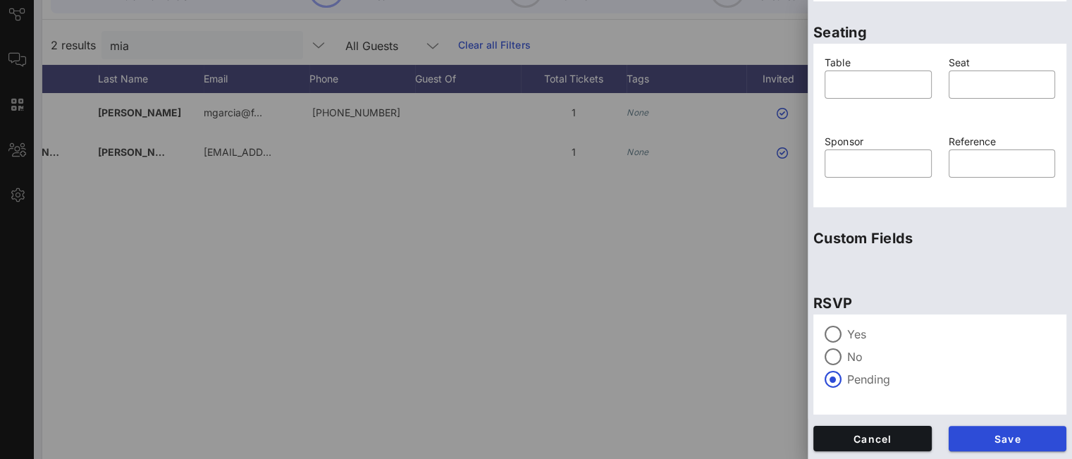
click at [854, 329] on label "Yes" at bounding box center [951, 334] width 208 height 14
click at [997, 436] on span "Save" at bounding box center [1008, 439] width 96 height 12
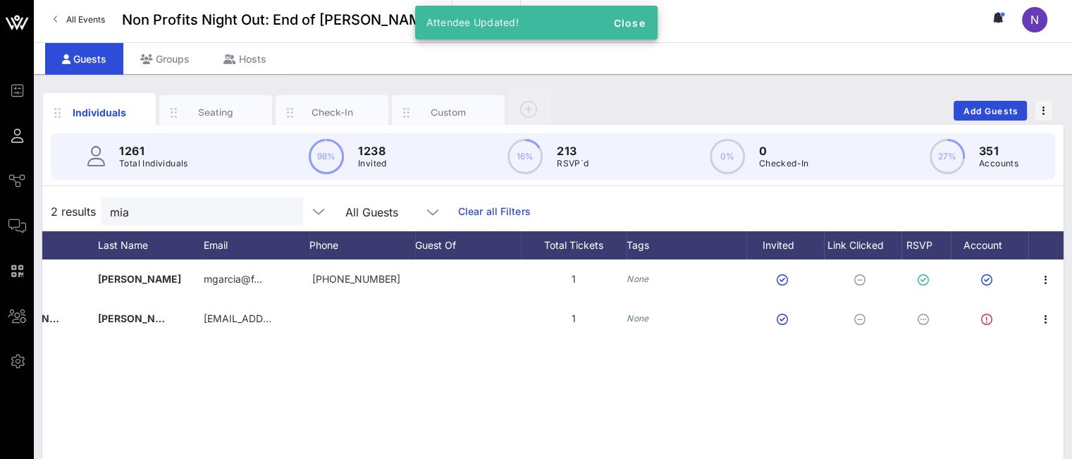
scroll to position [0, 0]
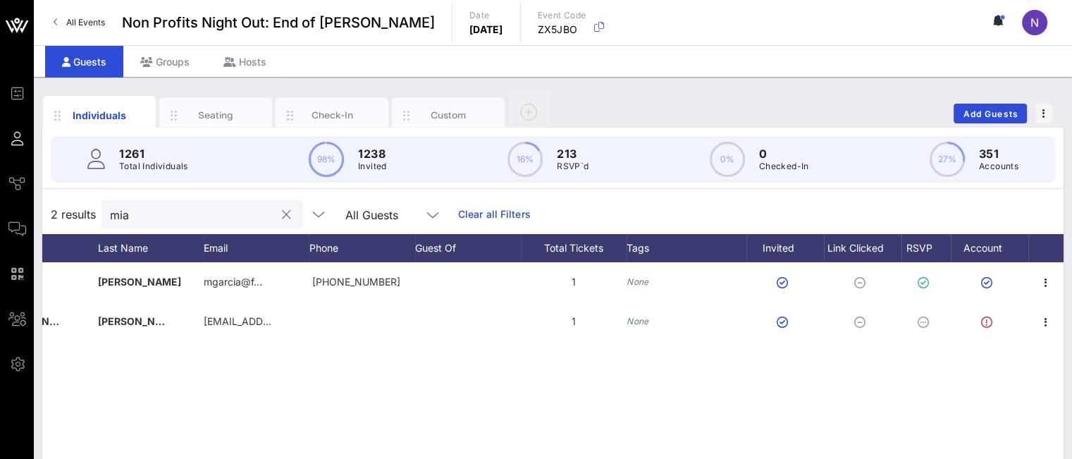
click at [282, 211] on button "clear icon" at bounding box center [286, 215] width 9 height 14
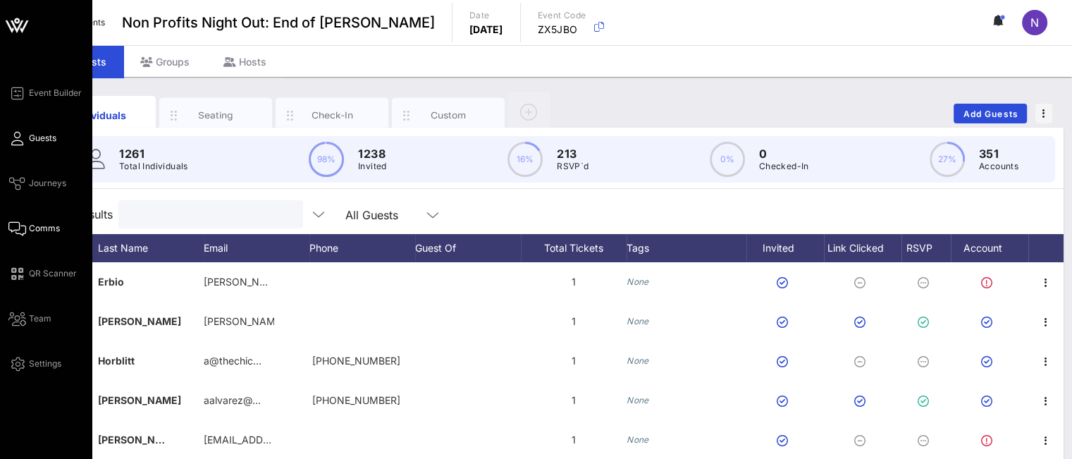
click at [39, 228] on span "Comms" at bounding box center [44, 228] width 31 height 13
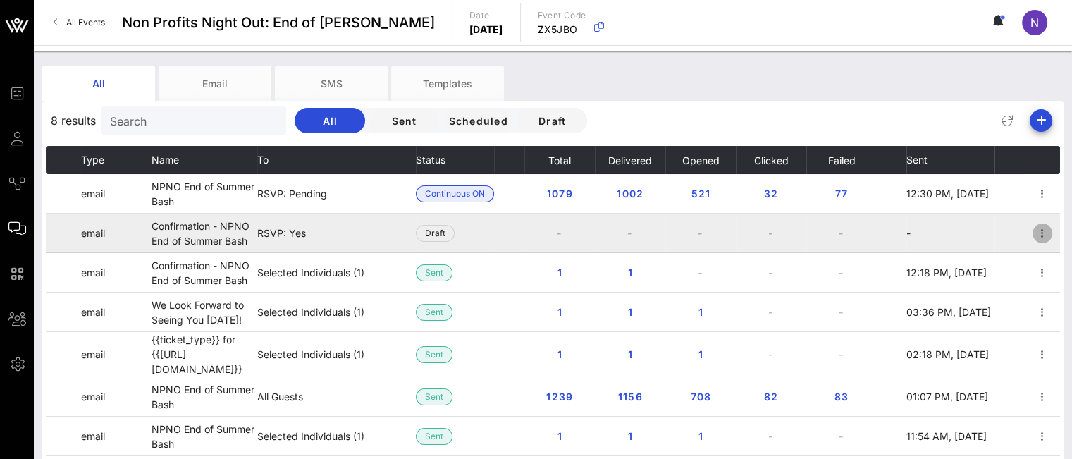
click at [1038, 230] on icon "button" at bounding box center [1042, 233] width 17 height 17
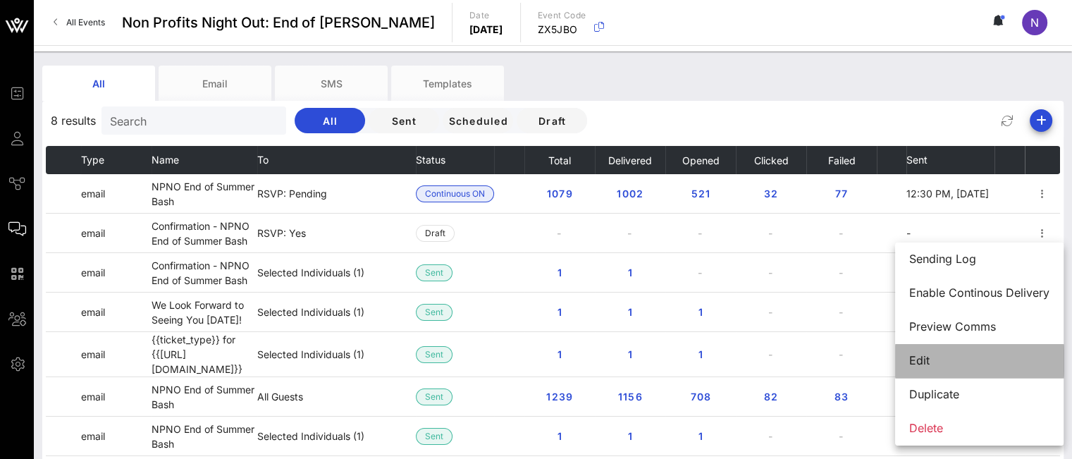
click at [930, 359] on div "Edit" at bounding box center [979, 360] width 140 height 13
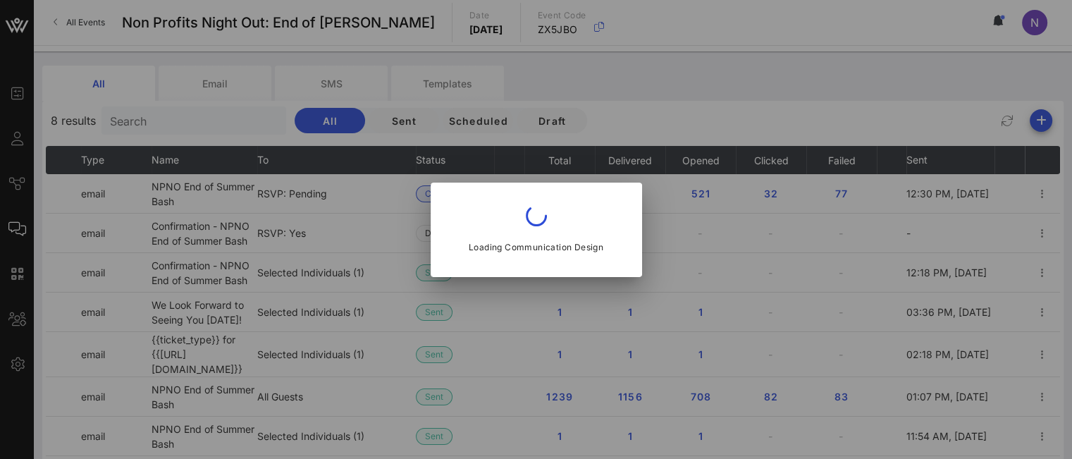
type input "Non-Profits Night Out™️"
type input "Confirmation - NPNO End of Summer Bash"
type input "events@alpinecreativegroup.com"
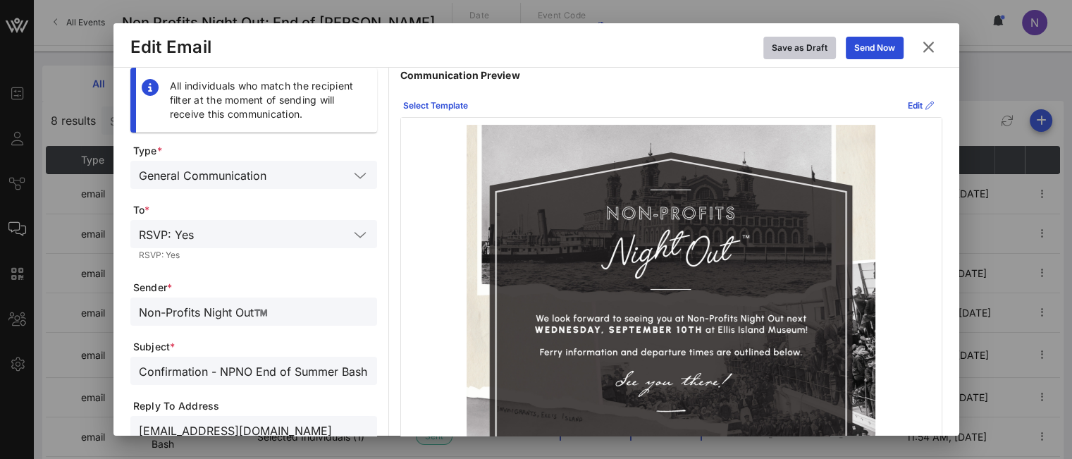
click at [810, 49] on div "Save as Draft" at bounding box center [800, 48] width 56 height 14
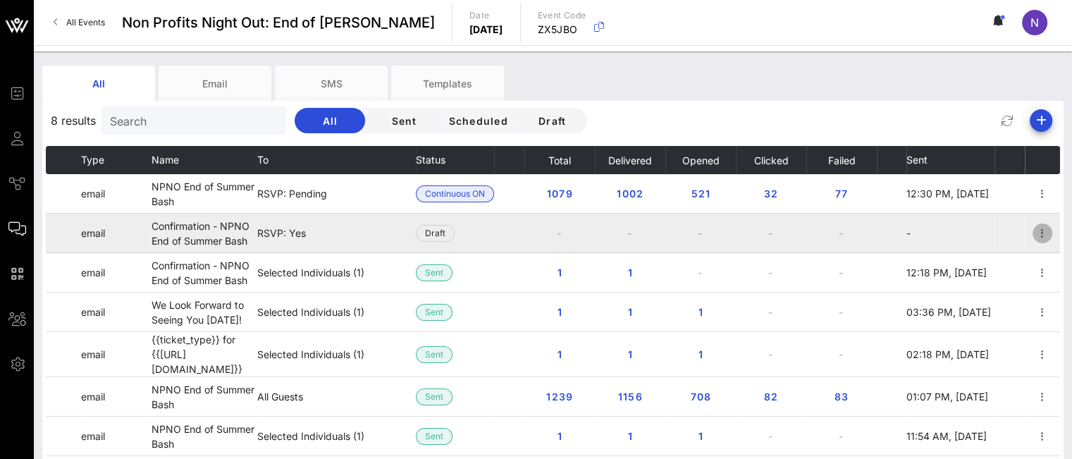
click at [1041, 233] on icon "button" at bounding box center [1042, 233] width 17 height 17
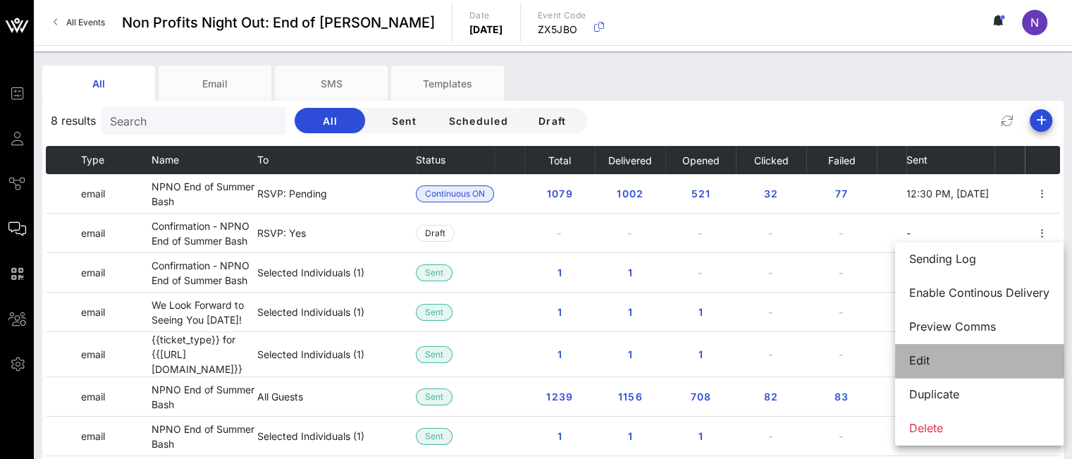
click at [935, 367] on div "Edit" at bounding box center [979, 360] width 140 height 13
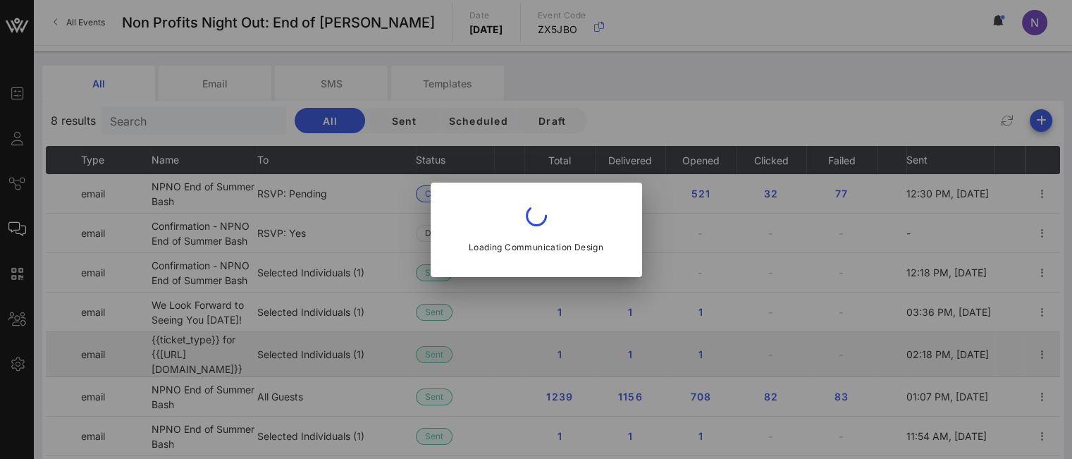
type input "Non-Profits Night Out™️"
type input "Confirmation - NPNO End of Summer Bash"
type input "events@alpinecreativegroup.com"
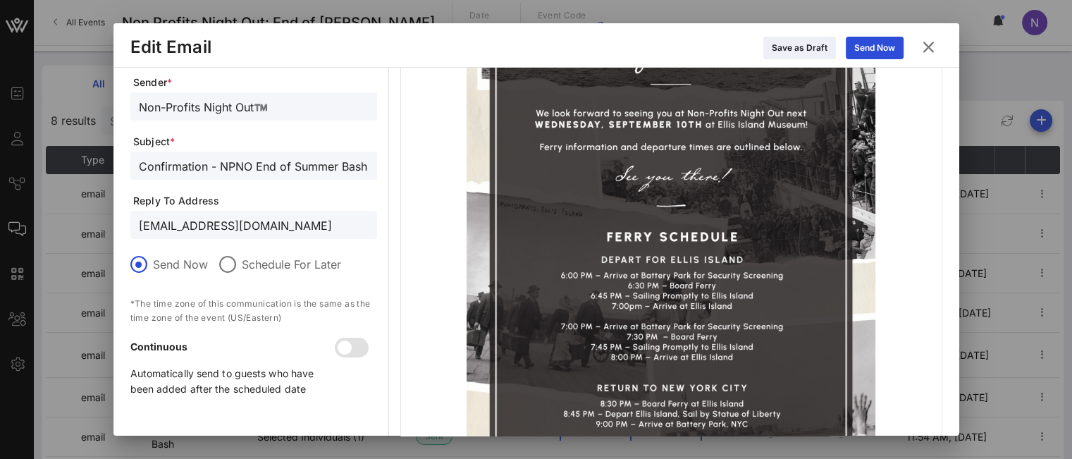
scroll to position [211, 0]
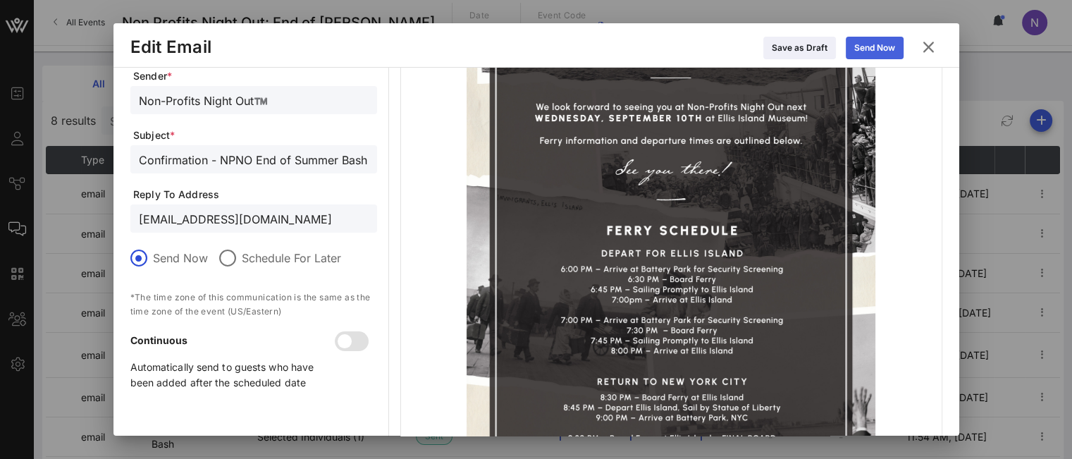
click at [872, 51] on icon at bounding box center [874, 48] width 12 height 13
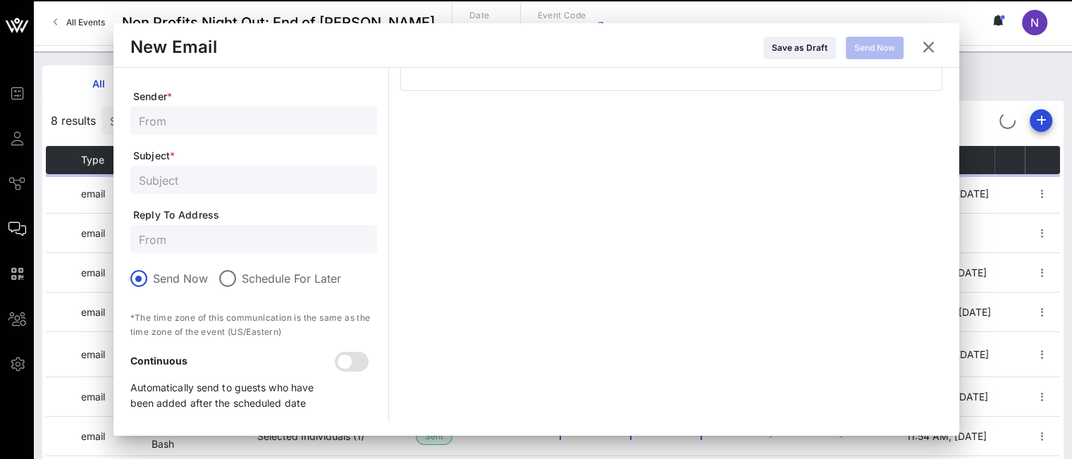
scroll to position [190, 0]
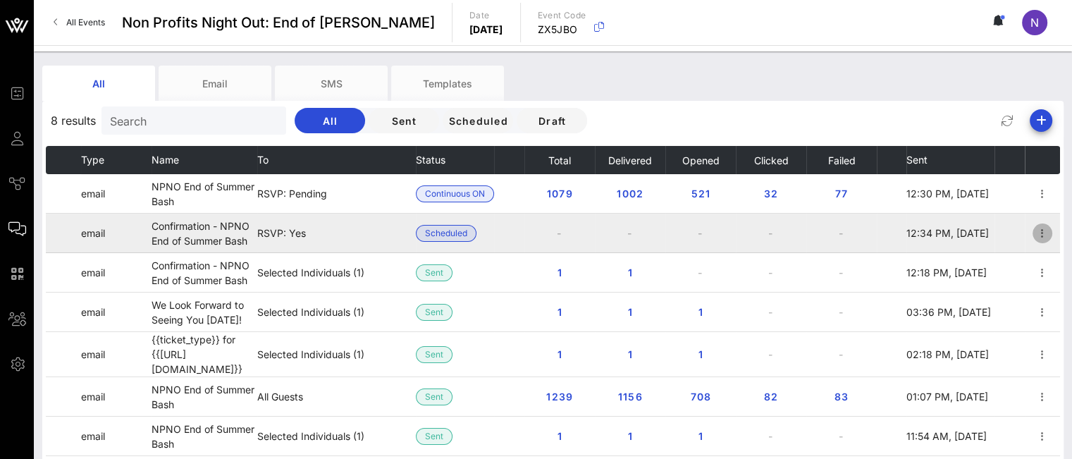
click at [1043, 235] on icon "button" at bounding box center [1042, 233] width 17 height 17
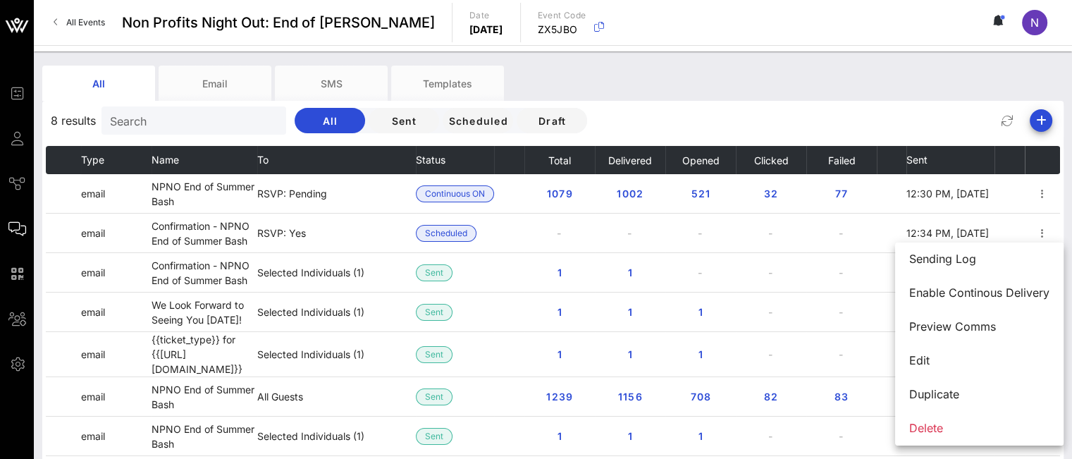
click at [821, 98] on div "All Email SMS Templates" at bounding box center [542, 83] width 1000 height 35
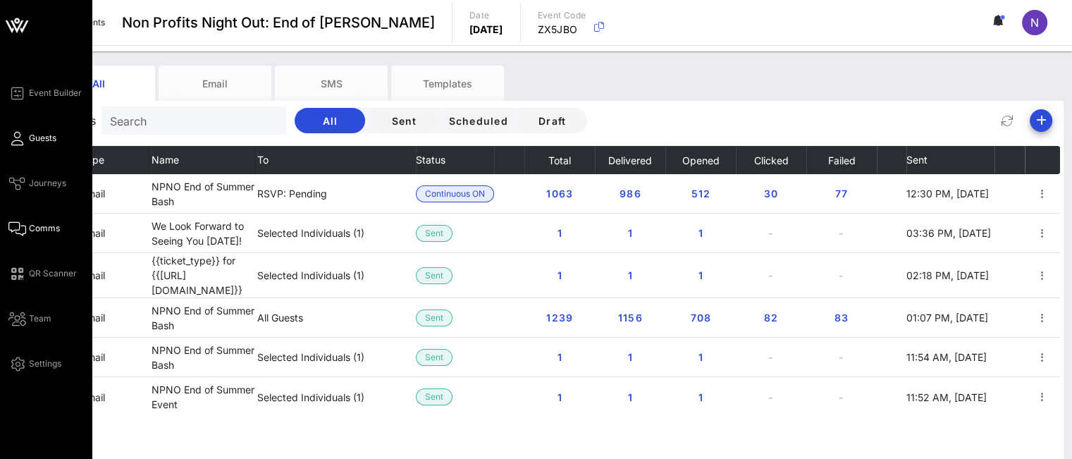
click at [49, 140] on span "Guests" at bounding box center [42, 138] width 27 height 13
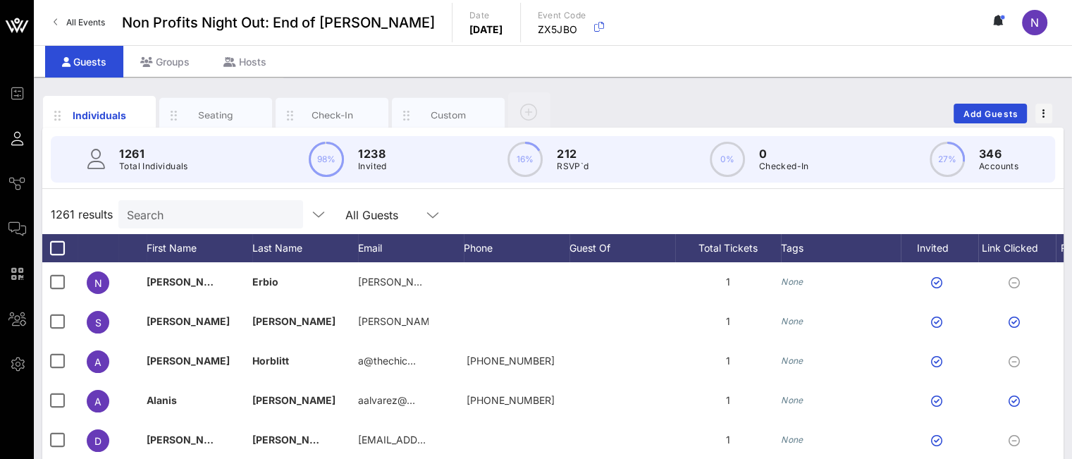
click at [147, 204] on div "Search" at bounding box center [209, 214] width 165 height 28
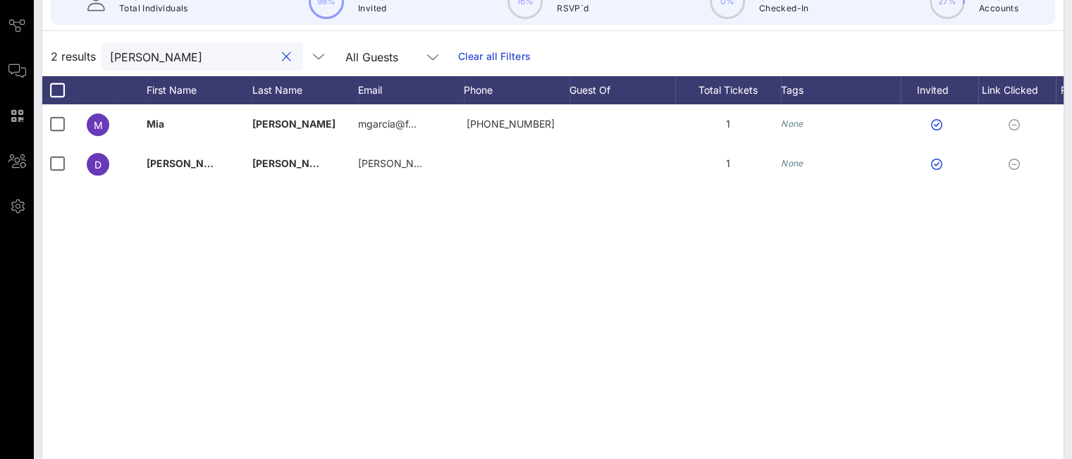
scroll to position [99, 0]
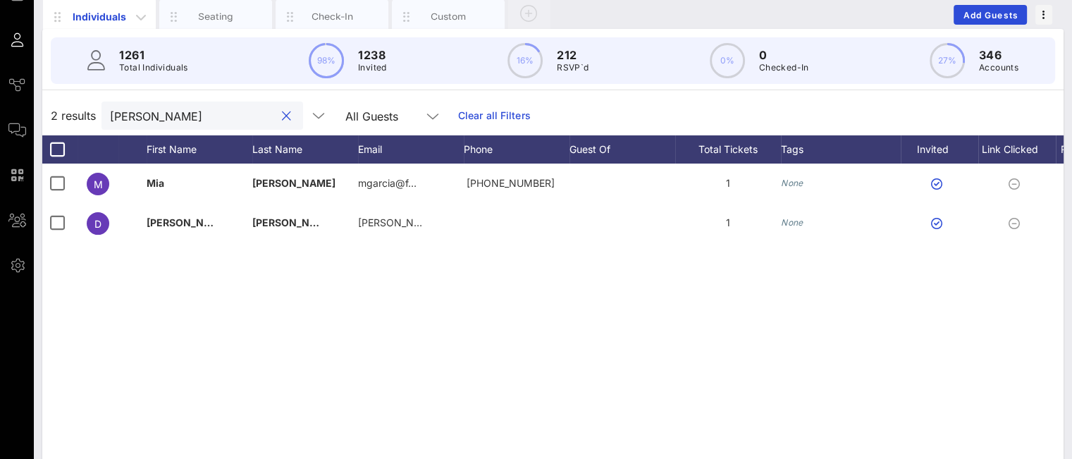
type input "[PERSON_NAME]"
